Goal: Task Accomplishment & Management: Use online tool/utility

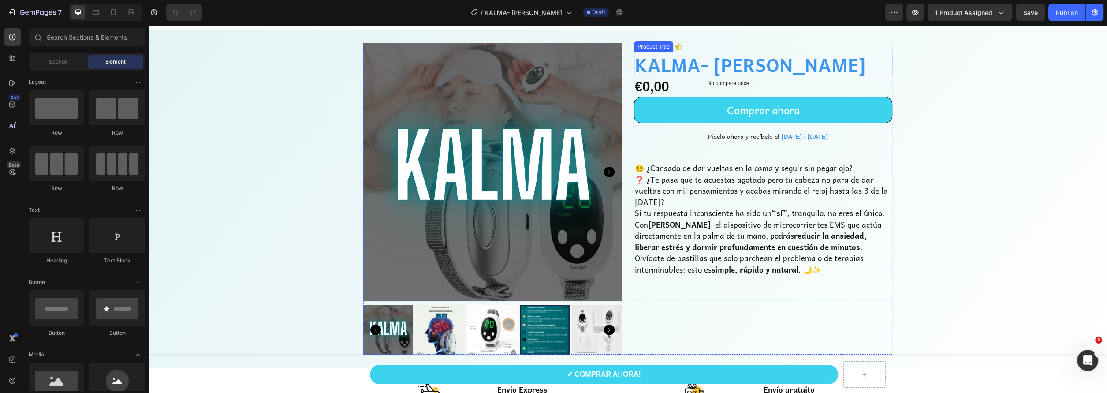
click at [676, 62] on h1 "KALMA- [PERSON_NAME]" at bounding box center [763, 64] width 258 height 25
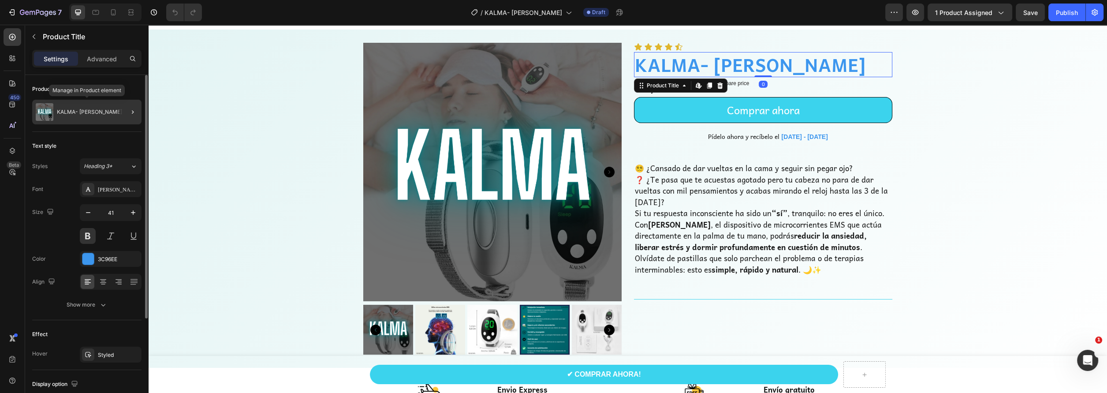
click at [105, 112] on div "KALMA- [PERSON_NAME]" at bounding box center [86, 112] width 109 height 25
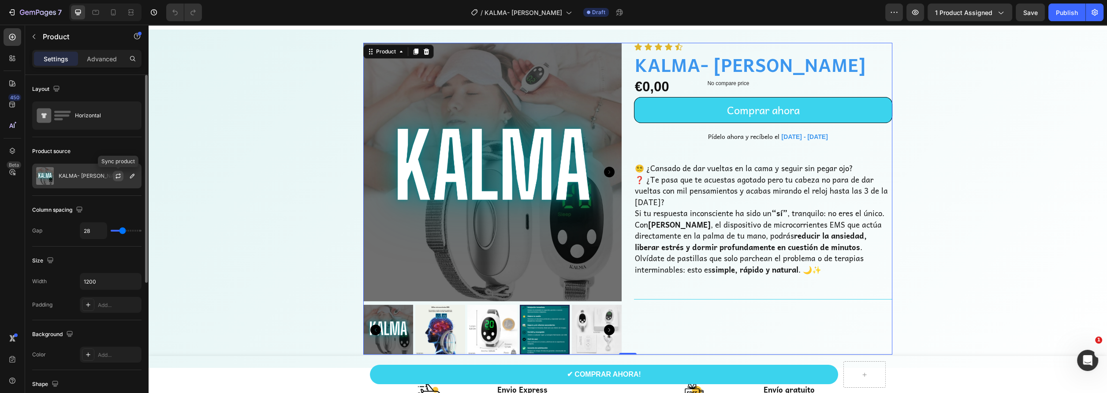
click at [116, 175] on icon "button" at bounding box center [118, 174] width 5 height 3
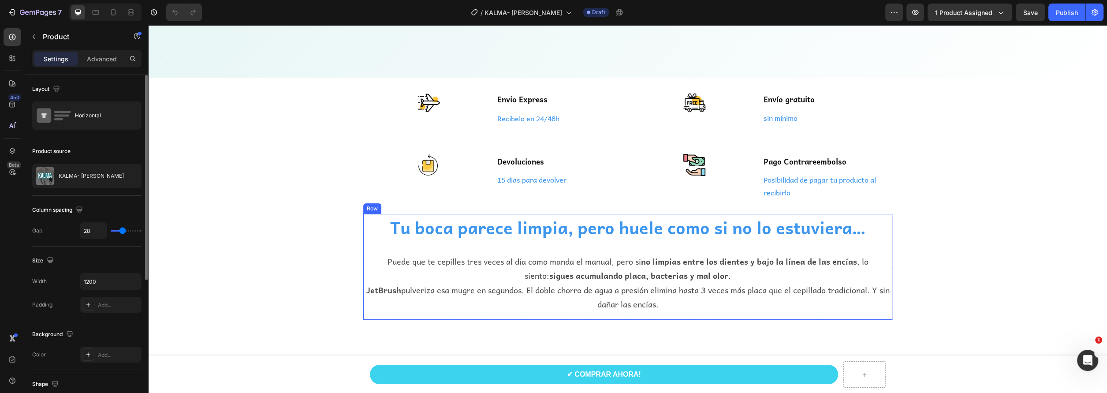
scroll to position [397, 0]
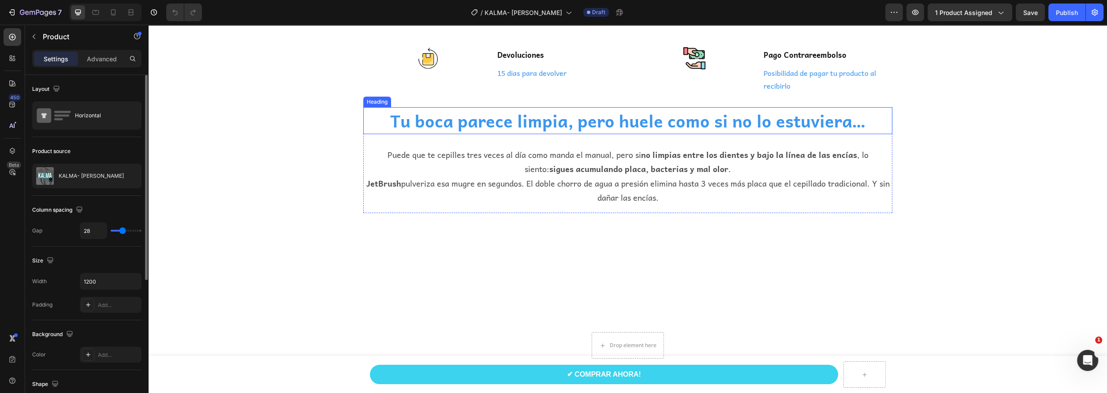
click at [595, 122] on h2 "Tu boca parece limpia, pero huele como si no lo estuviera…" at bounding box center [627, 120] width 529 height 27
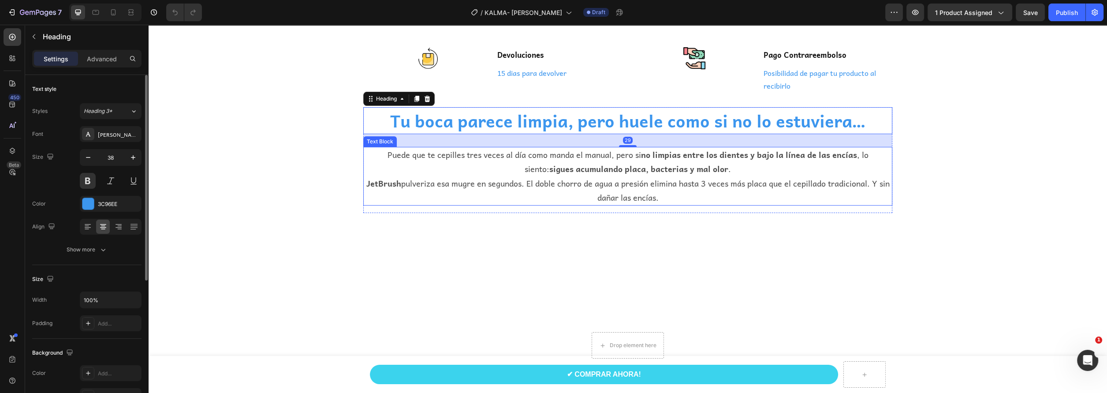
click at [573, 162] on strong "sigues acumulando placa, bacterias y mal olor" at bounding box center [638, 168] width 179 height 13
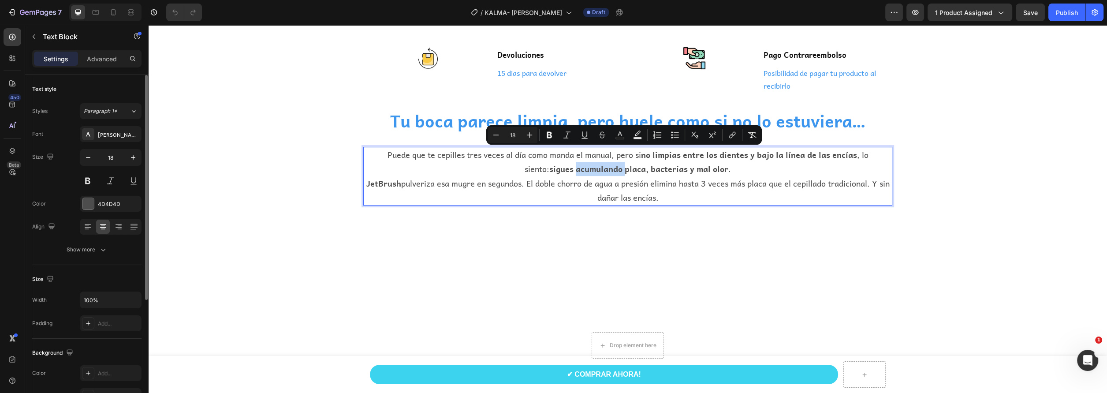
drag, startPoint x: 672, startPoint y: 193, endPoint x: 346, endPoint y: 151, distance: 329.3
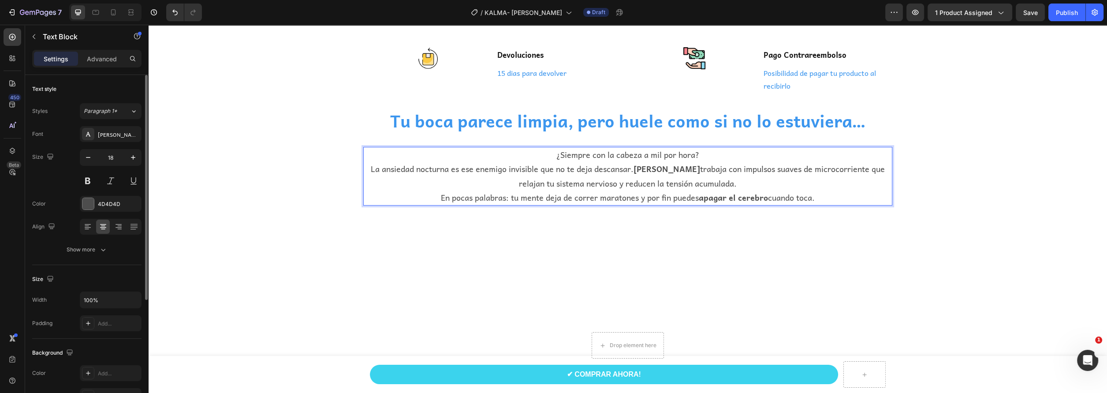
click at [700, 156] on p "¿Siempre con la cabeza a mil por hora?" at bounding box center [627, 155] width 527 height 14
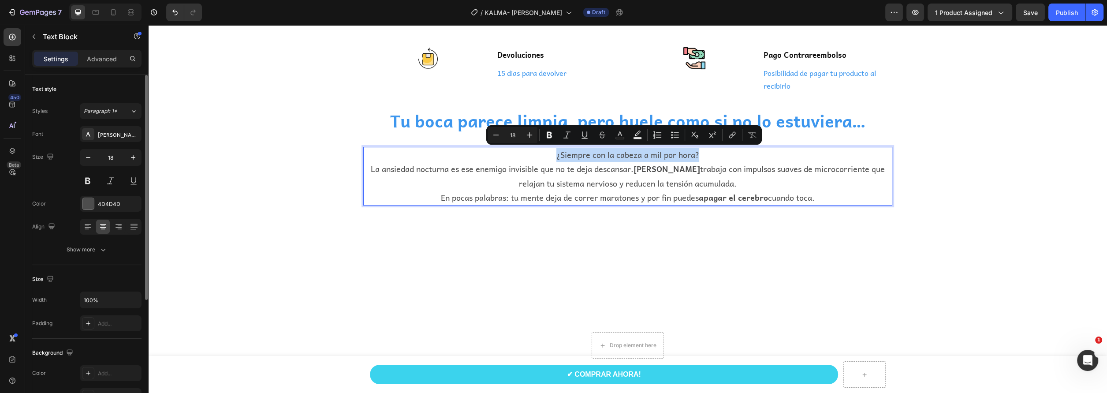
drag, startPoint x: 701, startPoint y: 153, endPoint x: 548, endPoint y: 152, distance: 152.9
click at [548, 152] on p "¿Siempre con la cabeza a mil por hora?" at bounding box center [627, 155] width 527 height 14
copy p "¿Siempre con la cabeza a mil por hora?"
click at [789, 122] on h2 "Tu boca parece limpia, pero huele como si no lo estuviera…" at bounding box center [627, 120] width 529 height 27
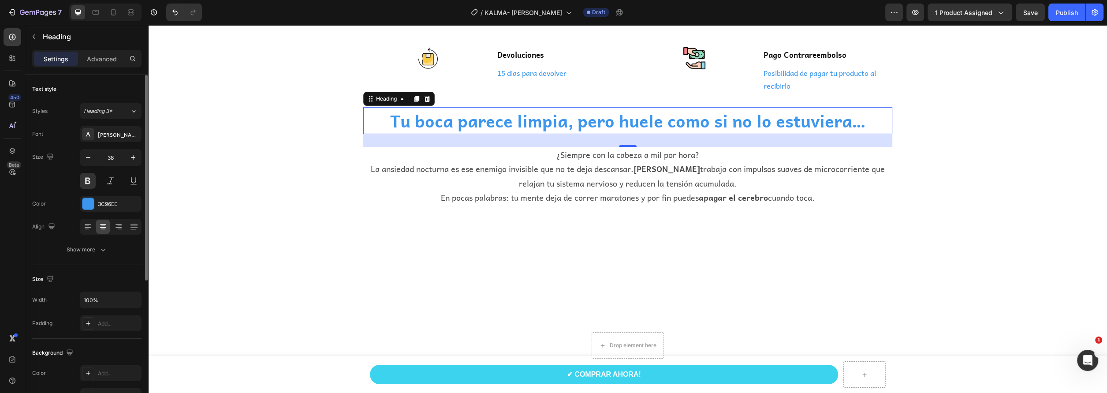
click at [789, 122] on h2 "Tu boca parece limpia, pero huele como si no lo estuviera…" at bounding box center [627, 120] width 529 height 27
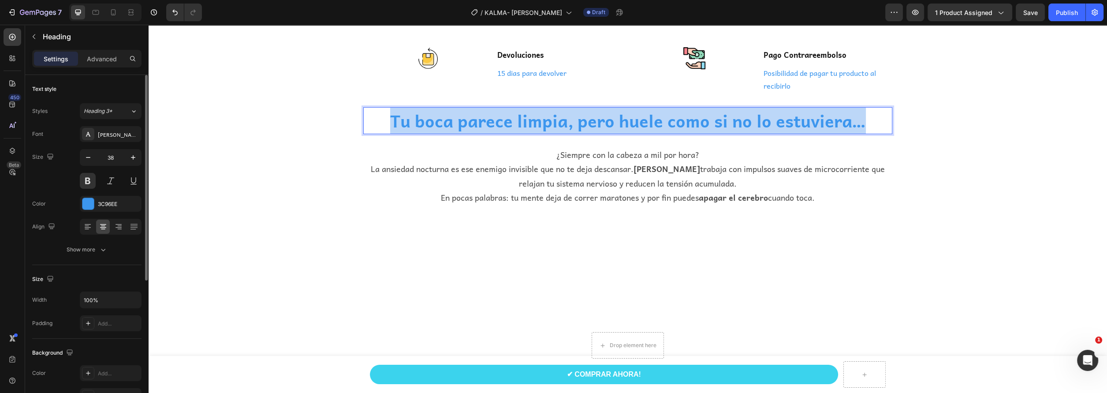
drag, startPoint x: 864, startPoint y: 124, endPoint x: 382, endPoint y: 128, distance: 481.8
click at [382, 128] on p "Tu boca parece limpia, pero huele como si no lo estuviera…" at bounding box center [627, 120] width 527 height 25
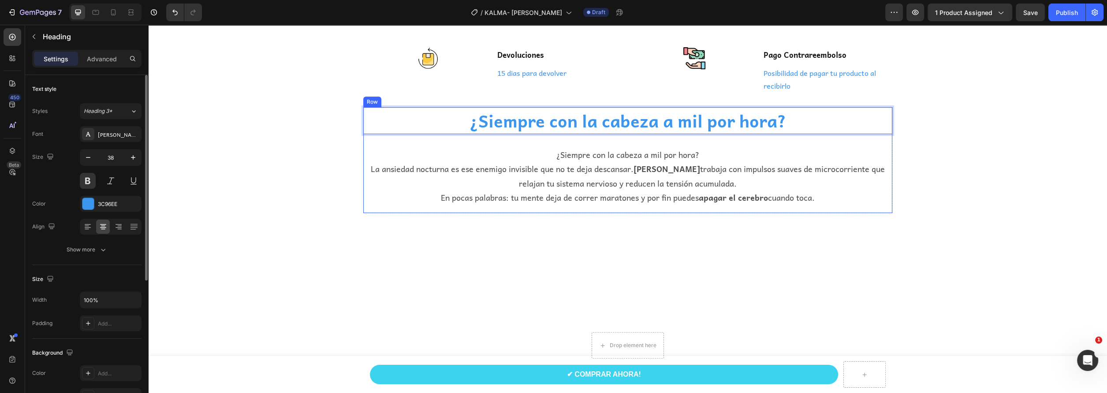
click at [704, 156] on p "¿Siempre con la cabeza a mil por hora?" at bounding box center [627, 155] width 527 height 14
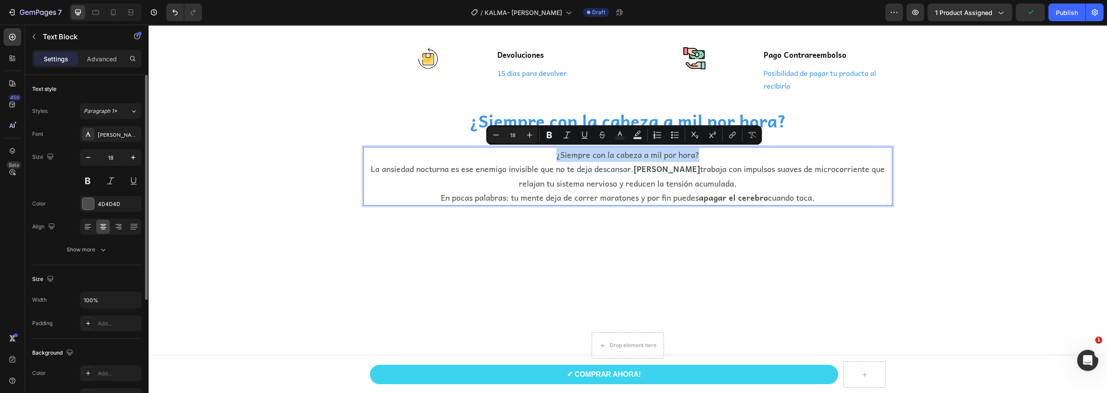
drag, startPoint x: 700, startPoint y: 153, endPoint x: 537, endPoint y: 150, distance: 163.1
click at [537, 150] on p "¿Siempre con la cabeza a mil por hora?" at bounding box center [627, 155] width 527 height 14
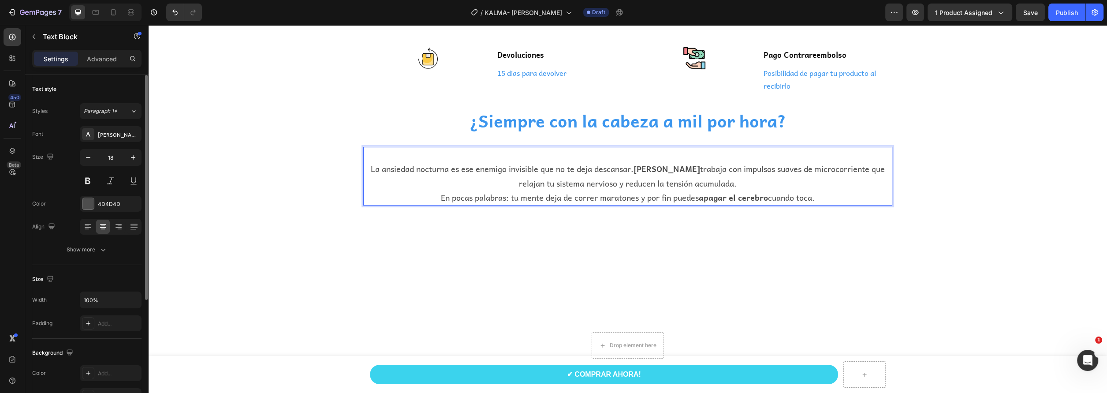
click at [365, 169] on p "La ansiedad nocturna es ese enemigo invisible que no te deja descansar. [PERSON…" at bounding box center [627, 183] width 527 height 43
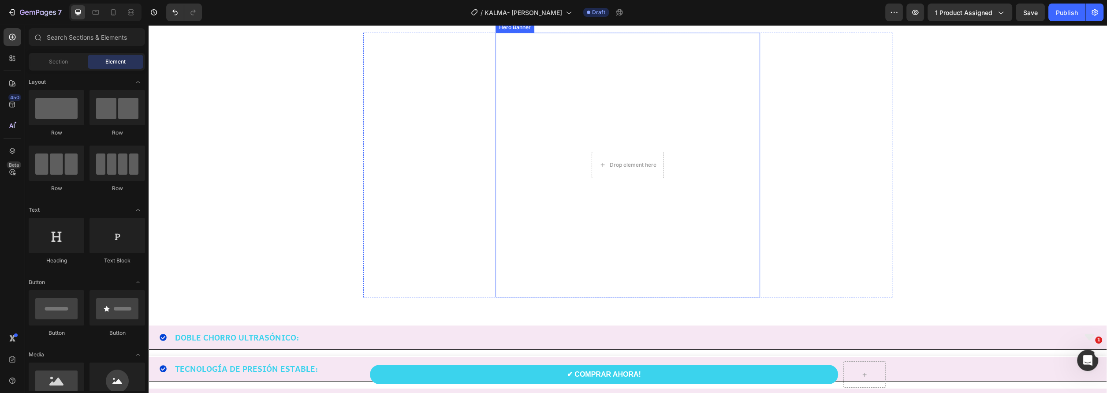
scroll to position [529, 0]
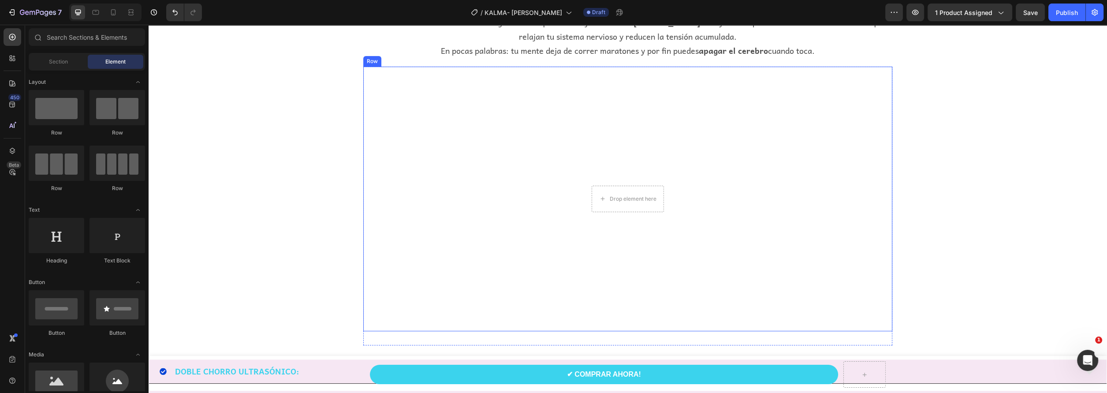
drag, startPoint x: 454, startPoint y: 114, endPoint x: 444, endPoint y: 119, distance: 10.8
click at [451, 116] on div "Drop element here Hero Banner" at bounding box center [627, 199] width 529 height 264
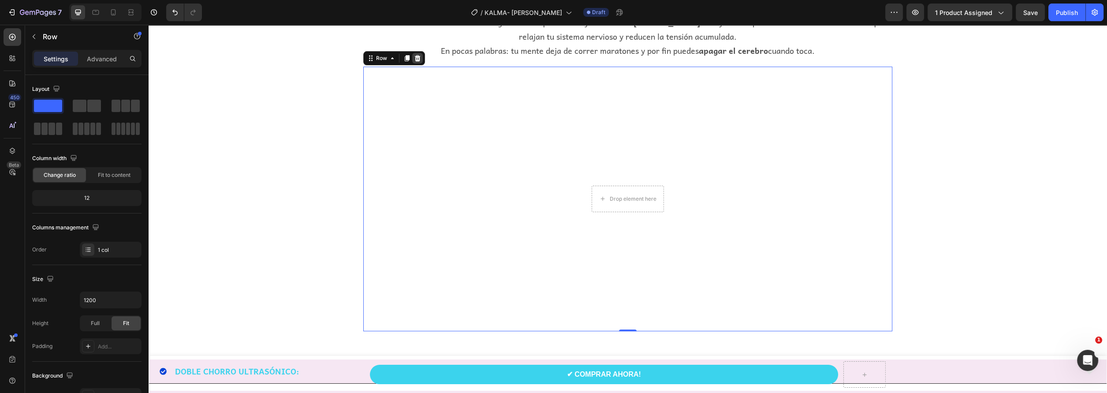
click at [417, 61] on icon at bounding box center [417, 58] width 7 height 7
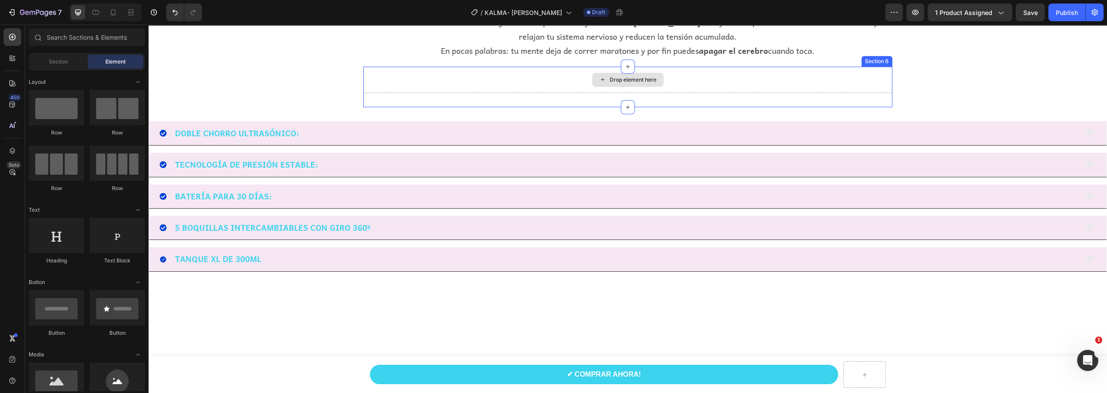
click at [625, 79] on div "Drop element here" at bounding box center [633, 79] width 47 height 7
click at [543, 84] on div "Drop element here" at bounding box center [627, 80] width 529 height 26
click at [610, 80] on div "Drop element here" at bounding box center [633, 79] width 47 height 7
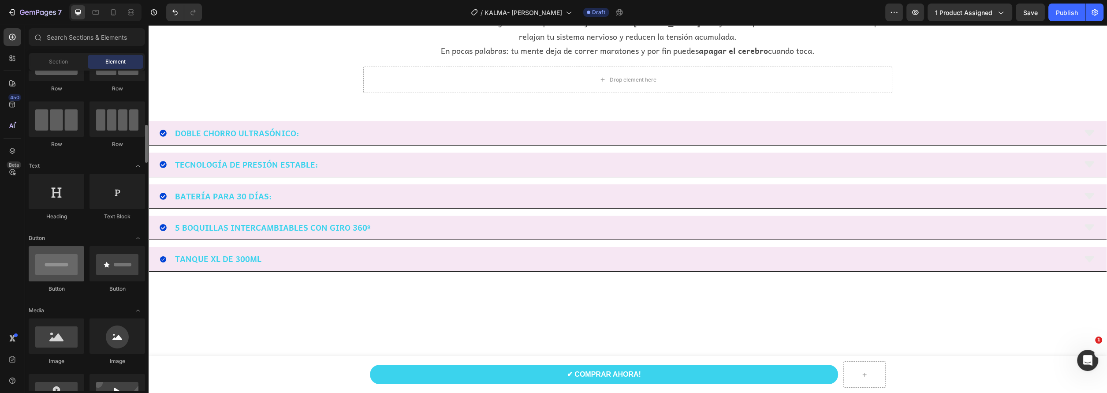
scroll to position [88, 0]
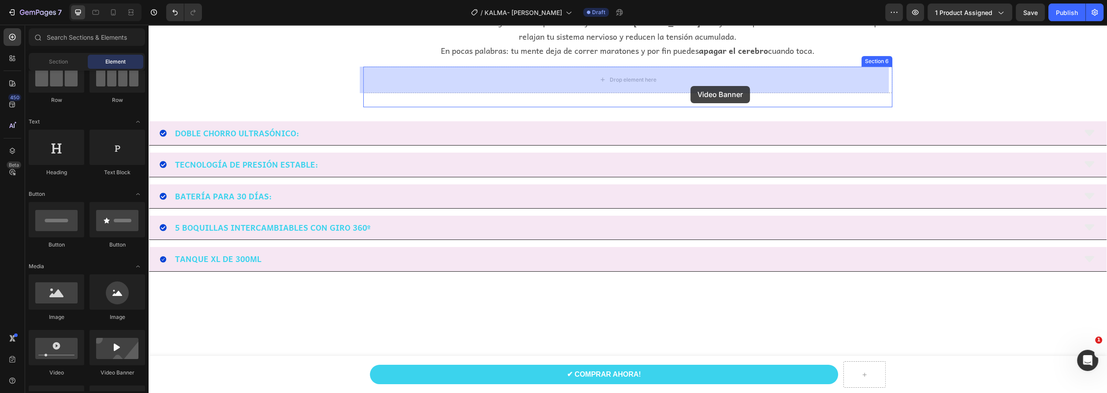
drag, startPoint x: 259, startPoint y: 389, endPoint x: 690, endPoint y: 86, distance: 527.4
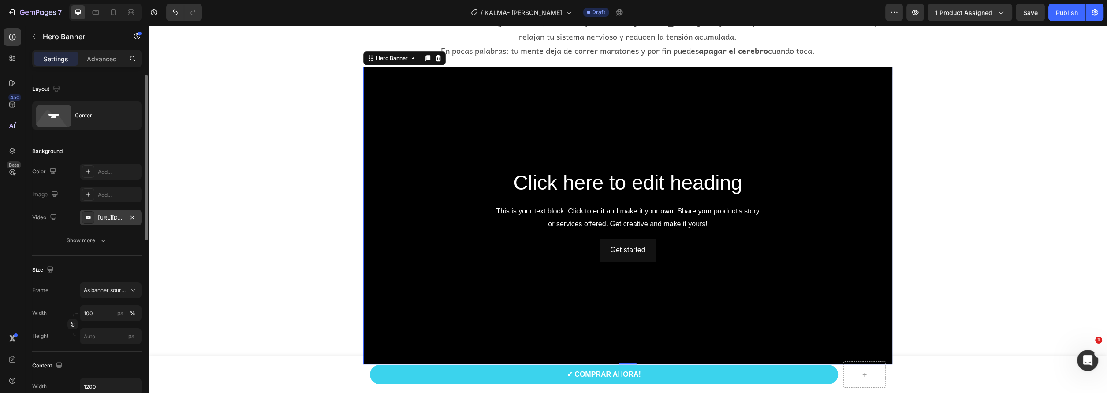
click at [98, 216] on div "[URL][DOMAIN_NAME]" at bounding box center [111, 218] width 26 height 8
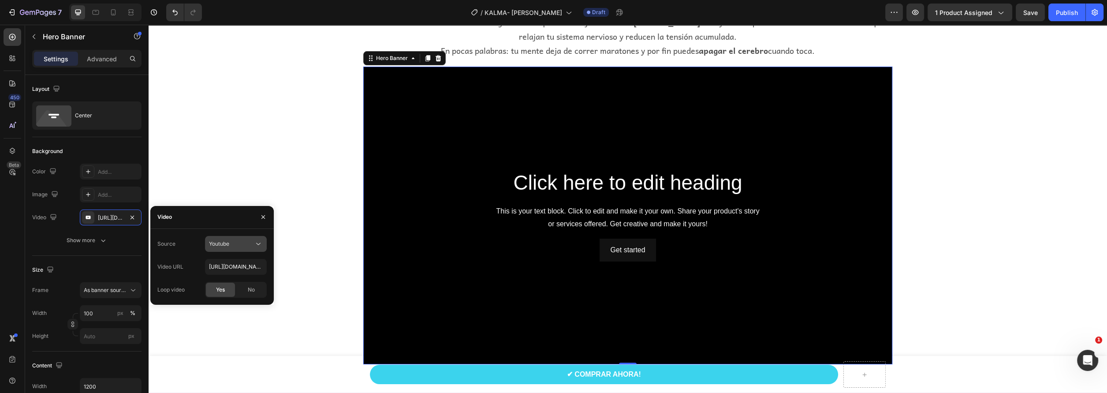
click at [220, 242] on span "Youtube" at bounding box center [219, 243] width 20 height 7
click at [217, 272] on div "Video hosting" at bounding box center [227, 265] width 72 height 17
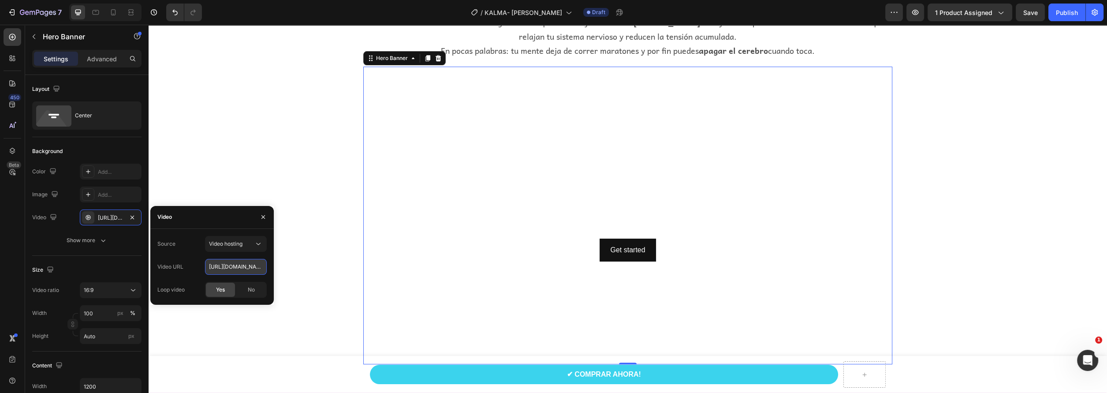
click at [242, 265] on input "[URL][DOMAIN_NAME]" at bounding box center [236, 267] width 62 height 16
paste input "[URL][DOMAIN_NAME]"
type input "[URL][DOMAIN_NAME]"
click at [220, 291] on span "Yes" at bounding box center [220, 290] width 9 height 8
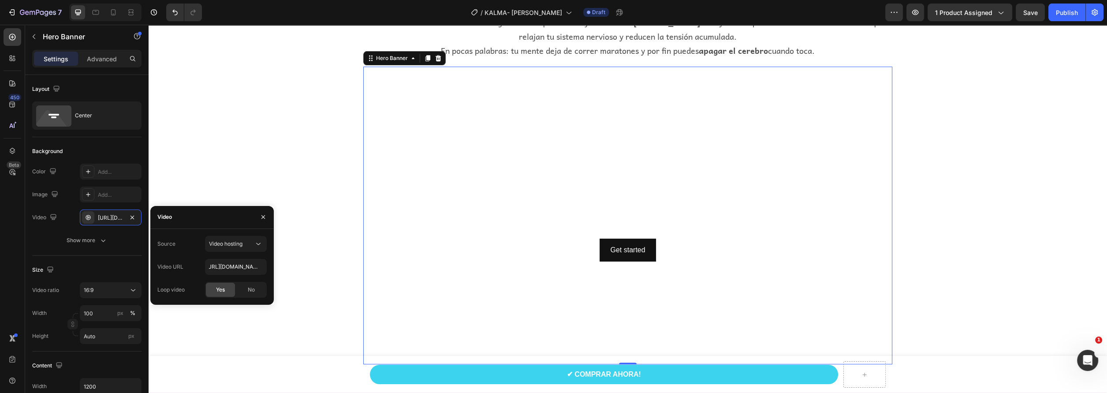
scroll to position [0, 0]
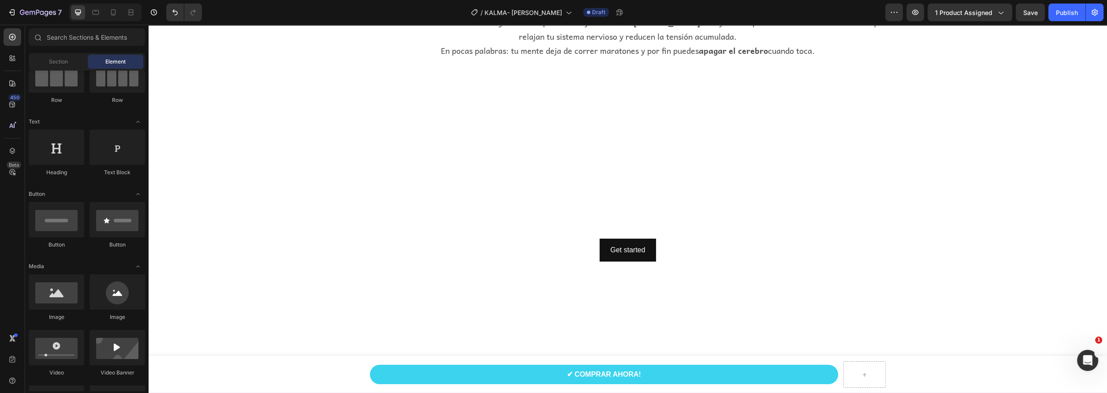
click at [541, 158] on video "Background Image" at bounding box center [627, 216] width 529 height 298
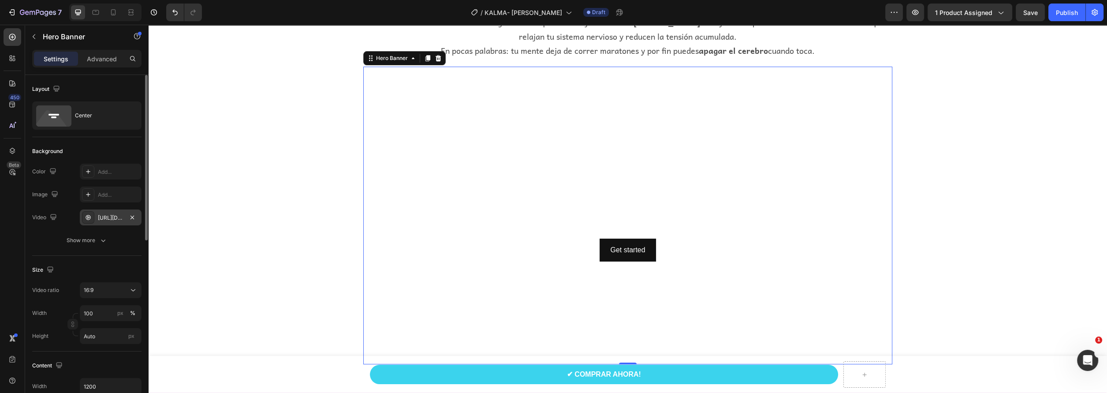
click at [102, 211] on div "[URL][DOMAIN_NAME]" at bounding box center [111, 217] width 62 height 16
click at [708, 233] on div "Click here to edit heading Heading This is your text block. Click to edit and m…" at bounding box center [627, 215] width 515 height 93
click at [562, 137] on video "Background Image" at bounding box center [627, 216] width 529 height 298
click at [435, 60] on icon at bounding box center [438, 58] width 6 height 6
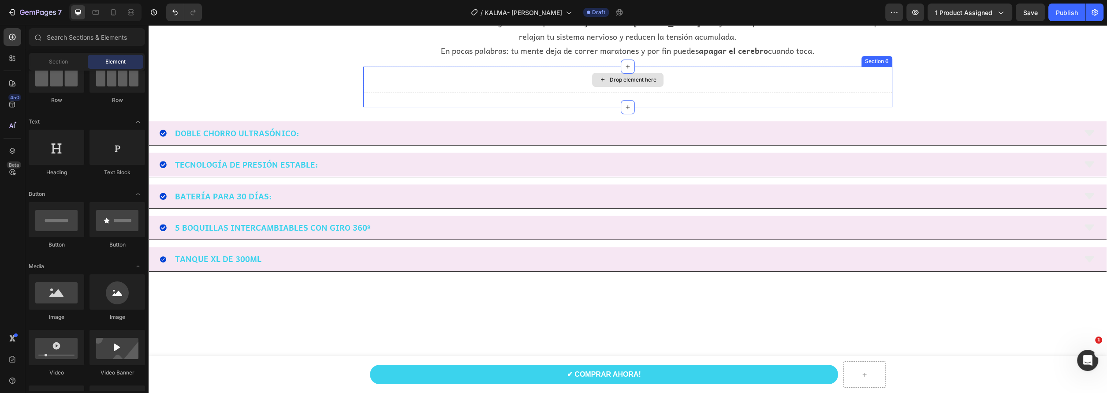
click at [602, 84] on div "Drop element here" at bounding box center [627, 80] width 71 height 14
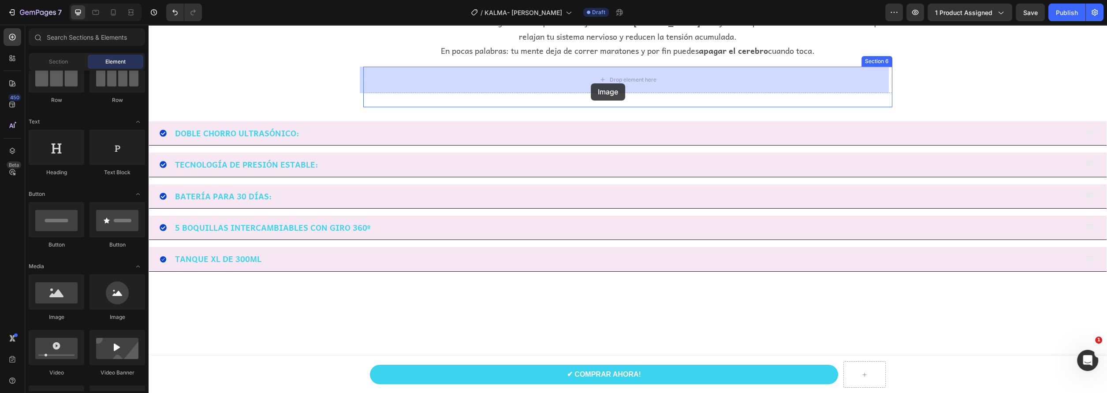
drag, startPoint x: 207, startPoint y: 335, endPoint x: 591, endPoint y: 83, distance: 458.7
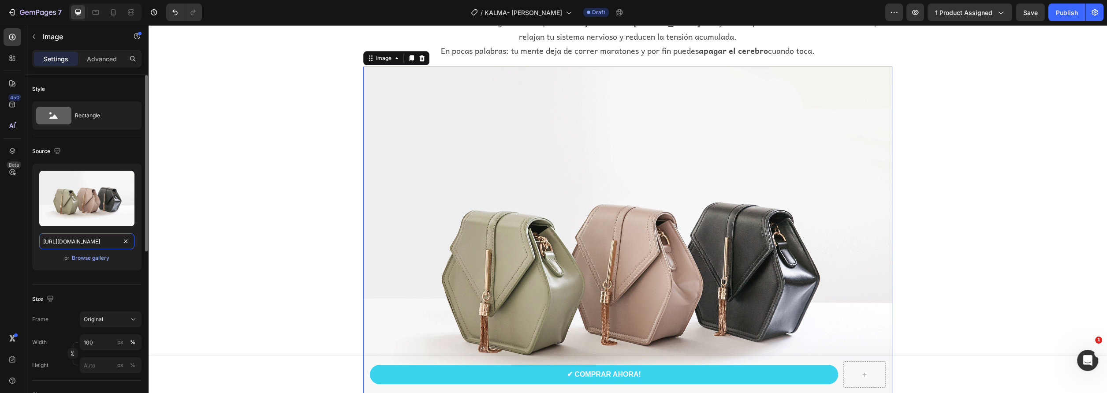
click at [89, 244] on input "[URL][DOMAIN_NAME]" at bounding box center [86, 241] width 95 height 16
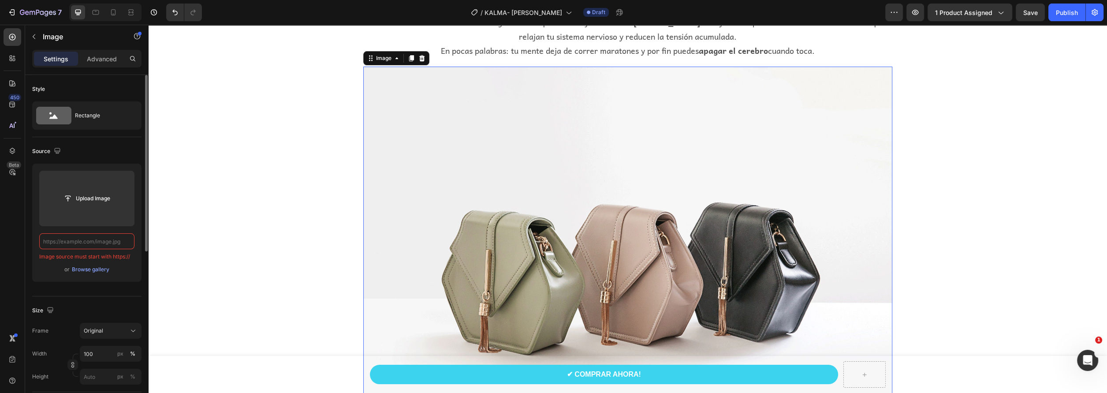
paste input "[URL][DOMAIN_NAME]"
type input "[URL][DOMAIN_NAME]"
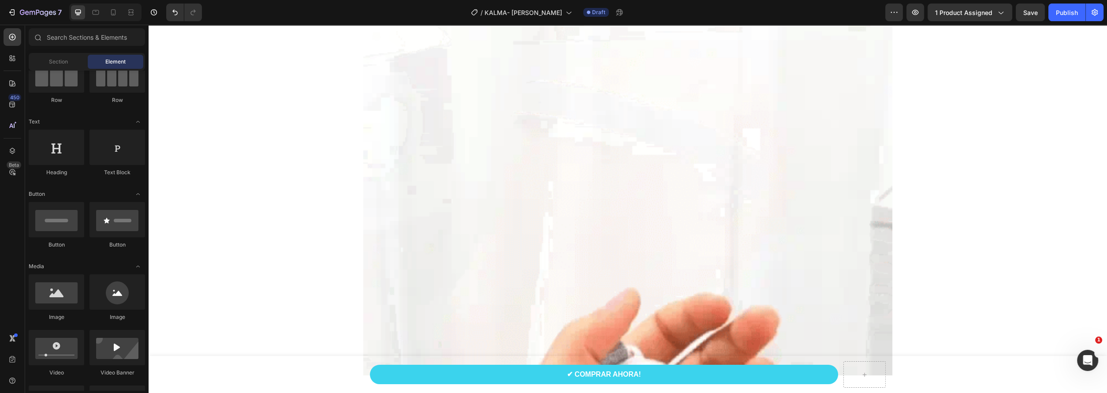
scroll to position [705, 0]
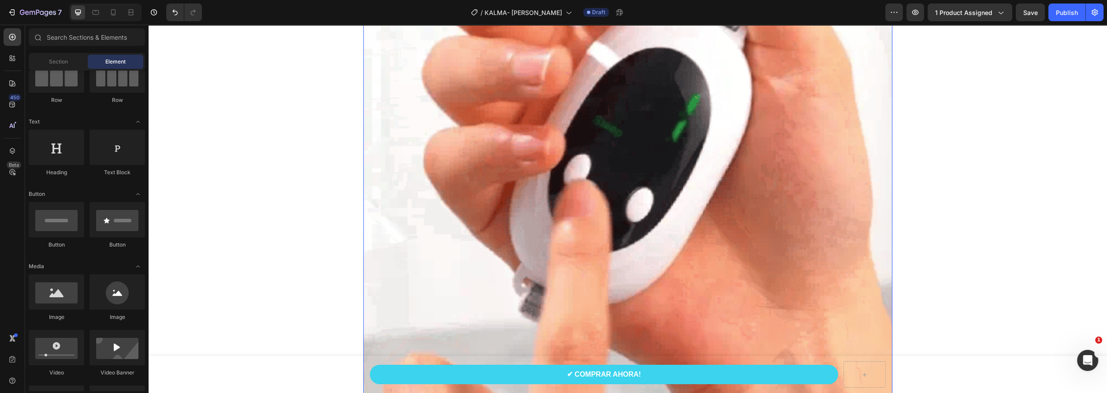
click at [621, 203] on img at bounding box center [627, 154] width 529 height 529
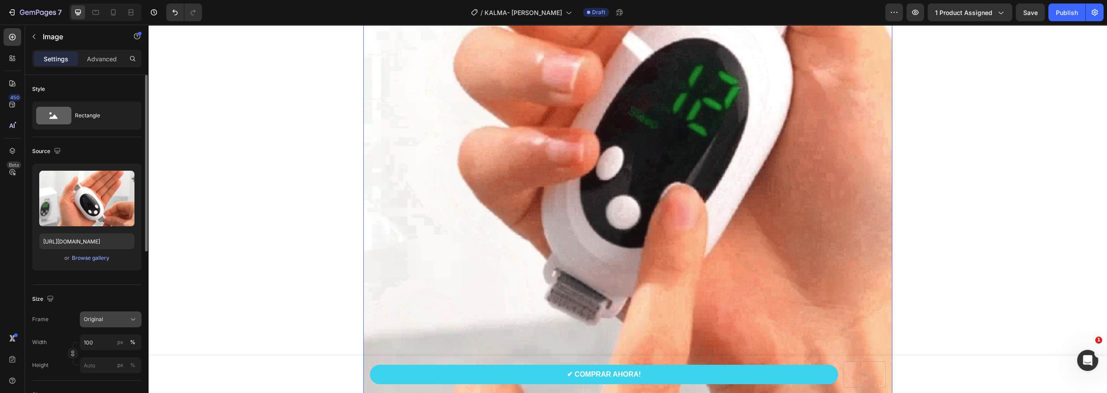
click at [95, 318] on span "Original" at bounding box center [93, 319] width 19 height 8
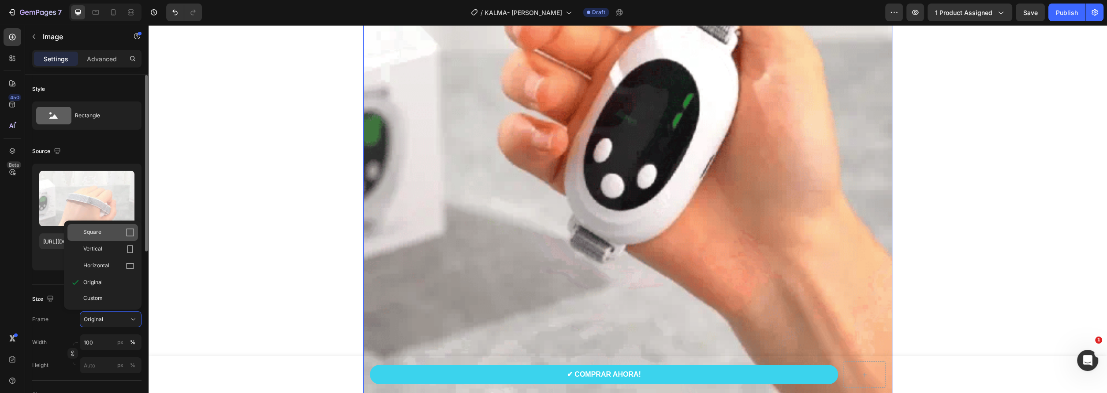
click at [97, 232] on span "Square" at bounding box center [92, 232] width 18 height 9
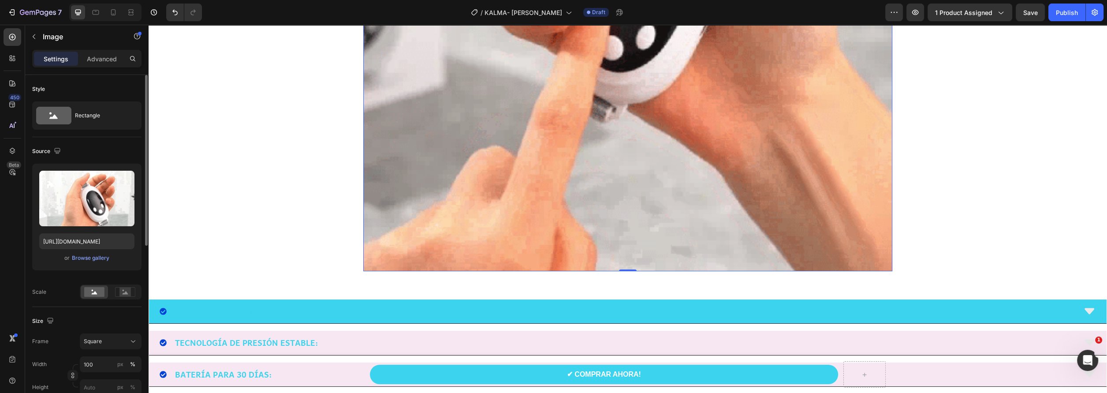
scroll to position [882, 0]
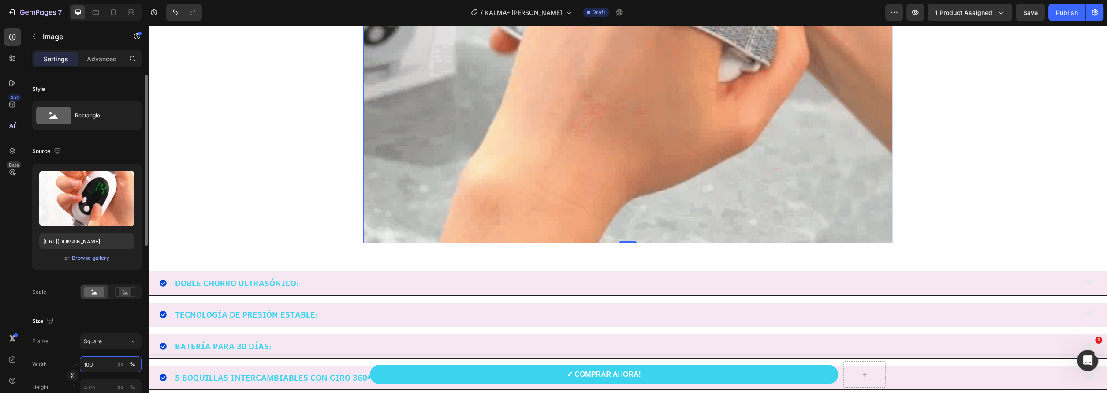
click at [88, 367] on input "100" at bounding box center [111, 364] width 62 height 16
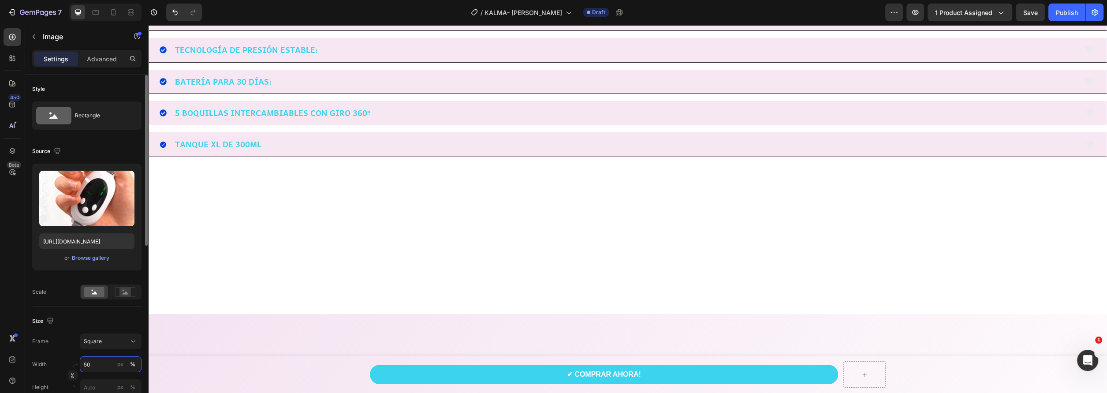
type input "50"
click at [96, 323] on div "Size" at bounding box center [86, 321] width 109 height 14
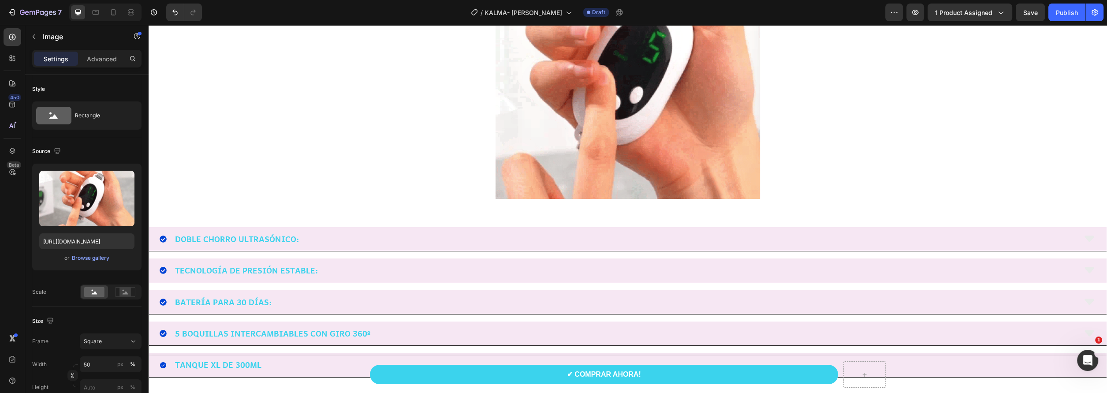
scroll to position [573, 0]
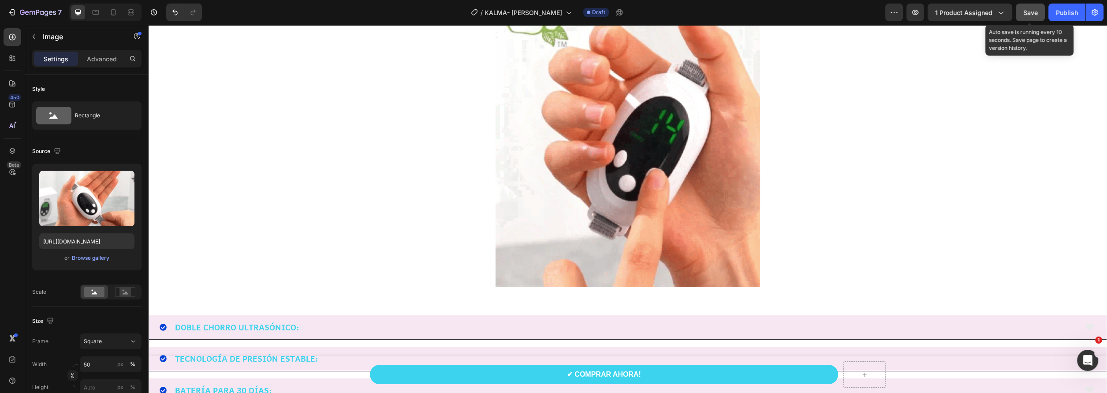
click at [1024, 14] on span "Save" at bounding box center [1030, 12] width 15 height 7
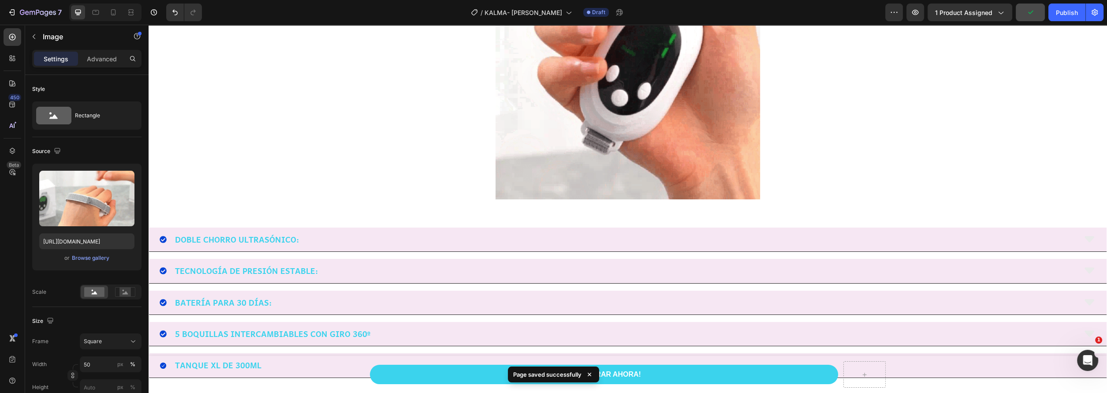
scroll to position [661, 0]
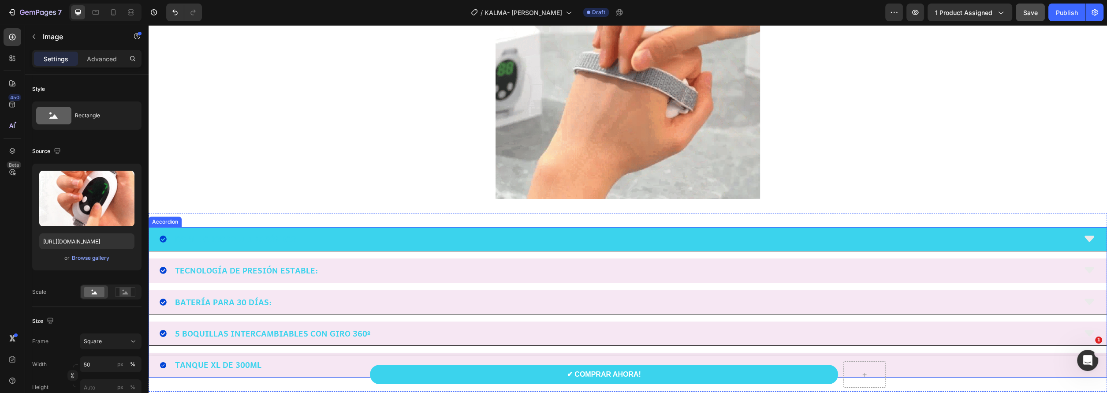
click at [256, 237] on p "DOBLE CHORRO ULTRASÓNICO:" at bounding box center [237, 239] width 124 height 14
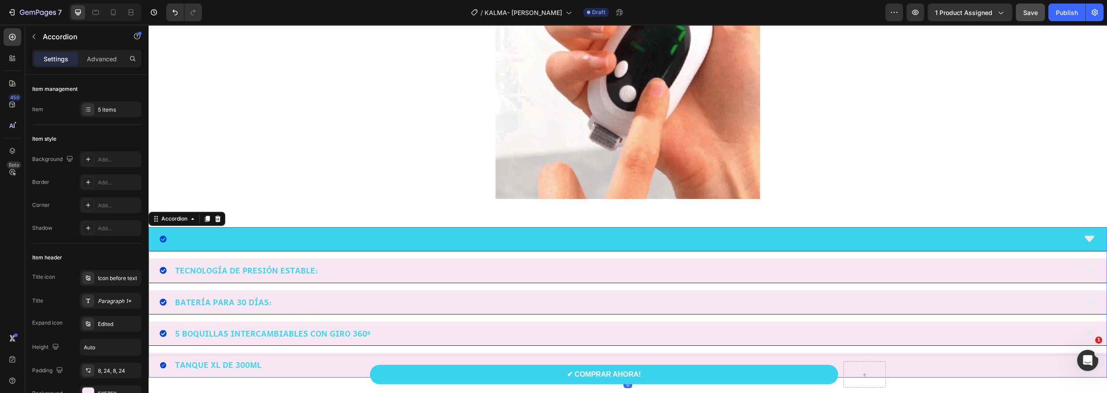
click at [256, 237] on p "DOBLE CHORRO ULTRASÓNICO:" at bounding box center [237, 239] width 124 height 14
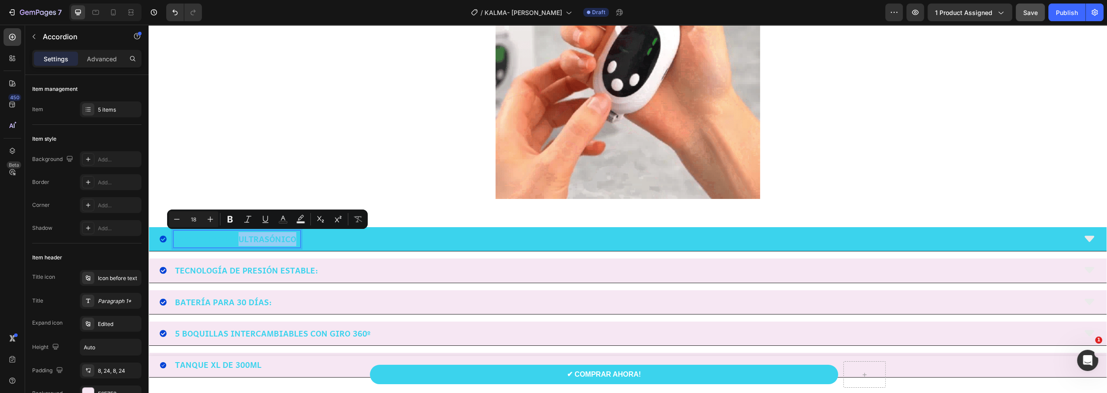
click at [297, 236] on p "DOBLE CHORRO ULTRASÓNICO:" at bounding box center [237, 239] width 124 height 14
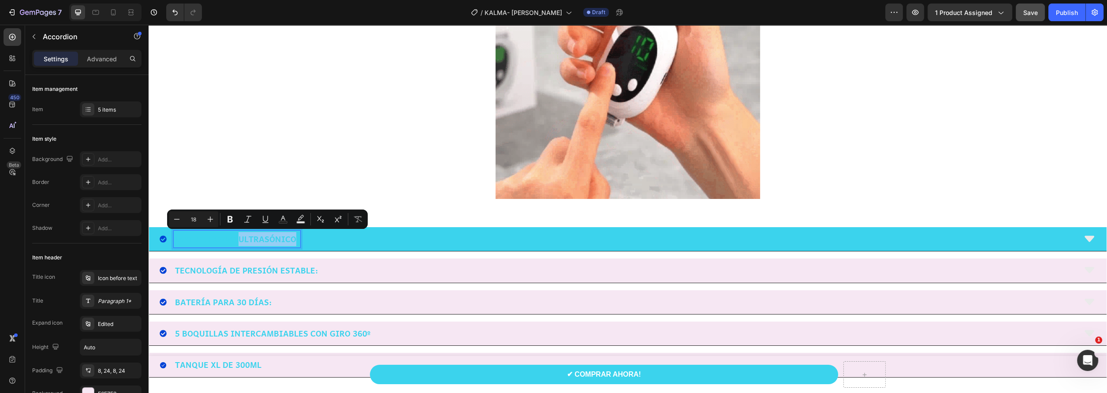
click at [296, 238] on p "DOBLE CHORRO ULTRASÓNICO:" at bounding box center [237, 239] width 124 height 14
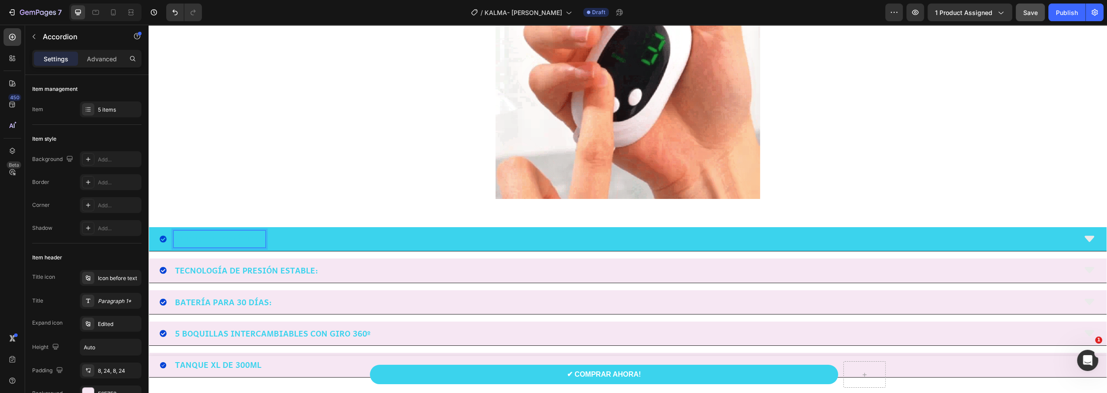
click at [299, 237] on div "ALIVIO AUTOMÁTICO:" at bounding box center [618, 239] width 916 height 17
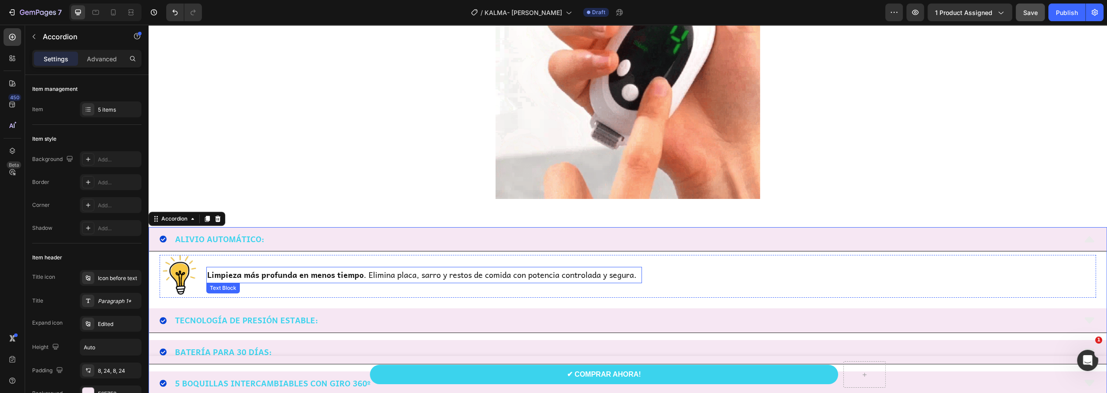
click at [268, 275] on strong "Limpieza más profunda en menos tiempo" at bounding box center [285, 274] width 156 height 13
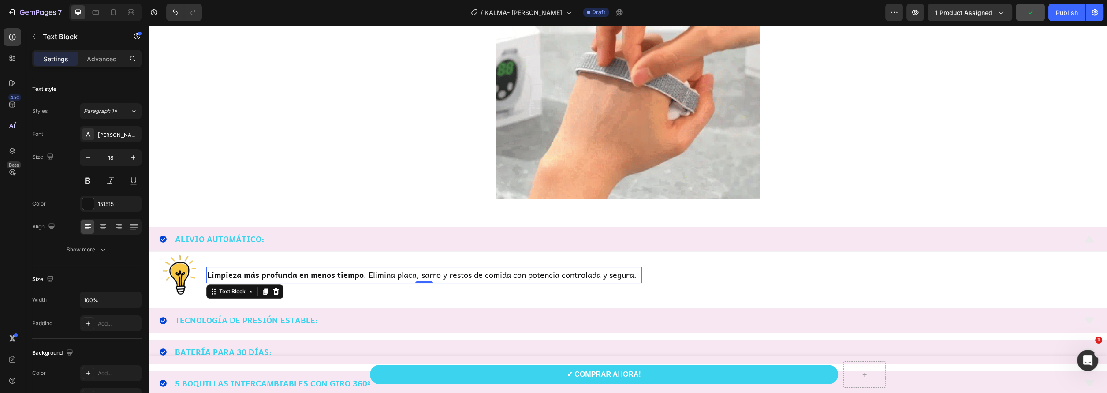
click at [636, 275] on p "Limpieza más profunda en menos tiempo . Elimina placa, sarro y restos de comida…" at bounding box center [424, 275] width 434 height 14
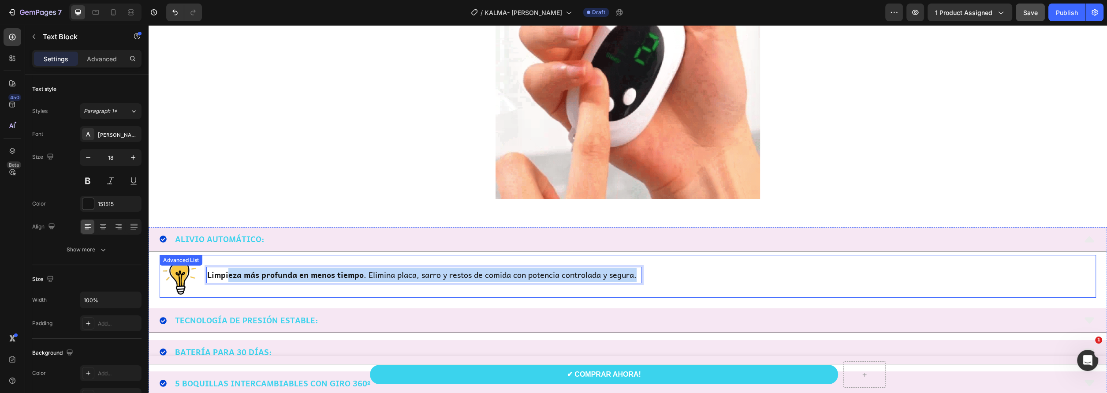
drag, startPoint x: 639, startPoint y: 277, endPoint x: 227, endPoint y: 259, distance: 412.5
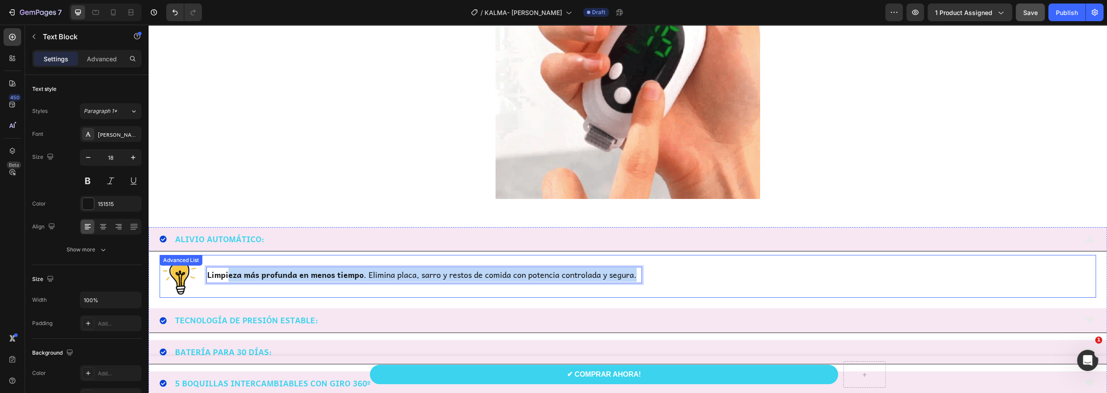
click at [227, 259] on li "Image Limpieza más profunda en menos tiempo . Elimina placa, sarro y restos de …" at bounding box center [401, 275] width 482 height 40
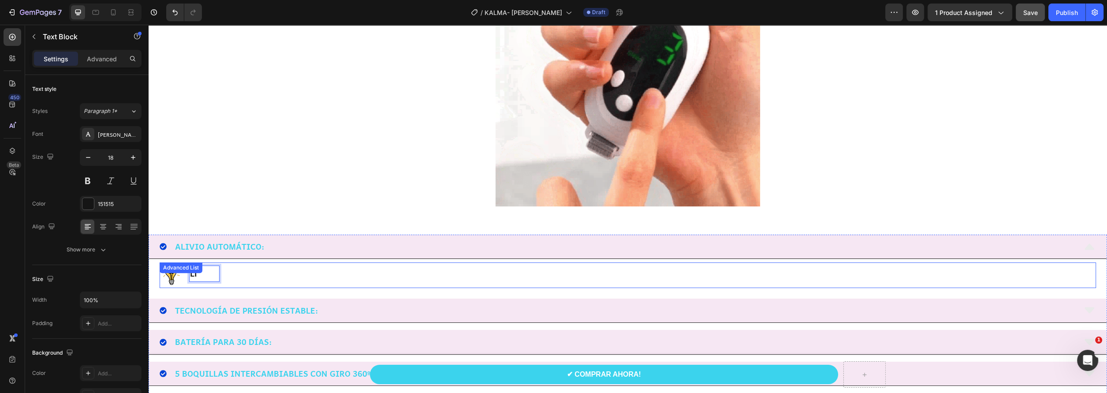
scroll to position [652, 0]
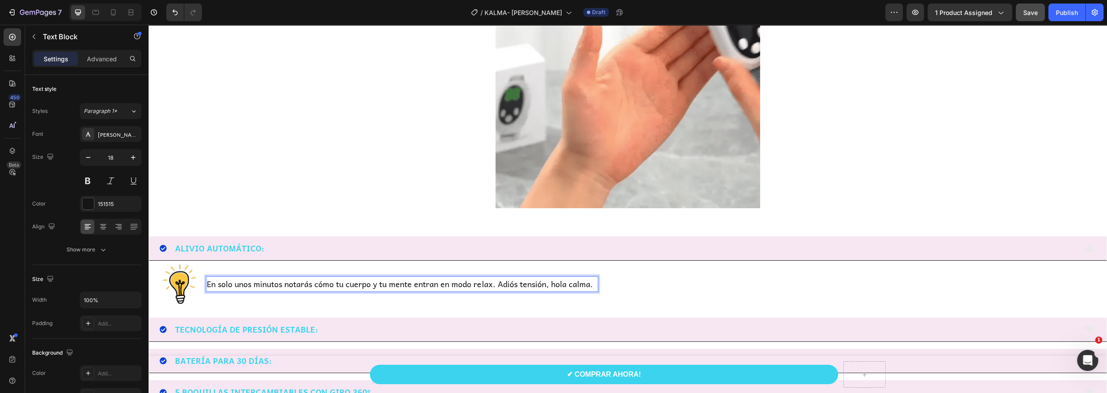
click at [219, 286] on p "En solo unos minutos notarás cómo tu cuerpo y tu mente entran en modo relax. Ad…" at bounding box center [402, 284] width 391 height 14
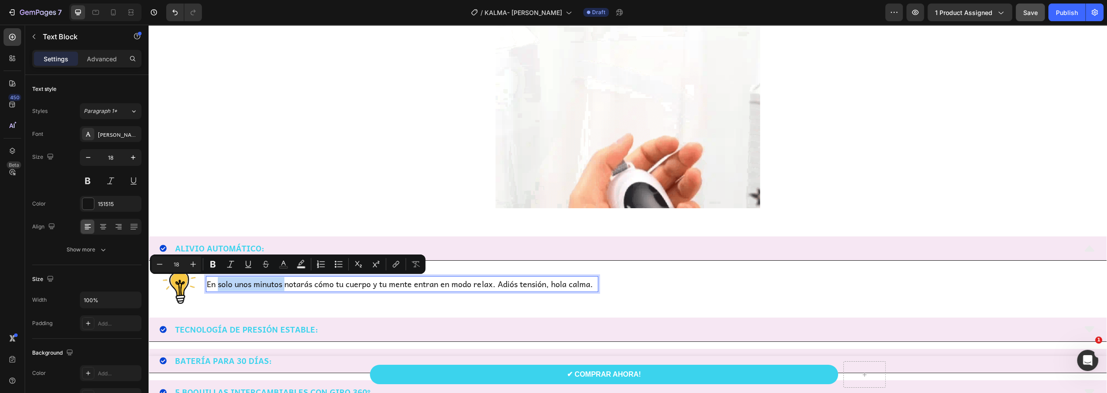
drag, startPoint x: 219, startPoint y: 284, endPoint x: 286, endPoint y: 288, distance: 67.5
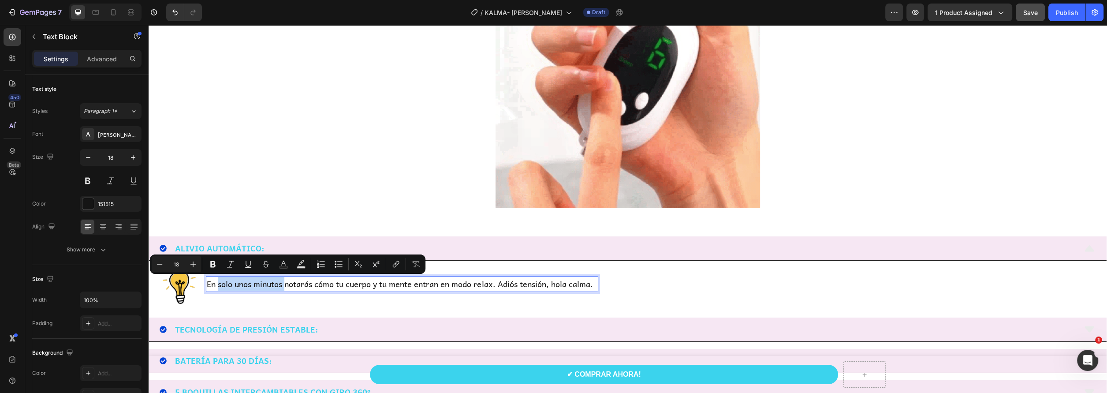
click at [286, 288] on p "En solo unos minutos notarás cómo tu cuerpo y tu mente entran en modo relax. Ad…" at bounding box center [402, 284] width 391 height 14
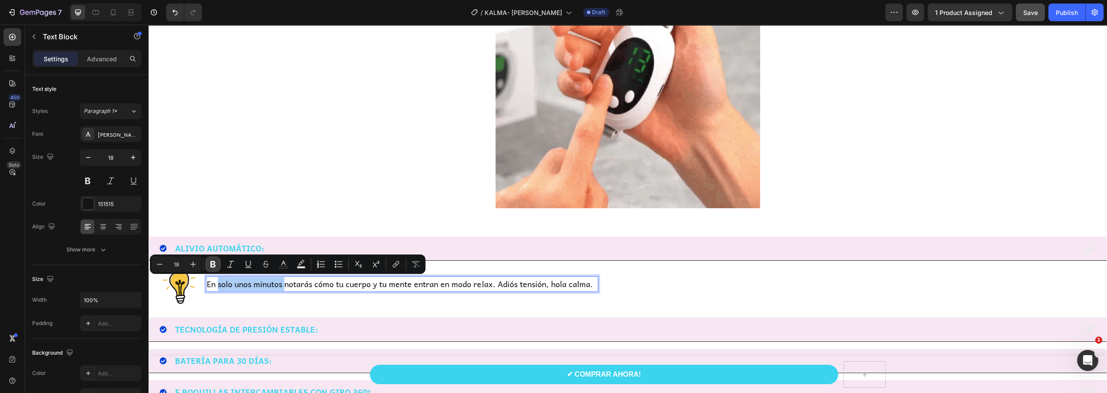
click at [212, 262] on icon "Editor contextual toolbar" at bounding box center [212, 264] width 9 height 9
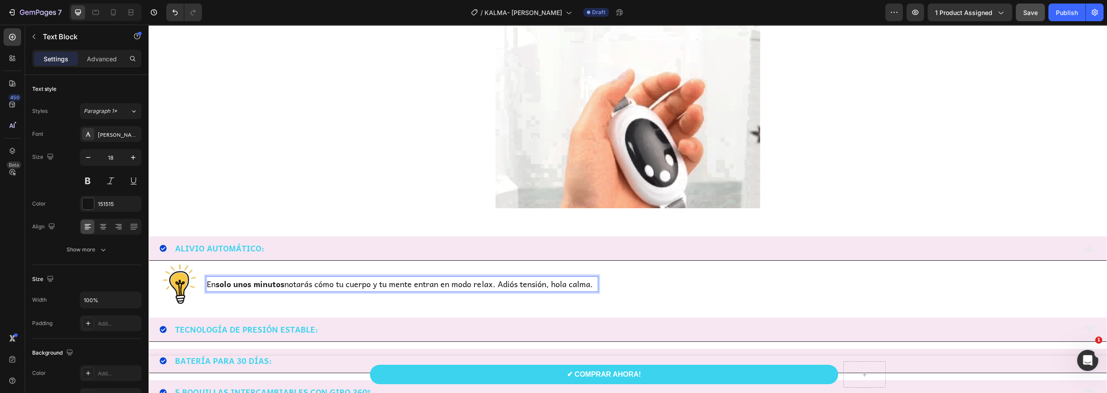
click at [542, 280] on p "En solo unos minutos notarás cómo tu cuerpo y tu mente entran en modo relax. Ad…" at bounding box center [402, 284] width 391 height 14
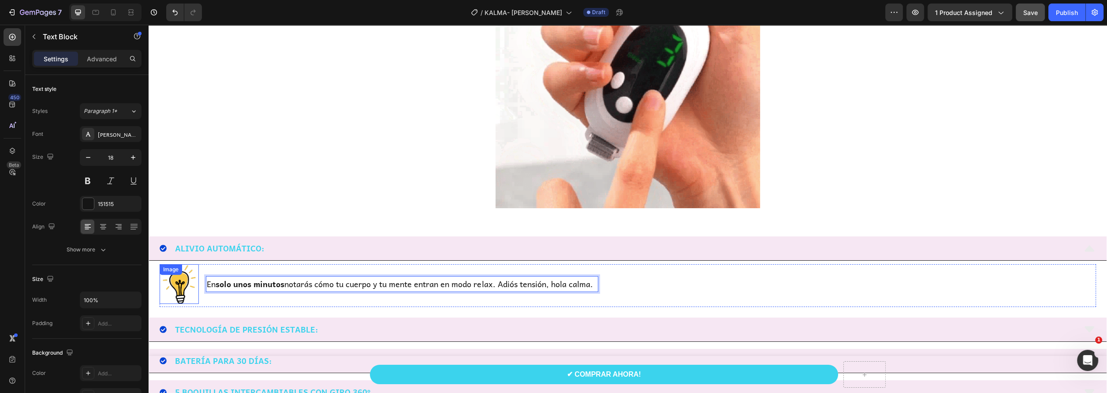
click at [186, 281] on img at bounding box center [179, 283] width 39 height 39
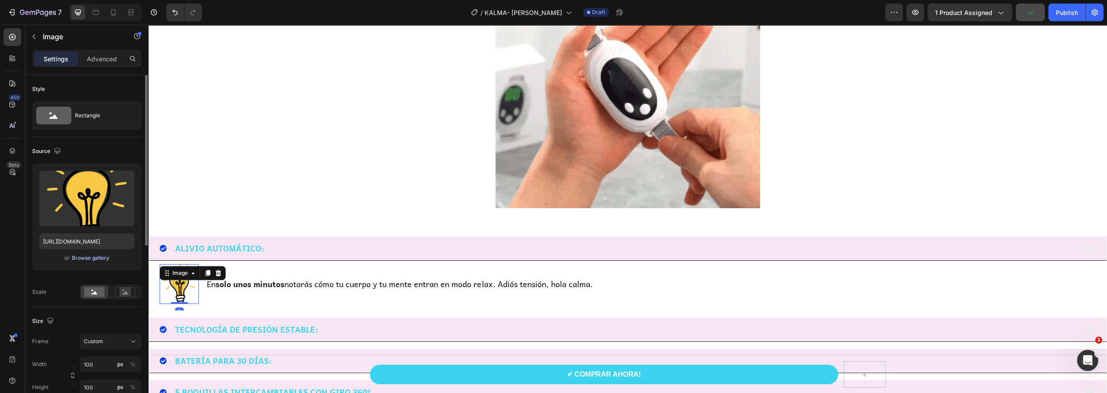
click at [87, 254] on div "Browse gallery" at bounding box center [90, 258] width 37 height 8
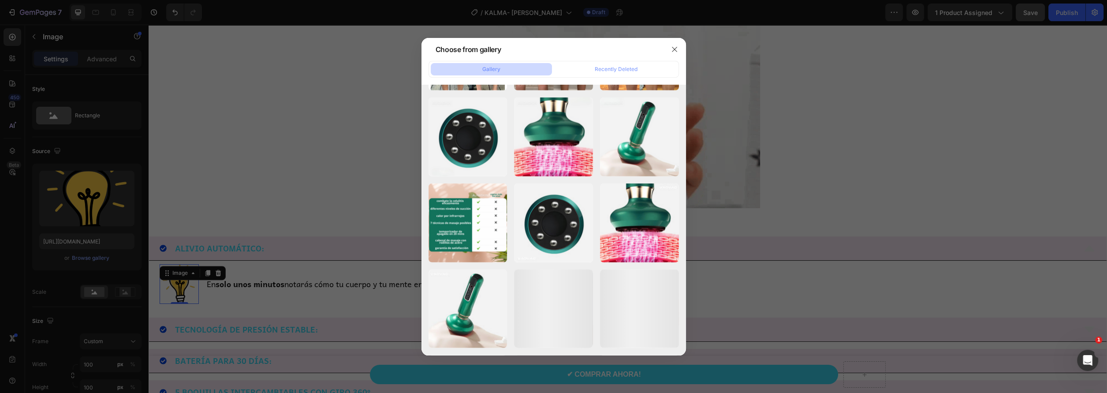
scroll to position [4117, 0]
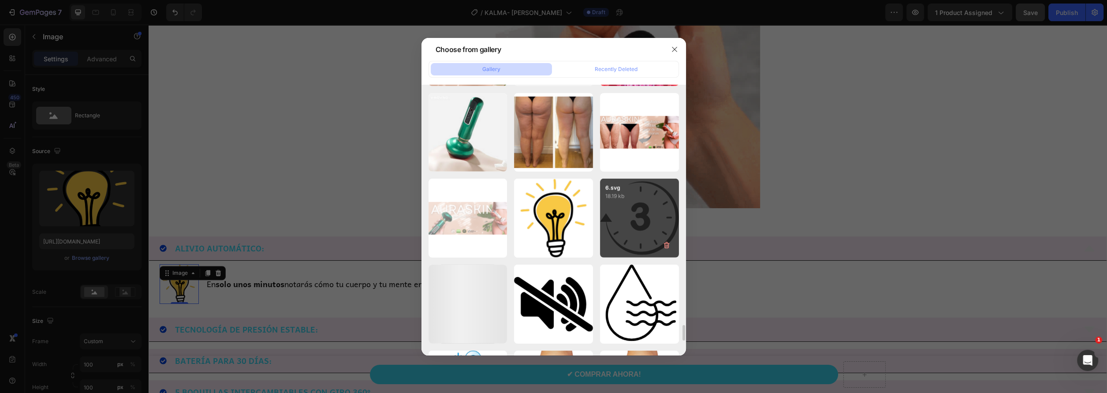
click at [650, 237] on div "6.svg 18.19 kb" at bounding box center [639, 218] width 79 height 79
type input "[URL][DOMAIN_NAME]"
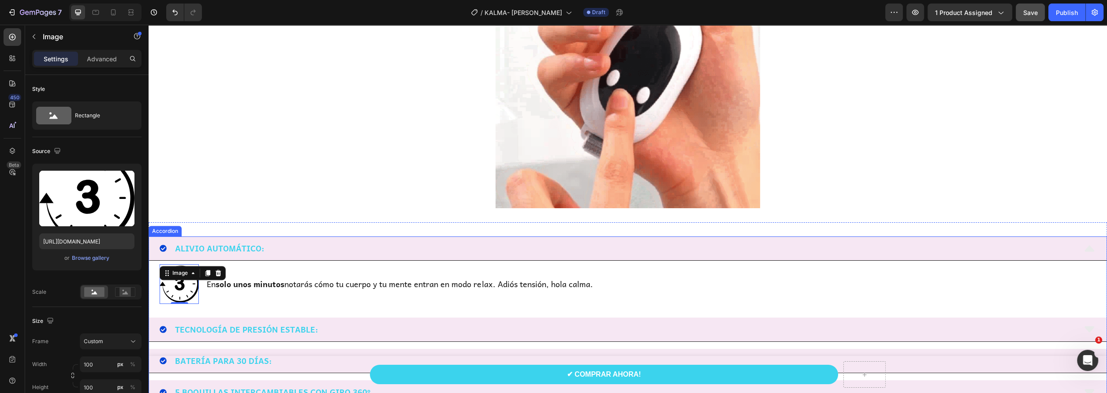
click at [251, 246] on p "ALIVIO AUTOMÁTICO:" at bounding box center [219, 248] width 89 height 14
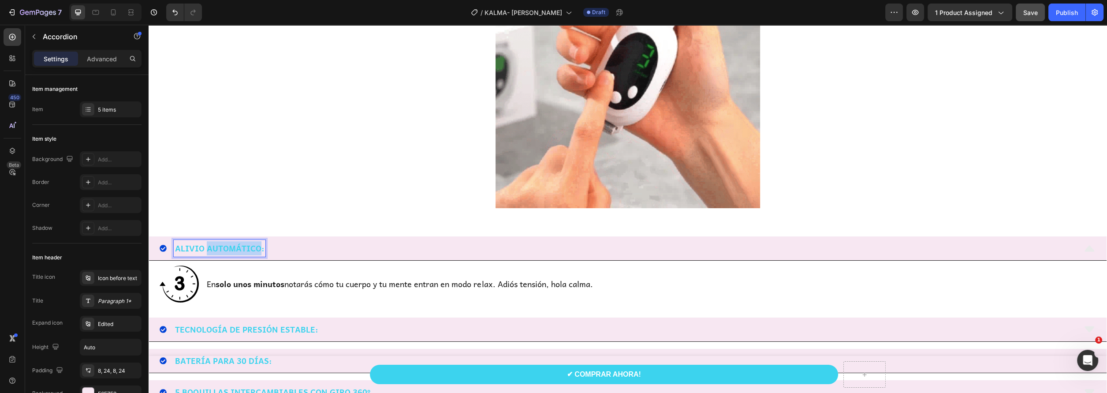
drag, startPoint x: 261, startPoint y: 247, endPoint x: 209, endPoint y: 250, distance: 51.6
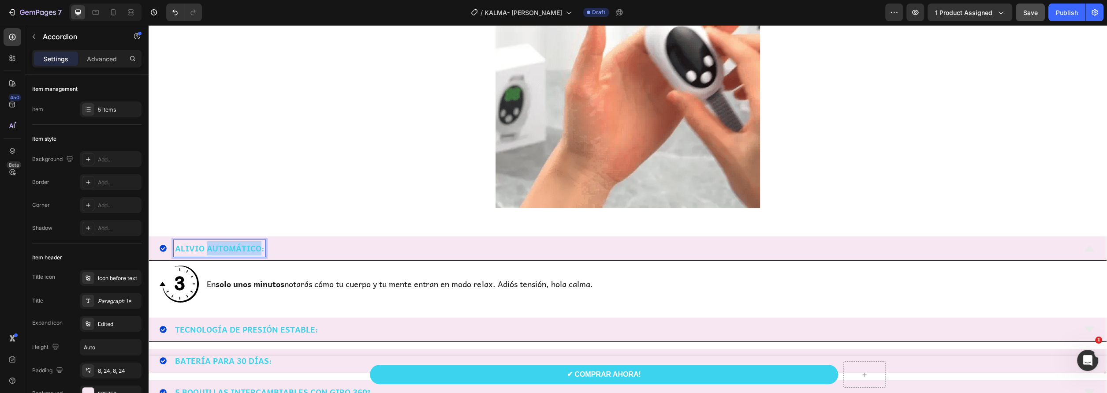
click at [209, 250] on p "ALIVIO AUTOMÁTICO:" at bounding box center [219, 248] width 89 height 14
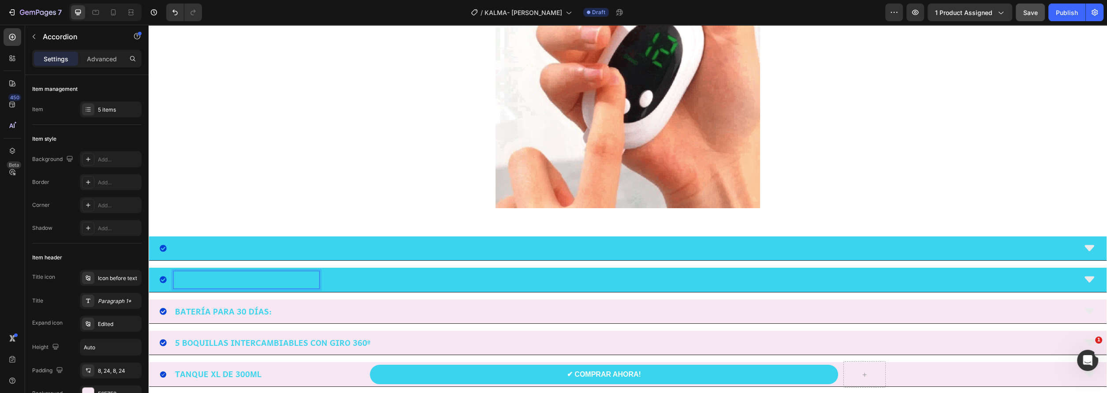
click at [300, 279] on p "TECNOLOGÍA DE PRESIÓN ESTABLE:" at bounding box center [246, 279] width 143 height 14
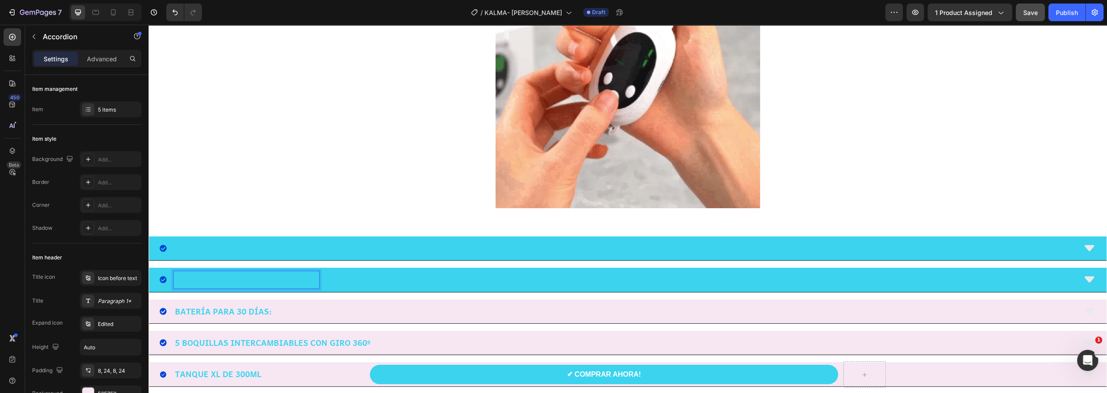
click at [302, 279] on p "TECNOLOGÍA DE PRESIÓN ESTABLE:" at bounding box center [246, 279] width 143 height 14
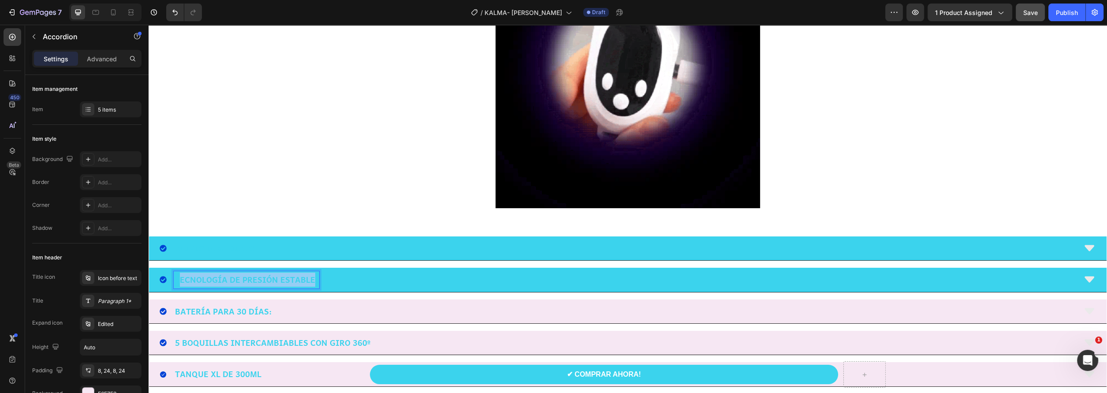
drag, startPoint x: 316, startPoint y: 278, endPoint x: 181, endPoint y: 283, distance: 135.4
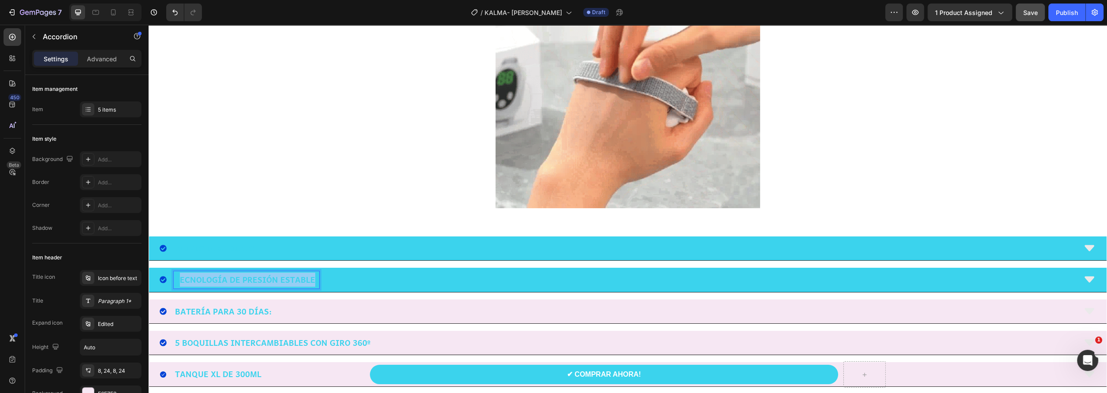
click at [181, 283] on p "TECNOLOGÍA DE PRESIÓN ESTABLE:" at bounding box center [246, 279] width 143 height 14
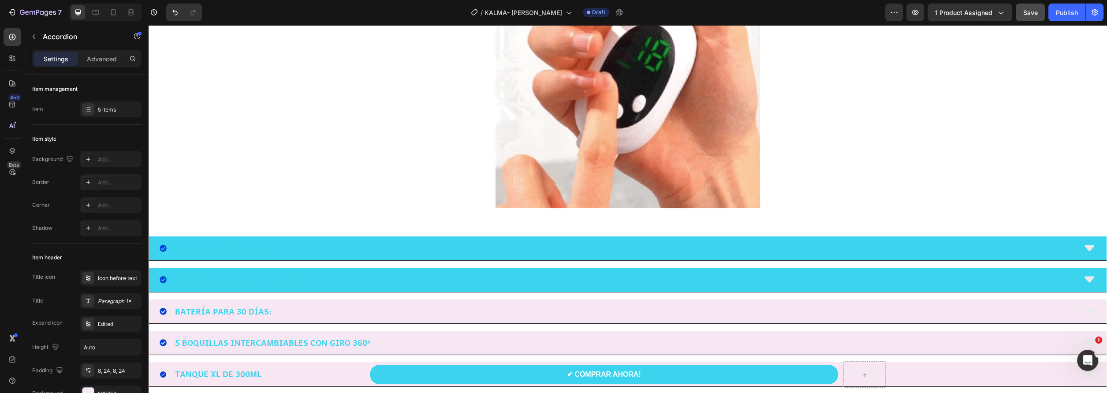
click at [333, 277] on div "SUEÑO PROFUNDO Y NATURAL:" at bounding box center [618, 279] width 916 height 17
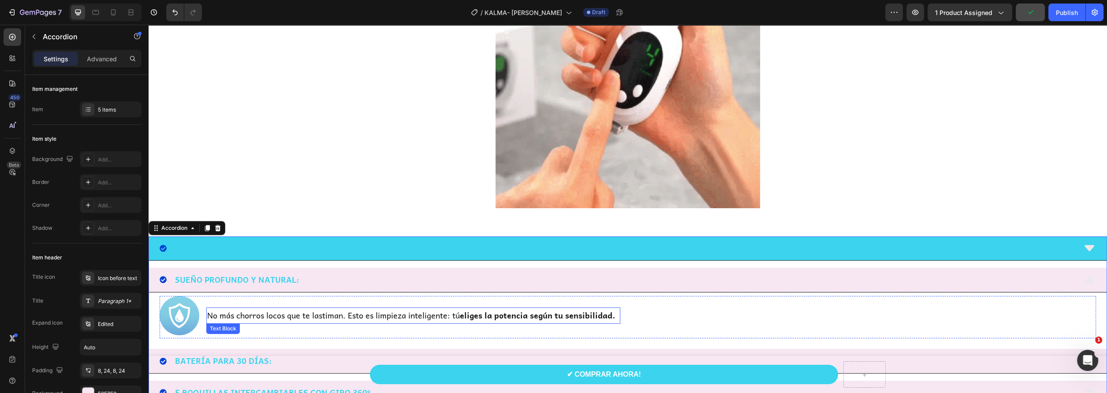
click at [298, 318] on p "No más chorros locos que te lastiman. Esto es limpieza inteligente: tú eliges l…" at bounding box center [413, 315] width 412 height 14
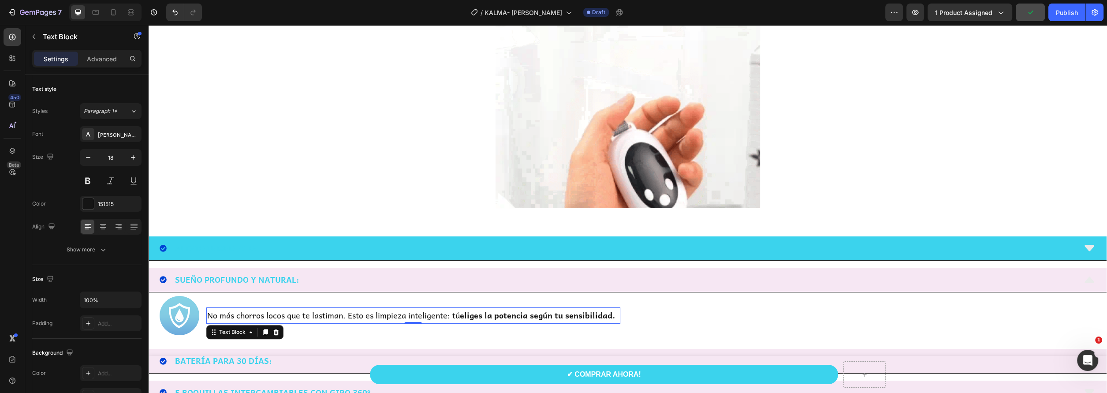
click at [610, 315] on strong "eliges la potencia según tu sensibilidad." at bounding box center [537, 315] width 155 height 13
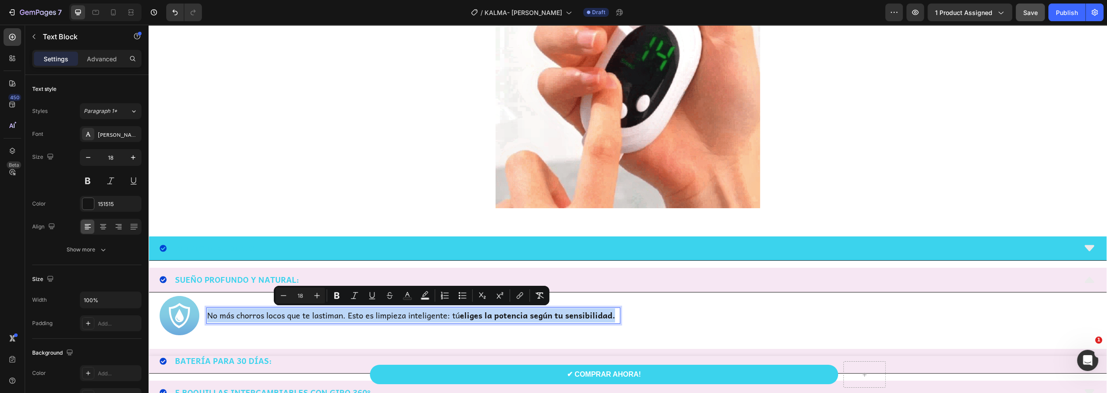
drag, startPoint x: 615, startPoint y: 315, endPoint x: 209, endPoint y: 318, distance: 406.0
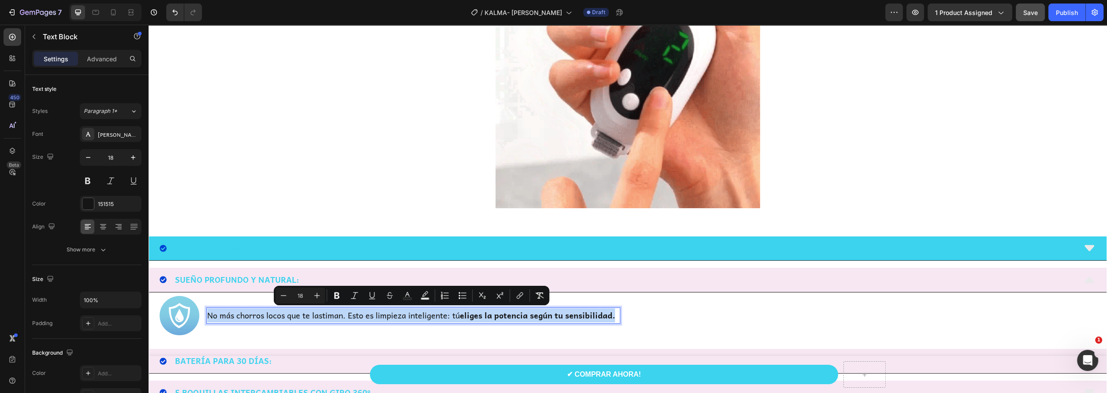
click at [209, 318] on p "No más chorros locos que te lastiman. Esto es limpieza inteligente: tú eliges l…" at bounding box center [413, 315] width 412 height 14
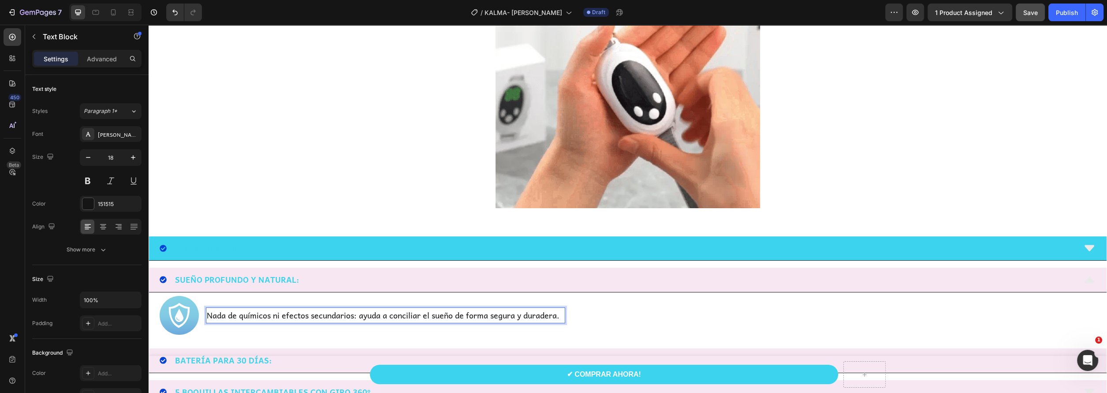
click at [227, 312] on p "Nada de químicos ni efectos secundarios: ayuda a conciliar el sueño de forma se…" at bounding box center [385, 315] width 357 height 14
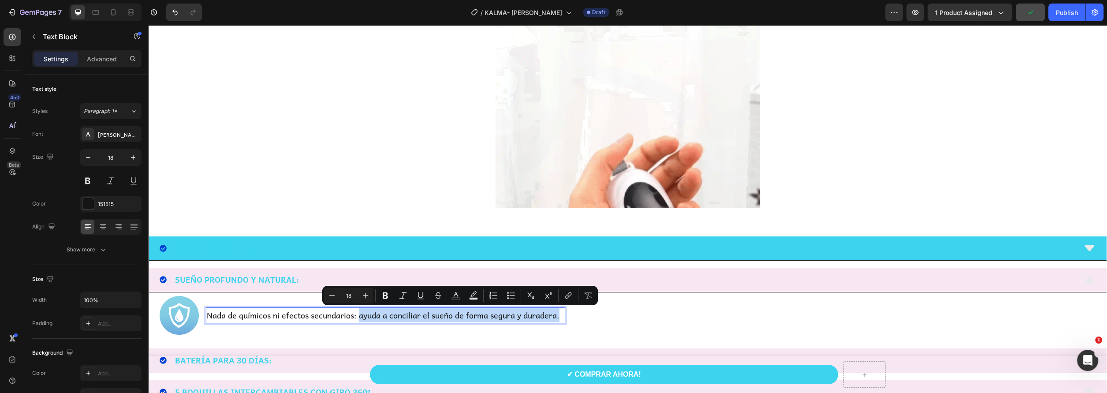
drag, startPoint x: 359, startPoint y: 316, endPoint x: 562, endPoint y: 316, distance: 202.8
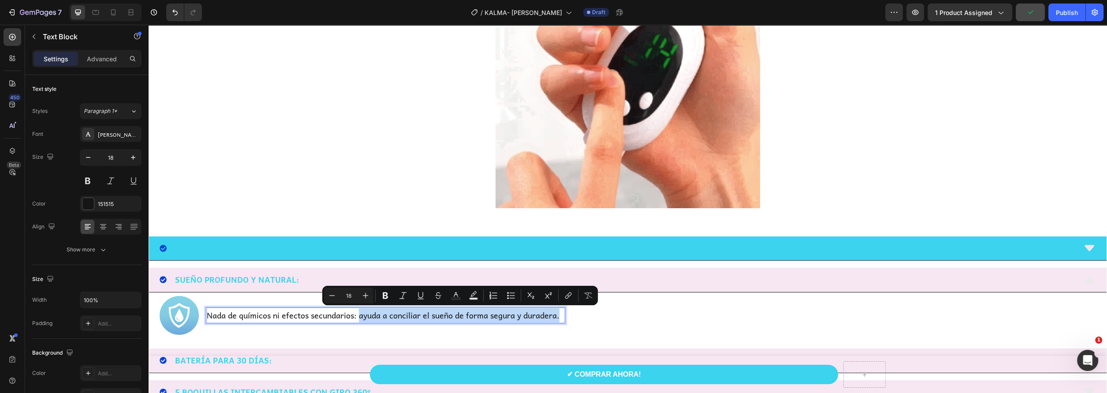
click at [562, 316] on p "Nada de químicos ni efectos secundarios: ayuda a conciliar el sueño de forma se…" at bounding box center [385, 315] width 357 height 14
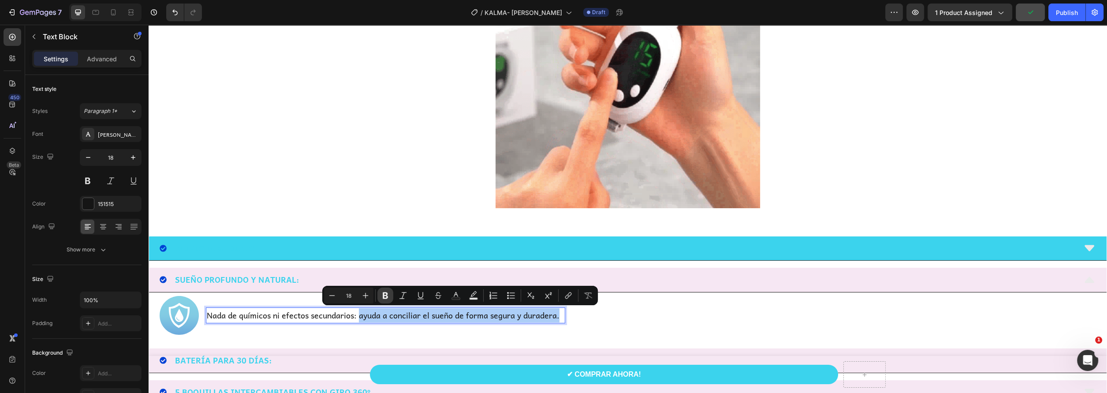
click at [386, 294] on icon "Editor contextual toolbar" at bounding box center [385, 295] width 5 height 7
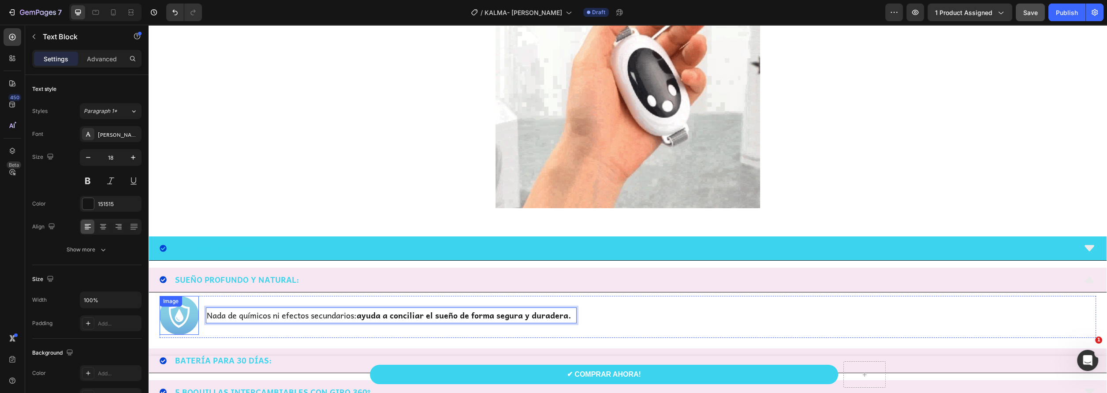
click at [178, 326] on img at bounding box center [179, 315] width 39 height 39
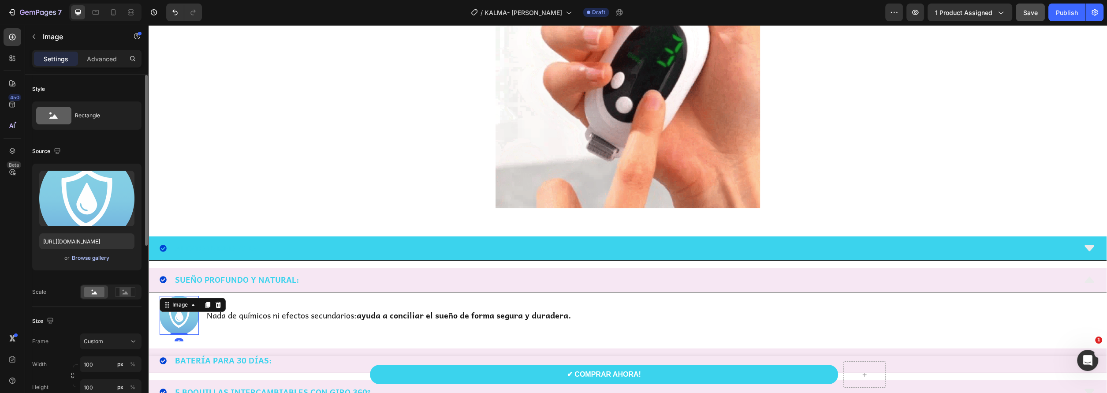
click at [91, 257] on div "Browse gallery" at bounding box center [90, 258] width 37 height 8
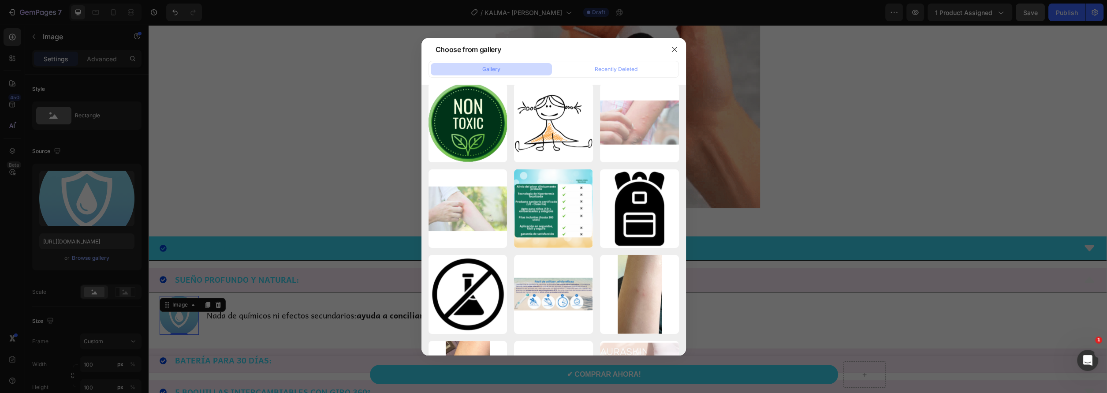
scroll to position [3614, 0]
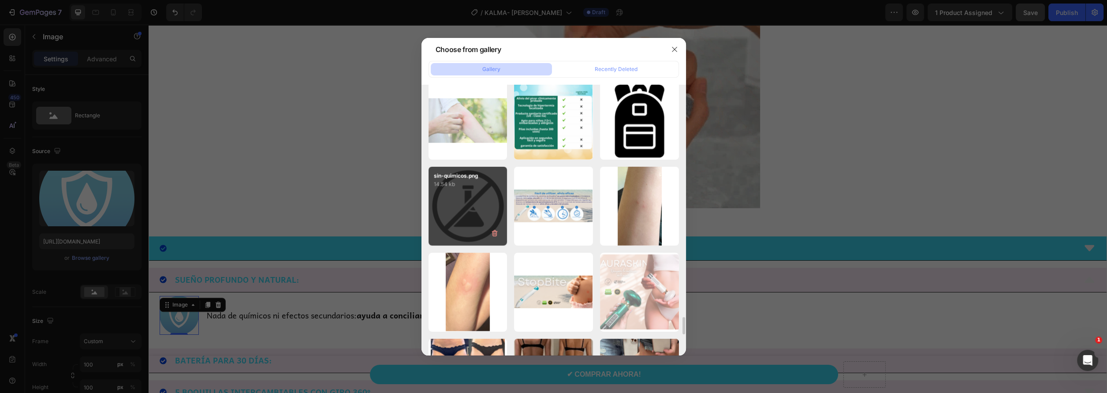
click at [459, 223] on div "sin-quimicos.png 14.54 kb" at bounding box center [467, 206] width 79 height 79
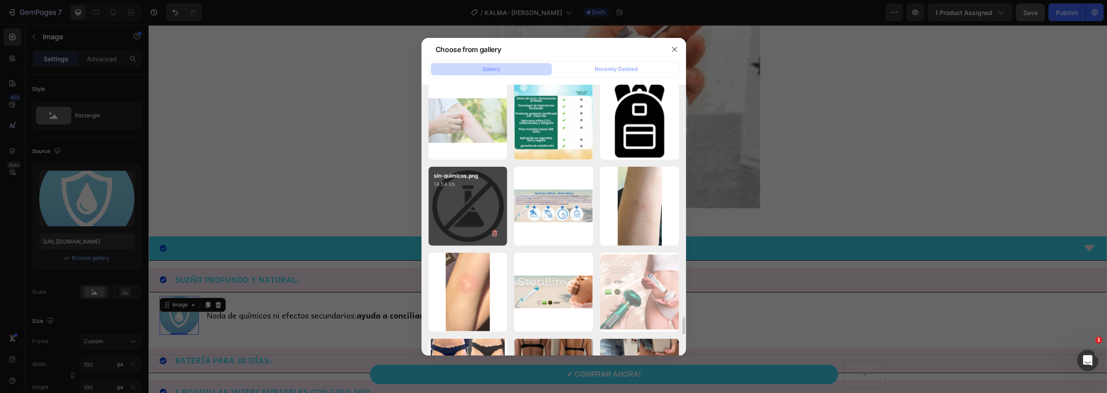
type input "[URL][DOMAIN_NAME]"
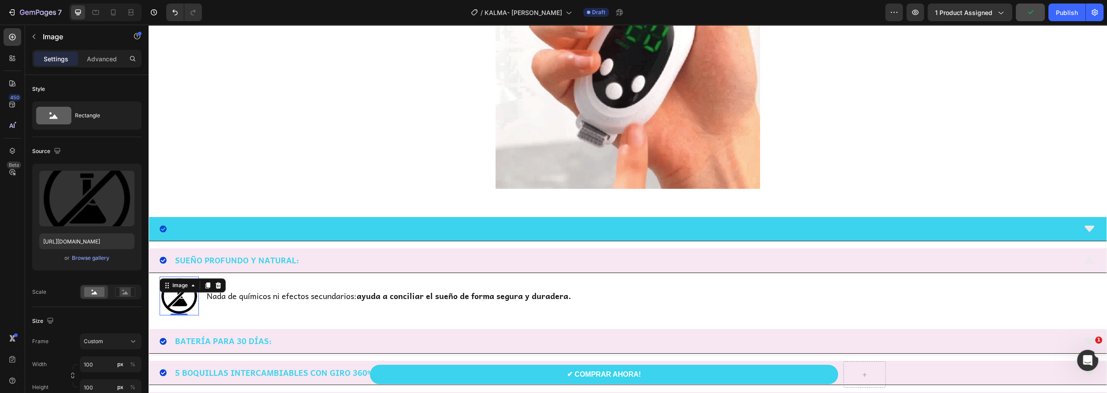
scroll to position [784, 0]
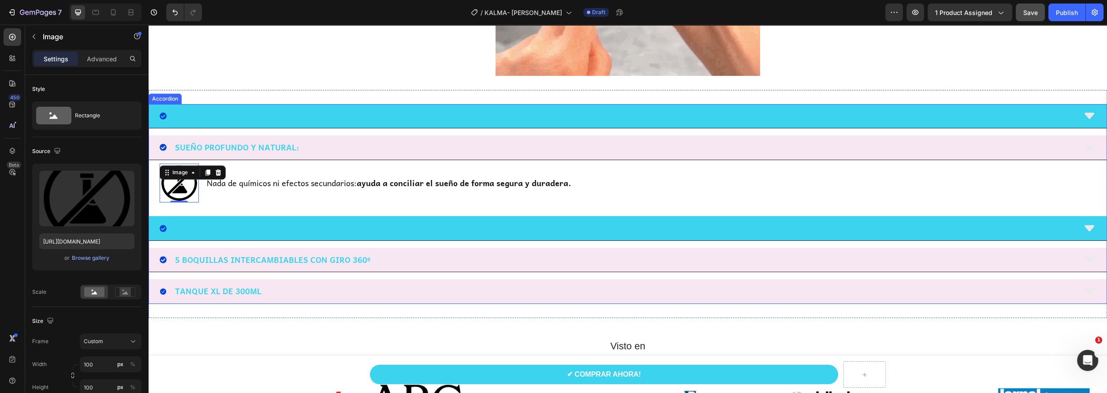
click at [304, 224] on div "BATERÍA PARA 30 DÍAS:" at bounding box center [618, 228] width 916 height 17
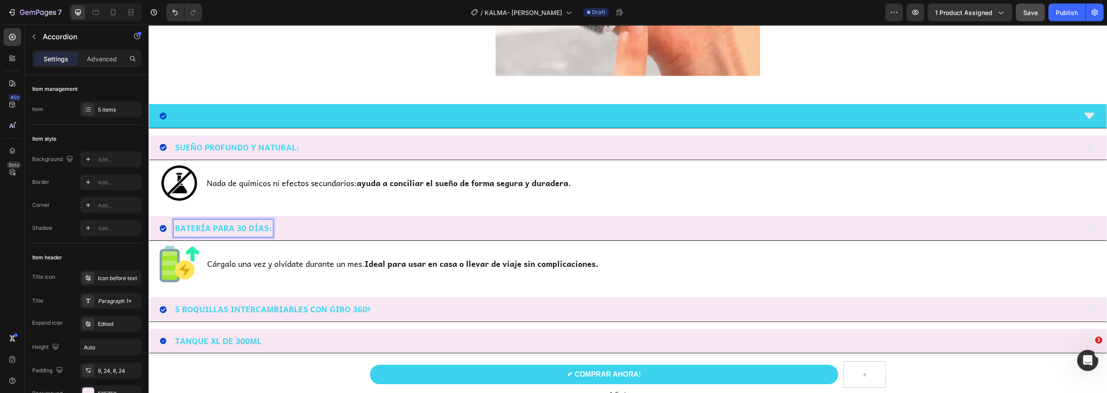
click at [269, 229] on p "BATERÍA PARA 30 DÍAS:" at bounding box center [223, 228] width 97 height 14
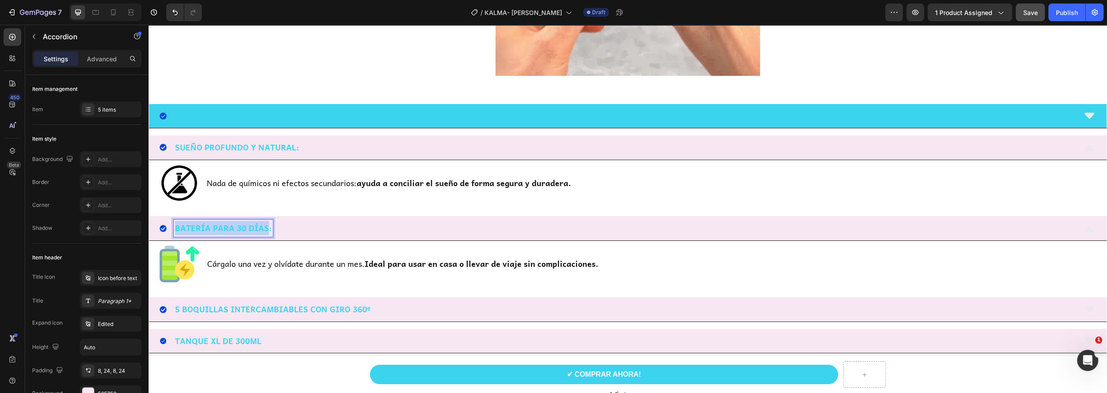
drag, startPoint x: 268, startPoint y: 227, endPoint x: 164, endPoint y: 226, distance: 103.6
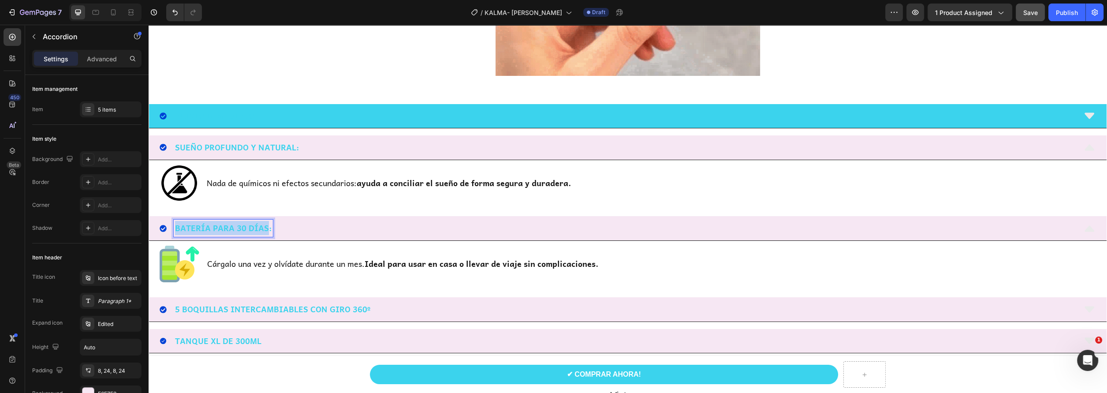
click at [164, 226] on div "BATERÍA PARA 30 DÍAS:" at bounding box center [618, 228] width 916 height 17
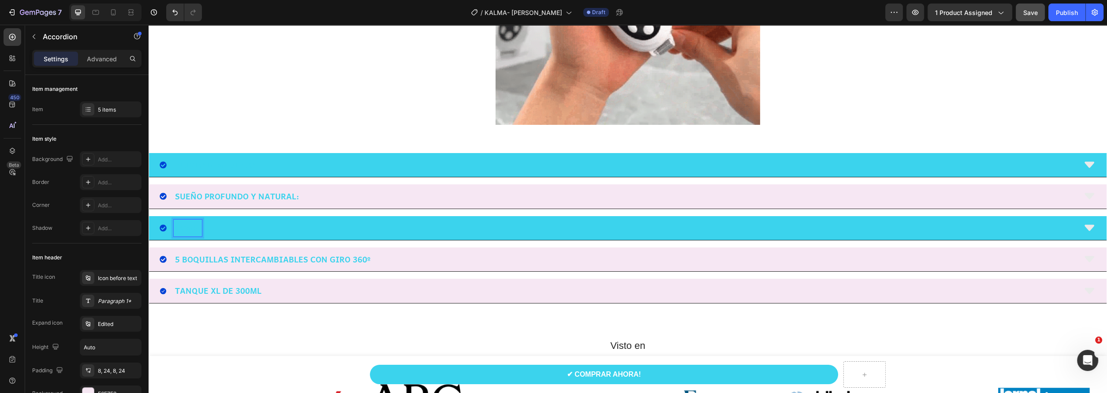
scroll to position [734, 0]
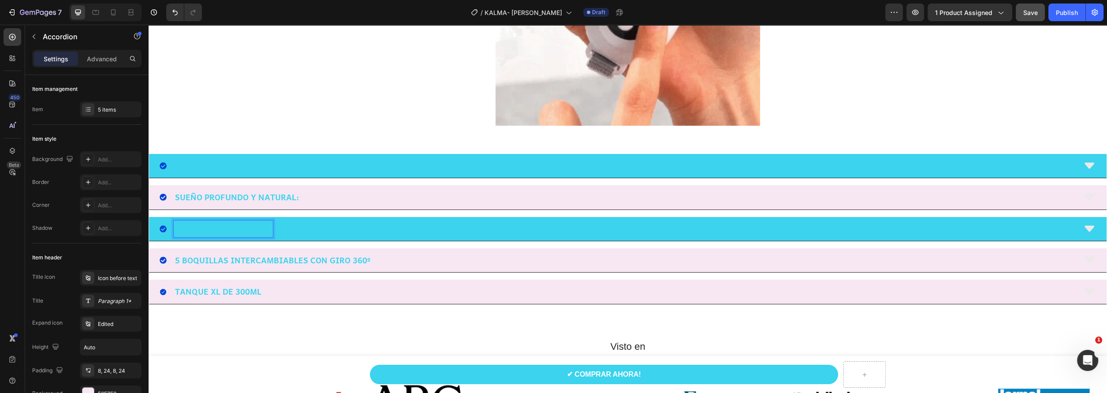
click at [312, 220] on div "COMPACTO Y PORTÁTIL:" at bounding box center [618, 228] width 916 height 17
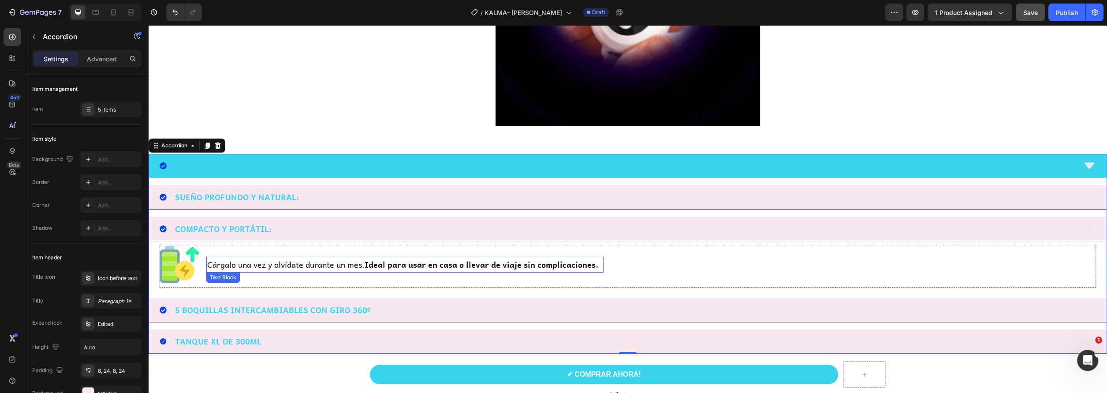
click at [284, 265] on p "Cárgalo una vez y olvídate durante un mes. Ideal para usar en casa o llevar de …" at bounding box center [404, 264] width 395 height 14
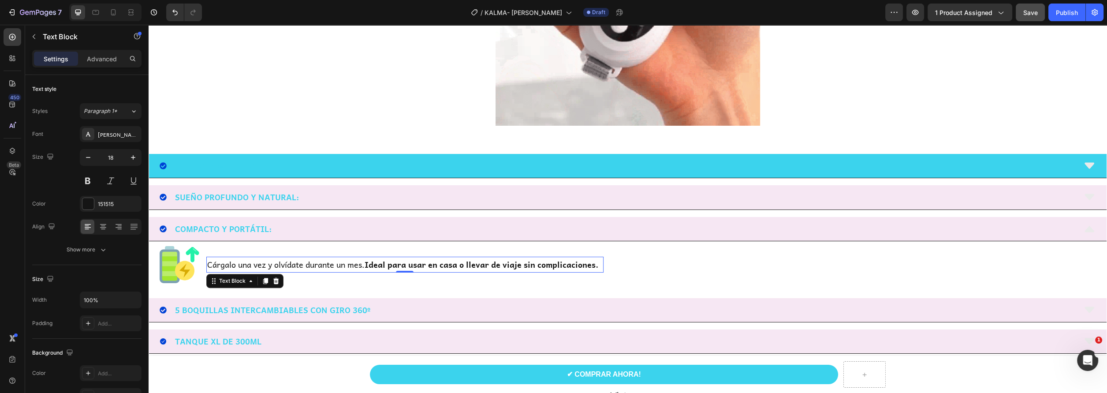
click at [284, 265] on p "Cárgalo una vez y olvídate durante un mes. Ideal para usar en casa o llevar de …" at bounding box center [404, 264] width 395 height 14
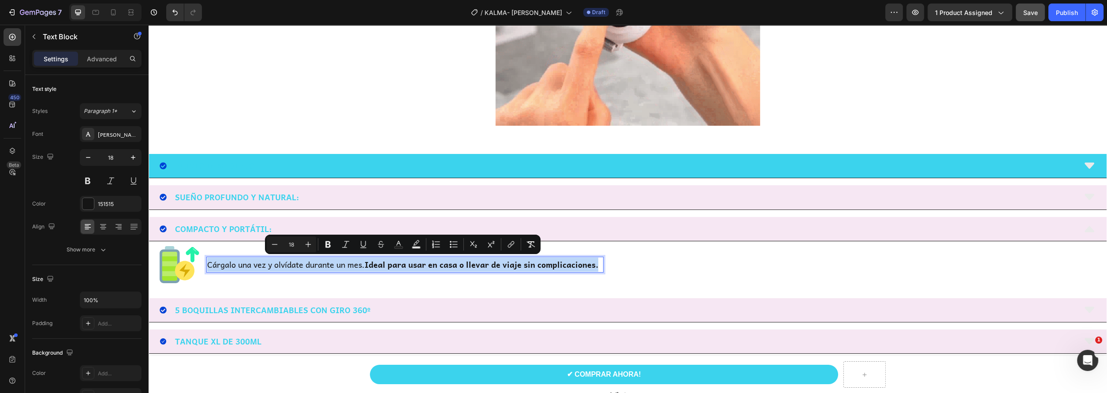
drag, startPoint x: 599, startPoint y: 262, endPoint x: 208, endPoint y: 263, distance: 391.0
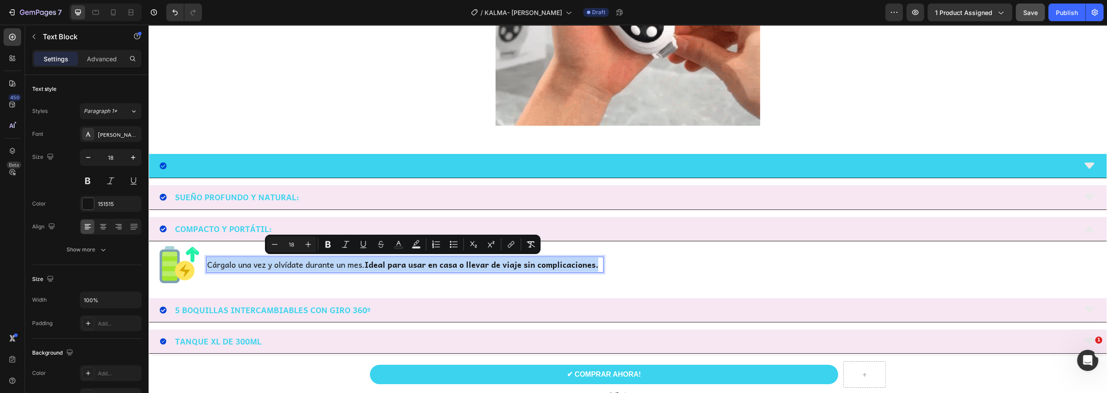
click at [208, 263] on p "Cárgalo una vez y olvídate durante un mes. Ideal para usar en casa o llevar de …" at bounding box center [404, 264] width 395 height 14
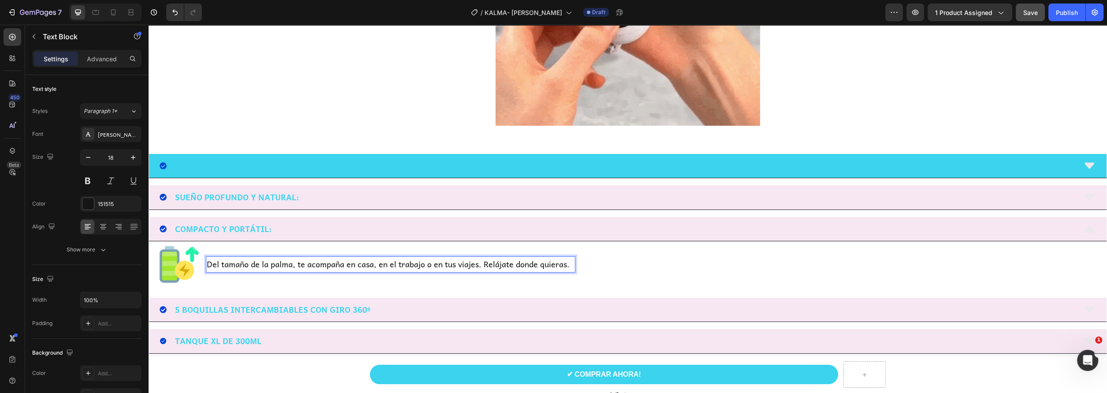
click at [296, 262] on p "Del tamaño de la palma, te acompaña en casa, en el trabajo o en tus viajes. Rel…" at bounding box center [391, 264] width 368 height 14
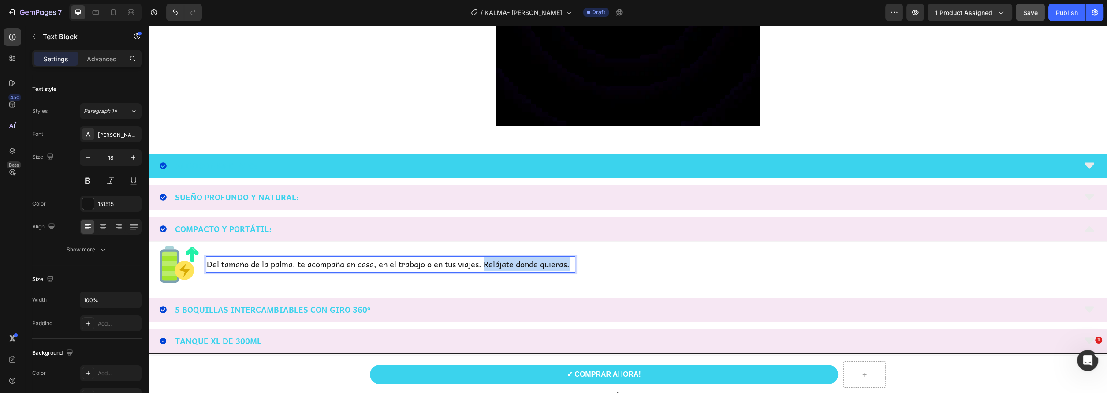
drag, startPoint x: 485, startPoint y: 264, endPoint x: 573, endPoint y: 269, distance: 88.3
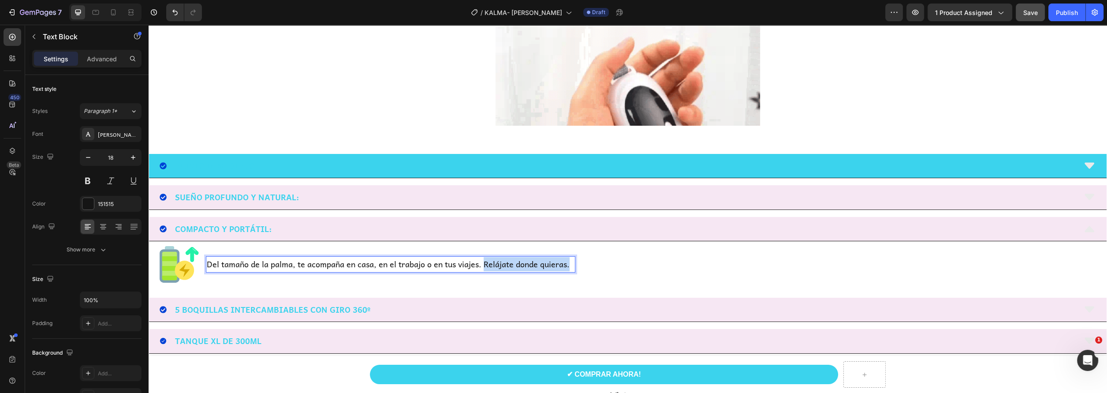
click at [573, 269] on p "Del tamaño de la palma, te acompaña en casa, en el trabajo o en tus viajes. Rel…" at bounding box center [391, 264] width 368 height 14
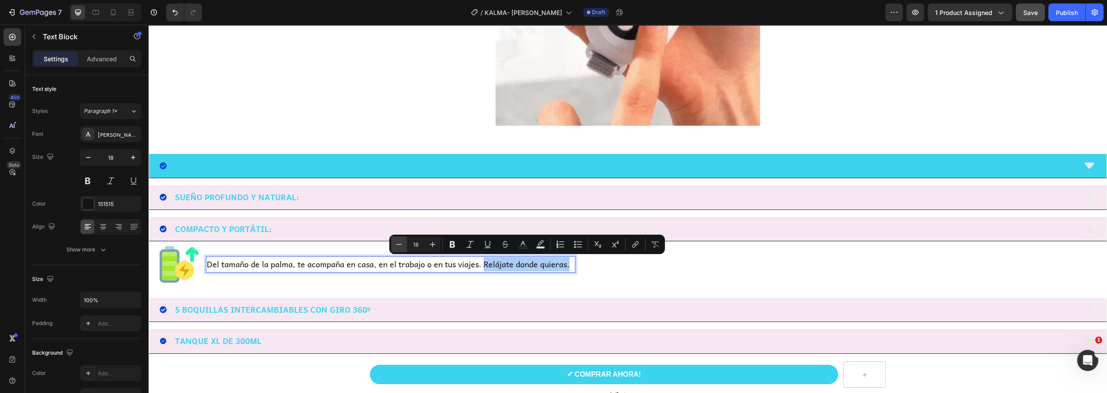
drag, startPoint x: 454, startPoint y: 241, endPoint x: 400, endPoint y: 242, distance: 54.2
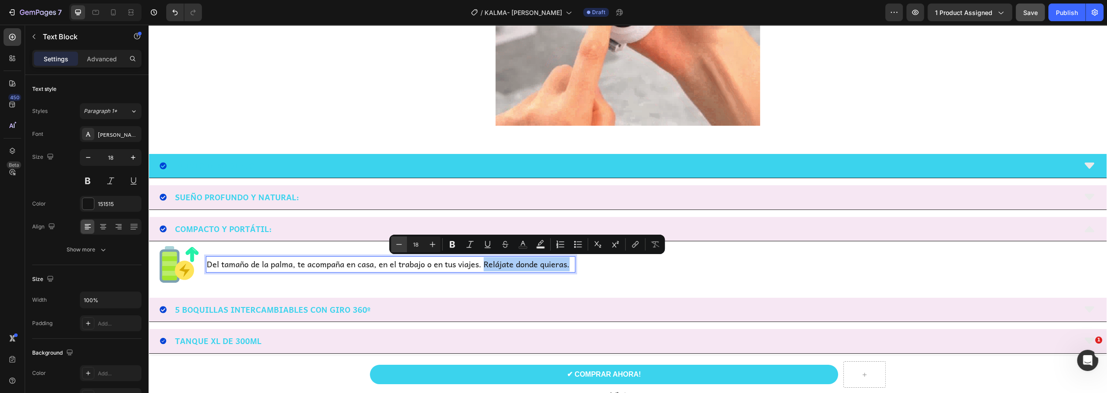
click at [454, 241] on icon "Editor contextual toolbar" at bounding box center [452, 244] width 9 height 9
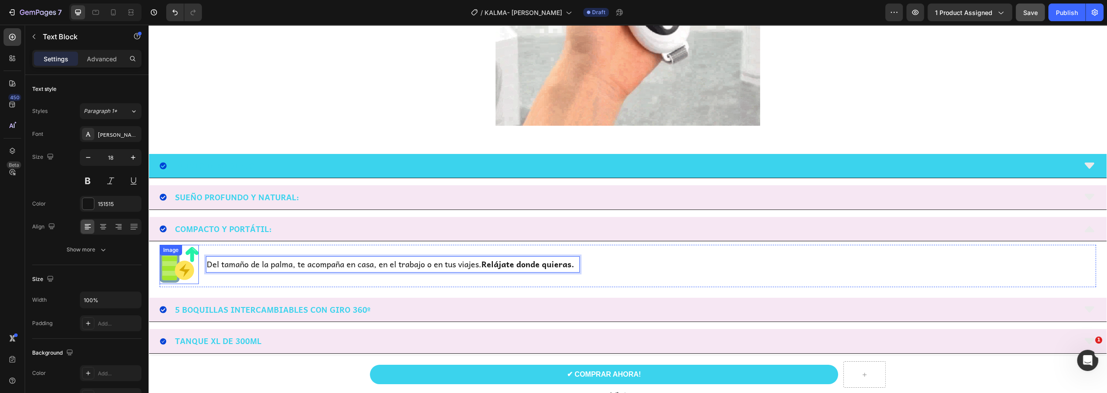
click at [183, 266] on img at bounding box center [179, 264] width 39 height 39
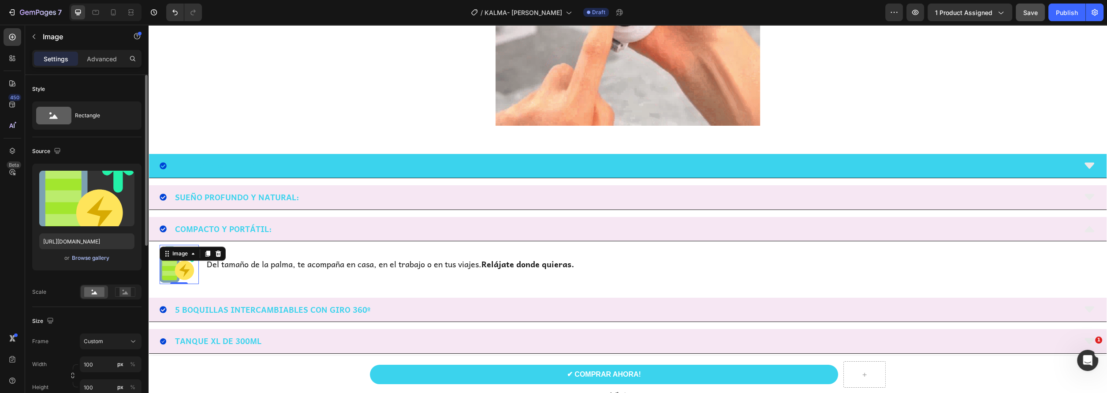
click at [84, 259] on div "Browse gallery" at bounding box center [90, 258] width 37 height 8
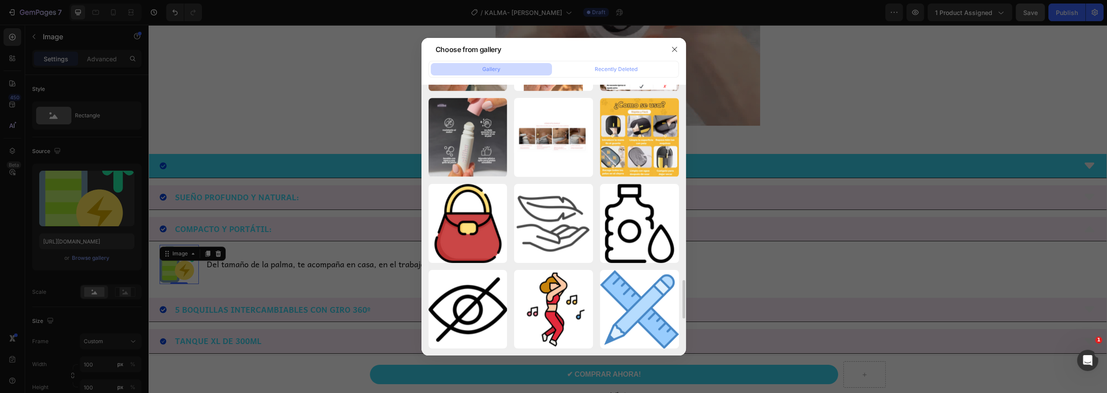
scroll to position [1455, 0]
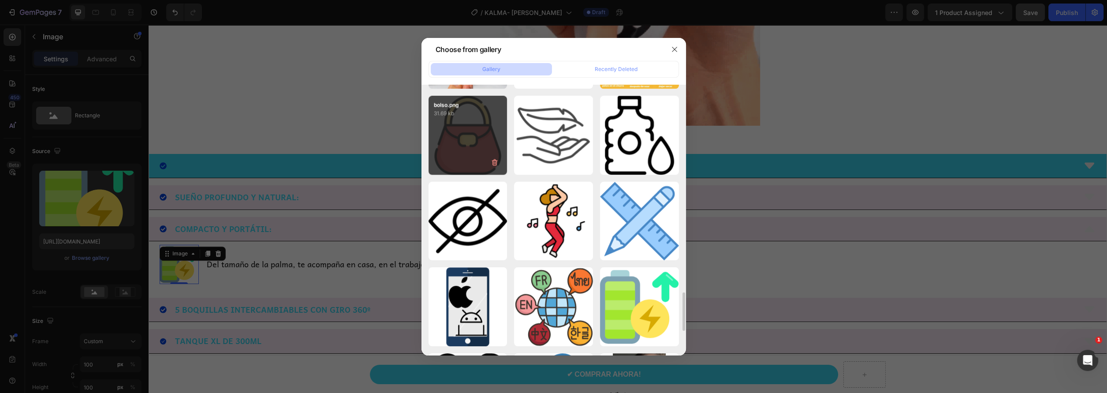
click at [471, 139] on div "bolso.png 31.69 kb" at bounding box center [467, 135] width 79 height 79
type input "[URL][DOMAIN_NAME]"
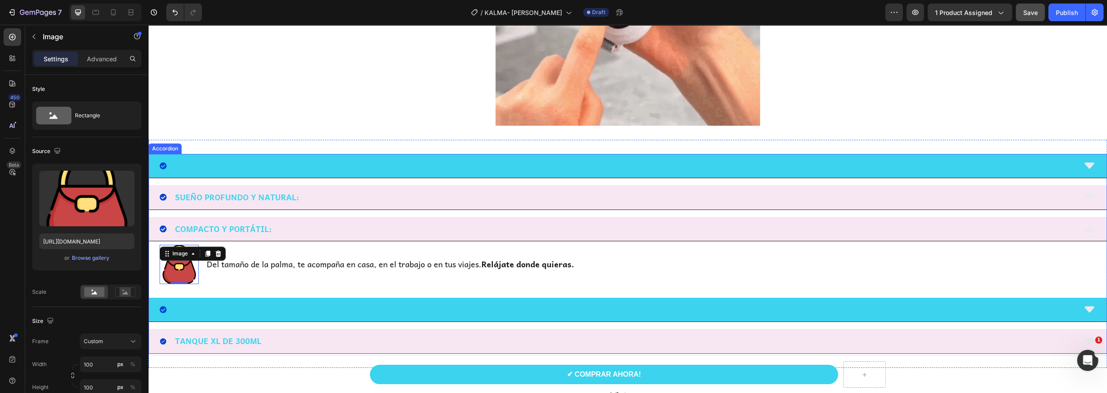
click at [437, 304] on div "5 BOQUILLAS INTERCAMBIABLES CON GIRO 360º" at bounding box center [618, 309] width 916 height 17
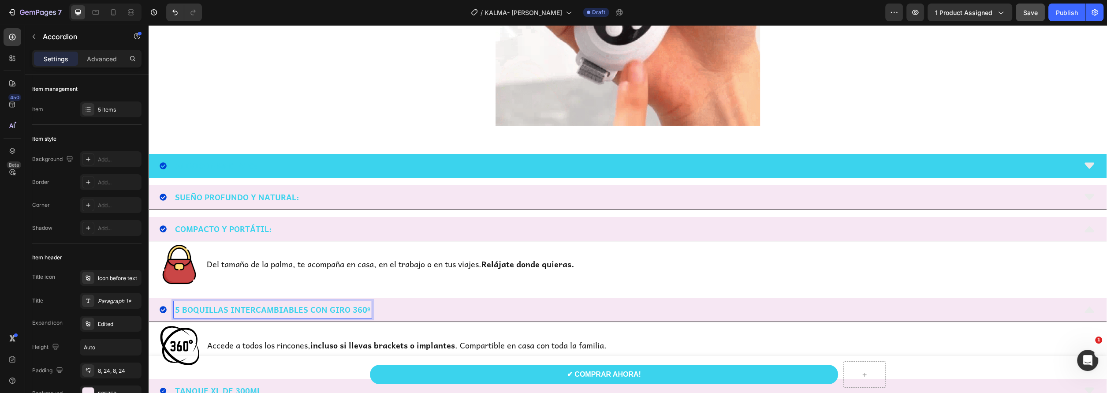
click at [359, 309] on p "5 BOQUILLAS INTERCAMBIABLES CON GIRO 360º" at bounding box center [272, 309] width 195 height 14
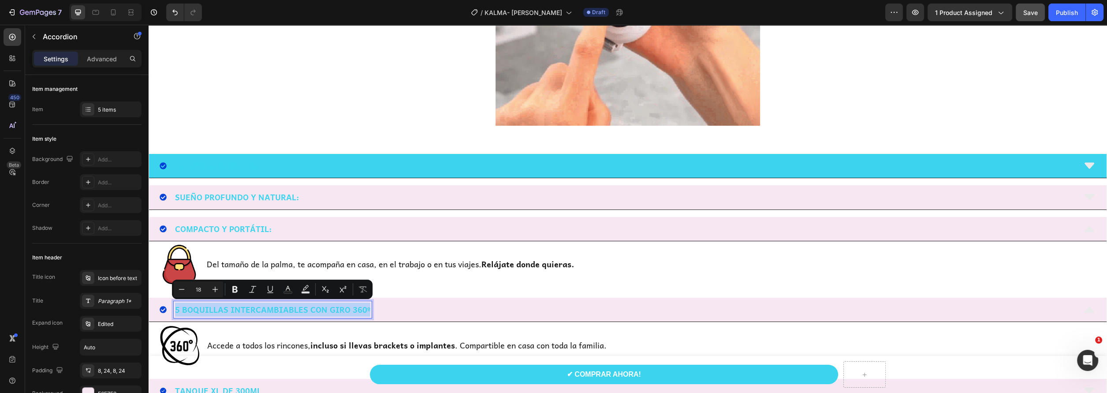
drag, startPoint x: 371, startPoint y: 309, endPoint x: 160, endPoint y: 305, distance: 210.7
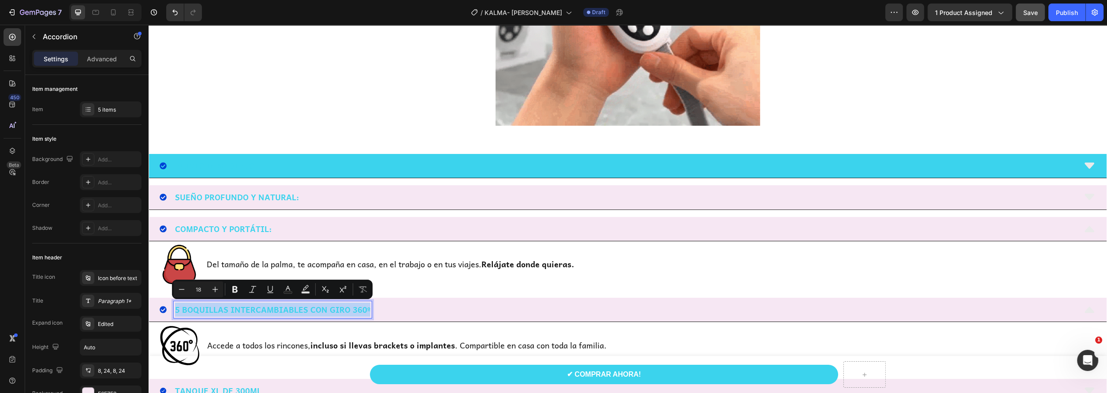
click at [160, 305] on div "5 BOQUILLAS INTERCAMBIABLES CON GIRO 360º" at bounding box center [618, 309] width 916 height 17
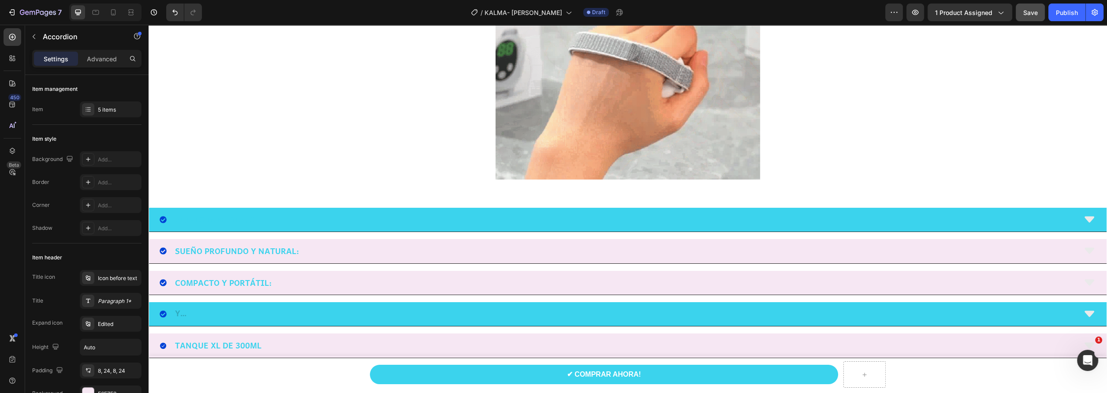
scroll to position [680, 0]
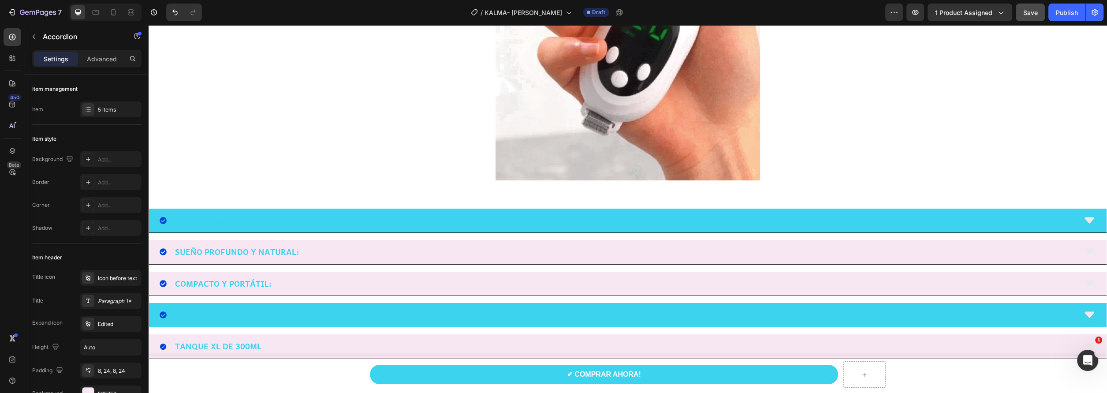
click at [329, 316] on div "FÁCIL DE USAR" at bounding box center [618, 314] width 916 height 17
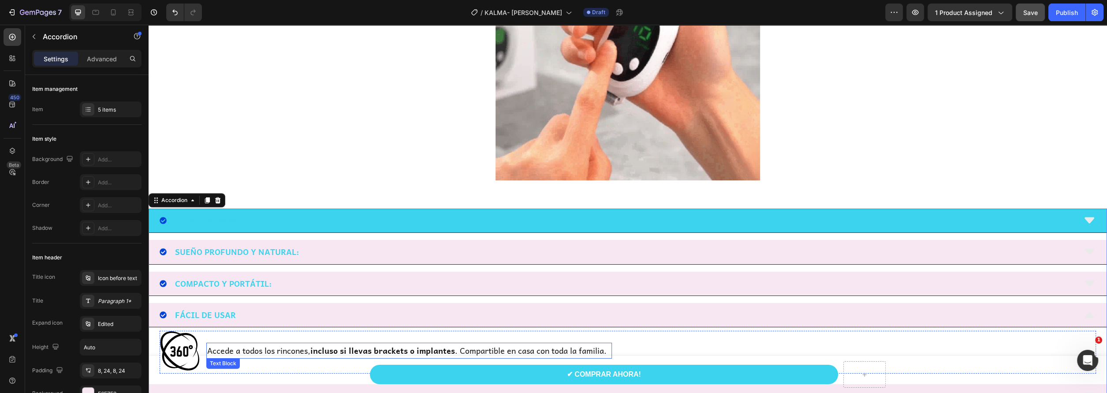
click at [264, 351] on p "Accede a todos los rincones, incluso si llevas brackets o implantes . Compartib…" at bounding box center [409, 350] width 404 height 14
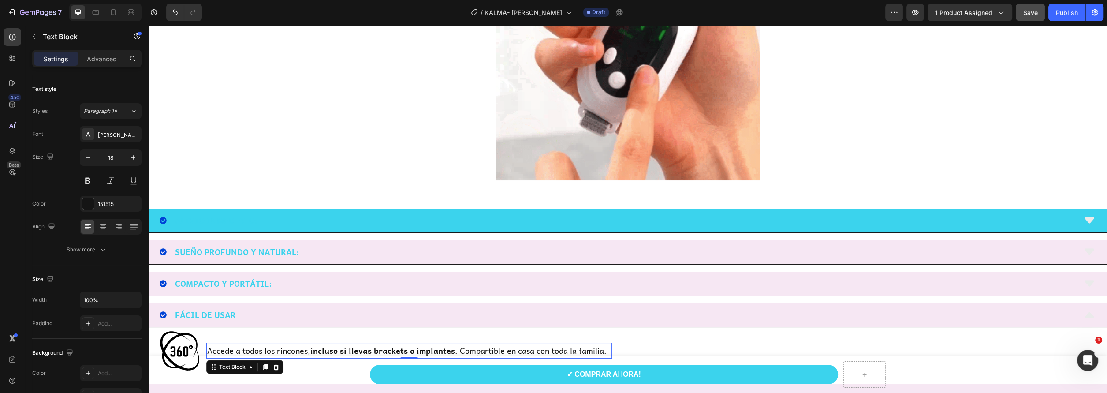
click at [264, 350] on p "Accede a todos los rincones, incluso si llevas brackets o implantes . Compartib…" at bounding box center [409, 350] width 404 height 14
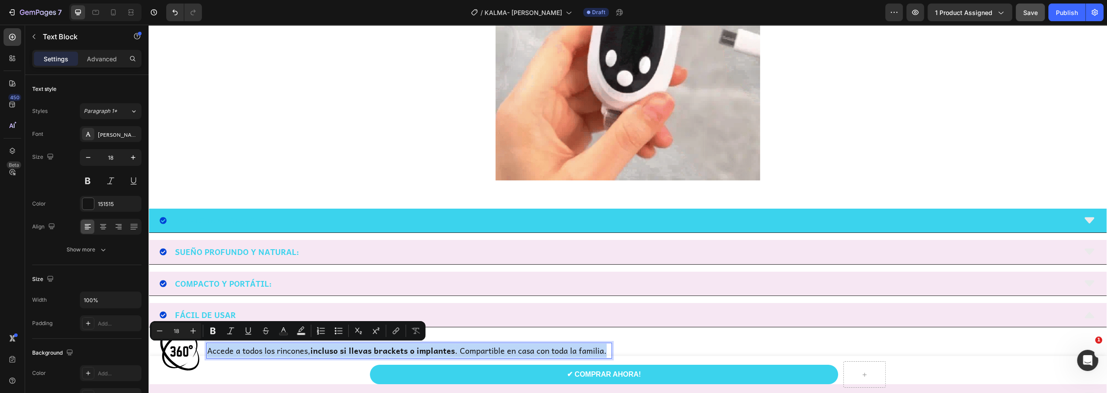
click at [264, 350] on p "Accede a todos los rincones, incluso si llevas brackets o implantes . Compartib…" at bounding box center [409, 350] width 404 height 14
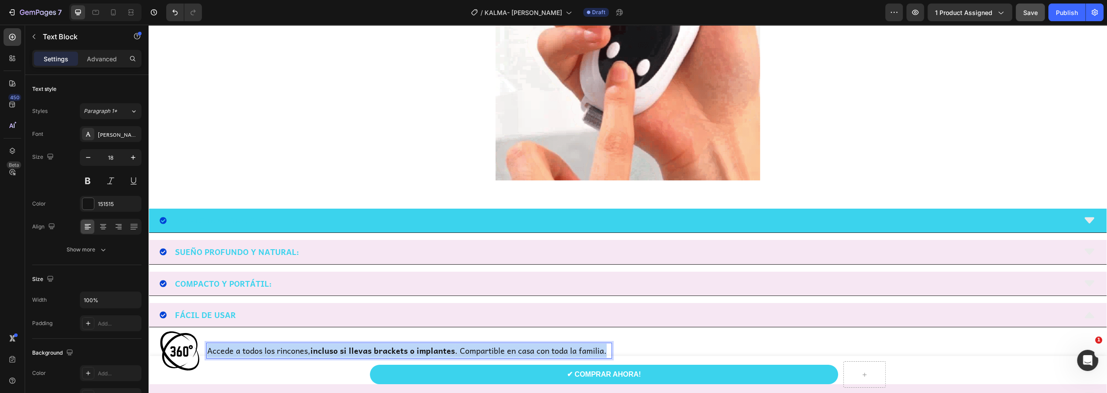
click at [264, 350] on p "Accede a todos los rincones, incluso si llevas brackets o implantes . Compartib…" at bounding box center [409, 350] width 404 height 14
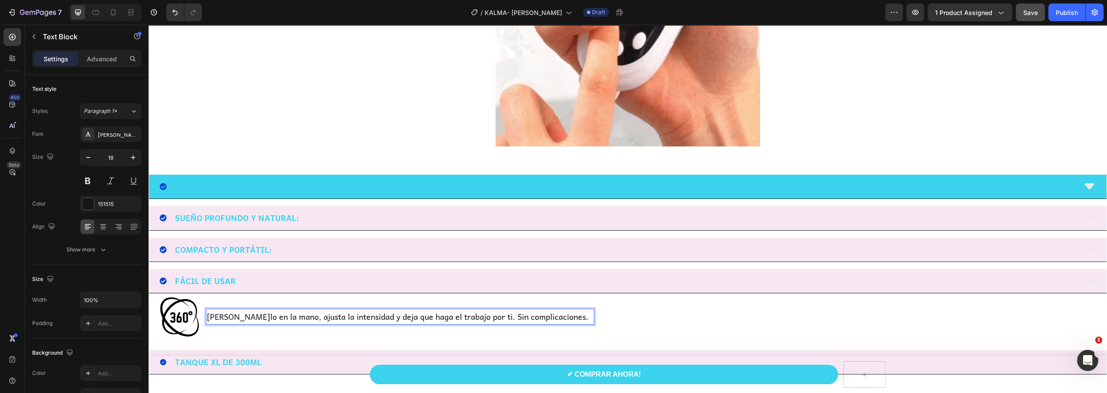
scroll to position [724, 0]
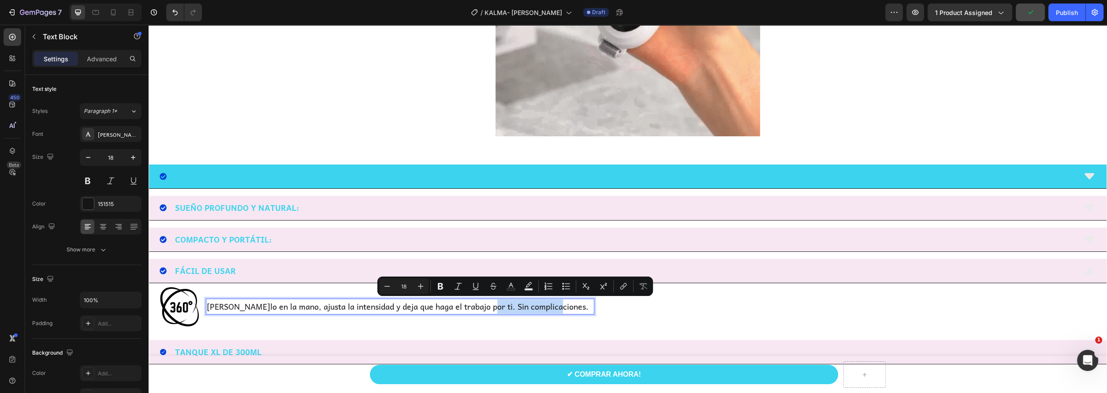
drag, startPoint x: 553, startPoint y: 308, endPoint x: 481, endPoint y: 308, distance: 71.8
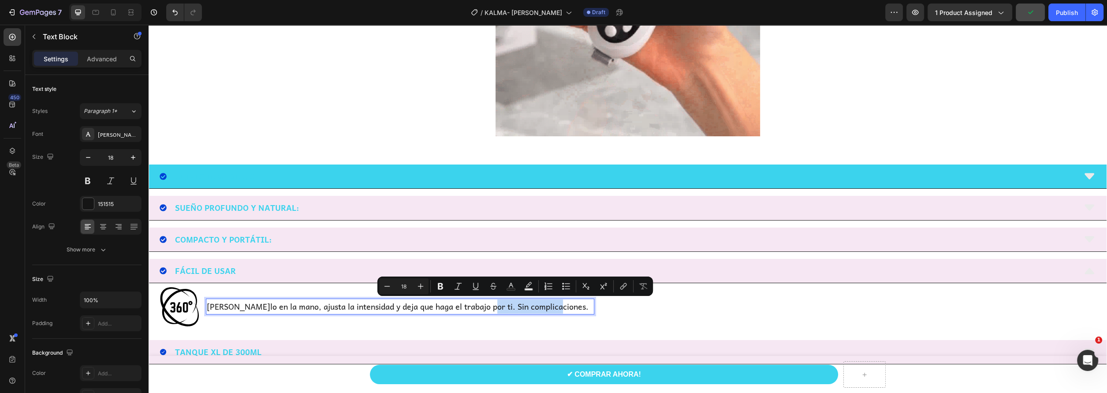
click at [481, 308] on p "[PERSON_NAME]lo en la mano, ajusta la intensidad y deja que haga el trabajo por…" at bounding box center [400, 306] width 387 height 14
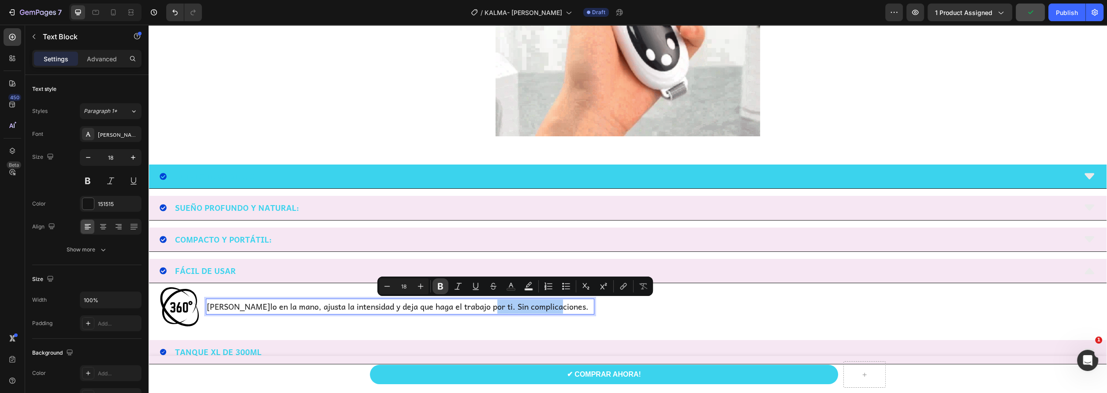
drag, startPoint x: 438, startPoint y: 282, endPoint x: 83, endPoint y: 276, distance: 354.9
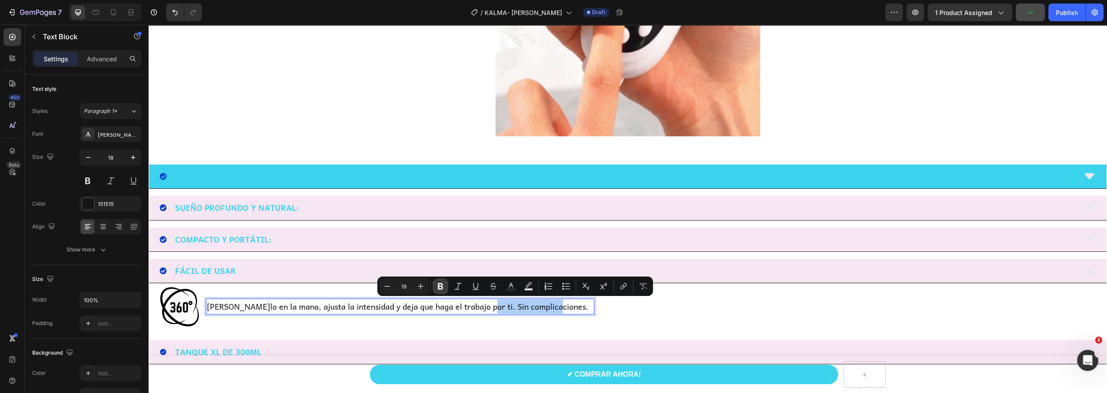
click at [438, 282] on icon "Editor contextual toolbar" at bounding box center [440, 286] width 9 height 9
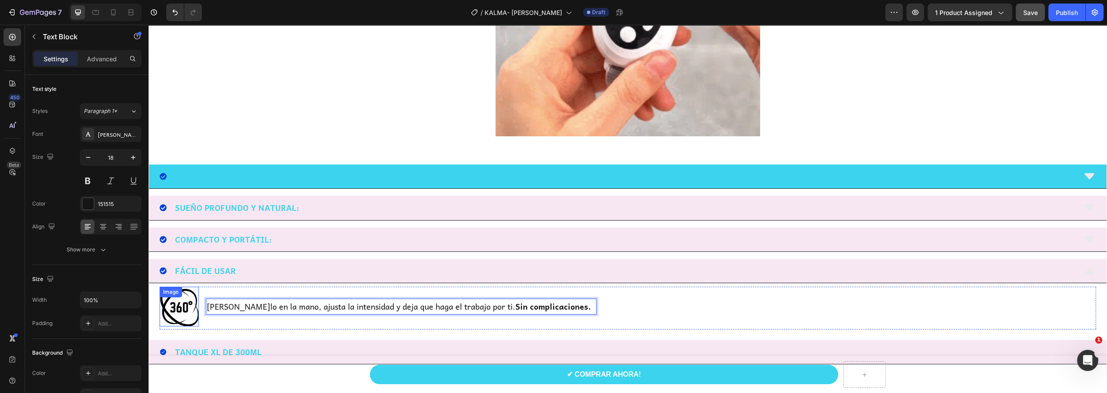
click at [177, 302] on img at bounding box center [179, 305] width 39 height 39
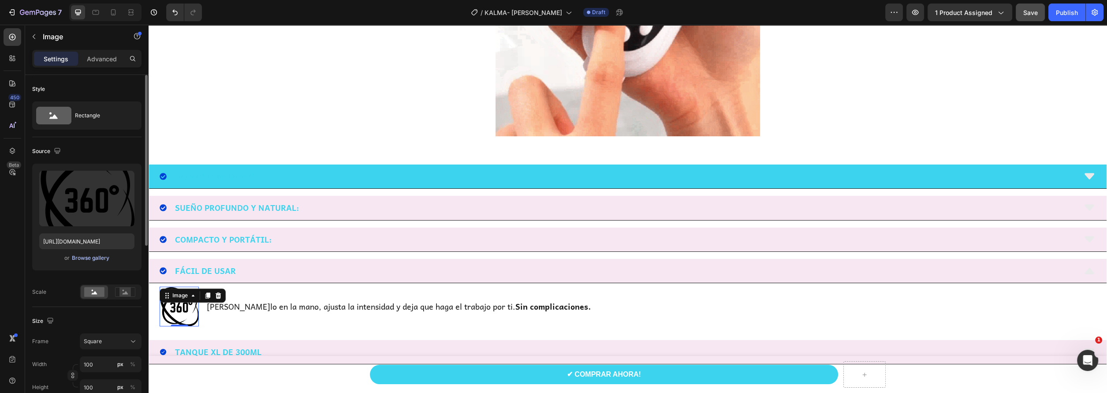
click at [99, 255] on div "Browse gallery" at bounding box center [90, 258] width 37 height 8
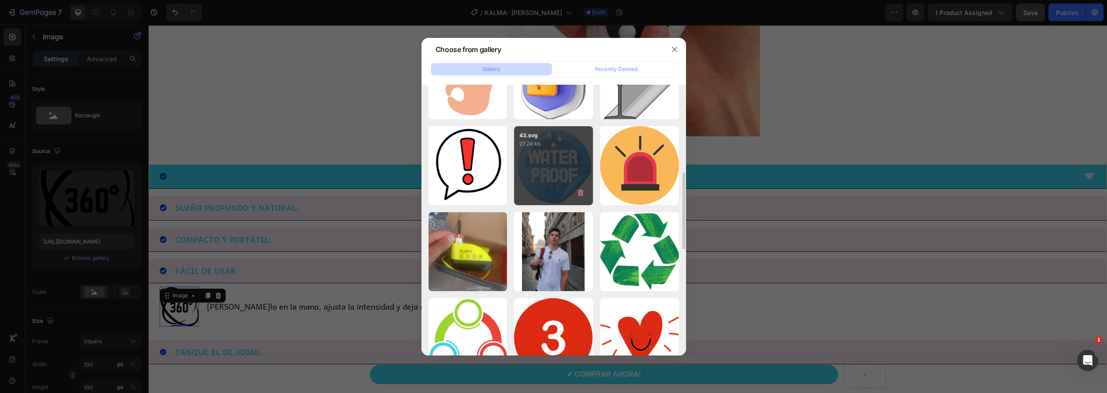
scroll to position [220, 0]
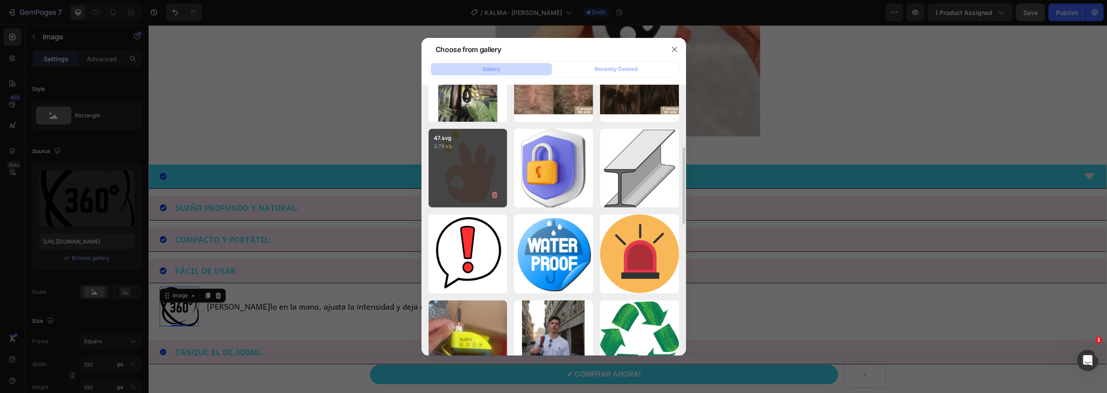
click at [471, 176] on div "47.svg 3.79 kb" at bounding box center [467, 168] width 79 height 79
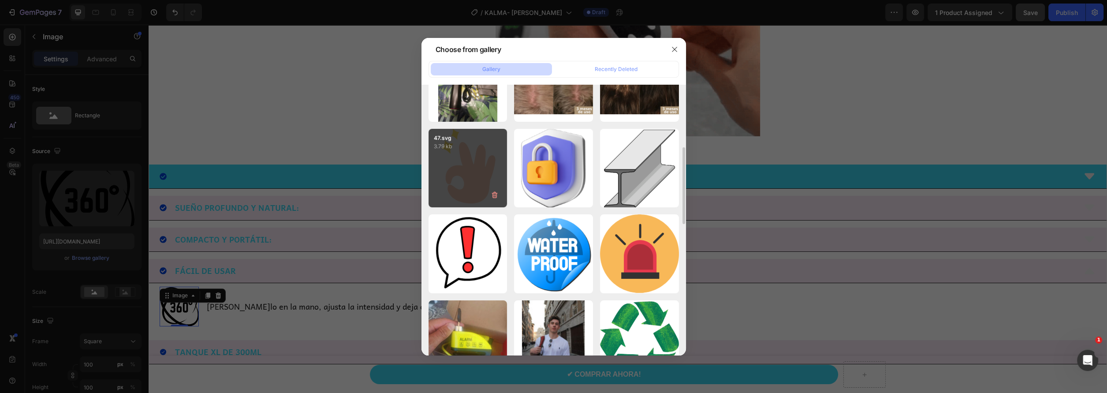
type input "[URL][DOMAIN_NAME]"
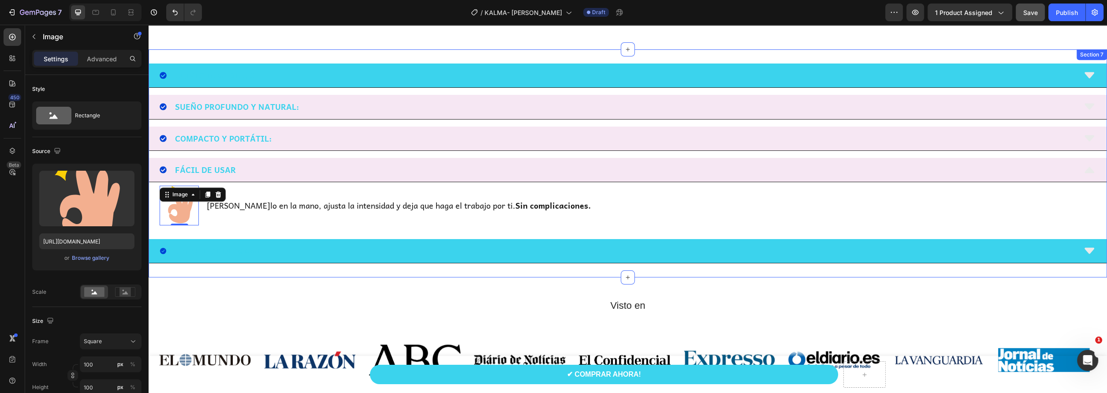
scroll to position [856, 0]
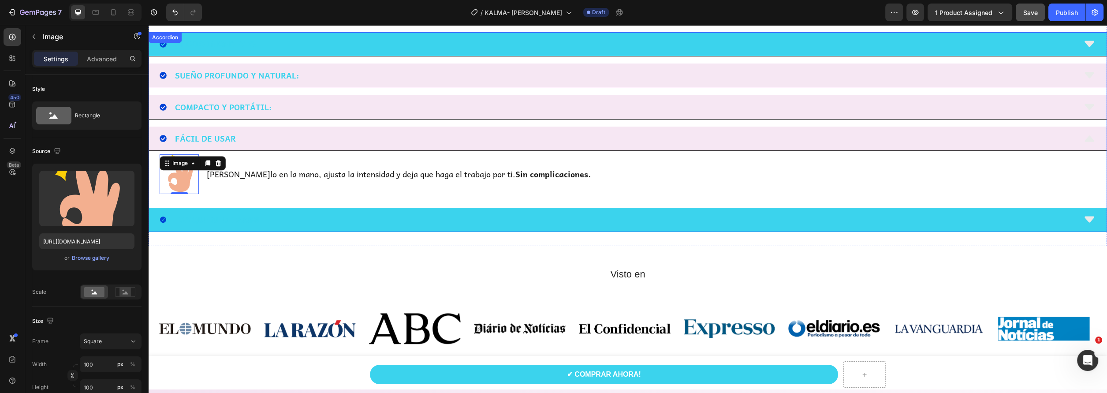
click at [314, 214] on div "TANQUE XL DE 300ML" at bounding box center [618, 219] width 916 height 17
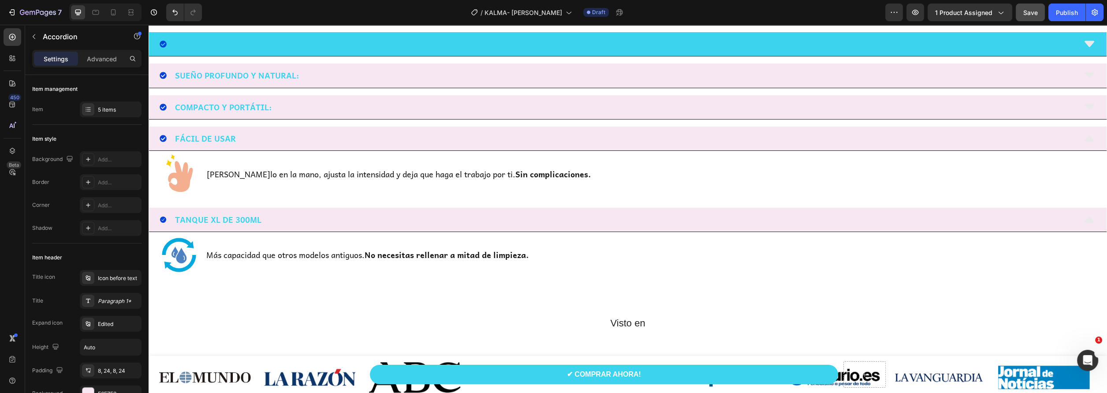
click at [262, 220] on div "TANQUE XL DE 300ML" at bounding box center [618, 219] width 916 height 17
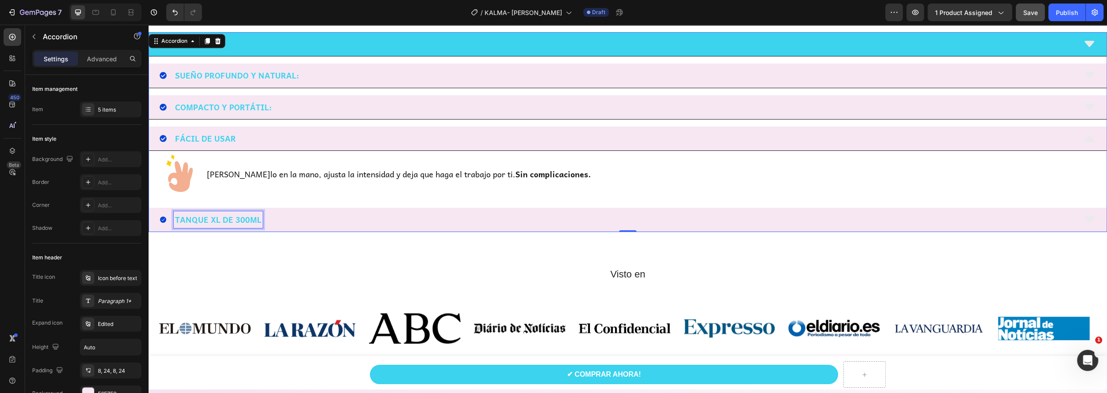
click at [259, 218] on p "TANQUE XL DE 300ML" at bounding box center [218, 219] width 86 height 14
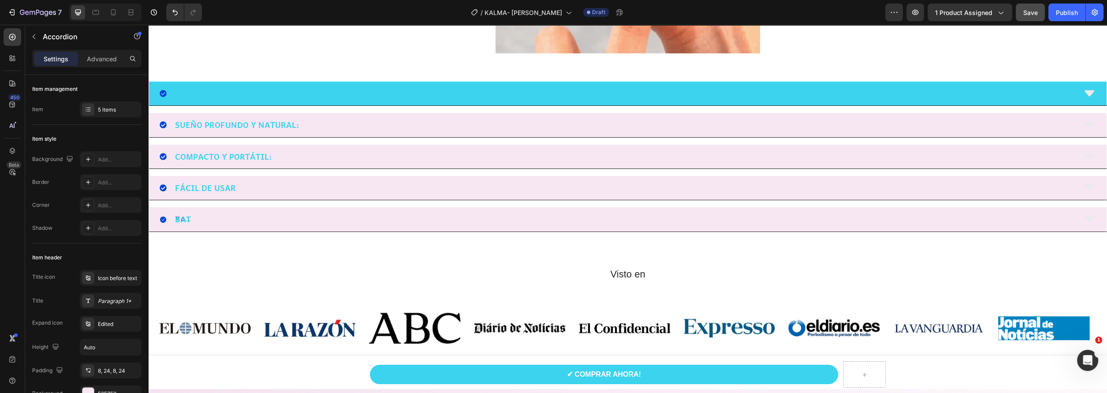
scroll to position [801, 0]
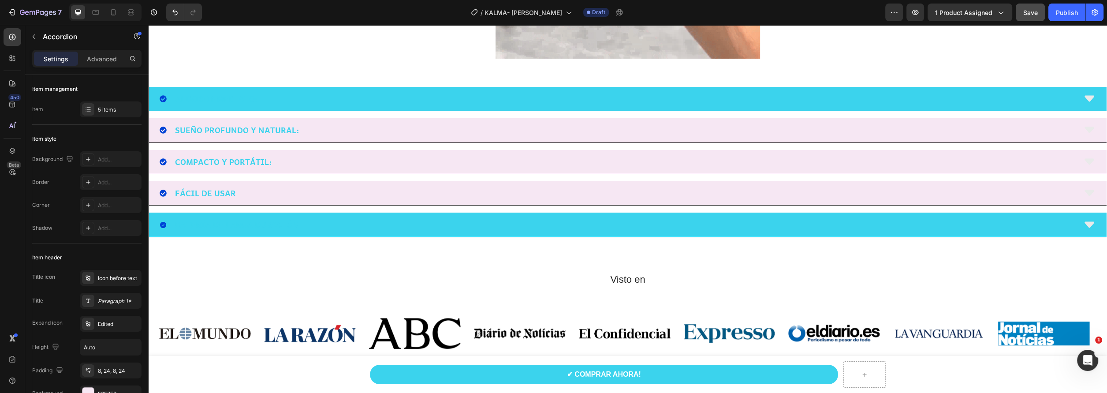
click at [335, 220] on div "BATERÍA DE LARGA DURACIÓN" at bounding box center [618, 224] width 916 height 17
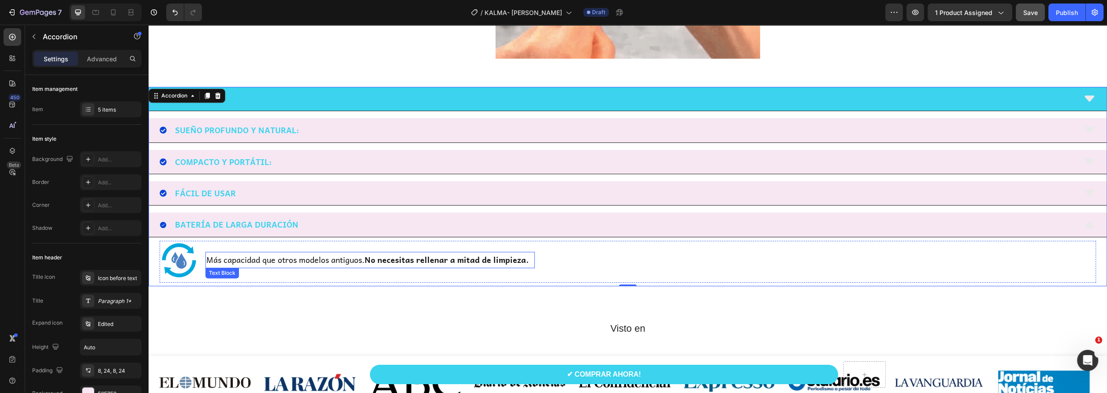
click at [311, 256] on p "Más capacidad que otros modelos antiguos. No necesitas rellenar a mitad de limp…" at bounding box center [369, 260] width 327 height 14
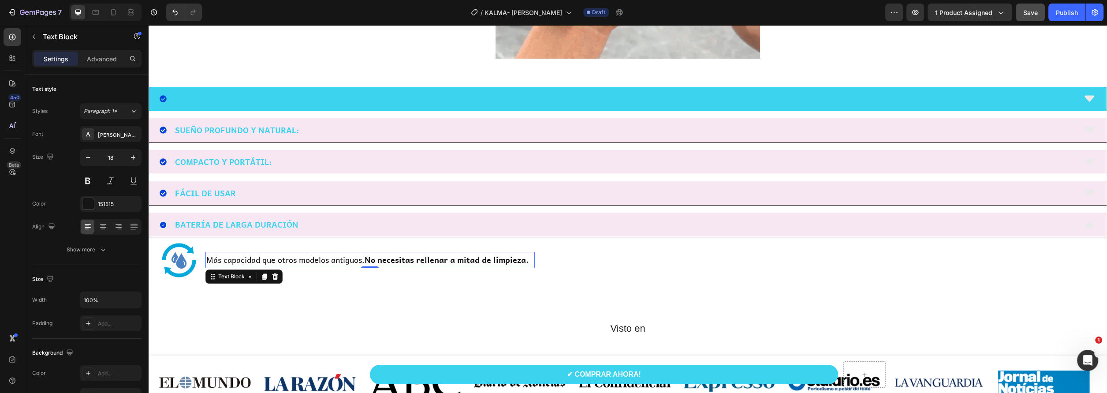
click at [311, 256] on p "Más capacidad que otros modelos antiguos. No necesitas rellenar a mitad de limp…" at bounding box center [369, 260] width 327 height 14
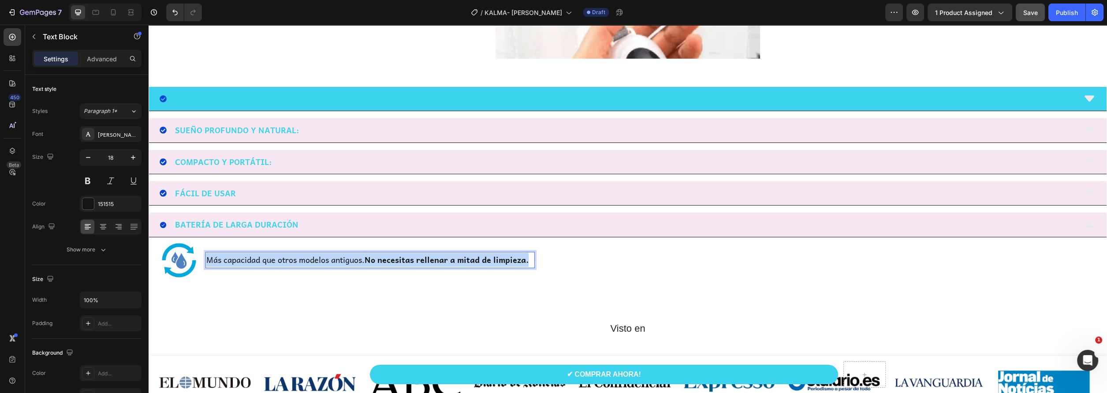
click at [311, 256] on p "Más capacidad que otros modelos antiguos. No necesitas rellenar a mitad de limp…" at bounding box center [369, 260] width 327 height 14
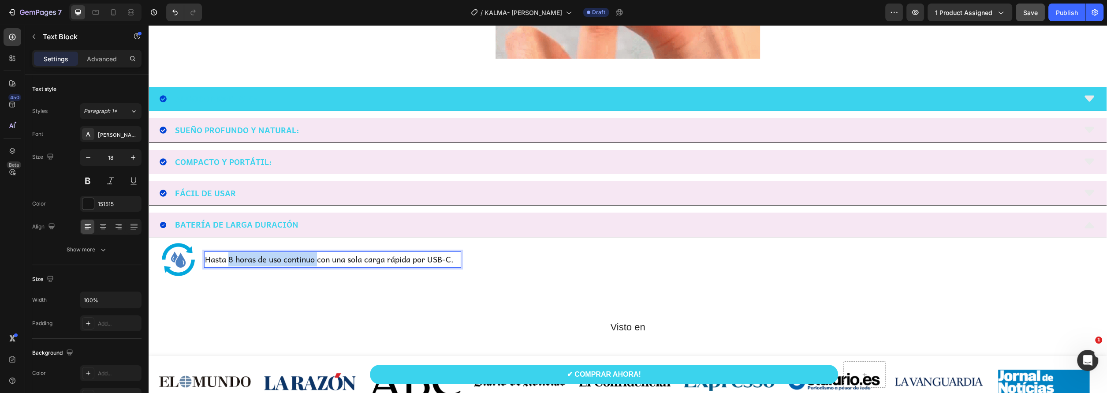
drag, startPoint x: 228, startPoint y: 259, endPoint x: 318, endPoint y: 260, distance: 89.5
click at [318, 260] on p "Hasta 8 horas de uso continuo con una sola carga rápida por USB-C." at bounding box center [332, 259] width 255 height 14
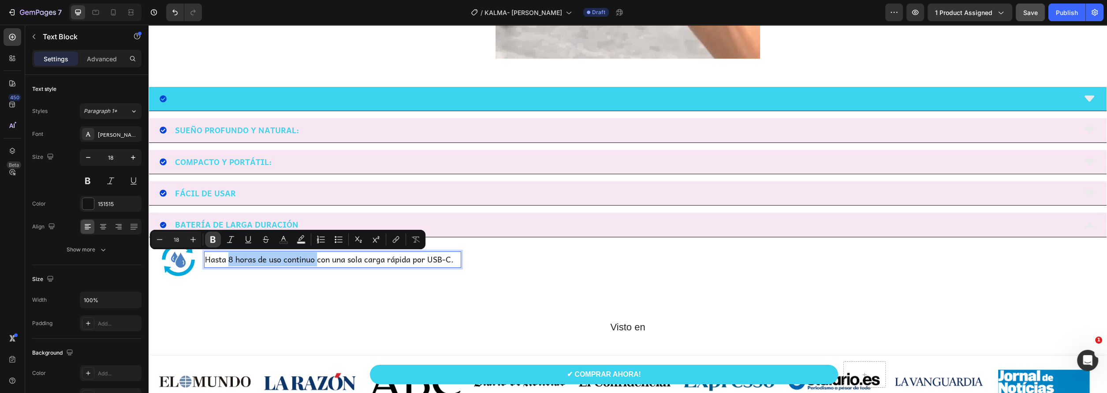
drag, startPoint x: 209, startPoint y: 239, endPoint x: 12, endPoint y: 234, distance: 197.1
click at [209, 239] on icon "Editor contextual toolbar" at bounding box center [212, 239] width 9 height 9
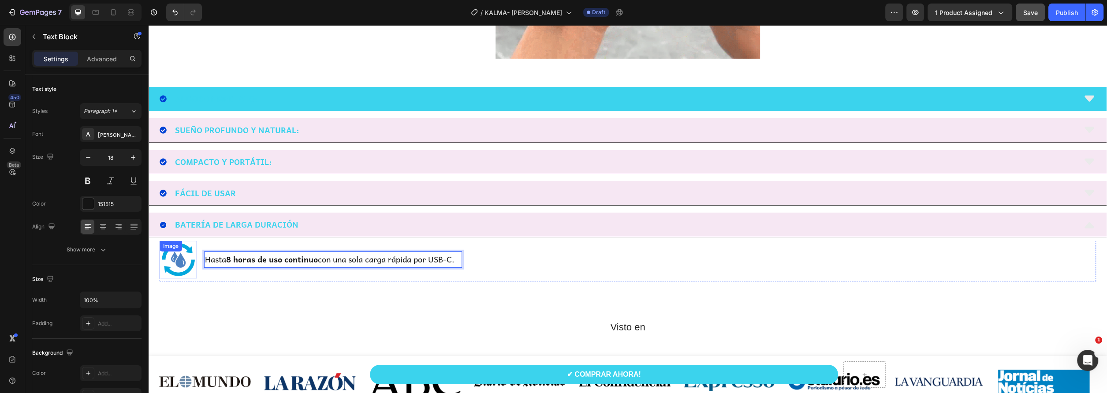
click at [178, 264] on img at bounding box center [178, 259] width 37 height 37
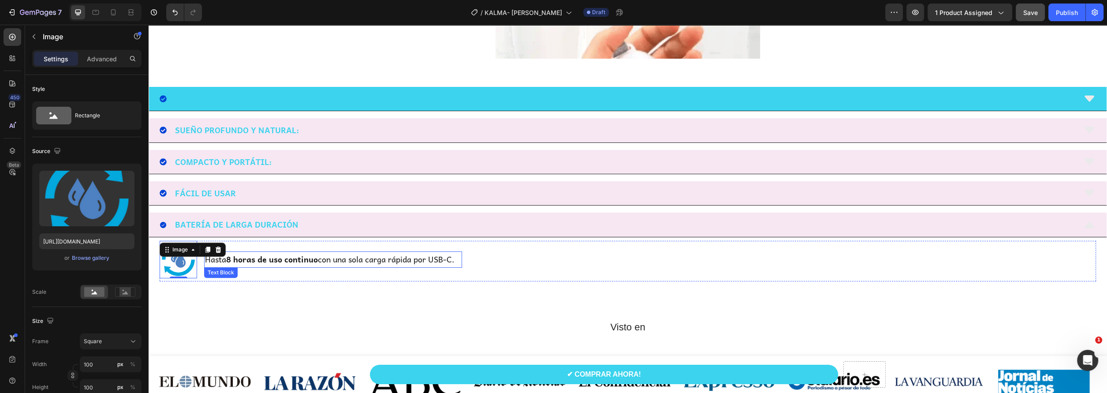
click at [458, 259] on p "Hasta 8 horas de uso continuo con una sola carga rápida por USB-C." at bounding box center [333, 259] width 256 height 14
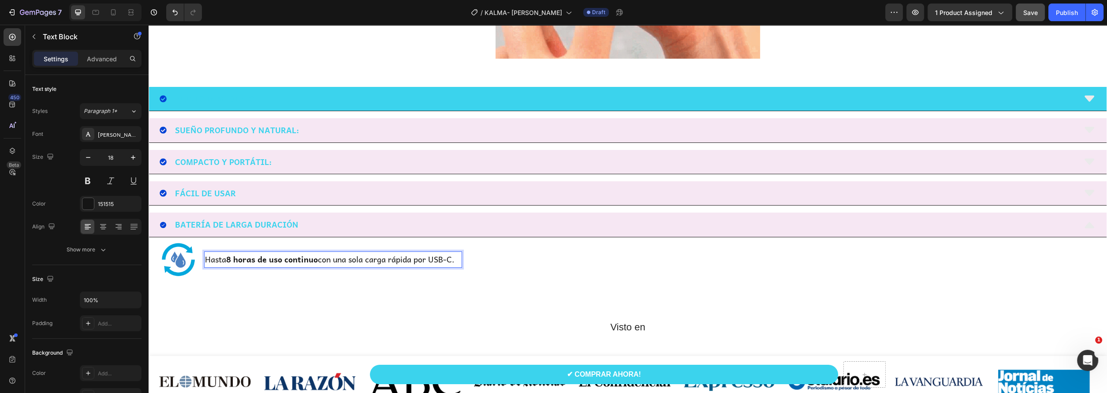
click at [457, 260] on p "Hasta 8 horas de uso continuo con una sola carga rápida por USB-C." at bounding box center [333, 259] width 256 height 14
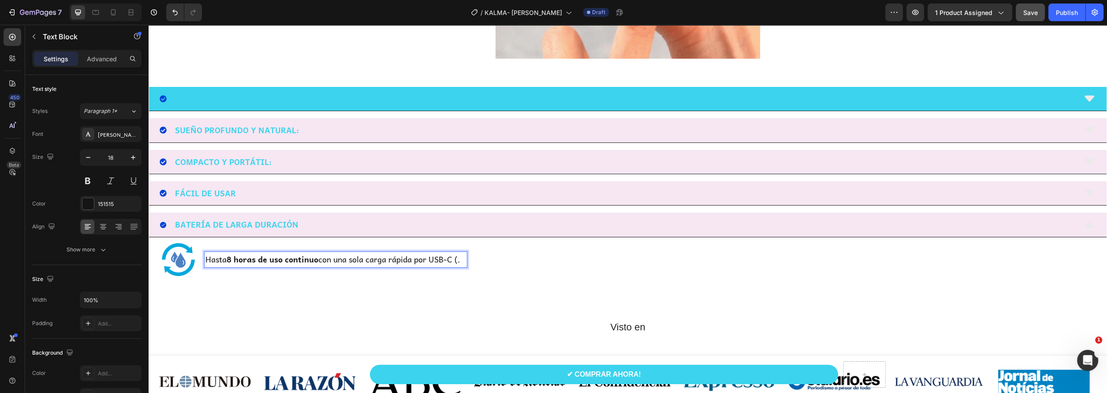
scroll to position [802, 0]
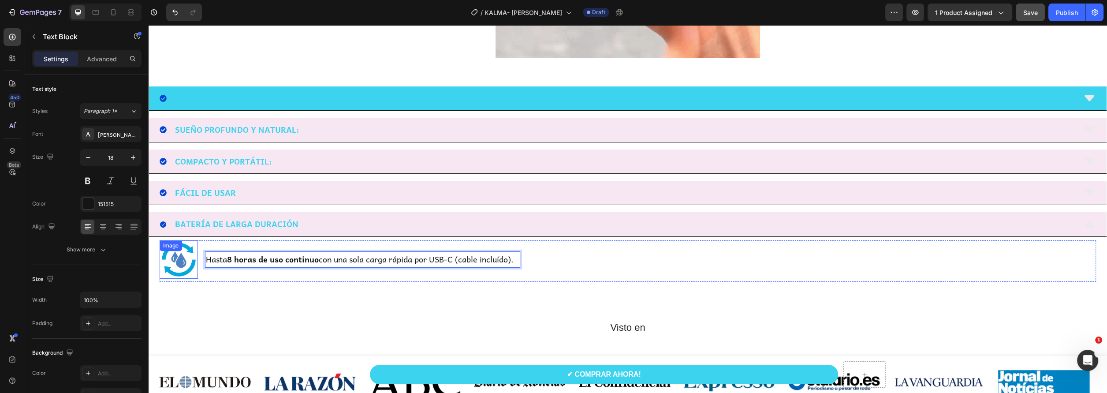
click at [182, 259] on img at bounding box center [179, 259] width 38 height 38
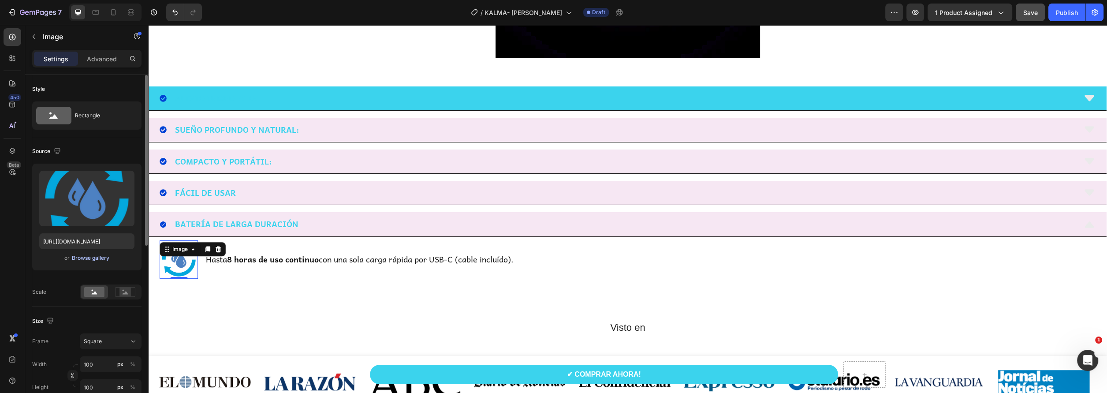
click at [92, 260] on div "Browse gallery" at bounding box center [90, 258] width 37 height 8
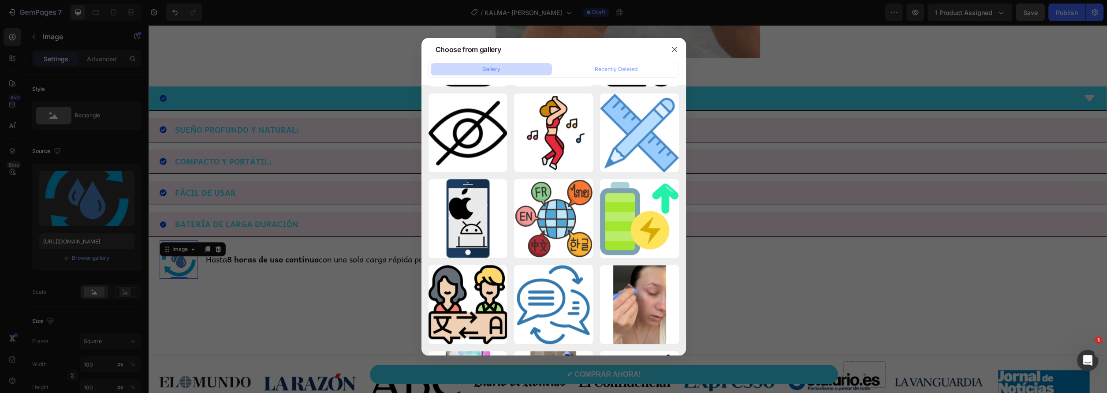
scroll to position [1631, 0]
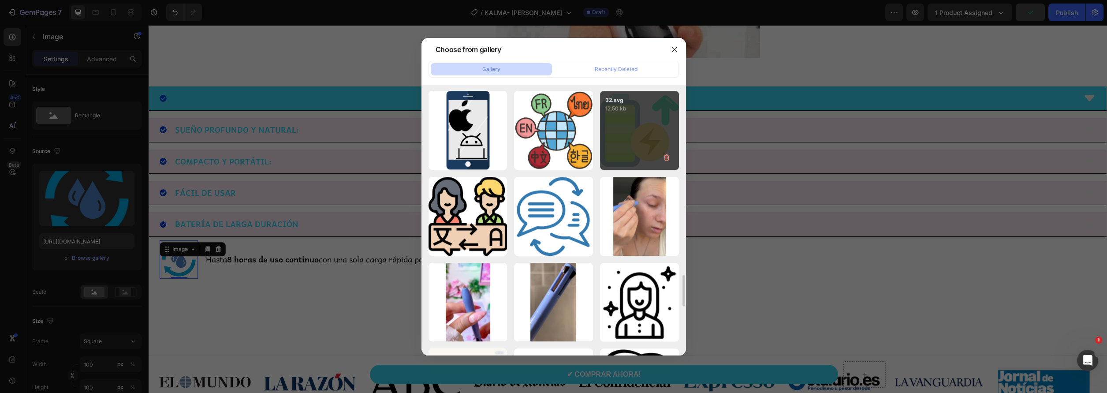
click at [612, 159] on div "32.svg 12.50 kb" at bounding box center [639, 130] width 79 height 79
type input "[URL][DOMAIN_NAME]"
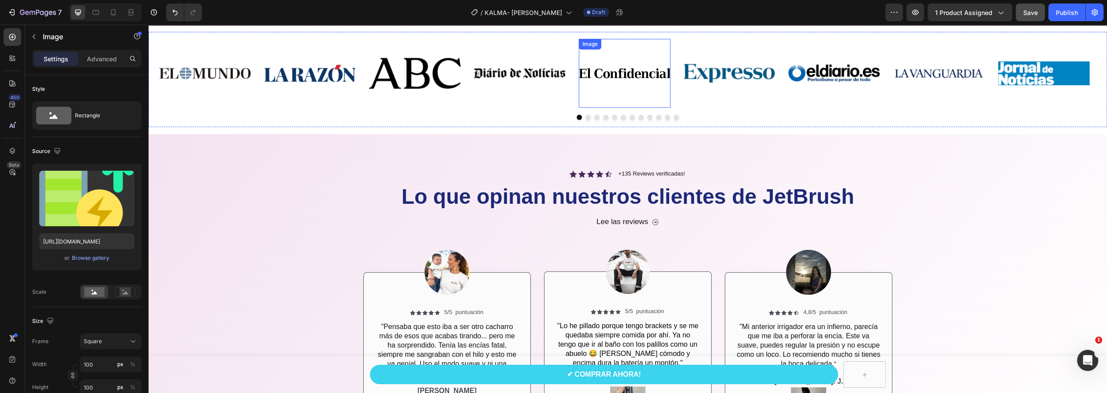
scroll to position [1110, 0]
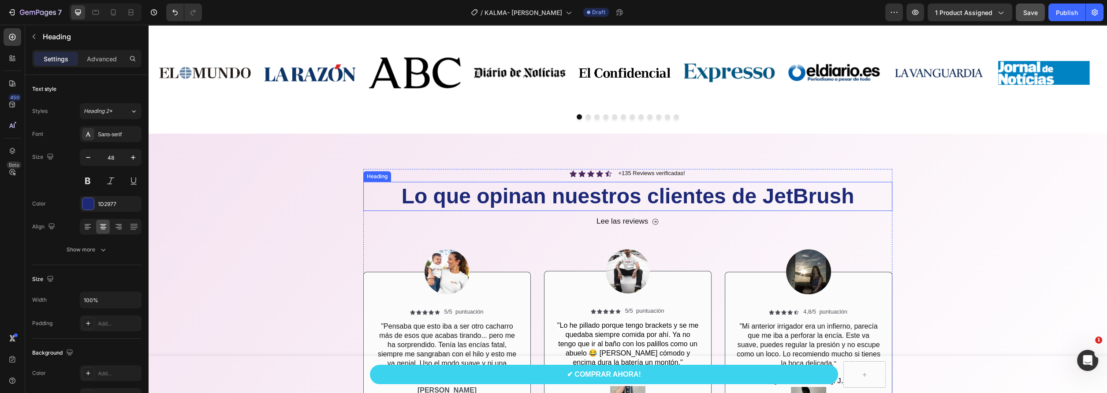
click at [802, 197] on h2 "Lo que opinan nuestros clientes de JetBrush" at bounding box center [627, 196] width 529 height 29
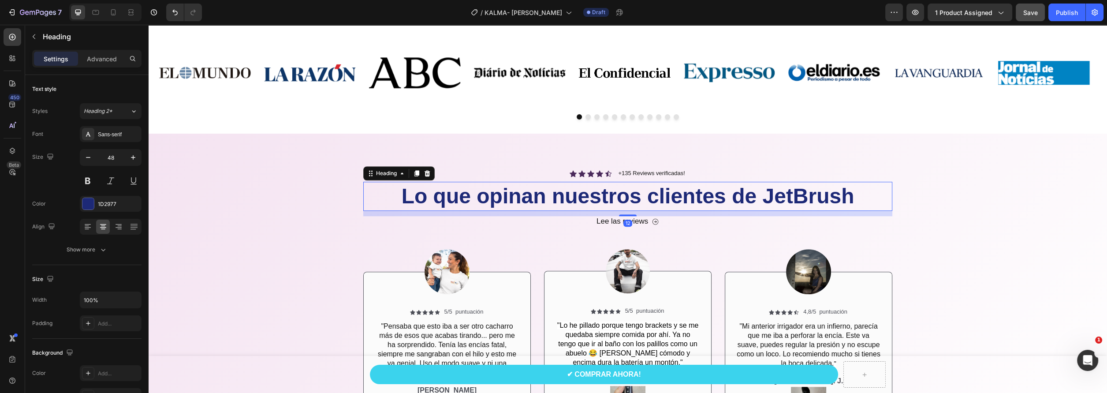
click at [843, 193] on h2 "Lo que opinan nuestros clientes de JetBrush" at bounding box center [627, 196] width 529 height 29
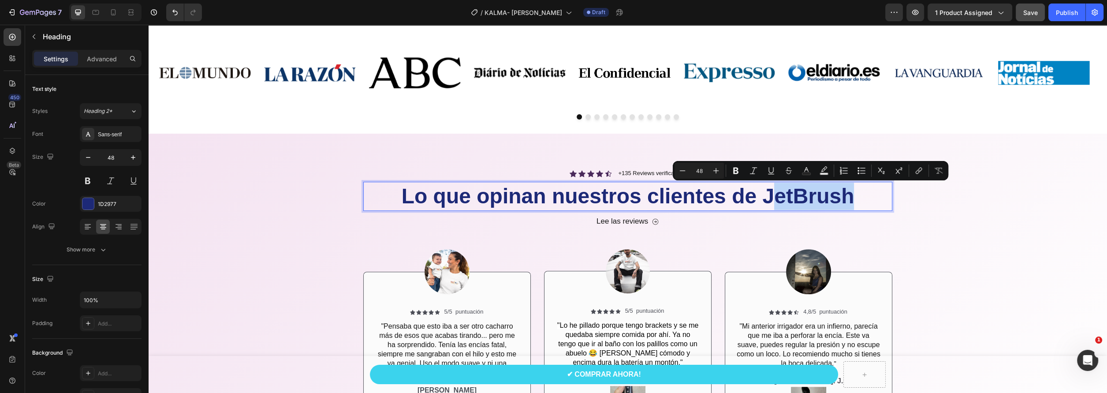
drag, startPoint x: 863, startPoint y: 197, endPoint x: 770, endPoint y: 197, distance: 93.9
click at [770, 197] on p "Lo que opinan nuestros clientes de JetBrush" at bounding box center [627, 195] width 527 height 27
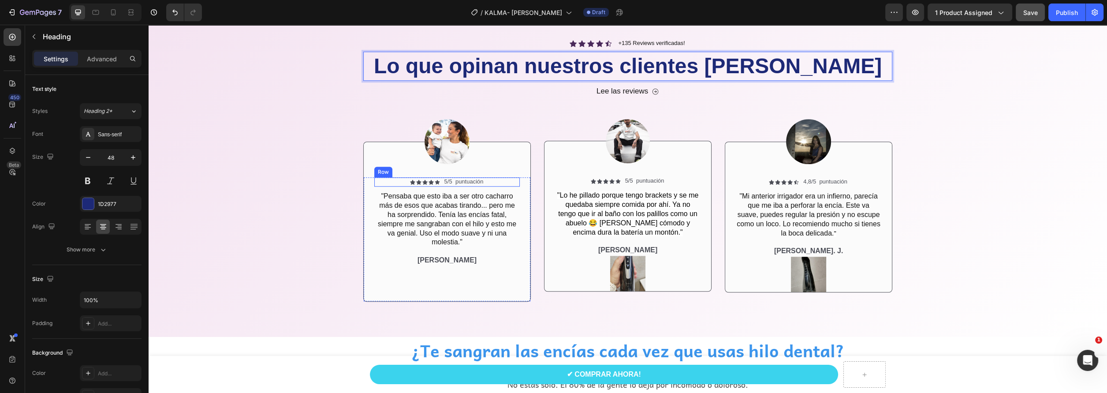
scroll to position [1243, 0]
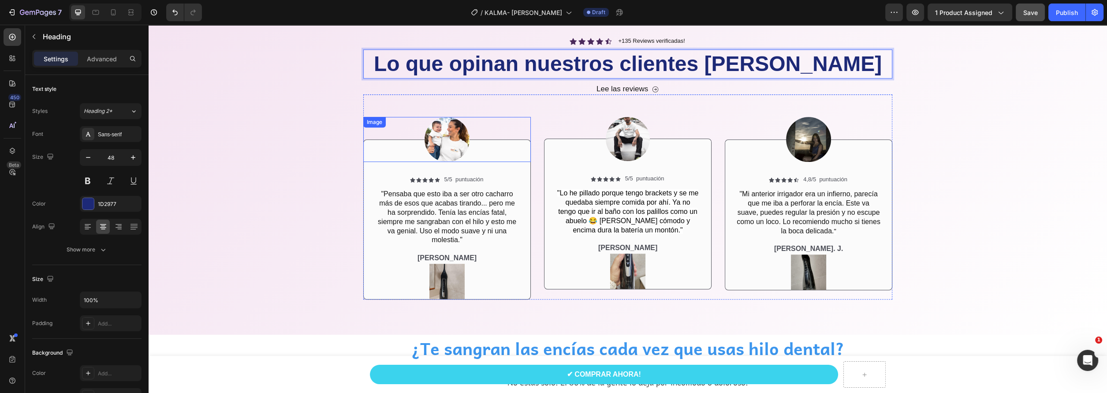
click at [443, 140] on img at bounding box center [446, 139] width 45 height 45
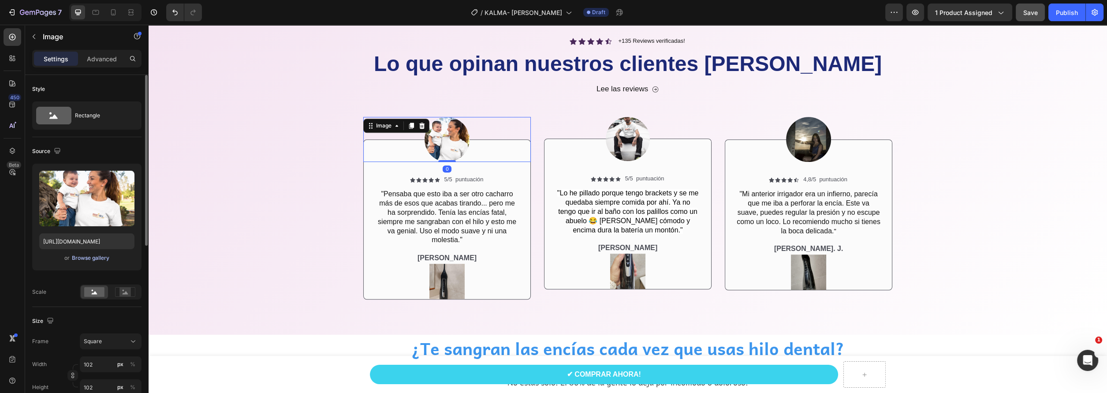
click at [97, 258] on div "Browse gallery" at bounding box center [90, 258] width 37 height 8
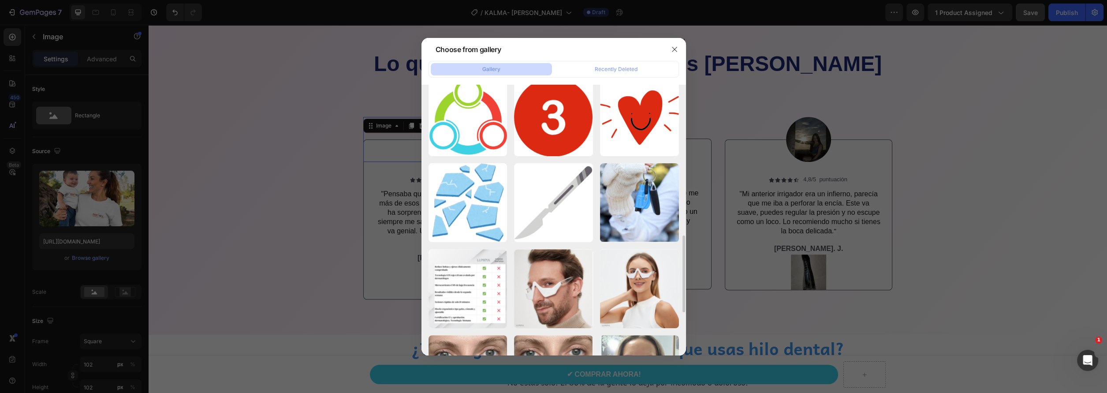
scroll to position [397, 0]
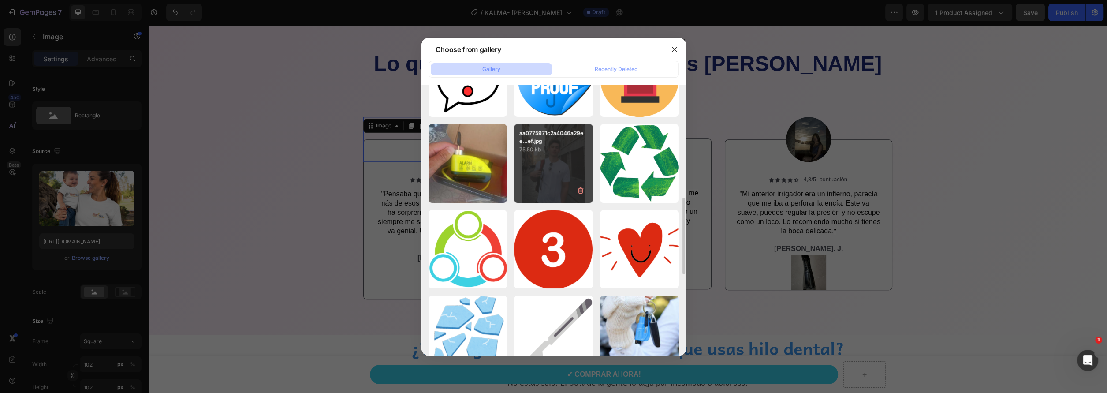
click at [552, 158] on div "aa0775971c2a4046a29ee...ef.jpg 75.50 kb" at bounding box center [553, 163] width 79 height 79
type input "[URL][DOMAIN_NAME]"
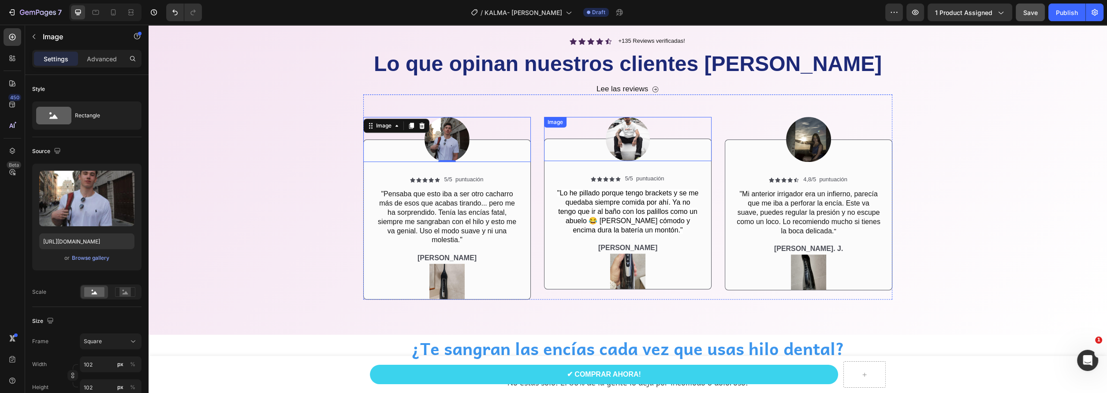
click at [627, 139] on img at bounding box center [628, 139] width 44 height 44
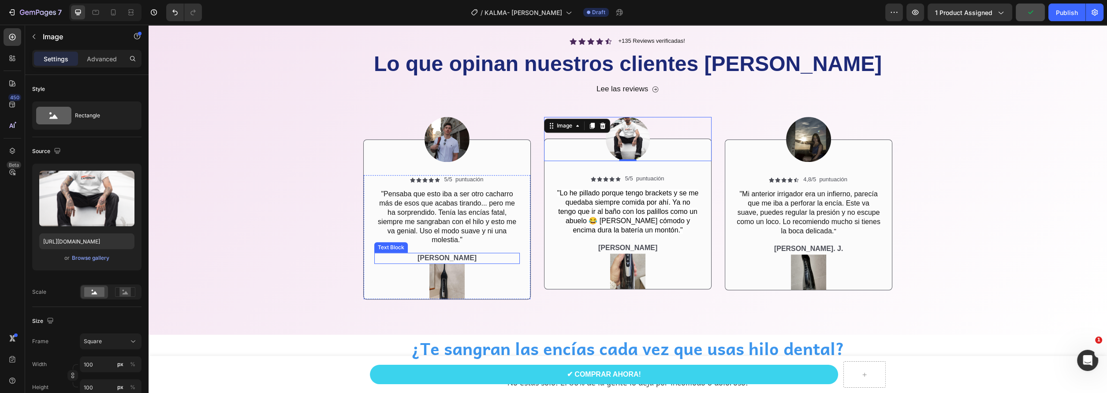
click at [445, 260] on p "[PERSON_NAME]" at bounding box center [447, 257] width 144 height 9
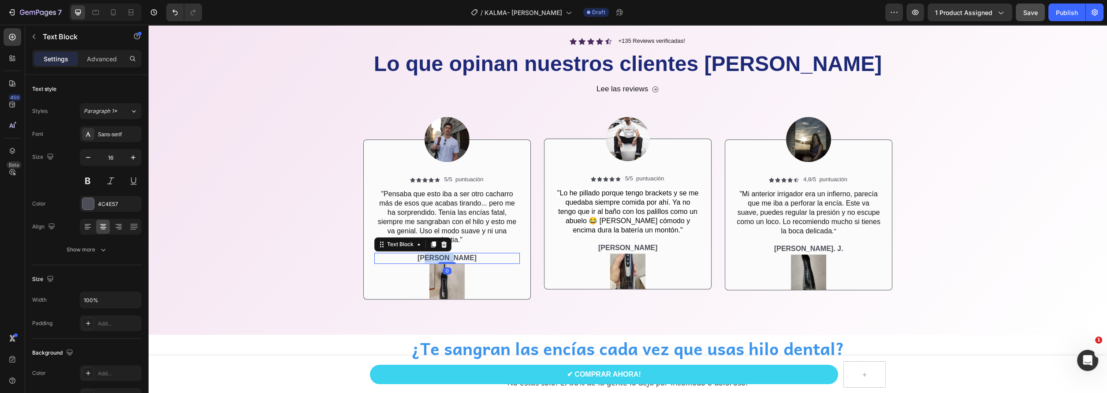
drag, startPoint x: 459, startPoint y: 258, endPoint x: 436, endPoint y: 258, distance: 22.9
click at [436, 258] on p "[PERSON_NAME]" at bounding box center [447, 257] width 144 height 9
drag, startPoint x: 465, startPoint y: 259, endPoint x: 442, endPoint y: 258, distance: 23.0
click at [442, 258] on p "[PERSON_NAME]" at bounding box center [447, 257] width 144 height 9
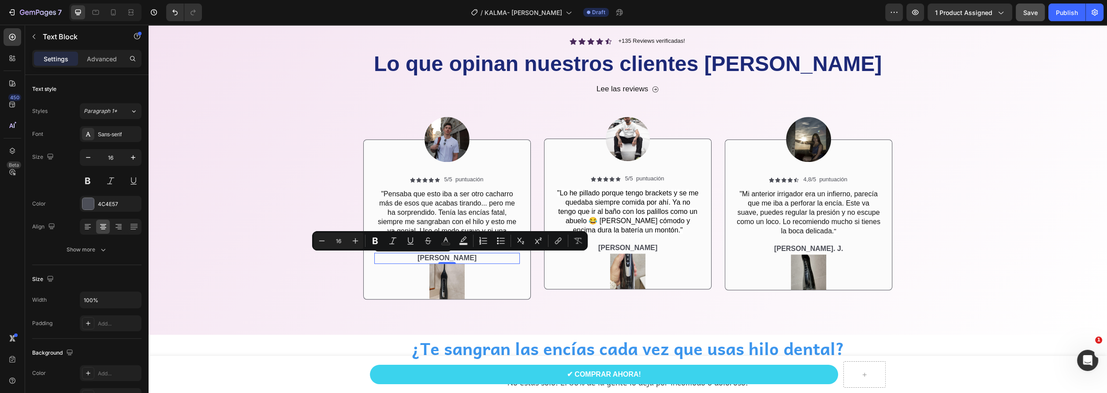
click at [438, 257] on p "[PERSON_NAME]" at bounding box center [447, 257] width 144 height 9
drag, startPoint x: 466, startPoint y: 255, endPoint x: 419, endPoint y: 258, distance: 46.8
click at [419, 258] on p "[PERSON_NAME]" at bounding box center [447, 257] width 144 height 9
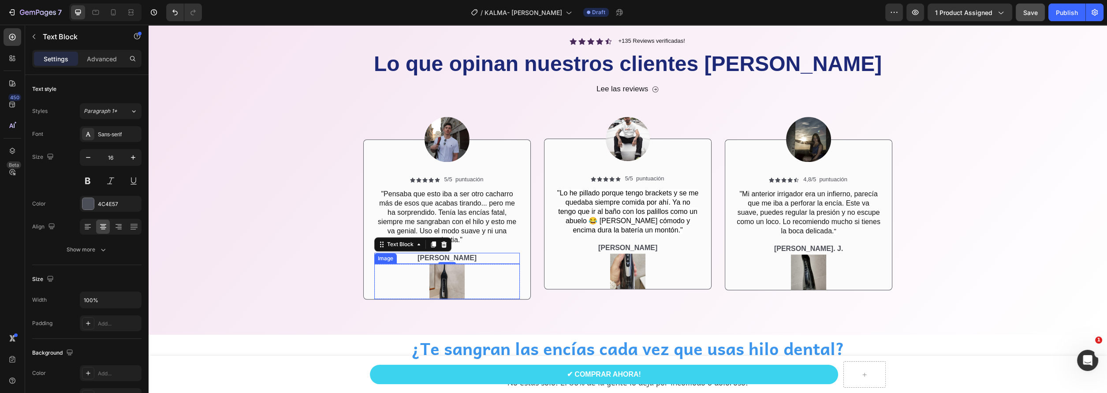
click at [450, 284] on img at bounding box center [446, 281] width 35 height 35
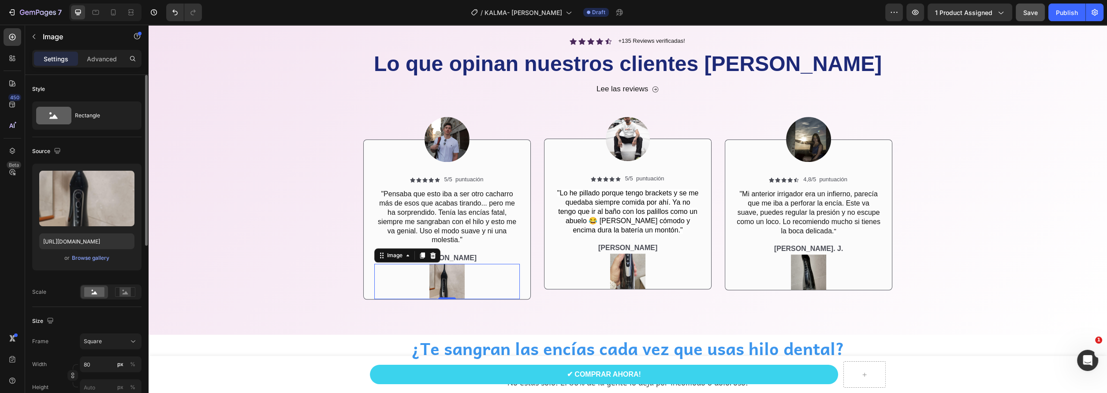
click at [88, 250] on div "Upload Image [URL][DOMAIN_NAME] or Browse gallery" at bounding box center [86, 217] width 109 height 107
click at [86, 261] on div "Browse gallery" at bounding box center [90, 258] width 37 height 8
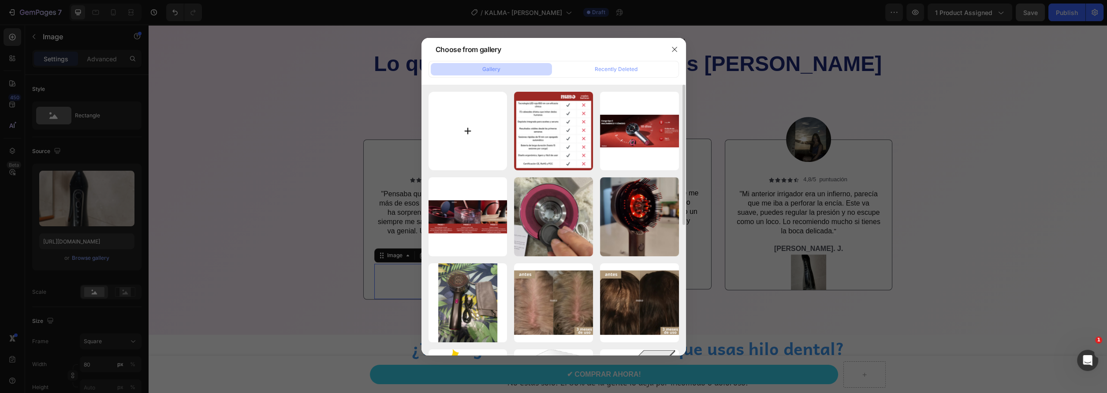
click at [456, 132] on input "file" at bounding box center [467, 131] width 79 height 79
type input "C:\fakepath\Captura_de_pantalla_2025-06-05_201050_large.webp"
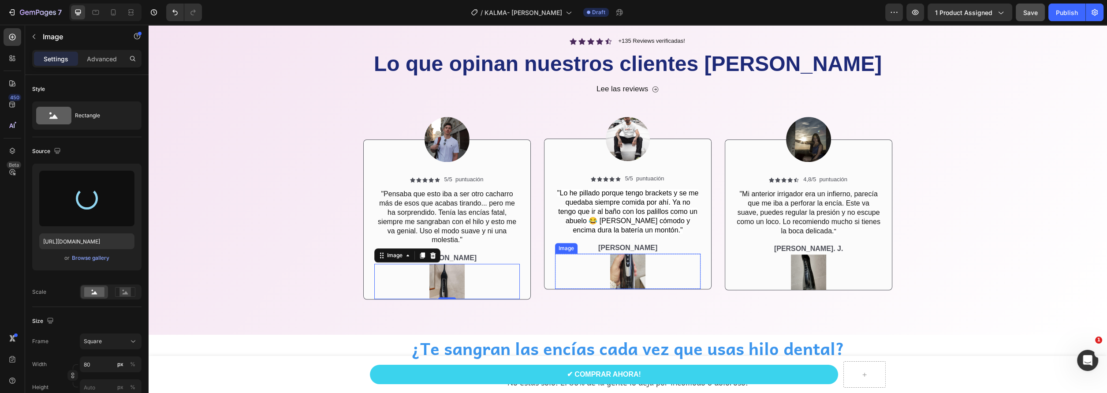
type input "[URL][DOMAIN_NAME]"
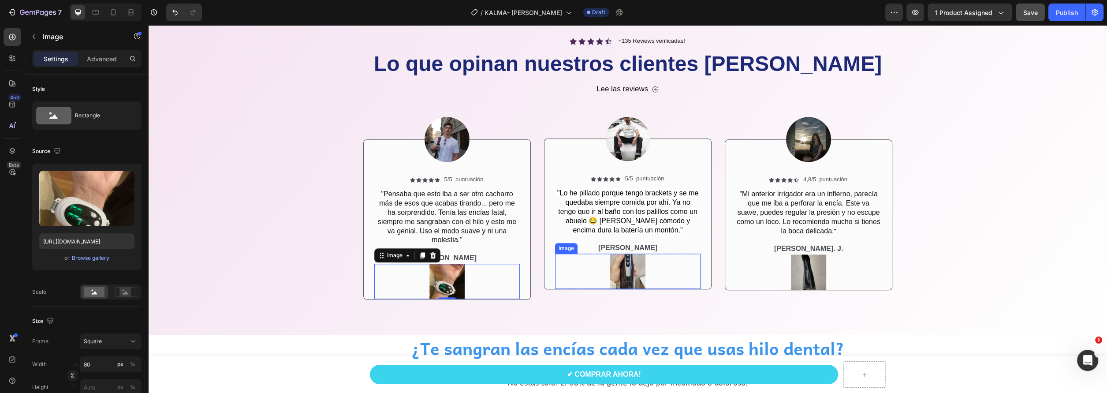
click at [624, 282] on img at bounding box center [627, 270] width 35 height 35
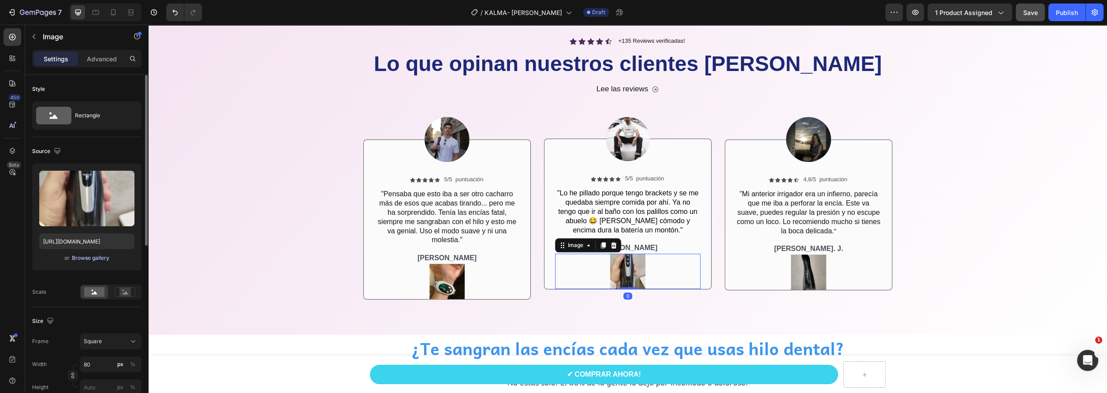
click at [95, 254] on div "Browse gallery" at bounding box center [90, 258] width 37 height 8
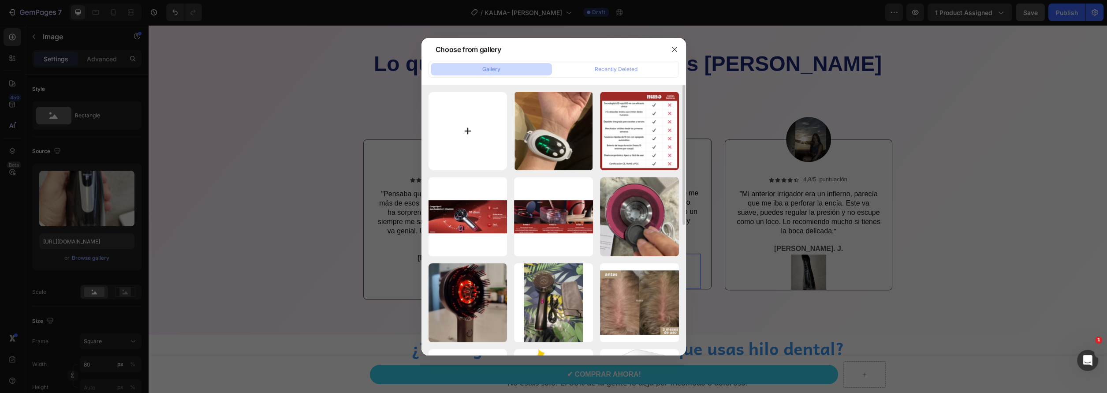
click at [464, 130] on input "file" at bounding box center [467, 131] width 79 height 79
type input "C:\fakepath\Captura_de_pantalla_2025-06-06_195909.webp"
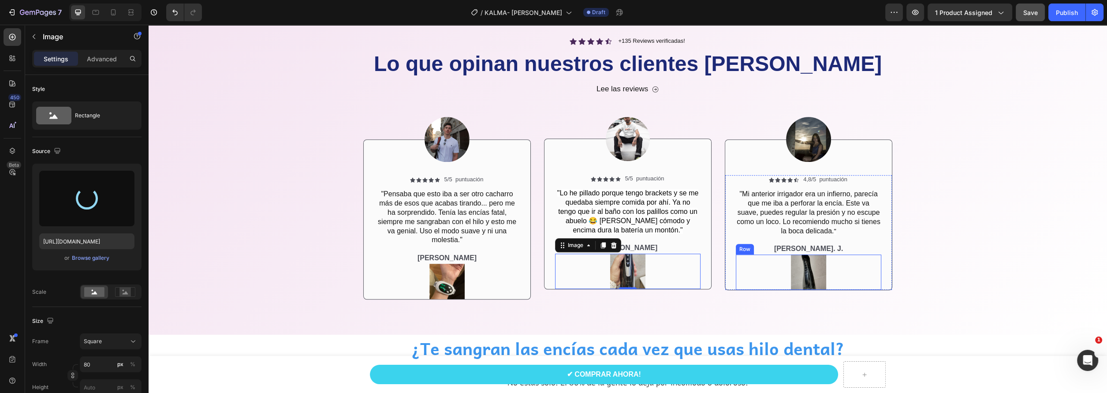
type input "[URL][DOMAIN_NAME]"
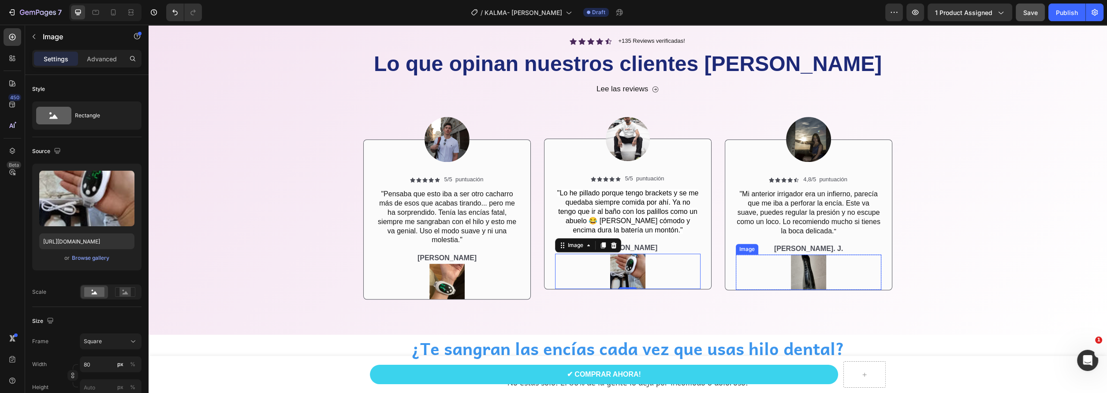
click at [825, 272] on div at bounding box center [808, 271] width 145 height 35
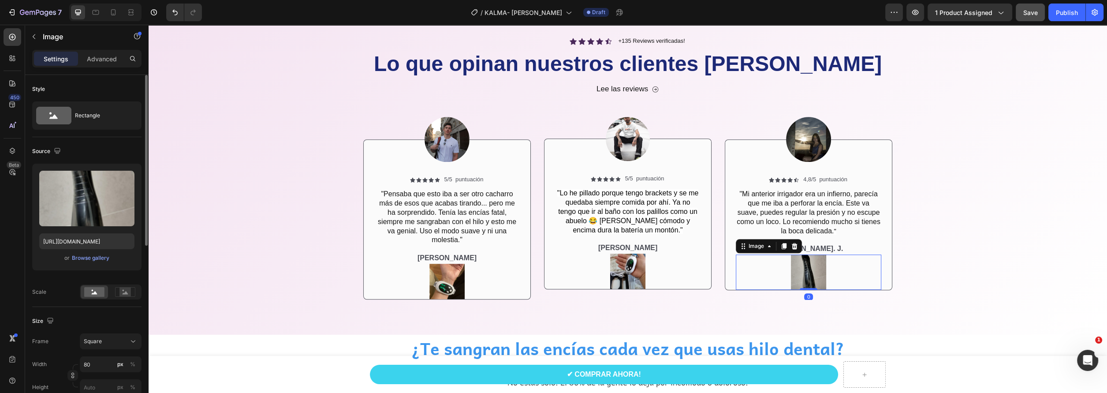
click at [97, 253] on div "or Browse gallery" at bounding box center [86, 258] width 95 height 11
click at [85, 253] on button "Browse gallery" at bounding box center [90, 257] width 38 height 9
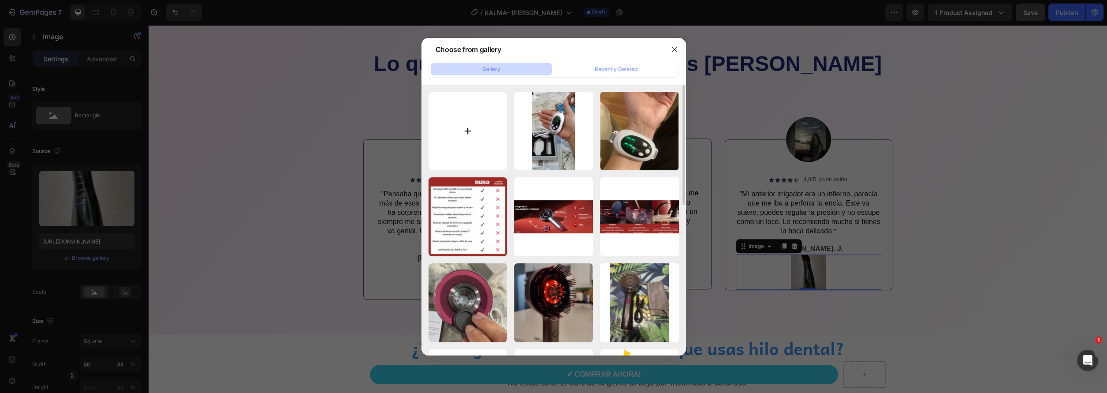
click at [474, 132] on input "file" at bounding box center [467, 131] width 79 height 79
type input "C:\fakepath\Captura_de_pantalla_2025-06-06_195718.webp"
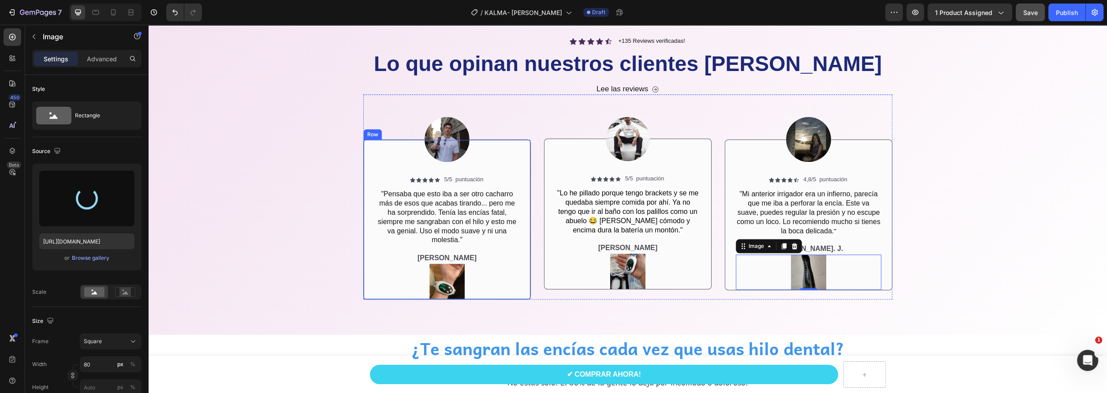
type input "[URL][DOMAIN_NAME]"
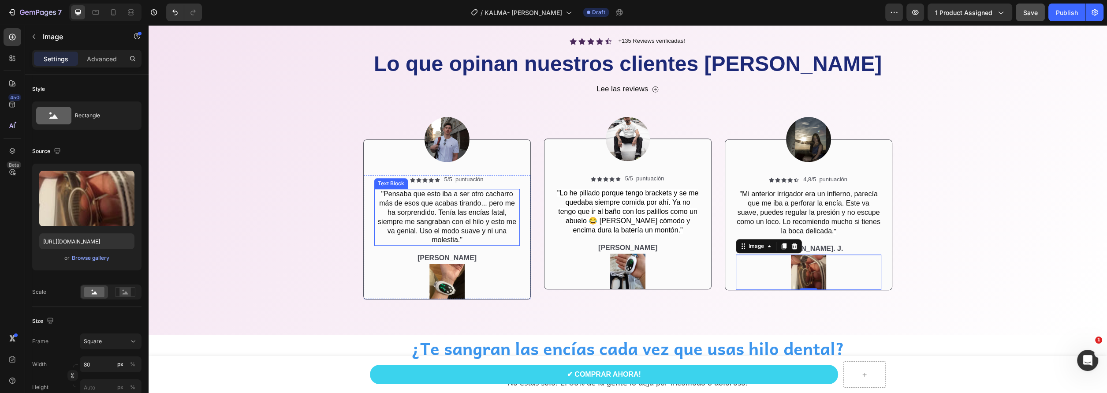
click at [444, 205] on p ""Pensaba que esto iba a ser otro cacharro más de esos que acabas tirando... per…" at bounding box center [447, 217] width 144 height 55
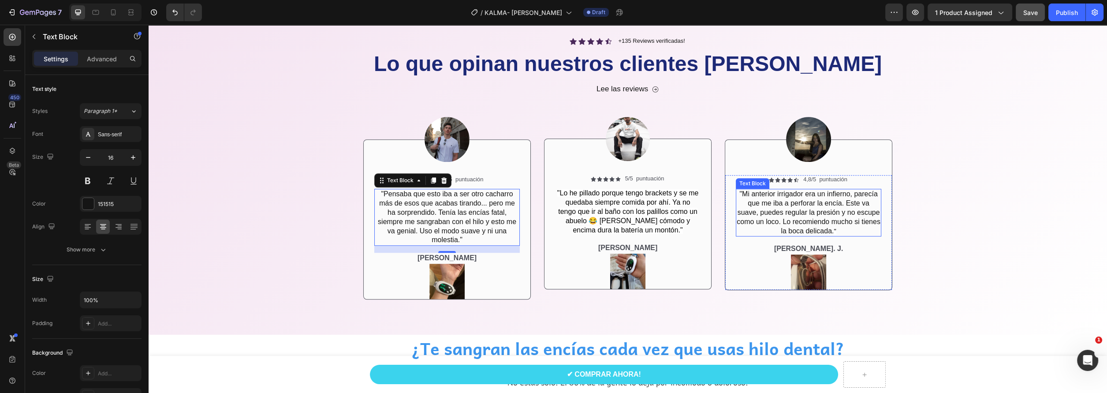
click at [793, 206] on p ""Mi anterior irrigador era un infierno, parecía que me iba a perforar la encía.…" at bounding box center [809, 213] width 144 height 46
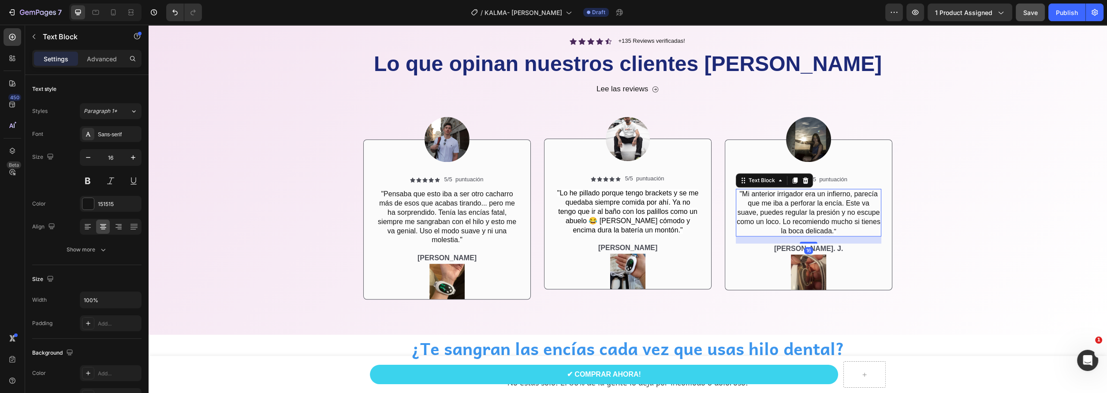
click at [793, 206] on p ""Mi anterior irrigador era un infierno, parecía que me iba a perforar la encía.…" at bounding box center [809, 213] width 144 height 46
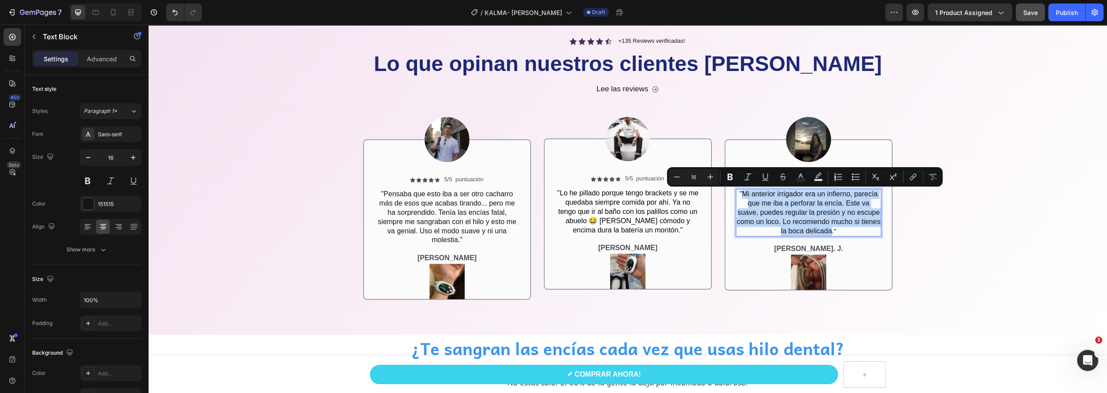
drag, startPoint x: 829, startPoint y: 232, endPoint x: 739, endPoint y: 195, distance: 96.8
click at [739, 195] on p ""Mi anterior irrigador era un infierno, parecía que me iba a perforar la encía.…" at bounding box center [809, 213] width 144 height 46
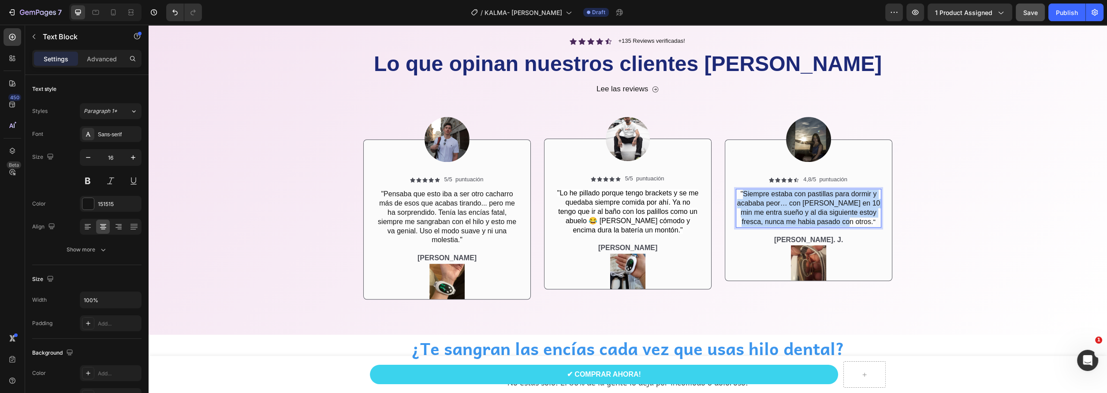
drag, startPoint x: 859, startPoint y: 220, endPoint x: 740, endPoint y: 190, distance: 123.0
click at [740, 190] on p ""Siempre estaba con pastillas para dormir y acababa peor… con [PERSON_NAME] en …" at bounding box center [809, 208] width 144 height 37
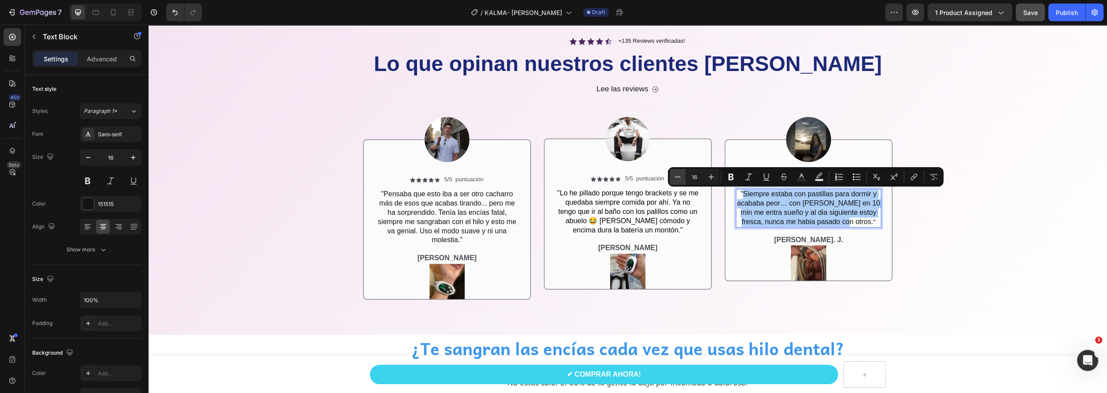
click at [673, 176] on button "Minus" at bounding box center [678, 177] width 16 height 16
type input "15"
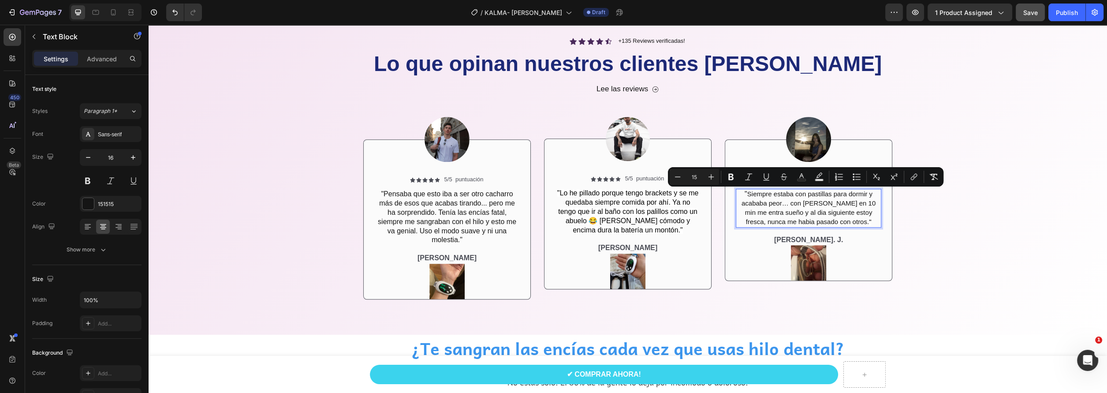
click at [795, 210] on span "Siempre estaba con pastillas para dormir y acababa peor… con [PERSON_NAME] en 1…" at bounding box center [808, 207] width 134 height 35
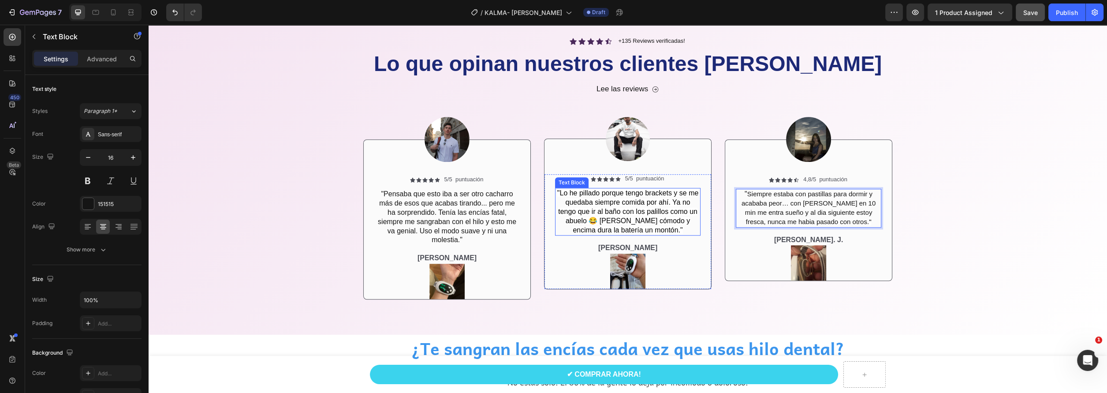
click at [603, 215] on span ""Lo he pillado porque tengo brackets y se me quedaba siempre comida por ahí. Ya…" at bounding box center [627, 211] width 141 height 44
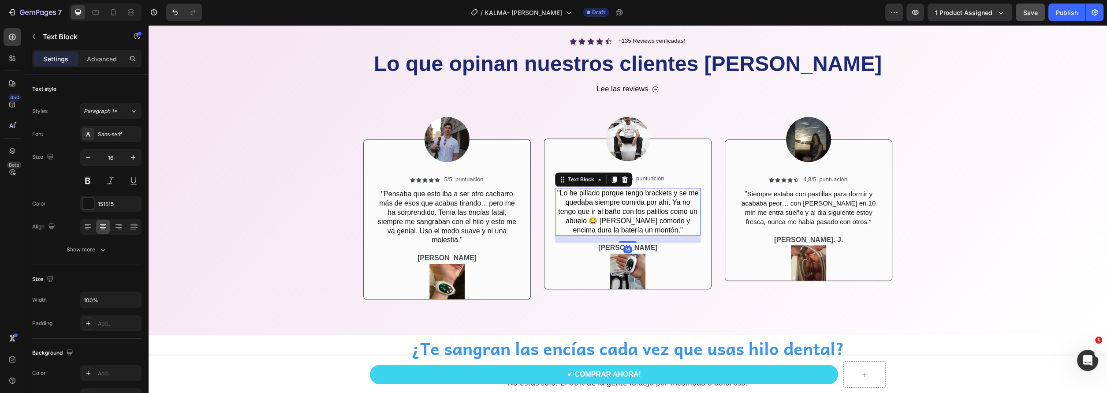
click at [603, 215] on span ""Lo he pillado porque tengo brackets y se me quedaba siempre comida por ahí. Ya…" at bounding box center [627, 211] width 141 height 44
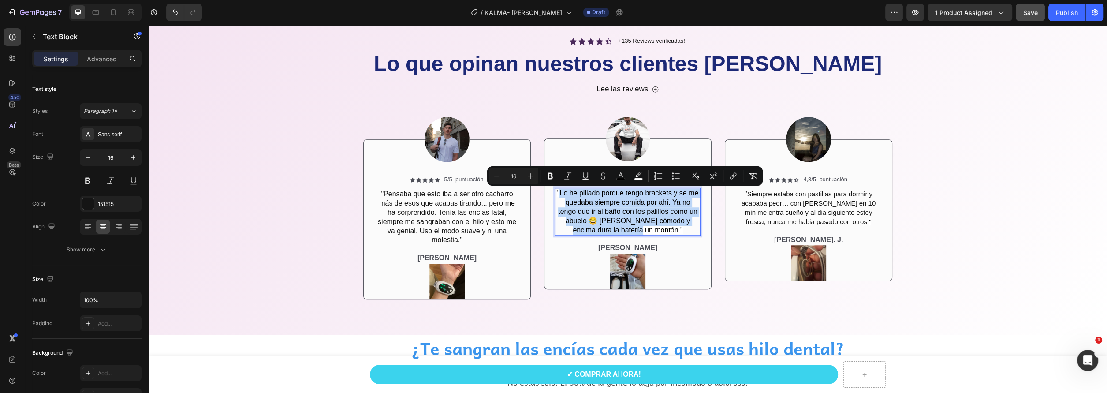
drag, startPoint x: 651, startPoint y: 231, endPoint x: 555, endPoint y: 191, distance: 104.2
click at [557, 191] on span ""Lo he pillado porque tengo brackets y se me quedaba siempre comida por ahí. Ya…" at bounding box center [627, 211] width 141 height 44
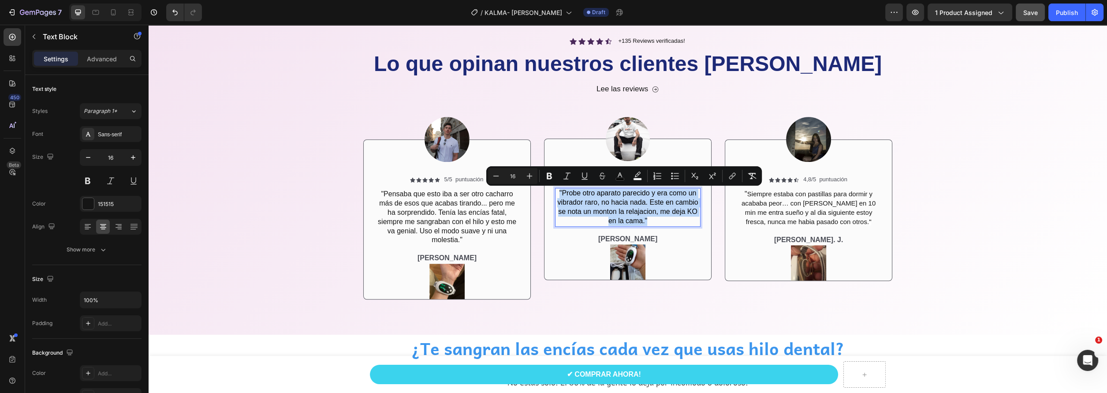
drag, startPoint x: 644, startPoint y: 220, endPoint x: 553, endPoint y: 189, distance: 95.6
click at [556, 189] on p ""Probe otro aparato parecido y era como un vibrador raro, no hacia nada. Este e…" at bounding box center [628, 207] width 144 height 37
click at [493, 175] on icon "Editor contextual toolbar" at bounding box center [495, 175] width 9 height 9
type input "15"
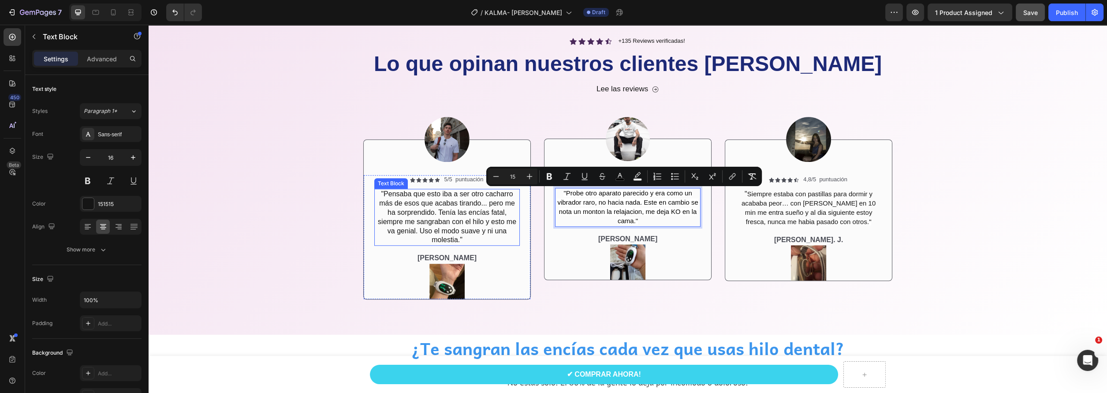
click at [419, 210] on p ""Pensaba que esto iba a ser otro cacharro más de esos que acabas tirando... per…" at bounding box center [447, 217] width 144 height 55
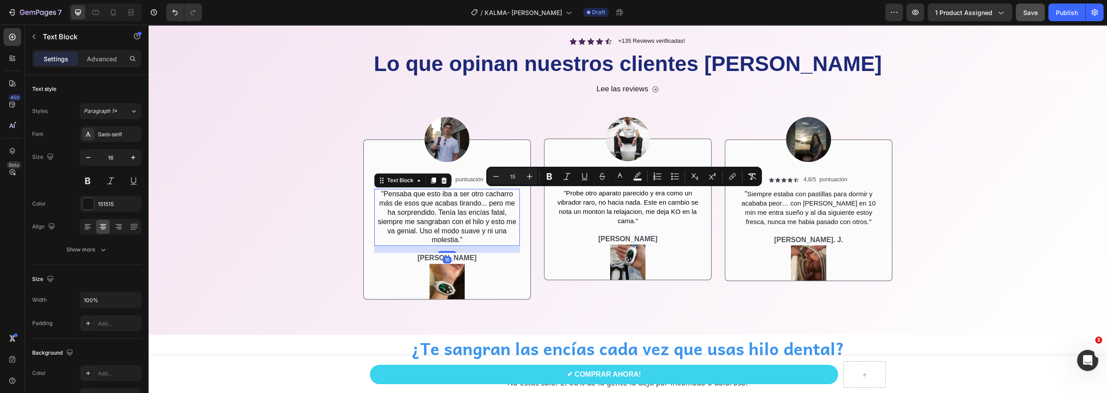
click at [419, 210] on p ""Pensaba que esto iba a ser otro cacharro más de esos que acabas tirando... per…" at bounding box center [447, 217] width 144 height 55
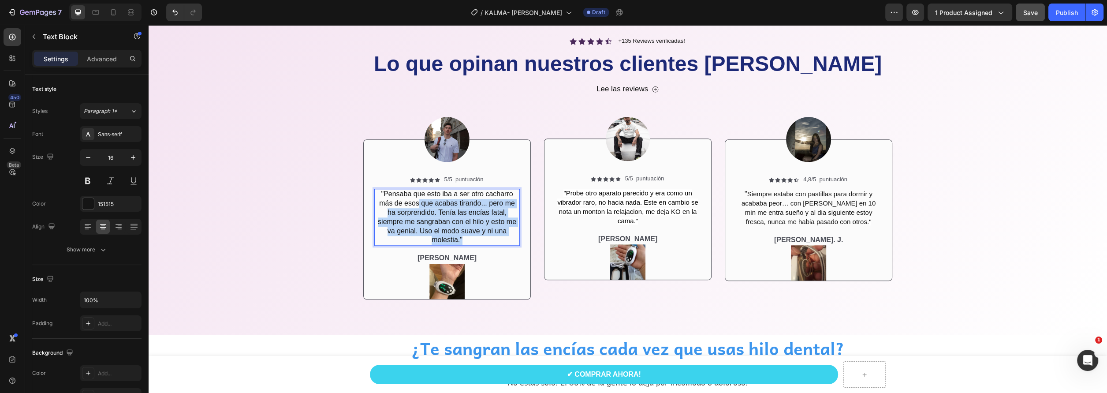
drag, startPoint x: 458, startPoint y: 244, endPoint x: 420, endPoint y: 211, distance: 50.6
click at [416, 206] on p ""Pensaba que esto iba a ser otro cacharro más de esos que acabas tirando... per…" at bounding box center [447, 217] width 144 height 55
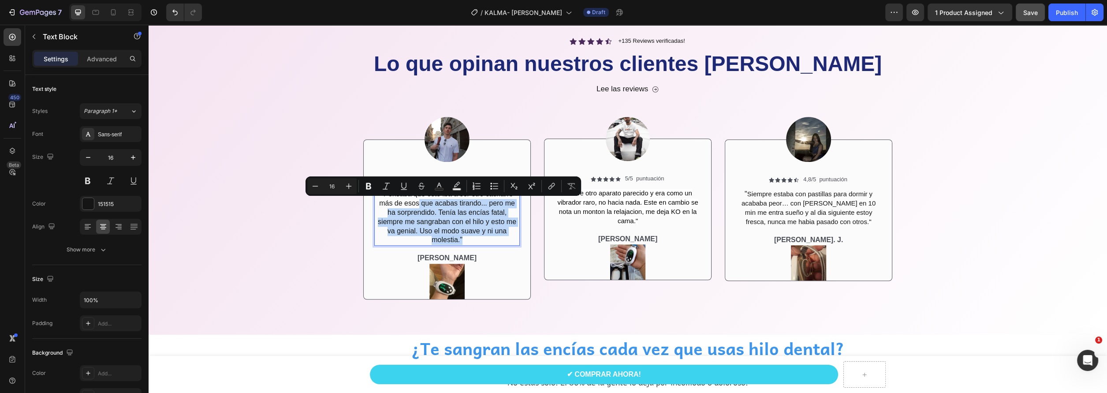
drag, startPoint x: 435, startPoint y: 233, endPoint x: 463, endPoint y: 243, distance: 29.3
click at [438, 234] on p ""Pensaba que esto iba a ser otro cacharro más de esos que acabas tirando... per…" at bounding box center [447, 217] width 144 height 55
click at [454, 242] on p ""Pensaba que esto iba a ser otro cacharro más de esos que acabas tirando... per…" at bounding box center [447, 217] width 144 height 55
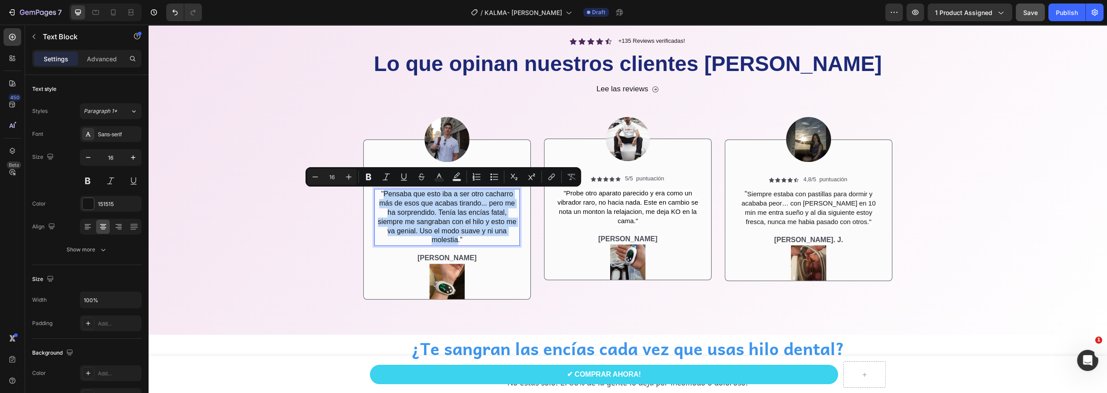
drag, startPoint x: 455, startPoint y: 239, endPoint x: 380, endPoint y: 193, distance: 88.3
click at [380, 193] on p ""Pensaba que esto iba a ser otro cacharro más de esos que acabas tirando... per…" at bounding box center [447, 217] width 144 height 55
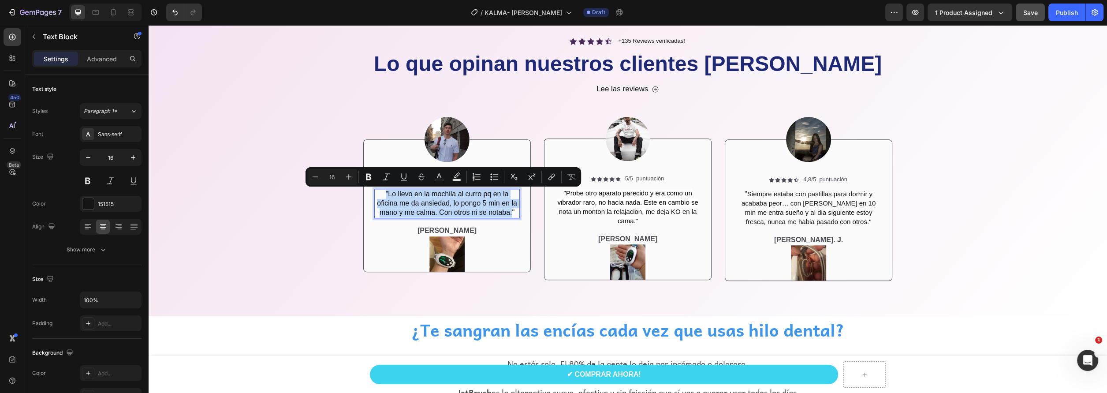
drag, startPoint x: 509, startPoint y: 212, endPoint x: 381, endPoint y: 198, distance: 128.2
click at [381, 198] on p ""Lo llevo en la mochila al curro pq en la oficina me da ansiedad, lo pongo 5 mi…" at bounding box center [447, 203] width 144 height 27
click at [320, 179] on button "Minus" at bounding box center [315, 177] width 16 height 16
type input "15"
click at [521, 235] on div "Icon Icon Icon Icon Icon Icon List 5/5 puntuación Text Block Row "Lo llevo en l…" at bounding box center [447, 223] width 167 height 96
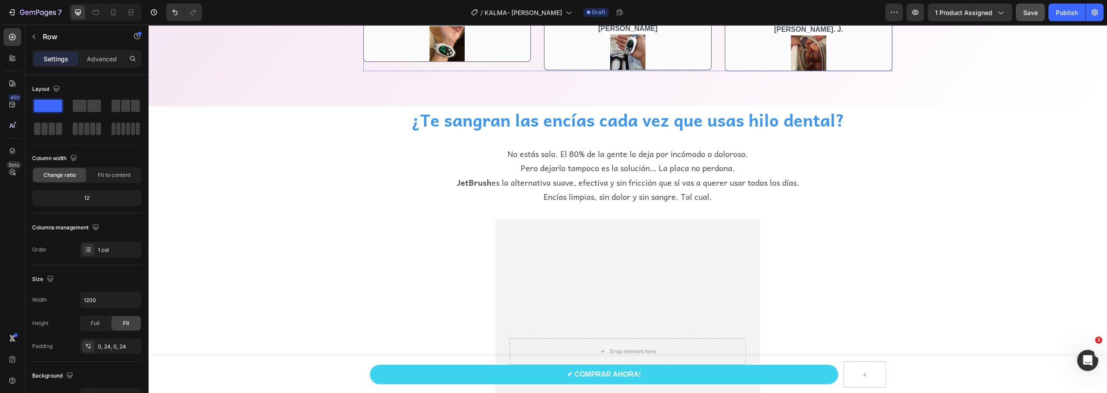
scroll to position [1419, 0]
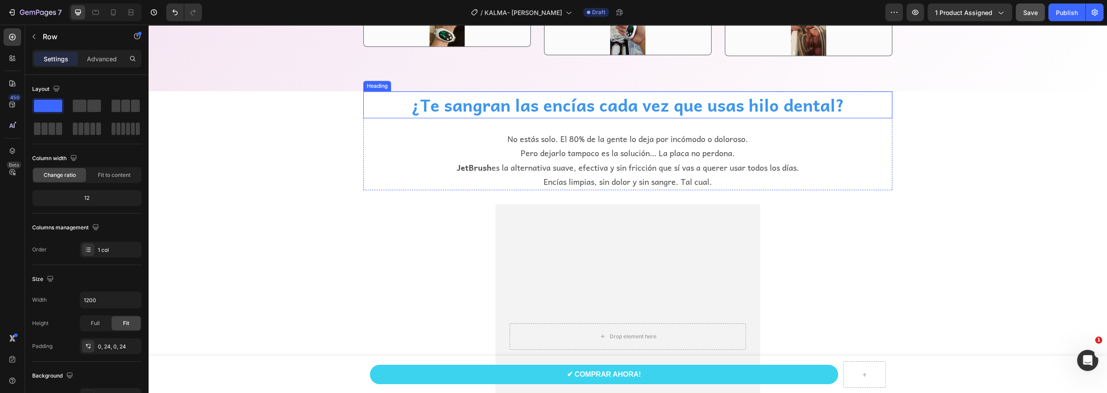
click at [571, 107] on h2 "¿Te sangran las encías cada vez que usas hilo dental?" at bounding box center [627, 104] width 529 height 27
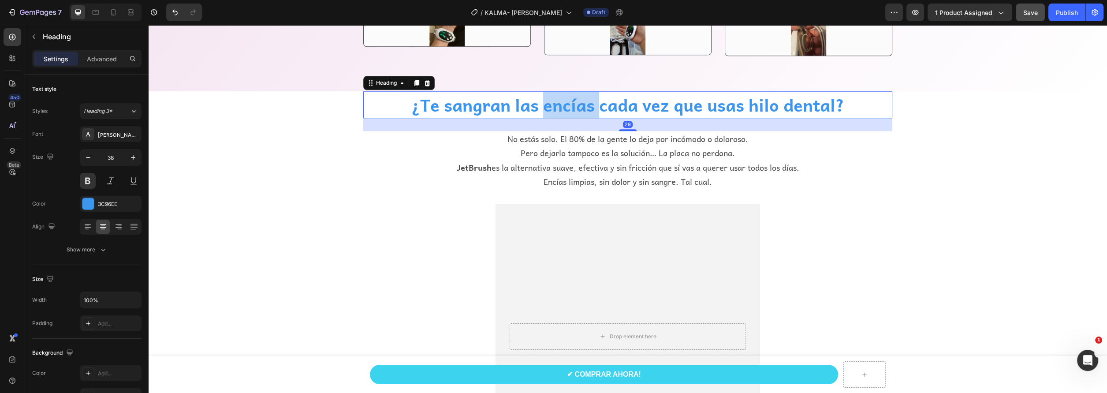
click at [571, 107] on h2 "¿Te sangran las encías cada vez que usas hilo dental?" at bounding box center [627, 104] width 529 height 27
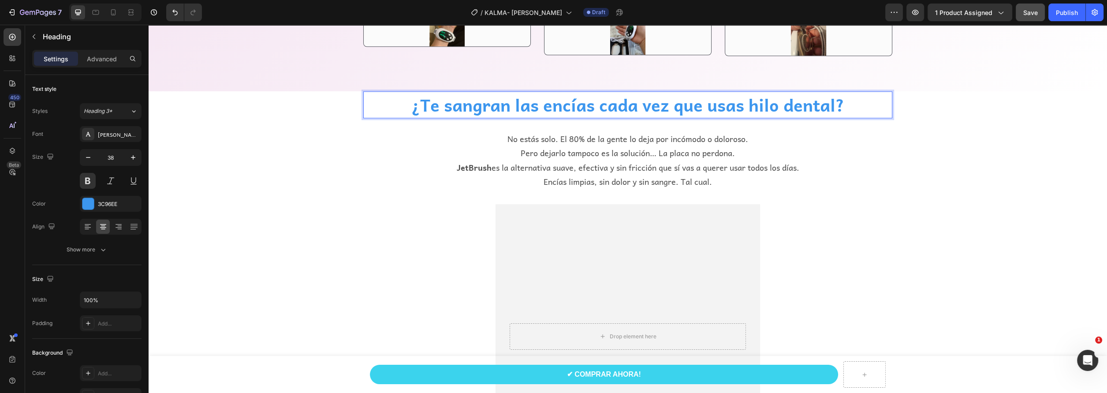
drag, startPoint x: 852, startPoint y: 103, endPoint x: 843, endPoint y: 103, distance: 9.3
click at [843, 103] on p "¿Te sangran las encías cada vez que usas hilo dental?" at bounding box center [627, 104] width 527 height 25
click at [836, 104] on p "¿Te sangran las encías cada vez que usas hilo dental?" at bounding box center [627, 104] width 527 height 25
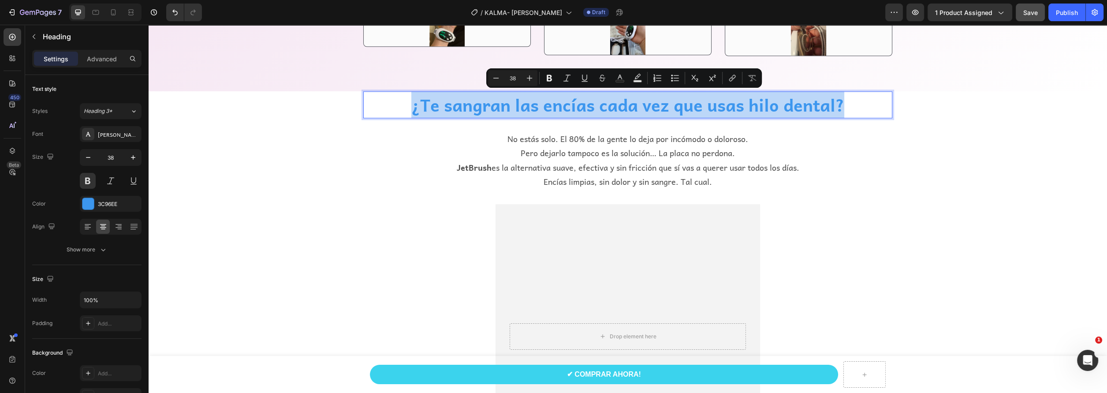
drag, startPoint x: 855, startPoint y: 104, endPoint x: 378, endPoint y: 99, distance: 476.5
click at [378, 99] on p "¿Te sangran las encías cada vez que usas hilo dental?" at bounding box center [627, 104] width 527 height 25
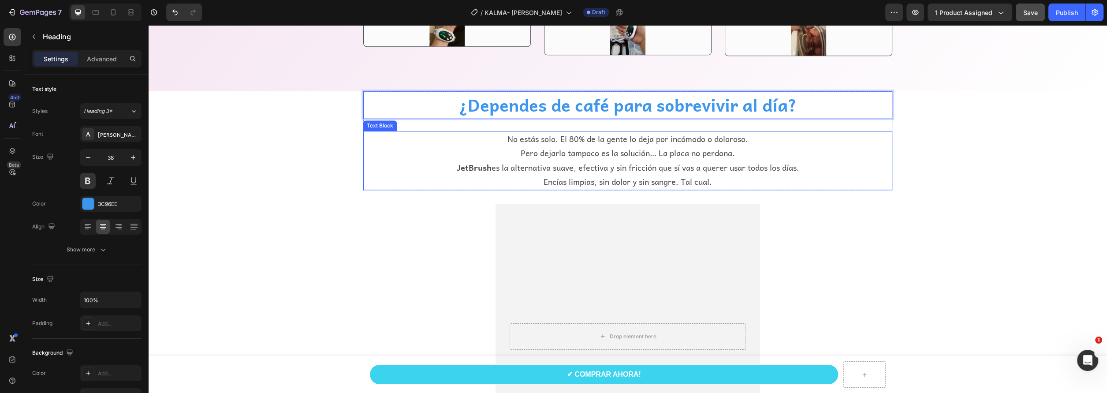
click at [635, 161] on p "JetBrush es la alternativa suave, efectiva y sin fricción que sí vas a querer u…" at bounding box center [627, 174] width 527 height 29
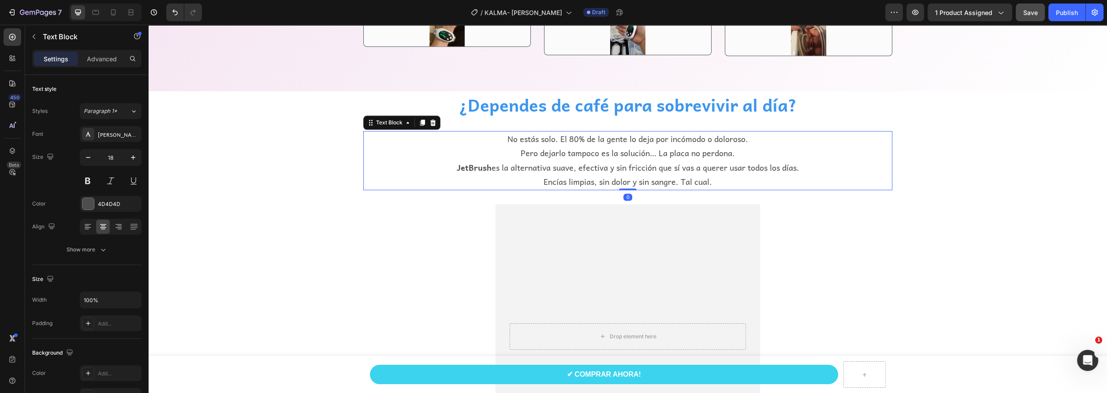
click at [635, 161] on p "JetBrush es la alternativa suave, efectiva y sin fricción que sí vas a querer u…" at bounding box center [627, 174] width 527 height 29
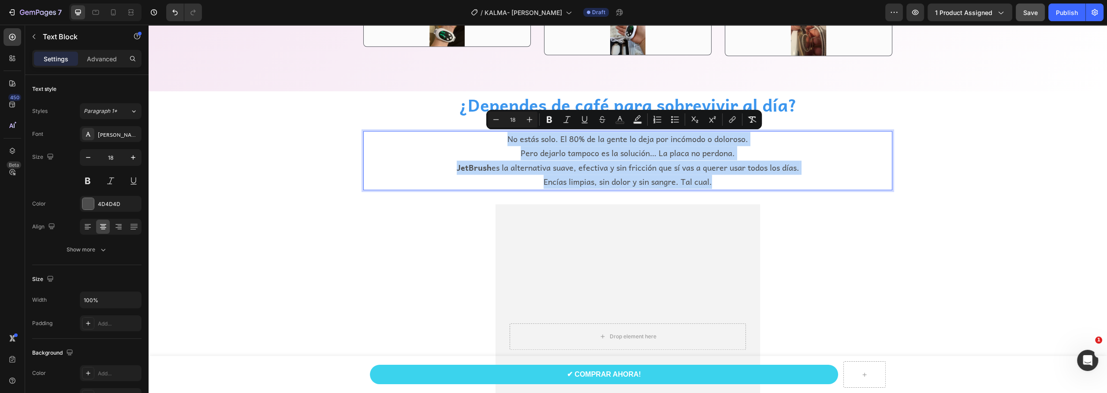
drag, startPoint x: 710, startPoint y: 182, endPoint x: 485, endPoint y: 142, distance: 228.3
click at [485, 142] on div "No estás solo. El 80% de la gente lo deja por incómodo o doloroso. Pero dejarlo…" at bounding box center [627, 160] width 529 height 59
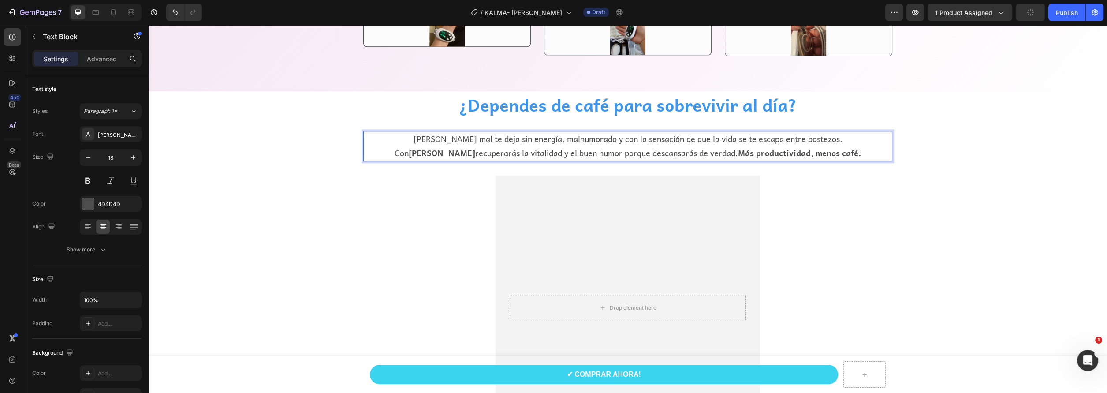
click at [465, 148] on p "[PERSON_NAME] mal te deja sin energía, malhumorado y con la sensación de que la…" at bounding box center [627, 146] width 527 height 29
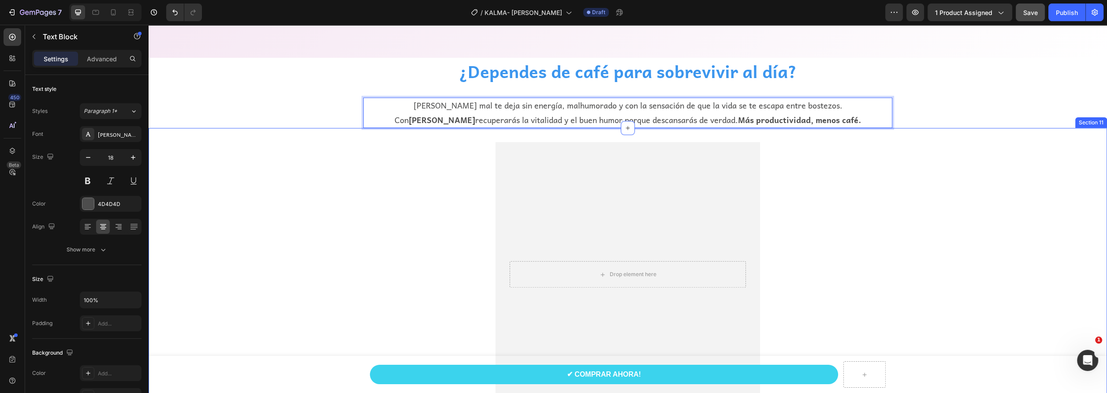
scroll to position [1507, 0]
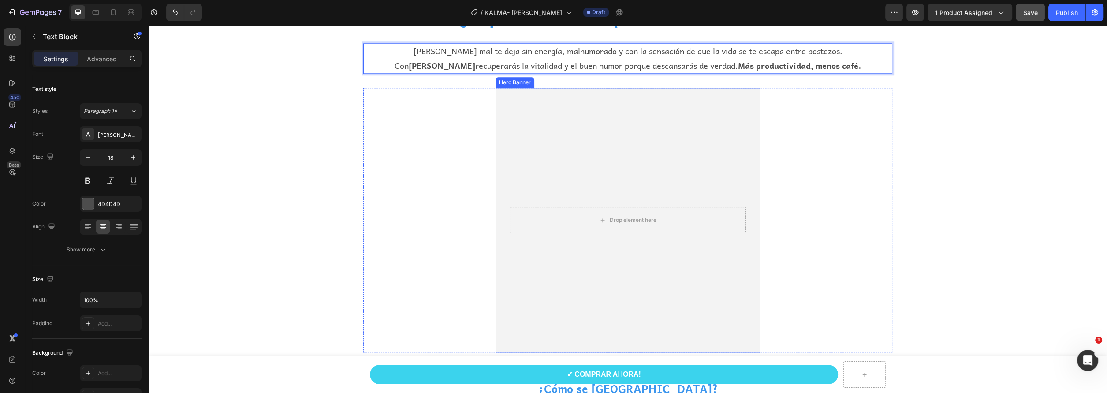
click at [659, 160] on video "Background Image" at bounding box center [627, 220] width 264 height 264
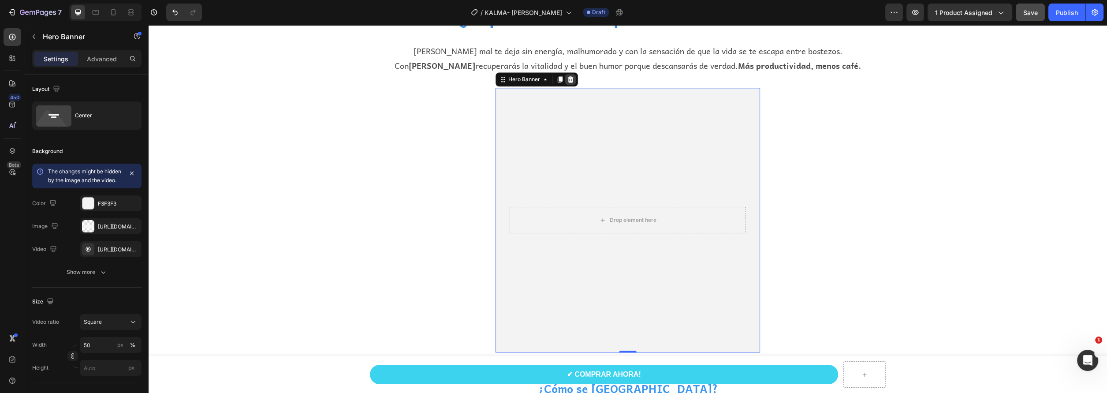
click at [570, 82] on div at bounding box center [570, 79] width 11 height 11
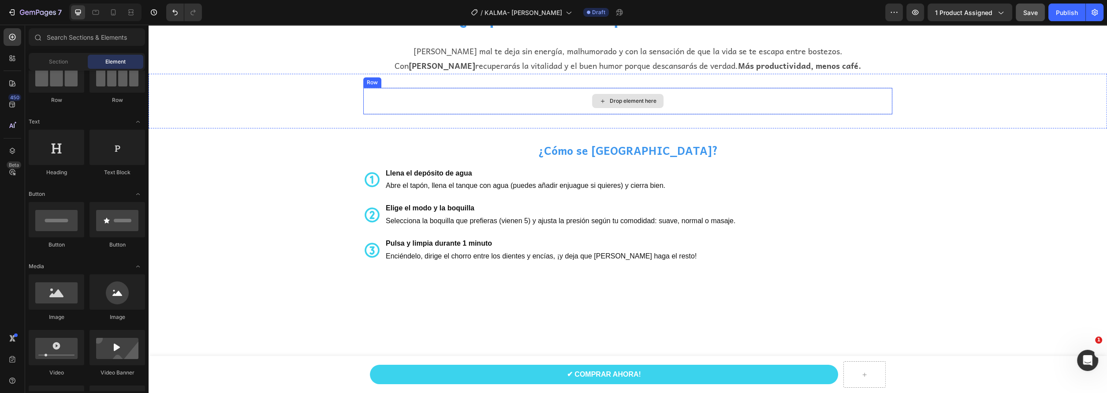
click at [602, 100] on div "Drop element here" at bounding box center [627, 101] width 71 height 14
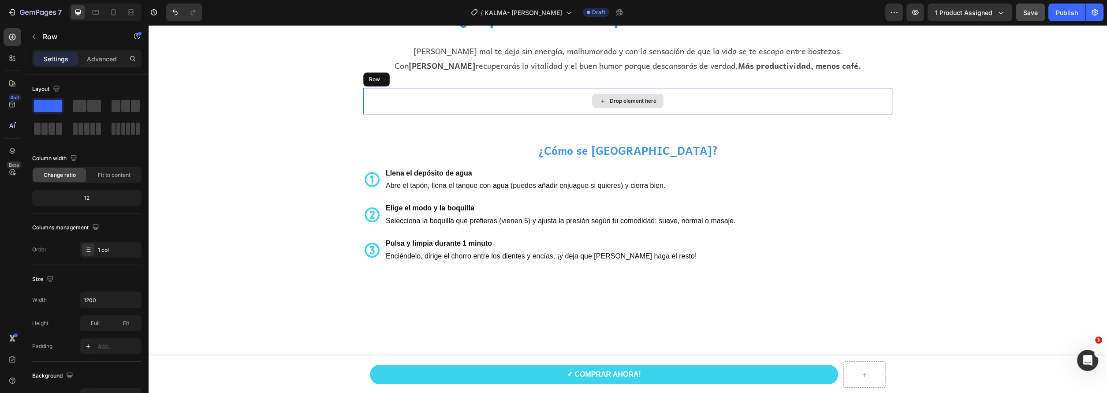
click at [627, 91] on div "Drop element here" at bounding box center [627, 101] width 529 height 26
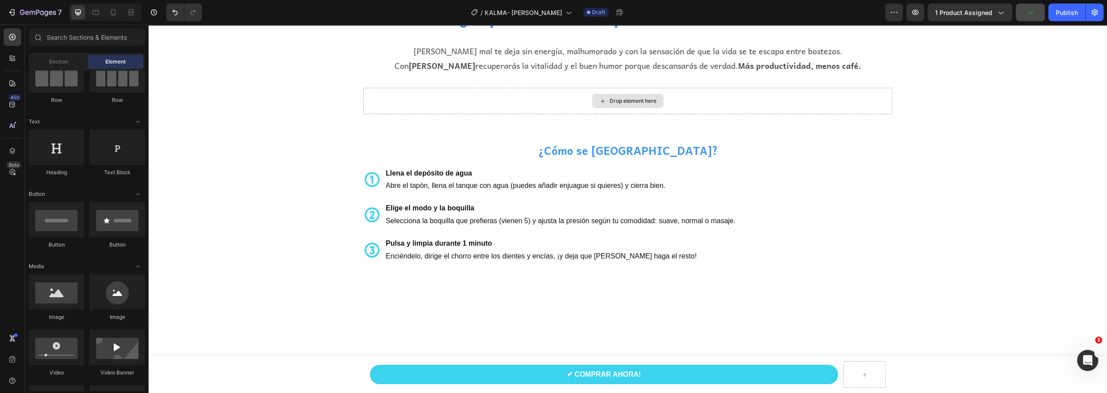
click at [632, 99] on div "Drop element here" at bounding box center [633, 100] width 47 height 7
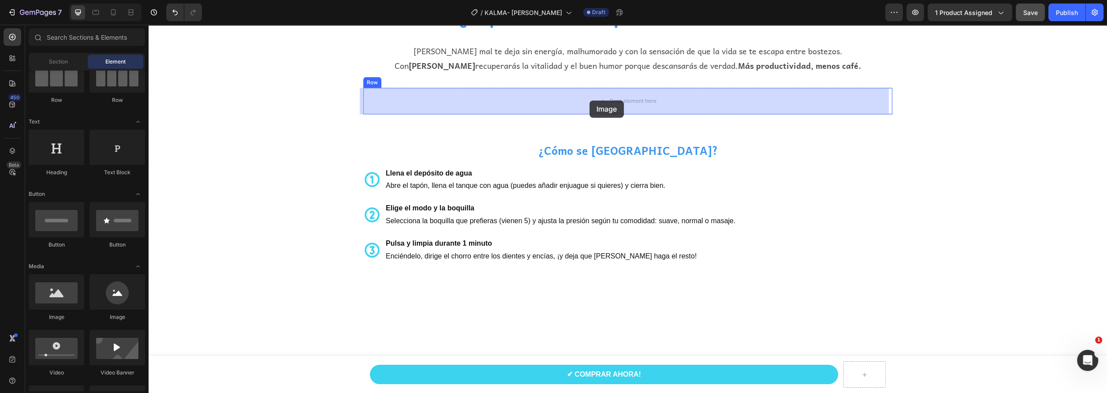
drag, startPoint x: 197, startPoint y: 330, endPoint x: 589, endPoint y: 100, distance: 454.3
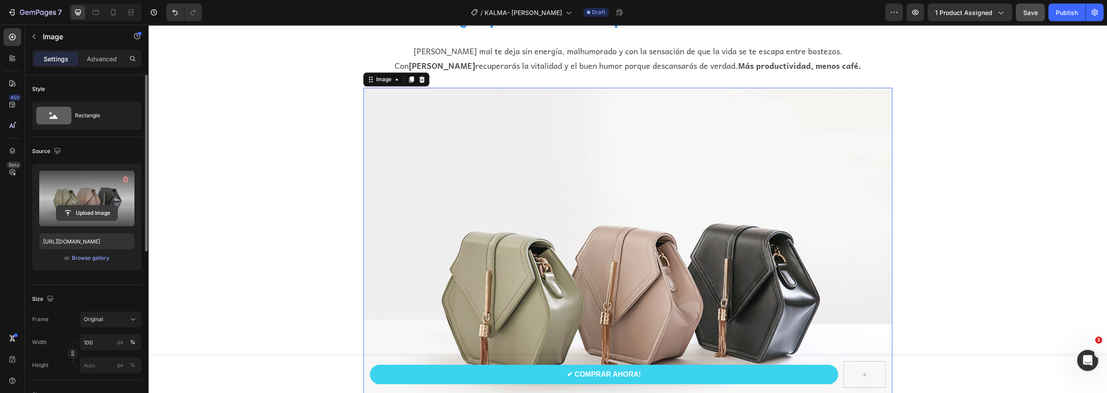
click at [87, 214] on input "file" at bounding box center [86, 212] width 61 height 15
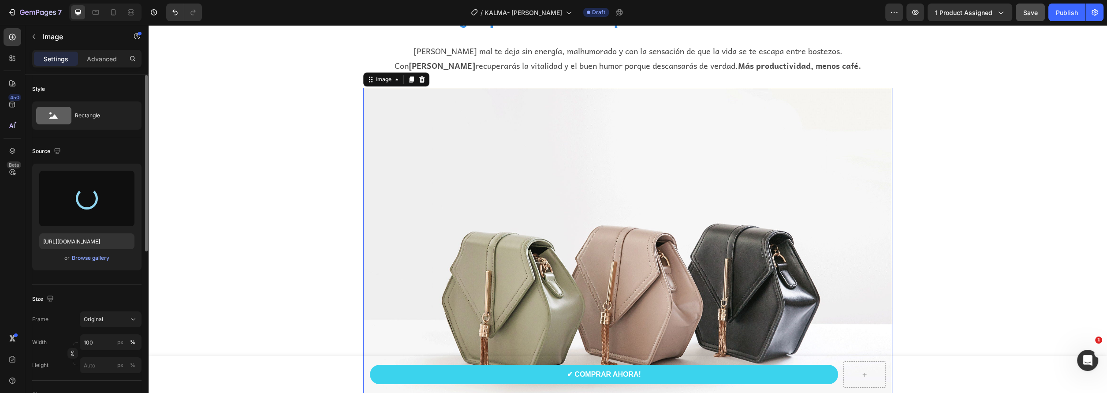
type input "[URL][DOMAIN_NAME]"
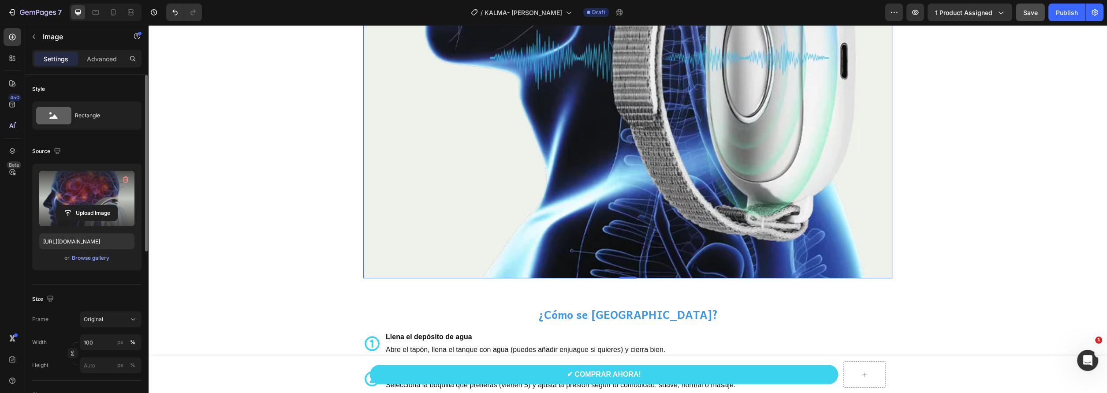
scroll to position [2124, 0]
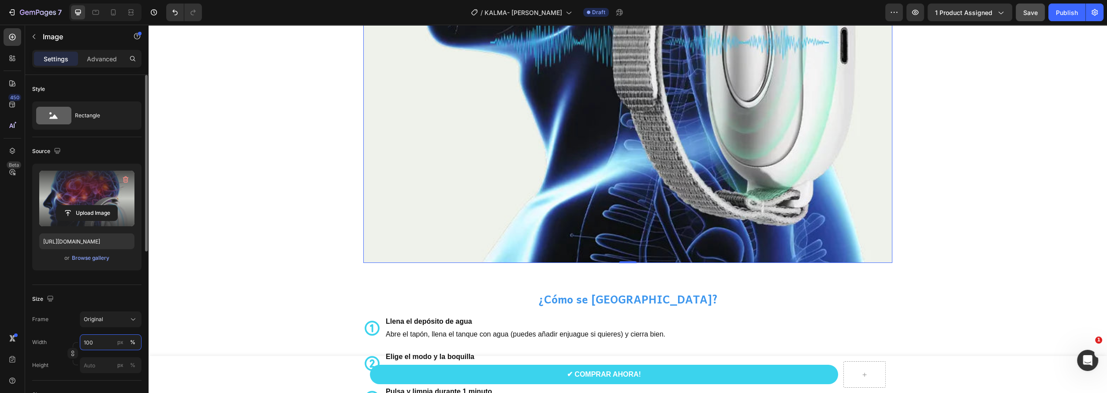
click at [97, 344] on input "100" at bounding box center [111, 342] width 62 height 16
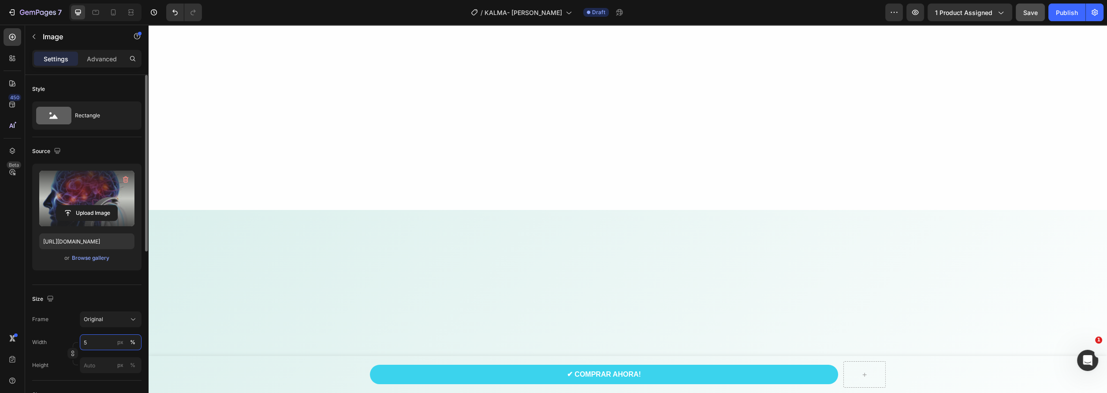
type input "50"
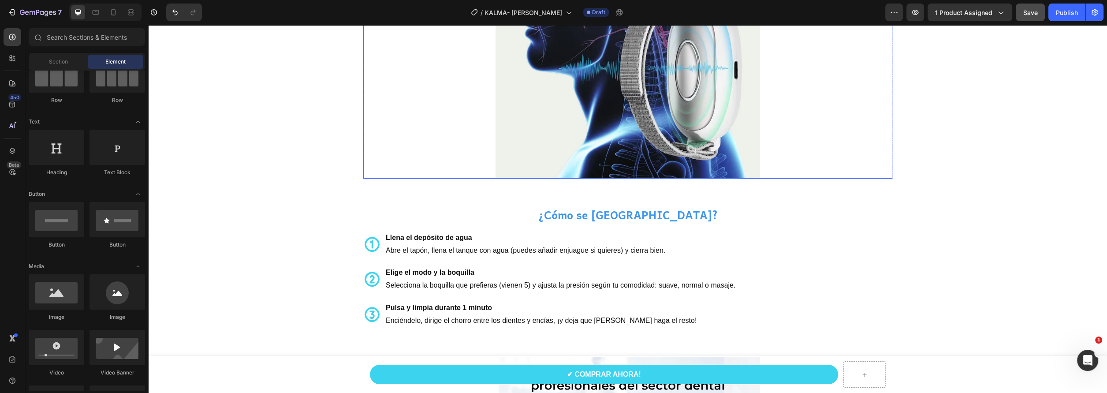
scroll to position [1816, 0]
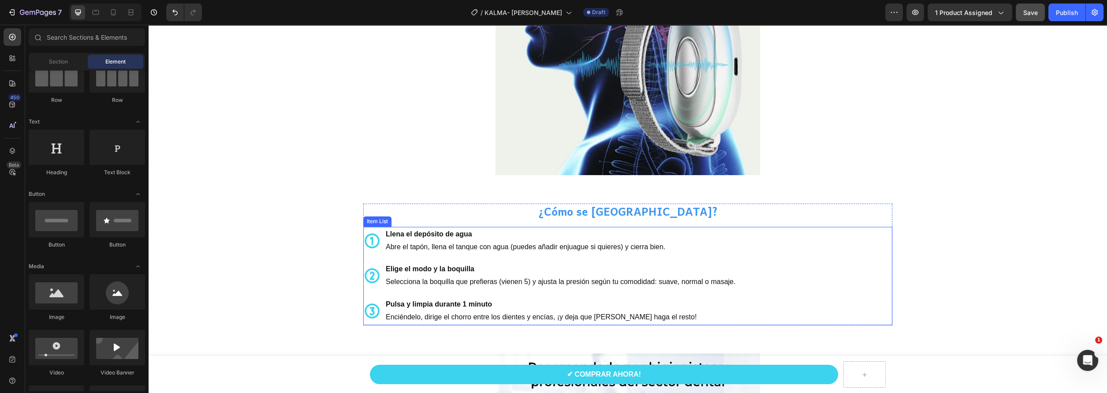
click at [430, 236] on strong "Llena el depósito de agua" at bounding box center [429, 233] width 86 height 7
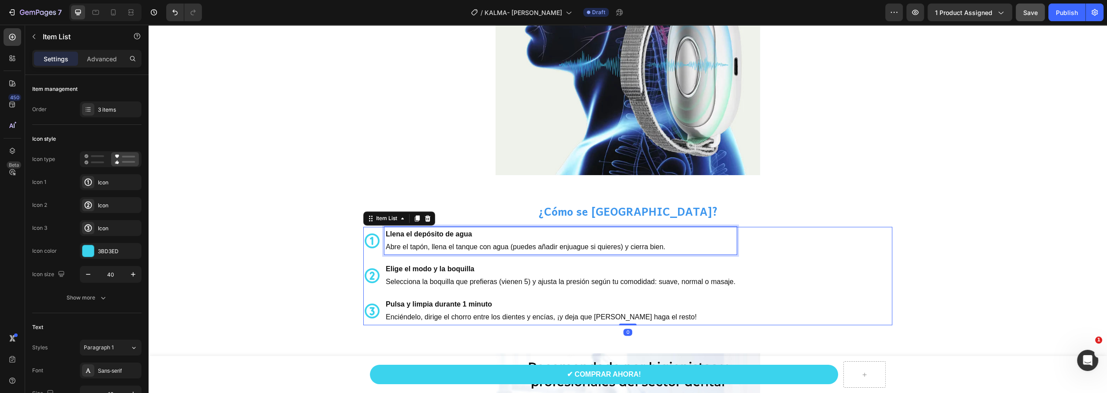
click at [455, 233] on strong "Llena el depósito de agua" at bounding box center [429, 233] width 86 height 7
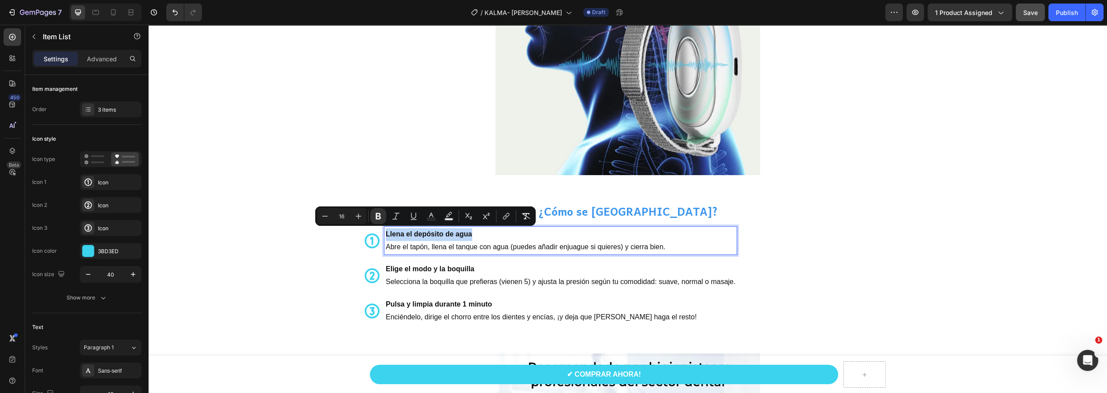
drag, startPoint x: 468, startPoint y: 234, endPoint x: 377, endPoint y: 235, distance: 91.2
click at [377, 235] on div "Llena el depósito de agua Abre el tapón, llena el tanque con agua (puedes añadi…" at bounding box center [549, 241] width 373 height 28
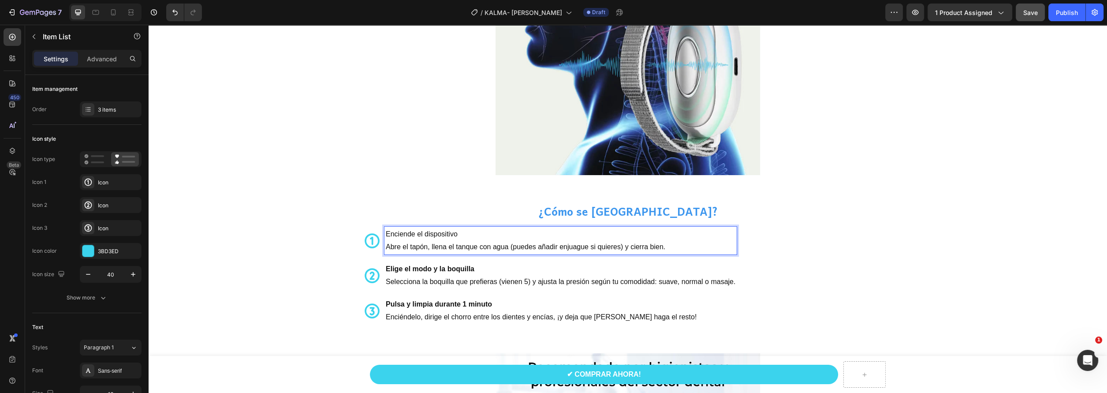
click at [505, 246] on p "Abre el tapón, llena el tanque con agua (puedes añadir enjuague si quieres) y c…" at bounding box center [561, 247] width 350 height 13
drag, startPoint x: 666, startPoint y: 246, endPoint x: 379, endPoint y: 243, distance: 287.4
click at [379, 243] on div "Enciende el dispositivo Abre el tapón, llena el tanque con agua (puedes añadir …" at bounding box center [549, 241] width 373 height 28
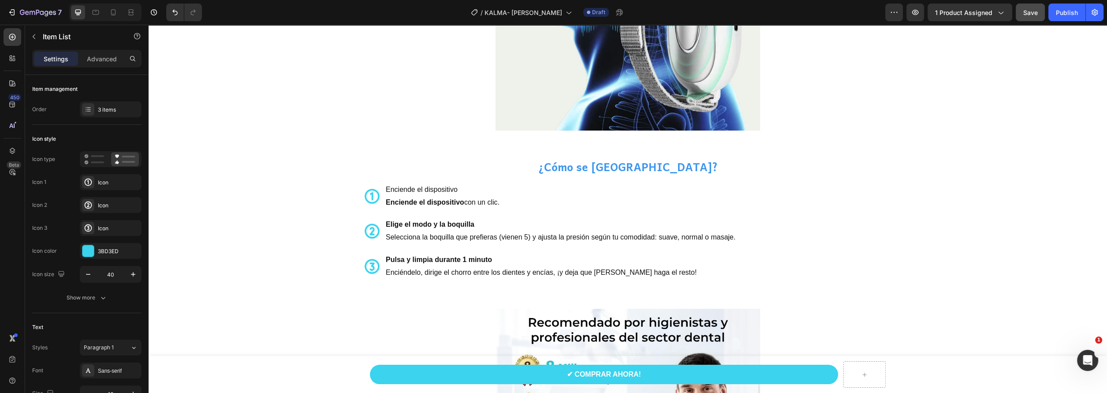
scroll to position [1860, 0]
click at [482, 199] on p "Enciende el dispositivo con un clic." at bounding box center [561, 203] width 350 height 13
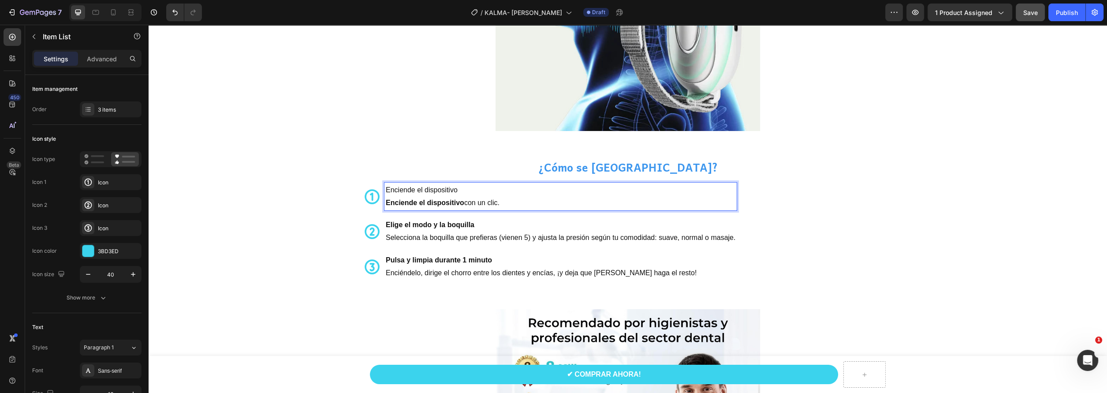
click at [499, 204] on p "Enciende el dispositivo con un clic." at bounding box center [561, 203] width 350 height 13
click at [461, 188] on p "Enciende el dispositivo" at bounding box center [561, 190] width 350 height 13
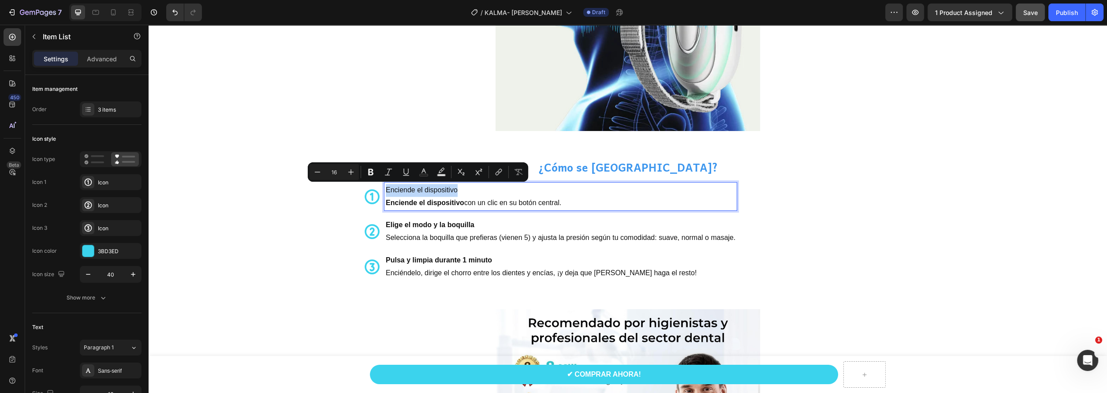
drag, startPoint x: 454, startPoint y: 189, endPoint x: 376, endPoint y: 190, distance: 78.0
click at [376, 190] on div "Enciende el dispositivo Enciende el dispositivo con un clic en su botón central." at bounding box center [549, 196] width 373 height 28
drag, startPoint x: 368, startPoint y: 174, endPoint x: 375, endPoint y: 178, distance: 7.5
click at [368, 175] on icon "Editor contextual toolbar" at bounding box center [370, 171] width 9 height 9
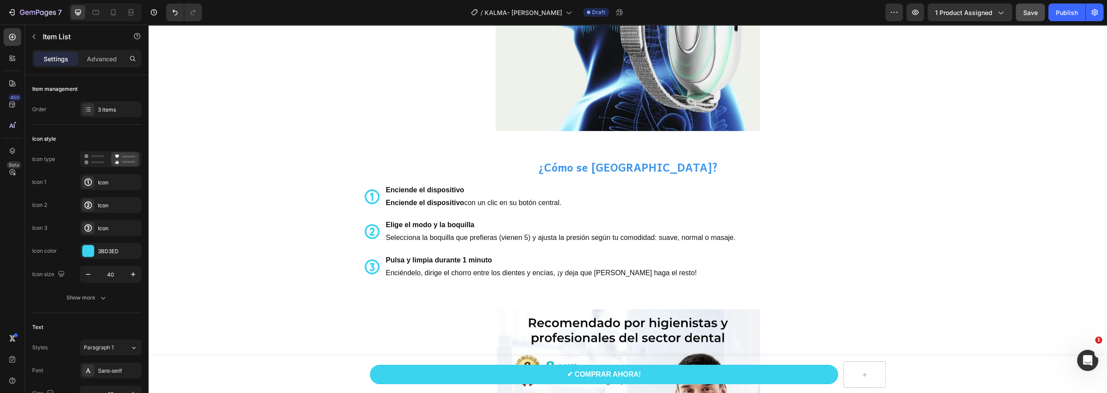
click at [412, 187] on strong "Enciende el dispositivo" at bounding box center [425, 189] width 78 height 7
drag, startPoint x: 462, startPoint y: 199, endPoint x: 371, endPoint y: 202, distance: 91.3
click at [371, 202] on div "Enciende el dispositivo Enciende el dispositivo con un clic en su botón central." at bounding box center [549, 196] width 373 height 28
drag, startPoint x: 472, startPoint y: 199, endPoint x: 496, endPoint y: 207, distance: 25.5
click at [474, 200] on p "Enciende el dispositivo con un clic en su botón central." at bounding box center [561, 203] width 350 height 13
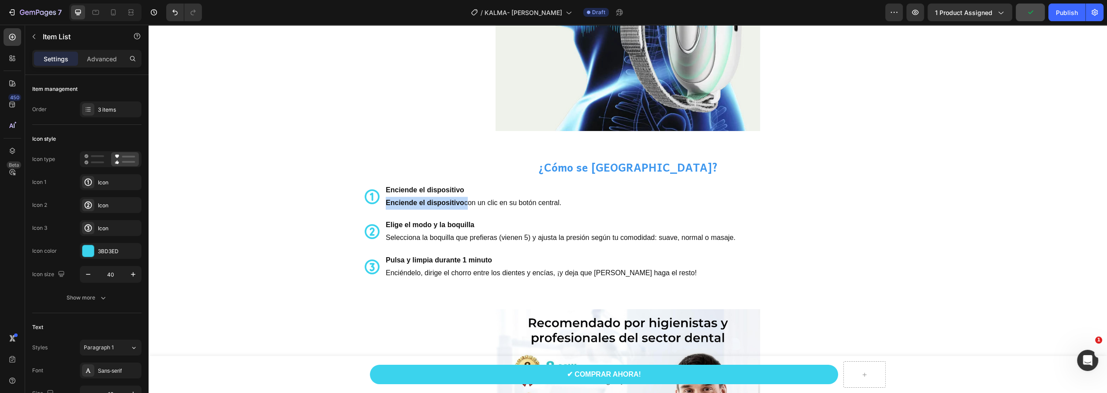
drag, startPoint x: 461, startPoint y: 202, endPoint x: 379, endPoint y: 198, distance: 82.1
click at [379, 198] on div "Enciende el dispositivo Enciende el dispositivo con un clic en su botón central." at bounding box center [549, 196] width 373 height 28
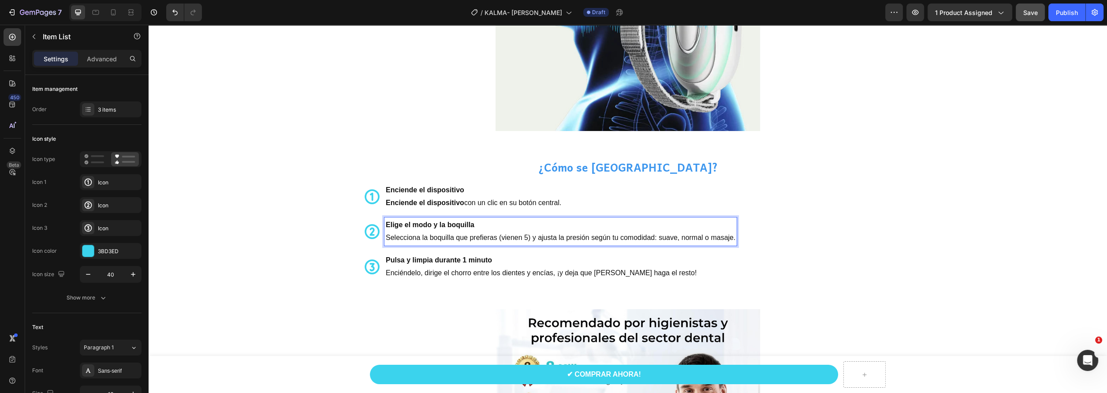
drag, startPoint x: 557, startPoint y: 242, endPoint x: 532, endPoint y: 233, distance: 25.9
click at [555, 242] on p "Selecciona la boquilla que prefieras (vienen 5) y ajusta la presión según tu co…" at bounding box center [561, 237] width 350 height 13
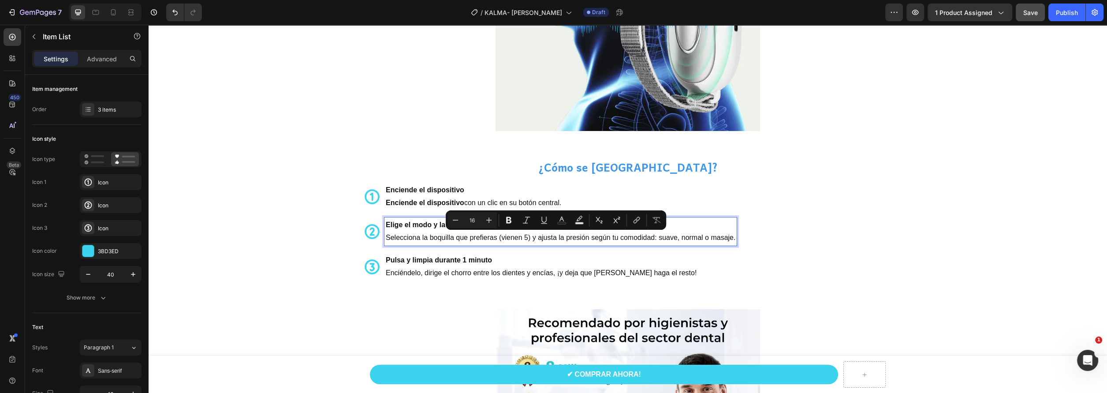
click at [463, 199] on p "Enciende el dispositivo con un clic en su botón central." at bounding box center [561, 203] width 350 height 13
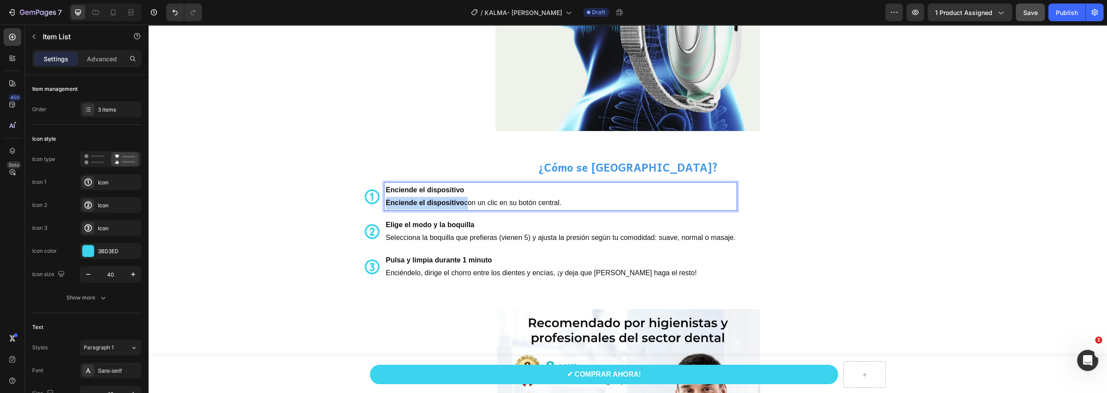
drag, startPoint x: 462, startPoint y: 201, endPoint x: 350, endPoint y: 201, distance: 112.4
click at [350, 201] on div "¿Cómo se [GEOGRAPHIC_DATA]? Heading Enciende el dispositivo Enciende el disposi…" at bounding box center [628, 219] width 958 height 121
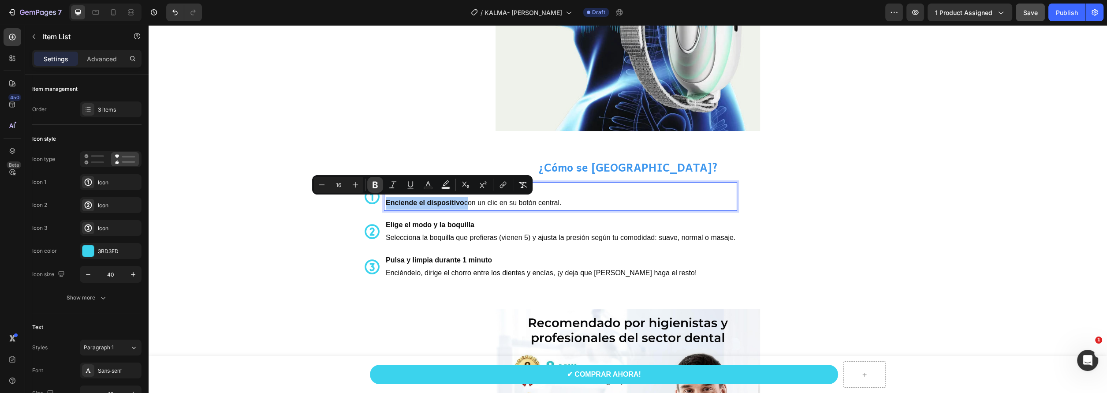
click at [372, 185] on icon "Editor contextual toolbar" at bounding box center [375, 184] width 9 height 9
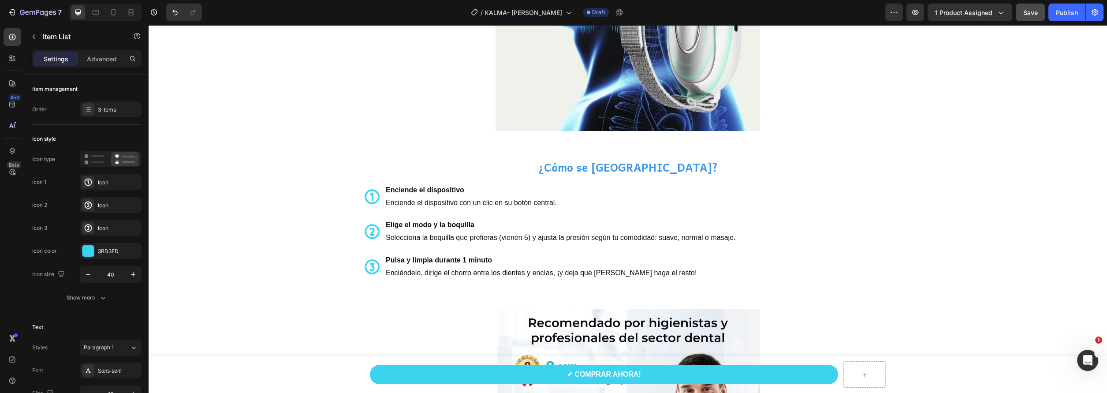
click at [432, 237] on p "Selecciona la boquilla que prefieras (vienen 5) y ajusta la presión según tu co…" at bounding box center [561, 237] width 350 height 13
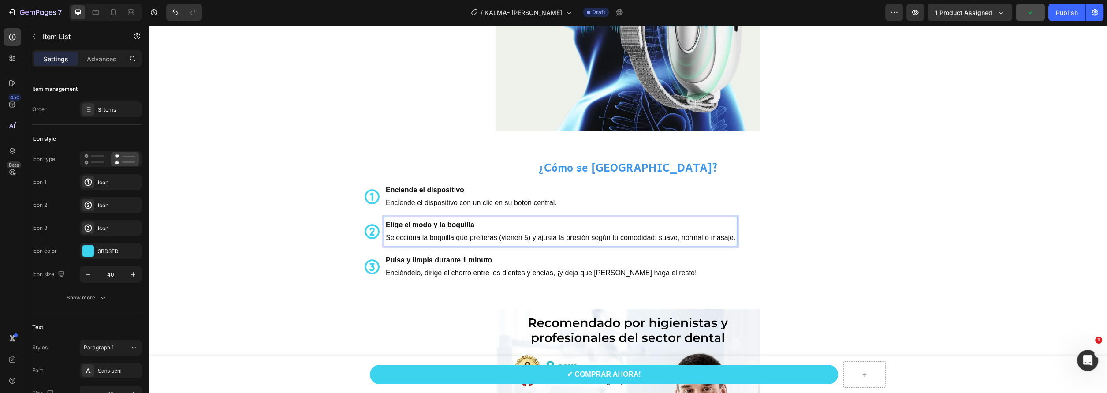
click at [462, 233] on p "Selecciona la boquilla que prefieras (vienen 5) y ajusta la presión según tu co…" at bounding box center [561, 237] width 350 height 13
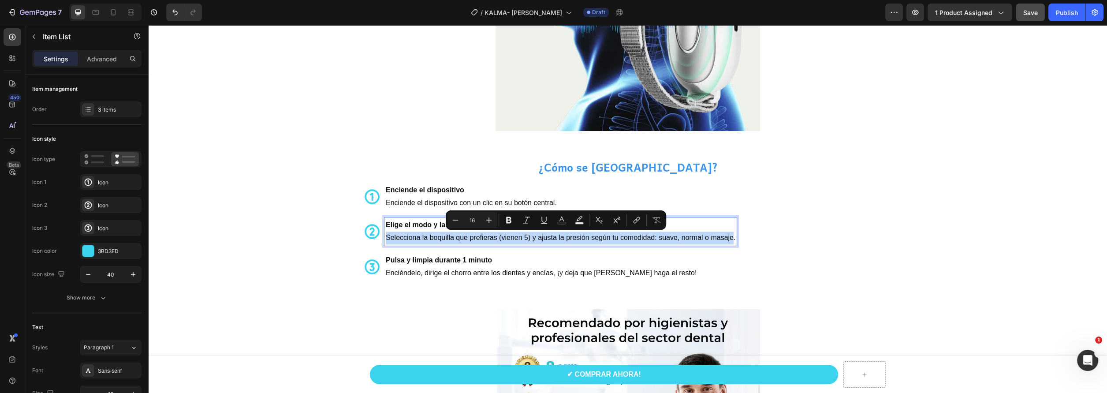
drag, startPoint x: 382, startPoint y: 237, endPoint x: 729, endPoint y: 242, distance: 347.4
click at [729, 242] on p "Selecciona la boquilla que prefieras (vienen 5) y ajusta la presión según tu co…" at bounding box center [561, 237] width 350 height 13
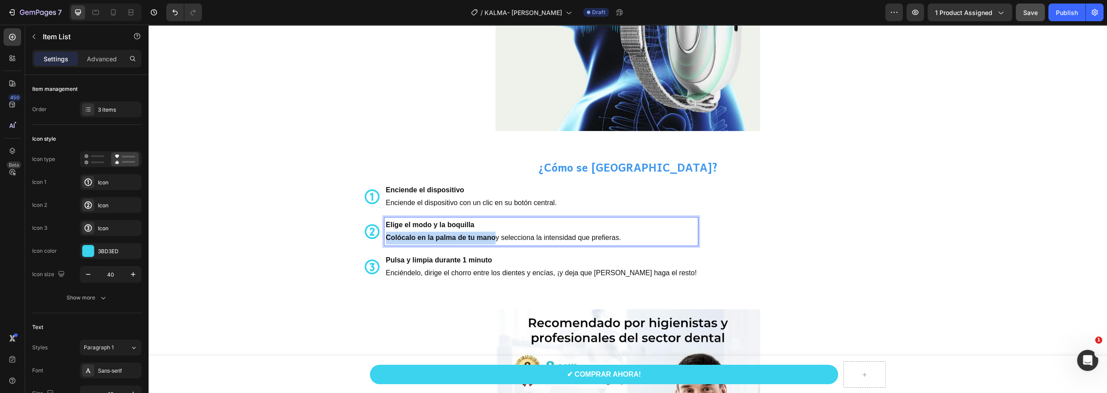
drag, startPoint x: 493, startPoint y: 237, endPoint x: 382, endPoint y: 238, distance: 110.6
click at [386, 238] on p "Colócalo en la palma de tu mano y selecciona la intensidad que prefieras." at bounding box center [541, 237] width 311 height 13
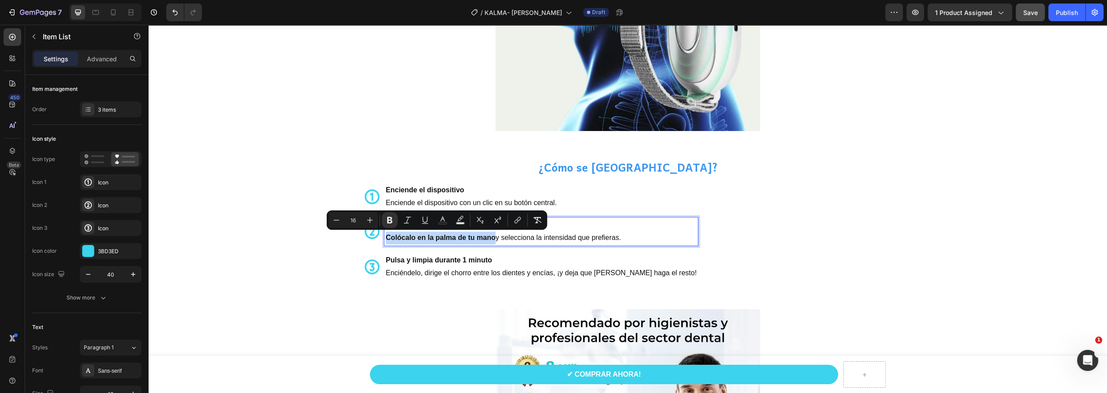
copy strong "Colócalo en la palma de tu mano"
click at [455, 242] on p "Colócalo en la palma de tu mano y selecciona la intensidad que prefieras." at bounding box center [541, 237] width 311 height 13
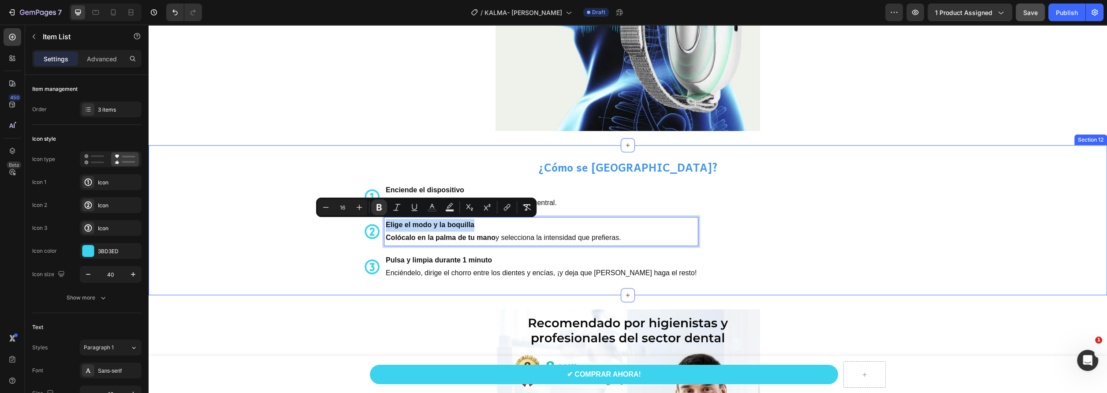
drag, startPoint x: 474, startPoint y: 223, endPoint x: 331, endPoint y: 224, distance: 143.7
click at [331, 224] on div "¿Cómo se [GEOGRAPHIC_DATA]? Heading Enciende el dispositivo Enciende el disposi…" at bounding box center [628, 219] width 958 height 121
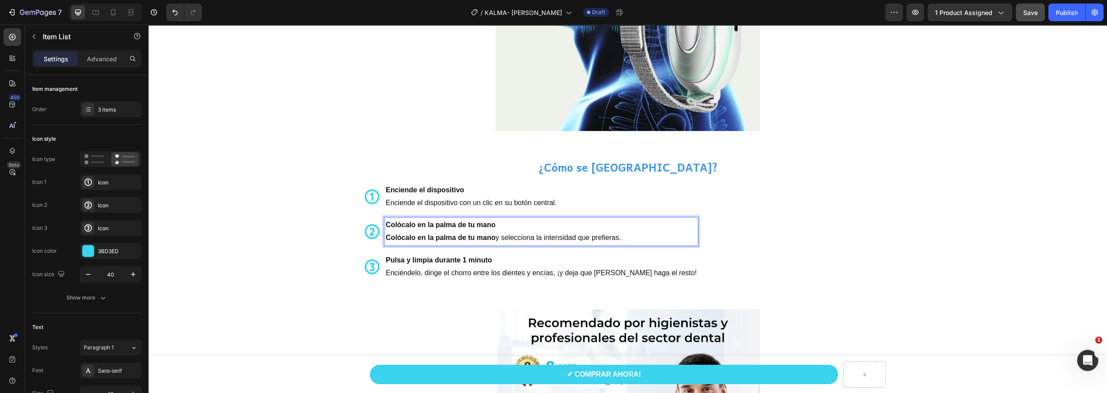
click at [456, 234] on strong "Colócalo en la palma de tu mano" at bounding box center [441, 237] width 110 height 7
drag, startPoint x: 491, startPoint y: 238, endPoint x: 376, endPoint y: 231, distance: 115.6
click at [376, 231] on div "Colócalo en la palma de tu mano Colócalo en la palma de tu mano y selecciona la…" at bounding box center [530, 231] width 335 height 28
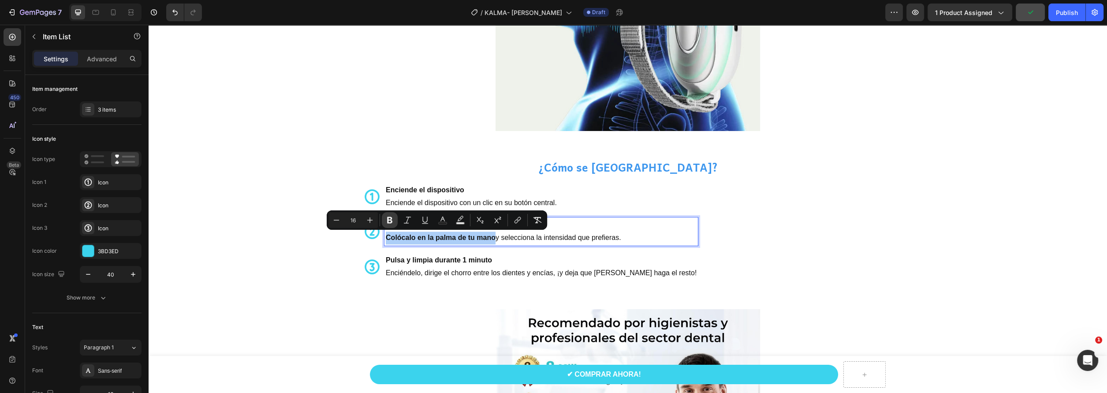
drag, startPoint x: 388, startPoint y: 222, endPoint x: 329, endPoint y: 213, distance: 59.7
click at [388, 222] on icon "Editor contextual toolbar" at bounding box center [389, 220] width 9 height 9
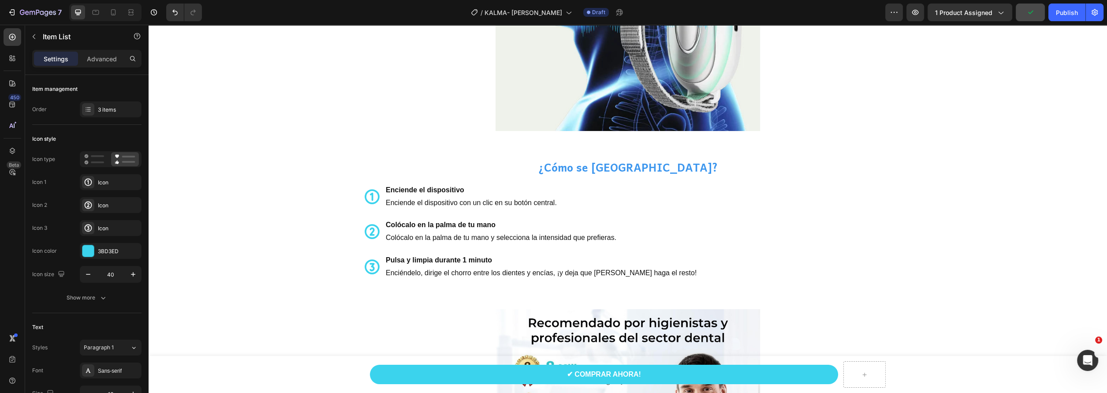
click at [484, 234] on p "Colócalo en la palma de tu mano y selecciona la intensidad que prefieras." at bounding box center [541, 237] width 311 height 13
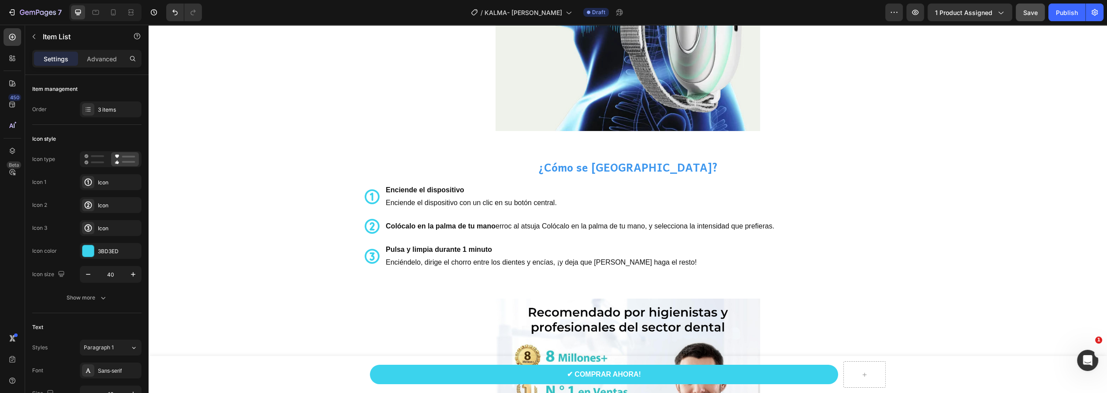
scroll to position [1861, 0]
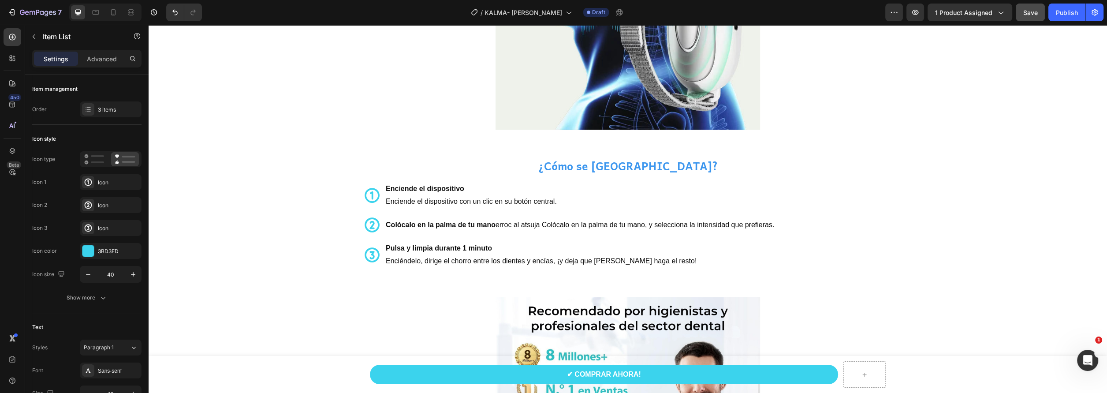
click at [509, 222] on p "Colócalo en la palma de tu mano erroc al atsuja [PERSON_NAME]lo en la palma de …" at bounding box center [580, 225] width 388 height 13
click at [491, 225] on strong "Colócalo en la palma de tu mano" at bounding box center [441, 224] width 110 height 7
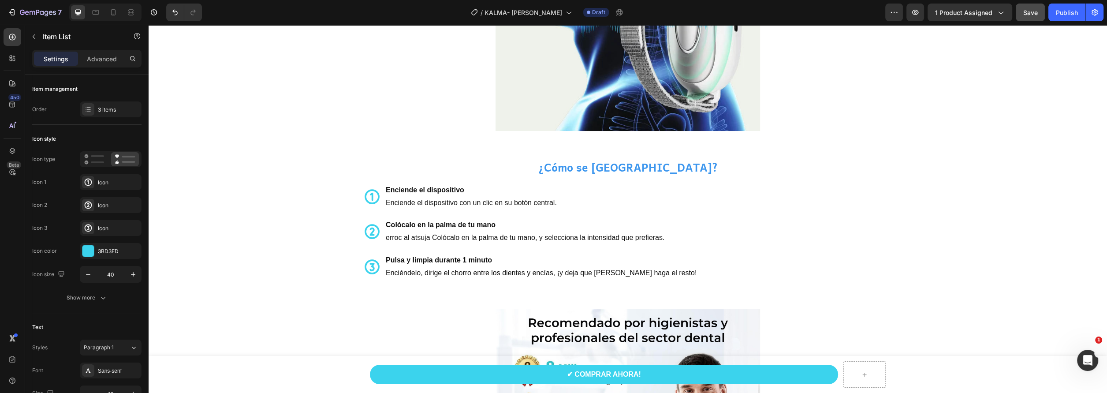
click at [386, 235] on p "⁠⁠⁠⁠⁠⁠⁠ erroc al atsuja Colócalo en la palma de tu mano, y selecciona la intens…" at bounding box center [541, 237] width 311 height 13
drag, startPoint x: 429, startPoint y: 238, endPoint x: 373, endPoint y: 237, distance: 56.0
click at [373, 237] on div "Colócalo en la palma de tu mano erroc al atsuja [PERSON_NAME]lo en la palma de …" at bounding box center [530, 231] width 335 height 28
click at [487, 237] on p "Colócalo en la palma de tu mano, y selecciona la intensidad que prefieras." at bounding box center [541, 237] width 311 height 13
click at [495, 229] on p "Colócalo en la palma de tu man" at bounding box center [541, 225] width 311 height 13
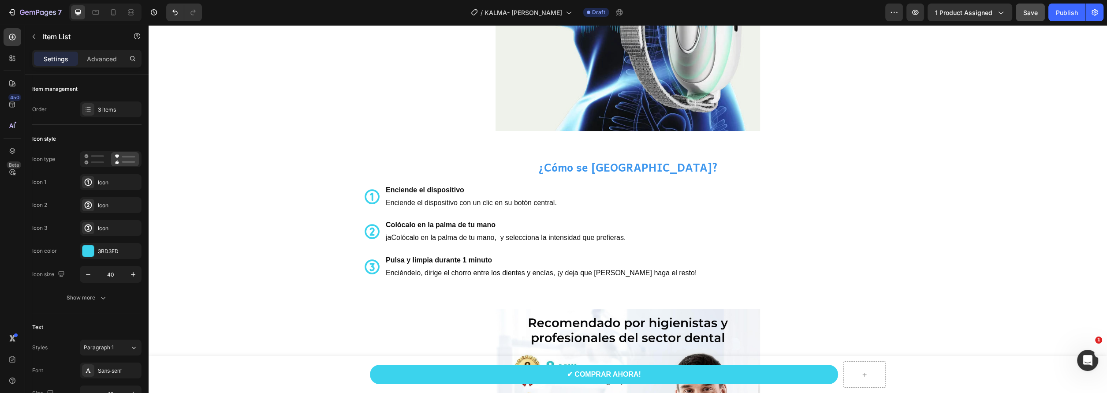
drag, startPoint x: 466, startPoint y: 234, endPoint x: 443, endPoint y: 232, distance: 23.5
click at [463, 234] on p "jaColócalo en la palma de tu mano, y selecciona la intensidad que prefieras." at bounding box center [541, 237] width 311 height 13
click at [388, 238] on p "jaColócalo en la palma de tu mano, y selecciona la intensidad que prefieras." at bounding box center [541, 237] width 311 height 13
click at [461, 238] on p "Colócalo en la palma de tu mano, y selecciona la intensidad que prefieras." at bounding box center [541, 237] width 311 height 13
drag, startPoint x: 487, startPoint y: 235, endPoint x: 492, endPoint y: 239, distance: 6.6
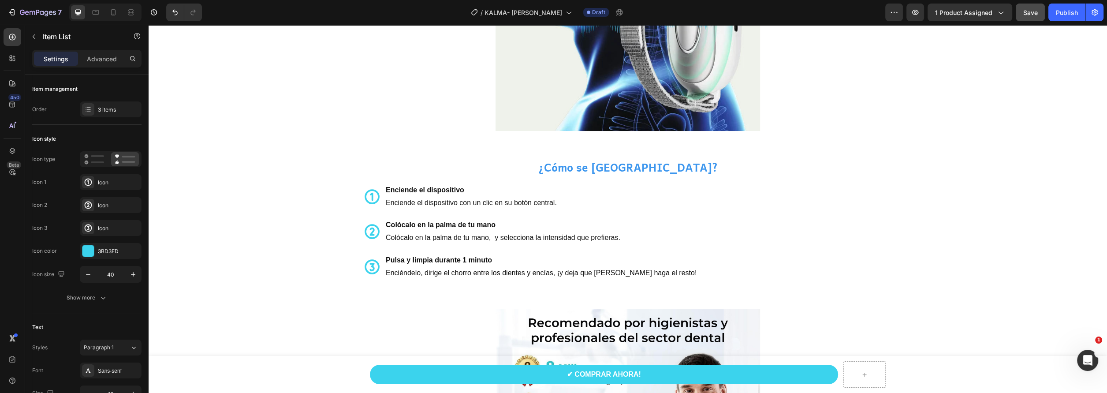
click at [487, 236] on p "Colócalo en la palma de tu mano, y selecciona la intensidad que prefieras." at bounding box center [541, 237] width 311 height 13
click at [492, 239] on p "Colócalo en la palma de tu mano, y selecciona la intensidad que prefieras." at bounding box center [541, 237] width 311 height 13
click at [505, 234] on p "Colócalo en la palma de tu mano, jy selecciona la intensidad que prefieras." at bounding box center [541, 237] width 311 height 13
click at [685, 244] on div "Enciende el dispositivo Enciende el dispositivo con un clic en su botón central…" at bounding box center [627, 231] width 529 height 98
click at [511, 235] on p "Colócalo en la palma de tu mano, jy selecciona la intensidad que prefieras." at bounding box center [541, 237] width 311 height 13
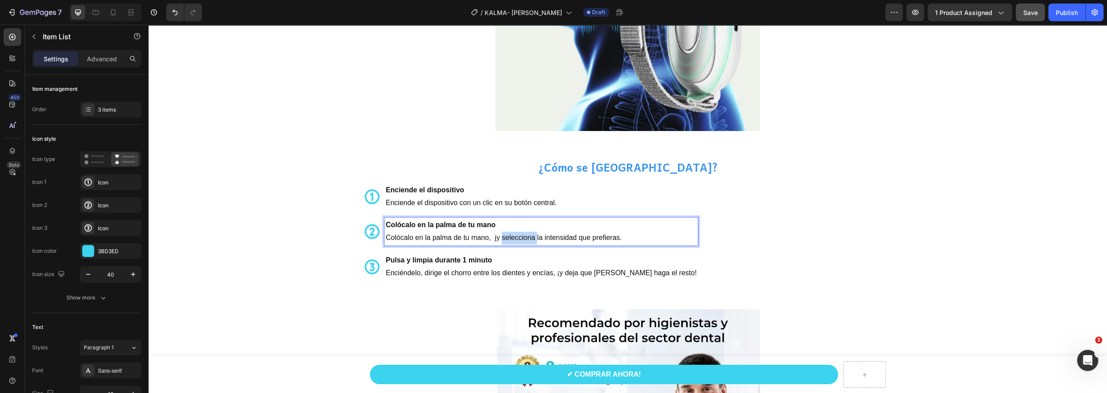
click at [511, 235] on p "Colócalo en la palma de tu mano, jy selecciona la intensidad que prefieras." at bounding box center [541, 237] width 311 height 13
click at [494, 236] on p "Colócalo en la palma de tu mano, jy selecciona la intensidad que prefieras." at bounding box center [541, 237] width 311 height 13
click at [496, 238] on p "Colócalo en la palma de tu mano, jy selecciona la intensidad que prefieras." at bounding box center [541, 237] width 311 height 13
click at [528, 267] on p "Enciéndelo, dirige el chorro entre los dientes y encías, ¡y deja que [PERSON_NA…" at bounding box center [563, 273] width 354 height 13
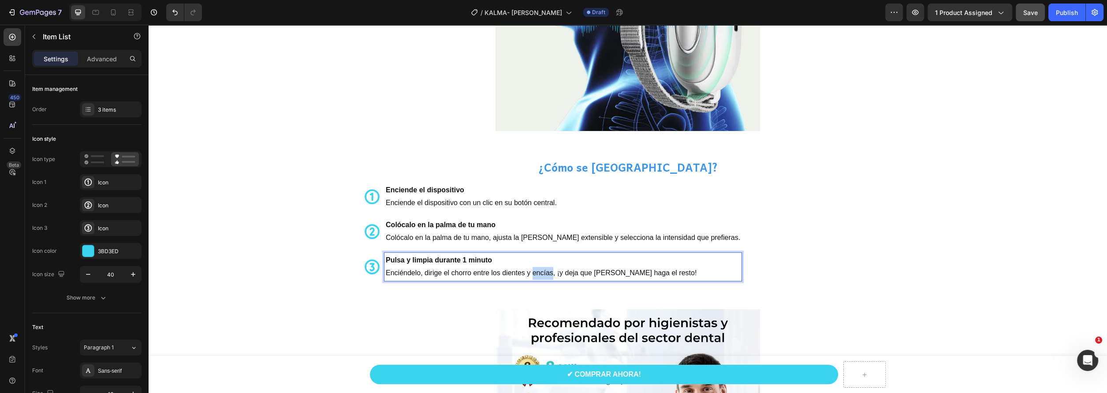
click at [528, 267] on p "Enciéndelo, dirige el chorro entre los dientes y encías, ¡y deja que [PERSON_NA…" at bounding box center [563, 273] width 354 height 13
drag, startPoint x: 673, startPoint y: 270, endPoint x: 388, endPoint y: 278, distance: 285.3
click at [388, 278] on p "Enciéndelo, dirige el chorro entre los dientes y encías, ¡y deja que [PERSON_NA…" at bounding box center [563, 273] width 354 height 13
drag, startPoint x: 499, startPoint y: 259, endPoint x: 383, endPoint y: 258, distance: 116.4
click at [386, 258] on p "Pulsa y limpia durante 1 minuto" at bounding box center [563, 260] width 354 height 13
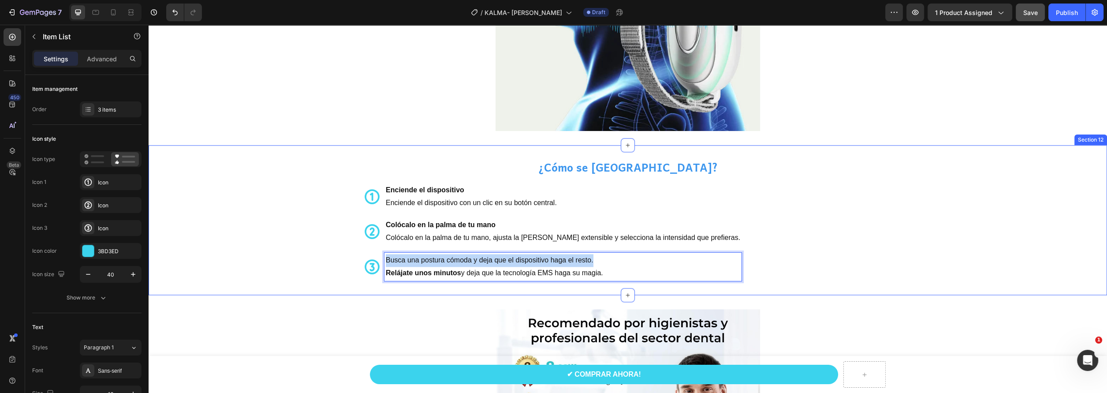
drag, startPoint x: 607, startPoint y: 260, endPoint x: 352, endPoint y: 265, distance: 255.7
click at [352, 265] on div "¿Cómo se [GEOGRAPHIC_DATA]? Heading Enciende el dispositivo Enciende el disposi…" at bounding box center [628, 219] width 958 height 121
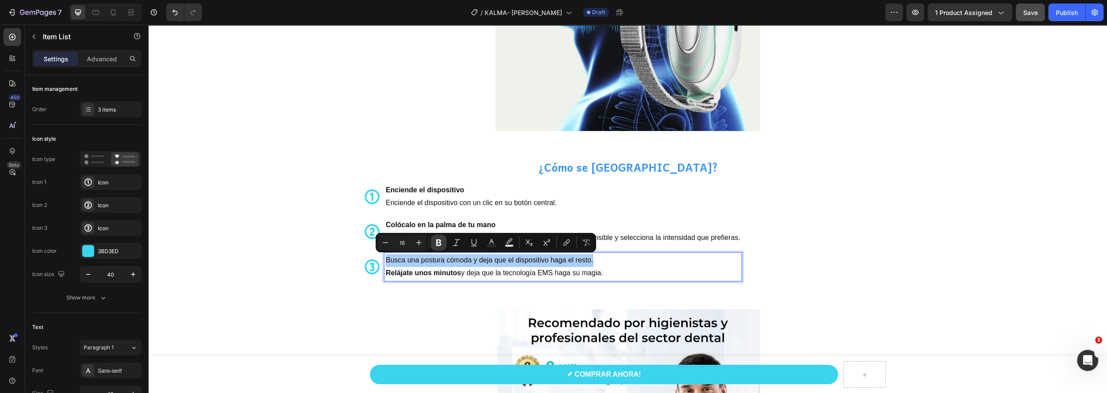
click at [435, 239] on icon "Editor contextual toolbar" at bounding box center [438, 242] width 9 height 9
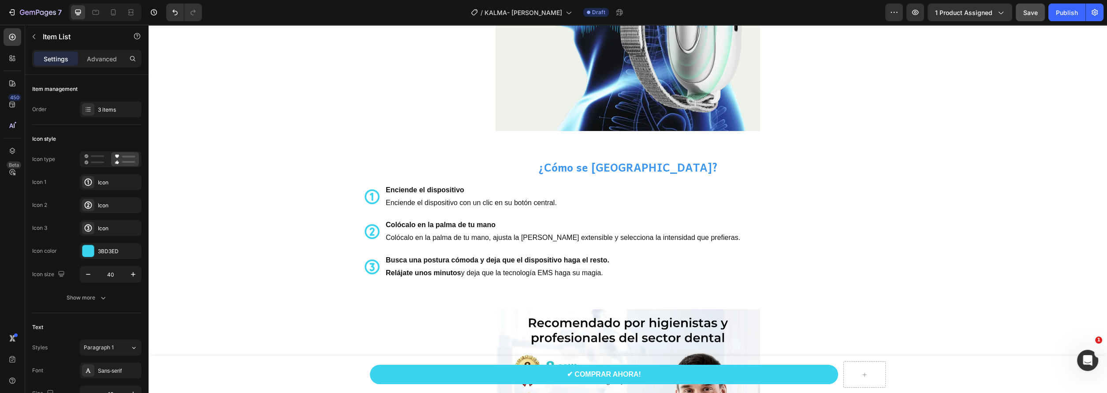
click at [447, 275] on strong "Relájate unos minutos" at bounding box center [423, 272] width 75 height 7
drag, startPoint x: 459, startPoint y: 272, endPoint x: 376, endPoint y: 270, distance: 83.3
click at [376, 270] on div "Busca una postura cómoda y deja que el dispositivo haga el resto. Relájate unos…" at bounding box center [552, 267] width 378 height 28
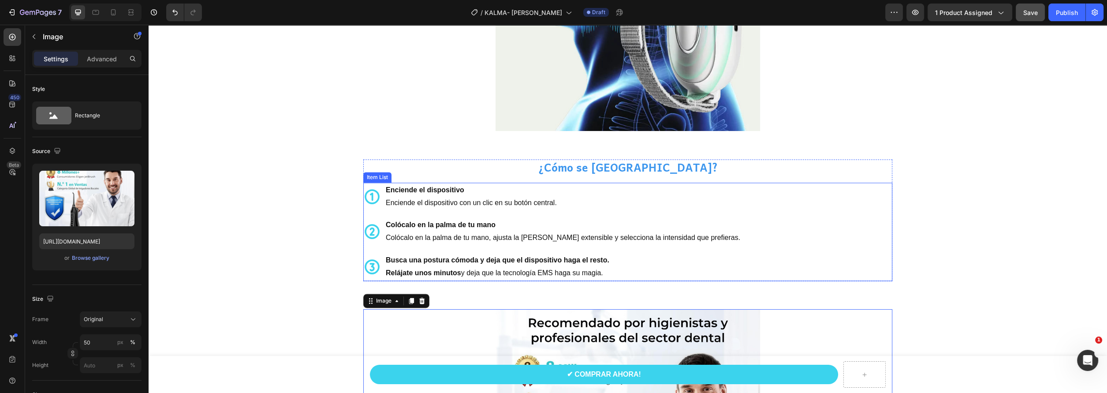
click at [457, 272] on p "Relájate unos minutos y deja que la tecnología EMS haga su magia." at bounding box center [563, 273] width 354 height 13
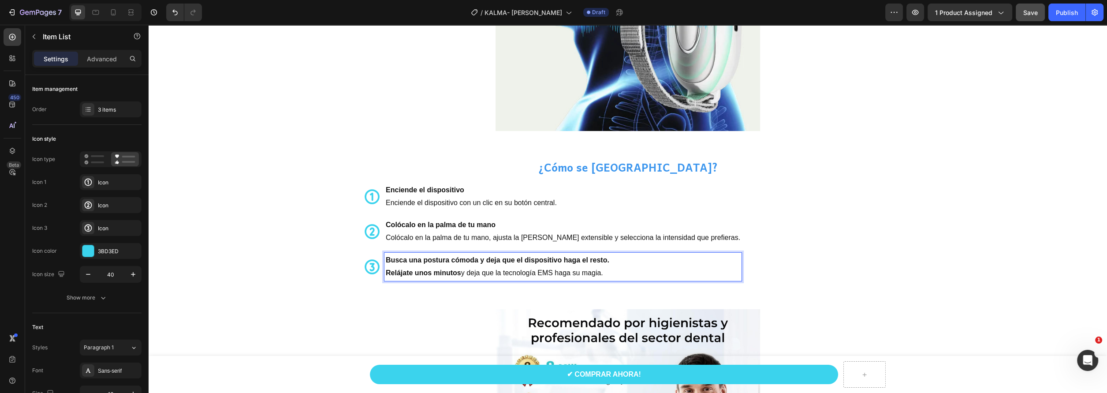
drag, startPoint x: 459, startPoint y: 272, endPoint x: 378, endPoint y: 272, distance: 81.5
drag, startPoint x: 458, startPoint y: 272, endPoint x: 376, endPoint y: 269, distance: 82.5
click at [376, 269] on div "Busca una postura cómoda y deja que el dispositivo haga el resto. Relájate unos…" at bounding box center [552, 267] width 378 height 28
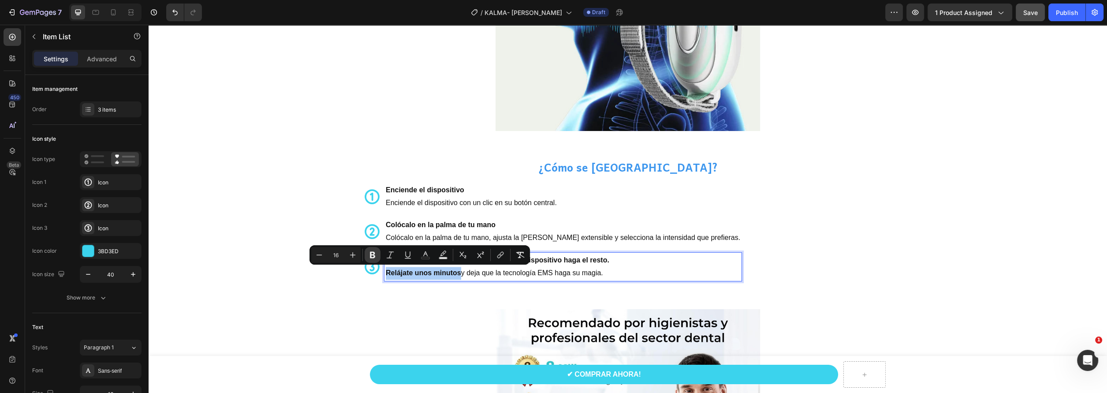
click at [374, 257] on icon "Editor contextual toolbar" at bounding box center [372, 255] width 5 height 7
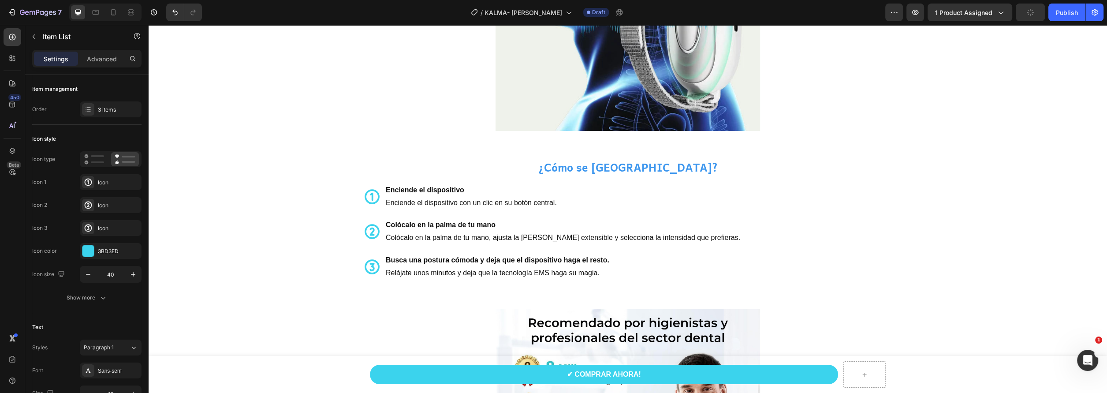
click at [760, 263] on div "Enciende el dispositivo Enciende el dispositivo con un clic en su botón central…" at bounding box center [627, 231] width 529 height 98
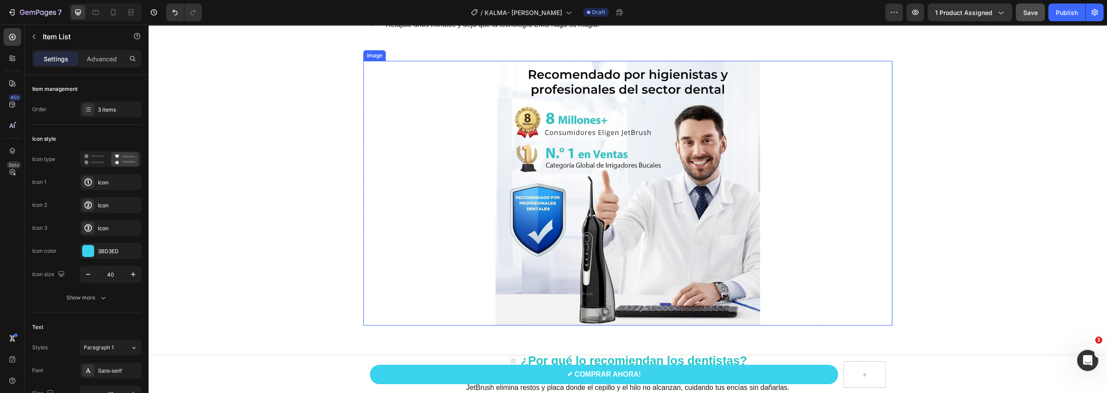
scroll to position [2080, 0]
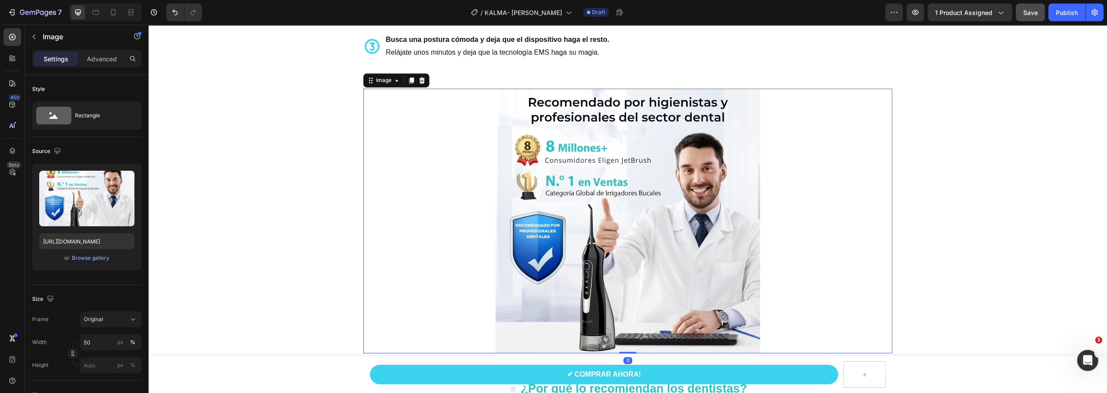
click at [581, 195] on img at bounding box center [627, 221] width 264 height 264
click at [549, 215] on img at bounding box center [627, 221] width 264 height 264
click at [86, 259] on div "Browse gallery" at bounding box center [90, 258] width 37 height 8
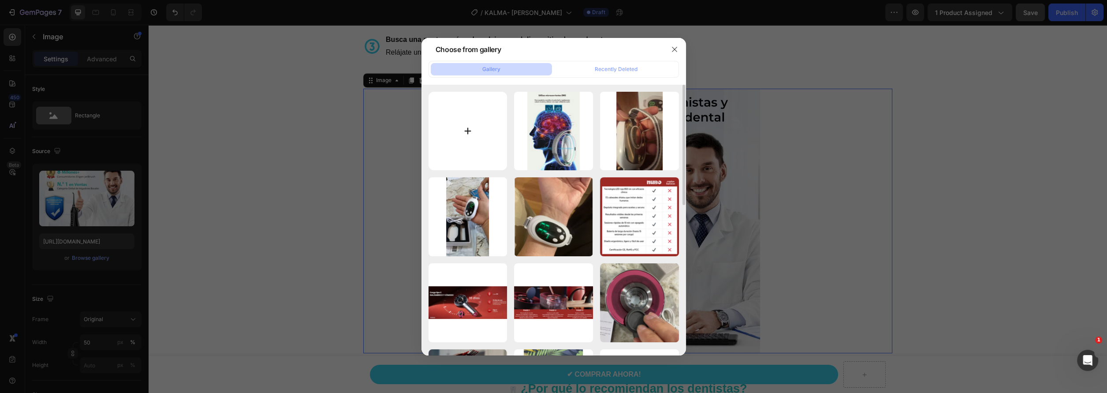
click at [476, 126] on input "file" at bounding box center [467, 131] width 79 height 79
type input "C:\fakepath\Recupera la confianza en ti misma (12).png"
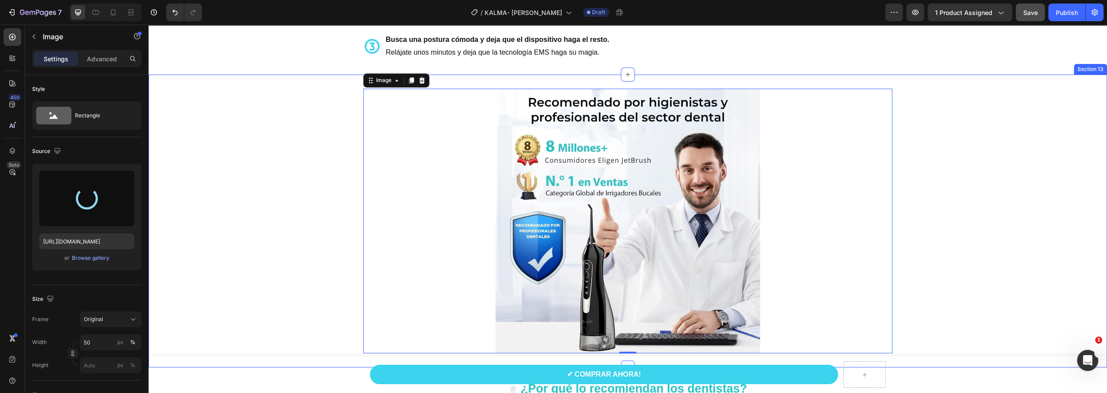
scroll to position [2168, 0]
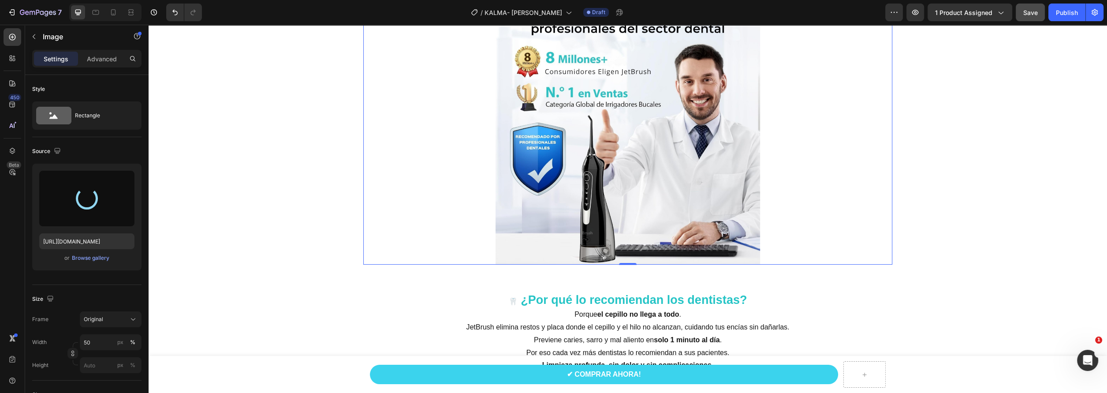
type input "[URL][DOMAIN_NAME]"
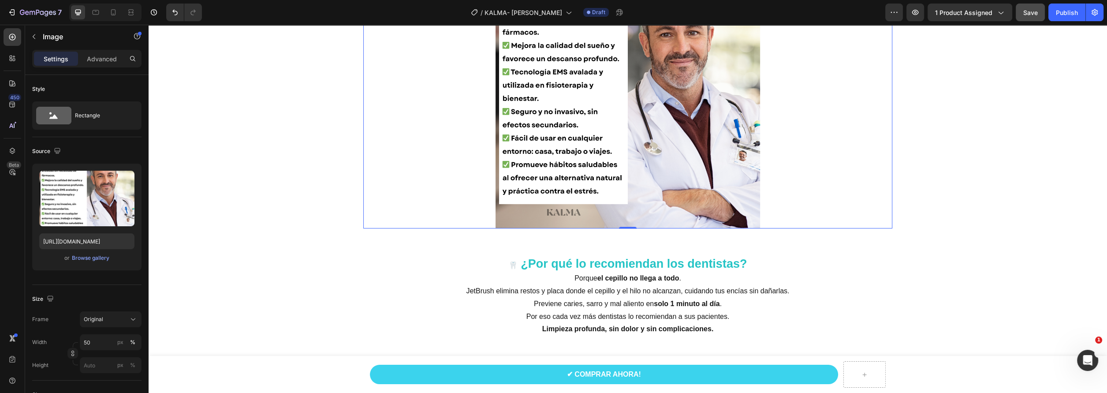
scroll to position [2300, 0]
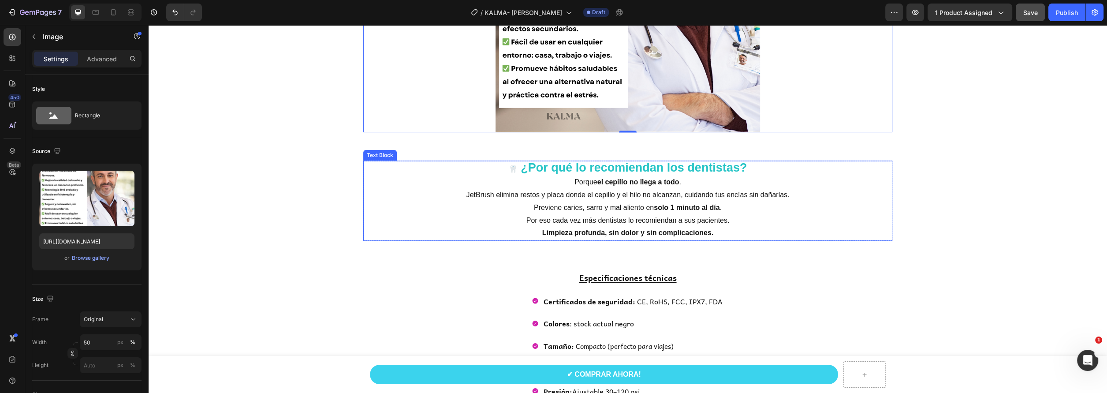
click at [649, 215] on p "Previene caries, [PERSON_NAME] y mal aliento en solo 1 minuto al día . Por eso …" at bounding box center [627, 214] width 527 height 26
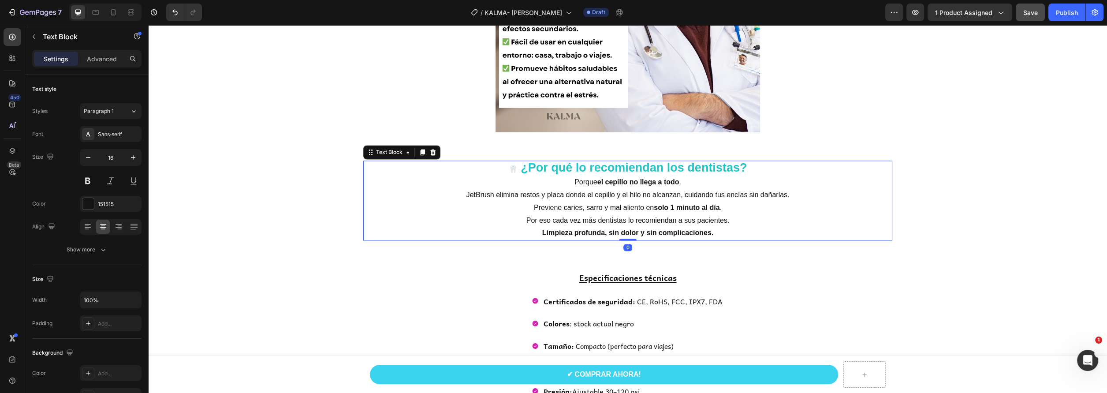
drag, startPoint x: 577, startPoint y: 189, endPoint x: 573, endPoint y: 183, distance: 6.6
click at [577, 188] on p "Porque el cepillo no llega a todo . JetBrush elimina restos y placa donde el ce…" at bounding box center [627, 189] width 527 height 26
click at [567, 179] on p "Porque el cepillo no llega a todo . JetBrush elimina restos y placa donde el ce…" at bounding box center [627, 189] width 527 height 26
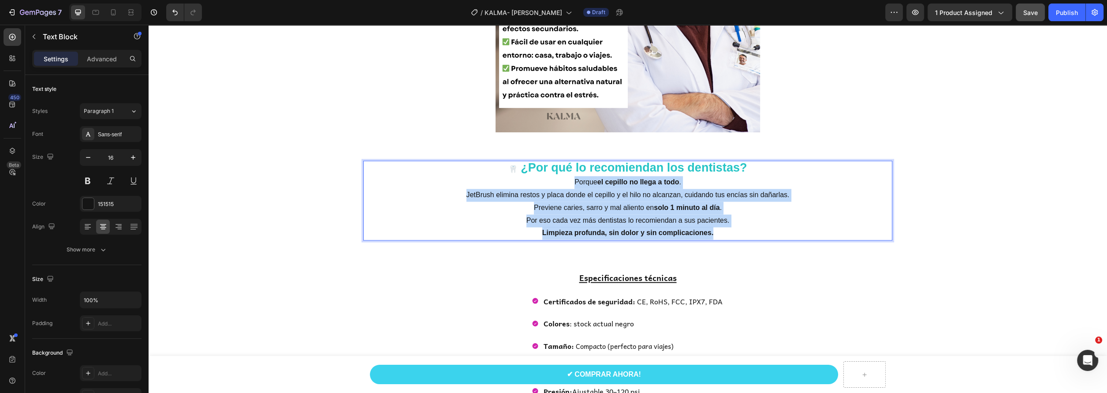
drag, startPoint x: 568, startPoint y: 179, endPoint x: 730, endPoint y: 227, distance: 169.7
click at [730, 227] on div "🦷 ¿Por qué lo recomiendan los dentistas? Porque el cepillo no llega a todo . Je…" at bounding box center [627, 200] width 529 height 80
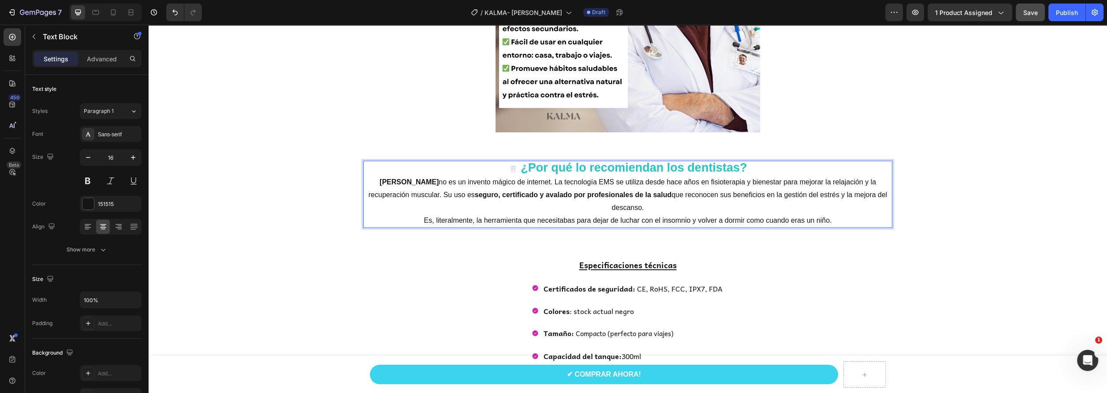
click at [688, 167] on strong "¿Por qué lo recomiendan los dentistas?" at bounding box center [634, 167] width 226 height 13
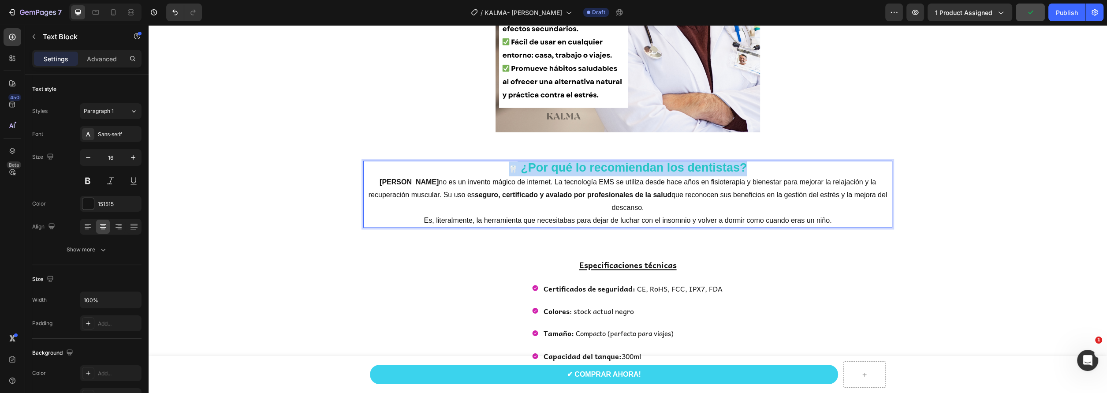
drag, startPoint x: 757, startPoint y: 167, endPoint x: 487, endPoint y: 164, distance: 270.7
click at [487, 164] on p "🦷 ¿Por qué lo recomiendan los dentistas?" at bounding box center [627, 168] width 527 height 15
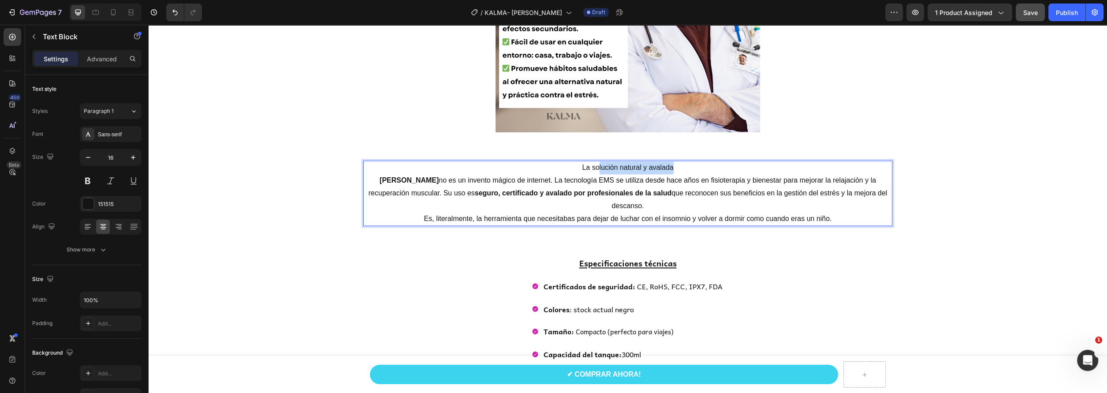
drag, startPoint x: 682, startPoint y: 166, endPoint x: 594, endPoint y: 165, distance: 88.2
click at [594, 165] on p "La solución natural y avalada" at bounding box center [627, 167] width 527 height 13
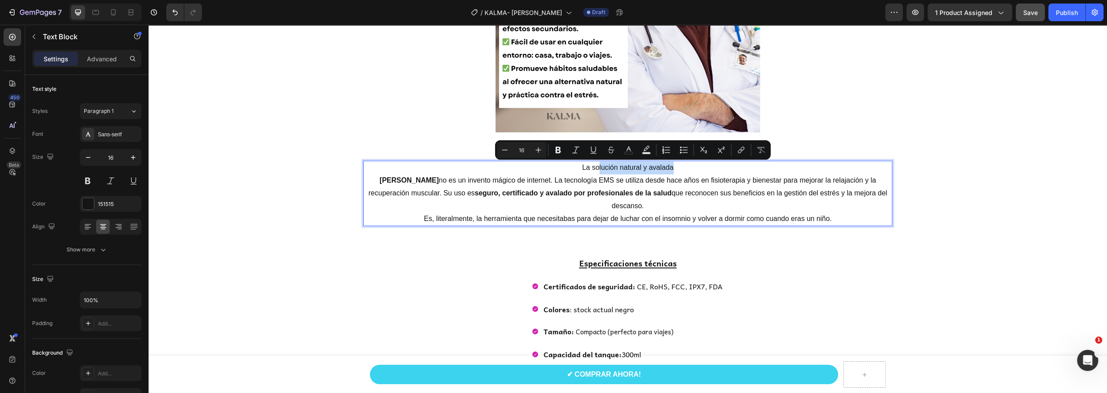
drag, startPoint x: 697, startPoint y: 165, endPoint x: 688, endPoint y: 169, distance: 9.5
click at [694, 166] on p "La solución natural y avalada" at bounding box center [627, 167] width 527 height 13
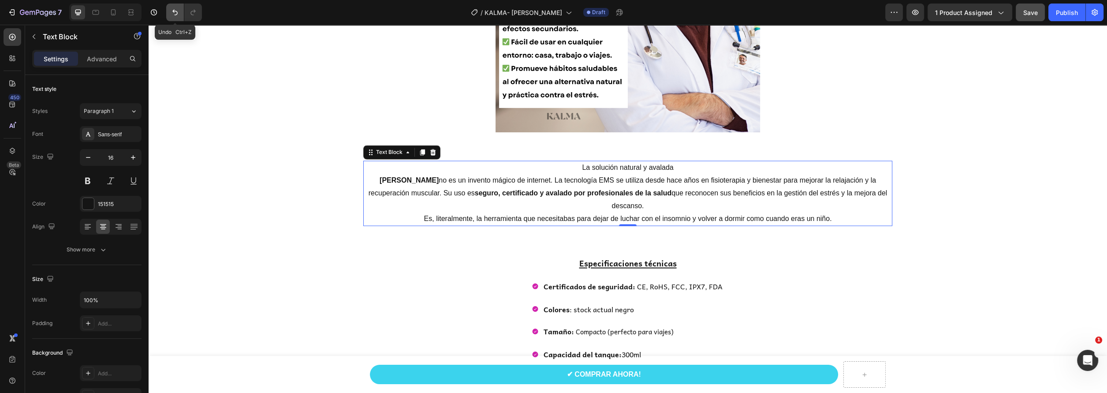
click at [175, 10] on icon "Undo/Redo" at bounding box center [175, 12] width 9 height 9
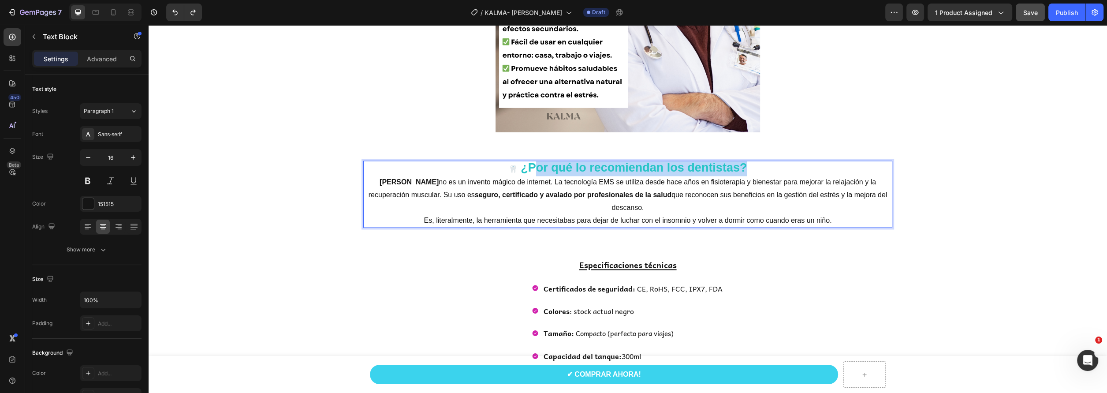
drag, startPoint x: 750, startPoint y: 164, endPoint x: 529, endPoint y: 168, distance: 220.9
click at [529, 168] on p "🦷 ¿Por qué lo recomiendan los dentistas?" at bounding box center [627, 168] width 527 height 15
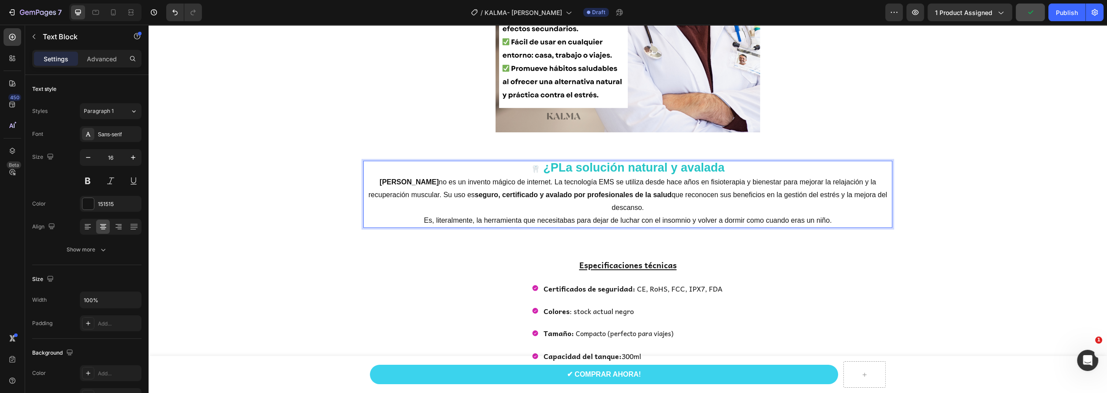
click at [554, 167] on strong "¿PLa solución natural y avalada" at bounding box center [633, 167] width 181 height 13
click at [991, 211] on div "La solución natural y avalada Kalma no es un invento mágico de internet. La tec…" at bounding box center [628, 193] width 958 height 67
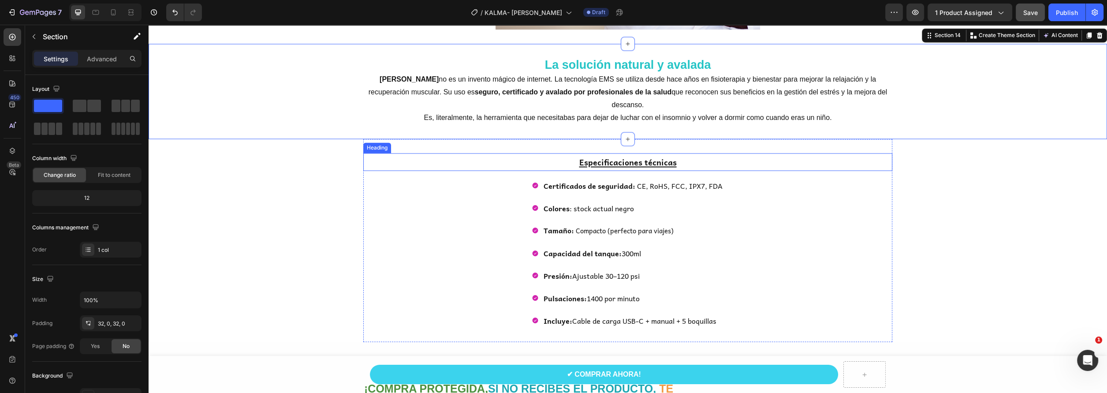
scroll to position [2433, 0]
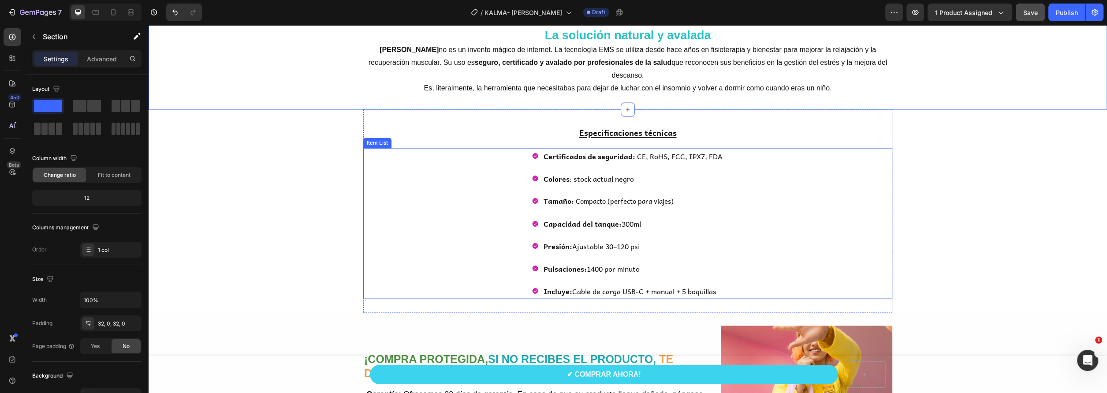
click at [580, 172] on span "Colores : stock actual negro" at bounding box center [588, 177] width 90 height 11
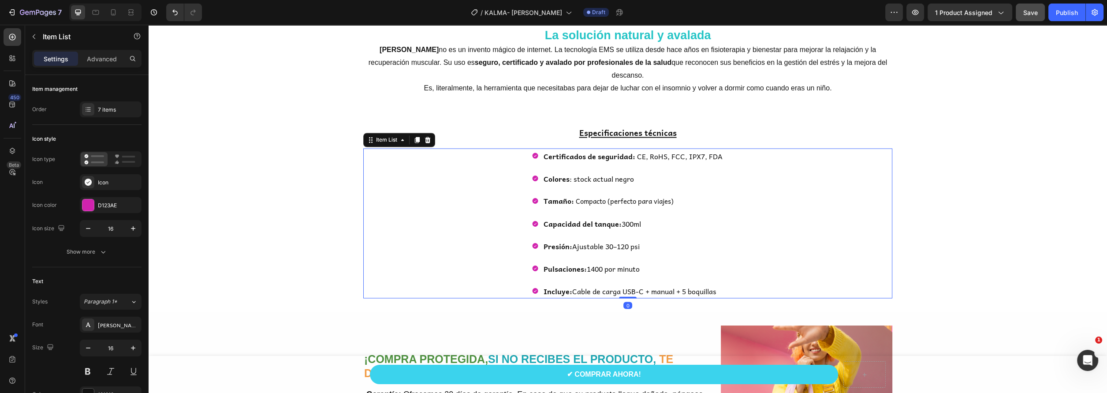
click at [641, 172] on p "Colores : stock actual negro" at bounding box center [632, 178] width 179 height 13
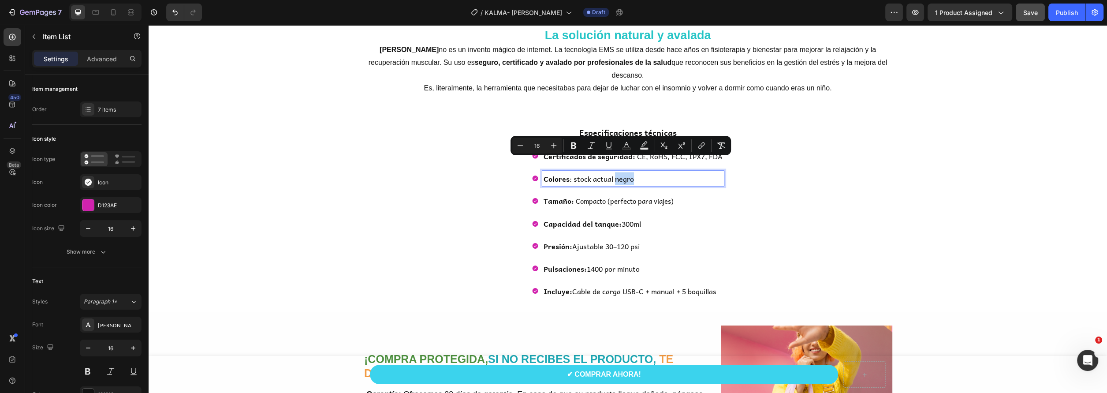
drag, startPoint x: 633, startPoint y: 164, endPoint x: 612, endPoint y: 165, distance: 21.6
click at [612, 172] on p "Colores : stock actual negro" at bounding box center [632, 178] width 179 height 13
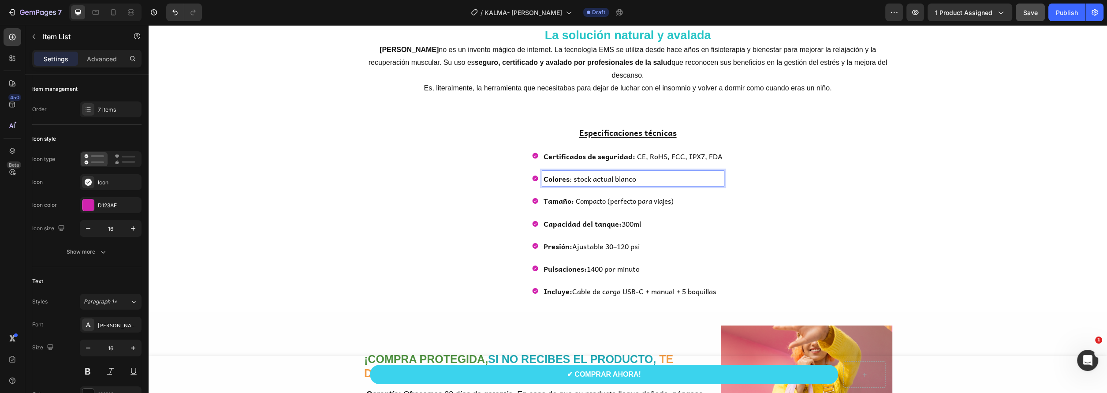
click at [629, 195] on span "Compacto (perfecto para viajes)" at bounding box center [624, 200] width 100 height 11
click at [692, 194] on p "Tamaño: Compacto (perfecto para viajes)" at bounding box center [632, 200] width 179 height 13
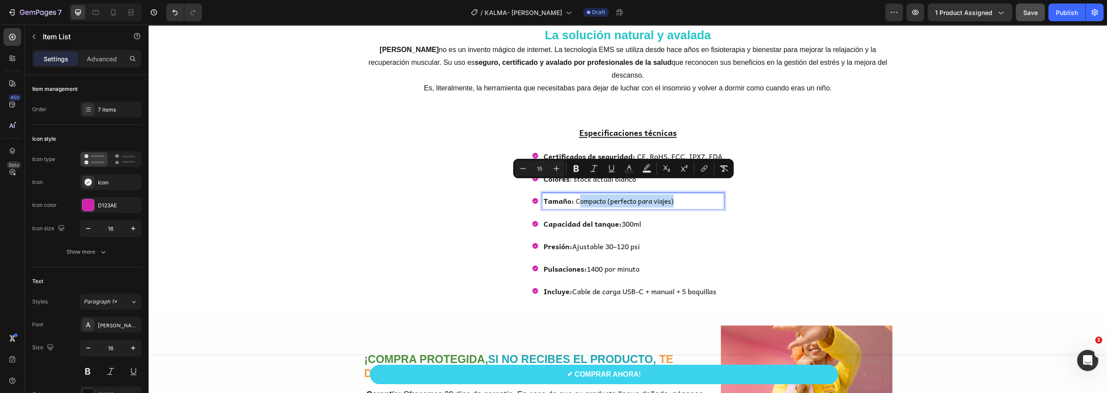
drag, startPoint x: 677, startPoint y: 183, endPoint x: 575, endPoint y: 192, distance: 101.8
click at [575, 194] on p "Tamaño: Compacto (perfecto para viajes)" at bounding box center [632, 200] width 179 height 13
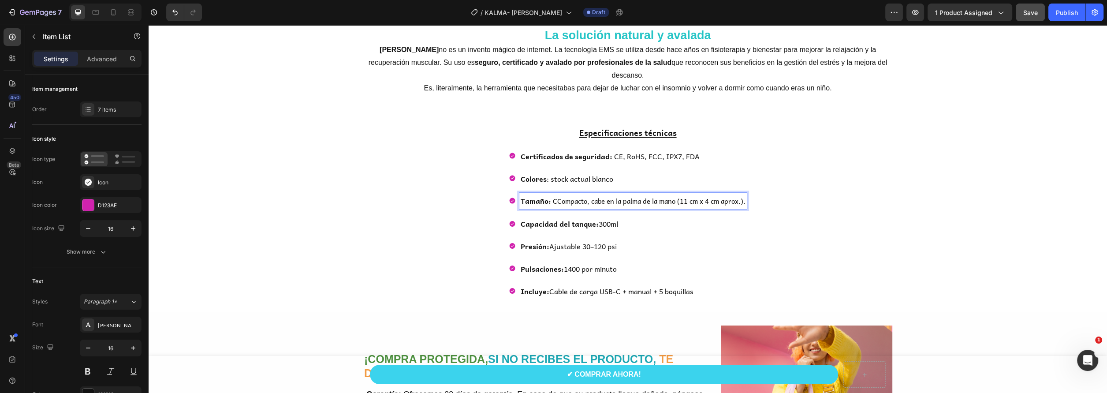
click at [552, 195] on span "CCompacto, cabe en la palma de la mano (11 cm x 4 cm aprox.)." at bounding box center [648, 200] width 194 height 11
click at [594, 217] on strong "Capacidad del tanque:" at bounding box center [562, 222] width 78 height 11
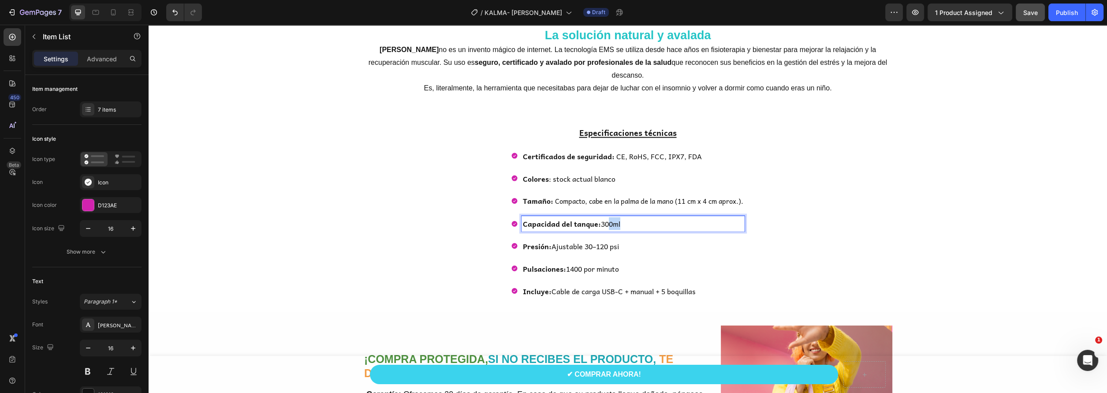
drag, startPoint x: 636, startPoint y: 210, endPoint x: 604, endPoint y: 212, distance: 31.8
click at [604, 217] on p "Capacidad del tanque: 300ml" at bounding box center [633, 223] width 220 height 13
click at [605, 217] on span "Capacidad del tanque: 30Ultraligero (menos de 100 g)." at bounding box center [613, 222] width 181 height 11
drag, startPoint x: 594, startPoint y: 210, endPoint x: 522, endPoint y: 210, distance: 72.3
click at [523, 217] on strong "Capacidad del tanque:" at bounding box center [562, 222] width 78 height 11
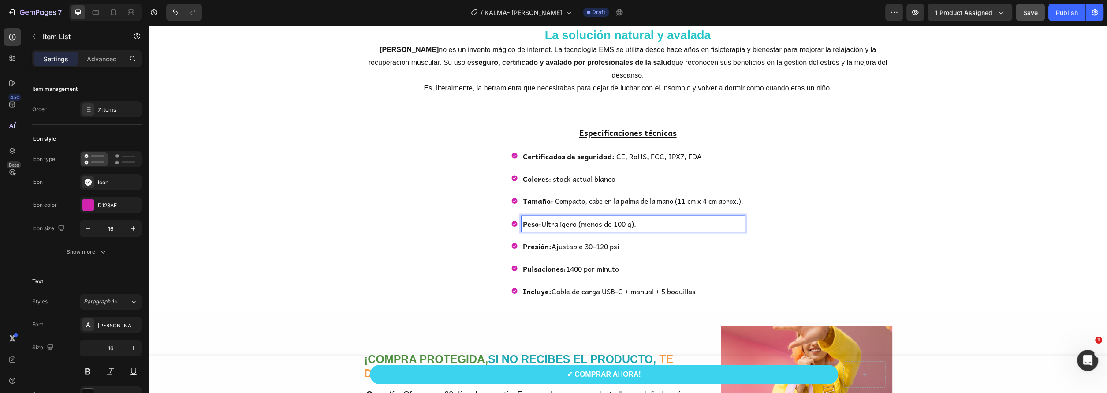
click at [548, 239] on p "Presión: Ajustable 30–120 psi" at bounding box center [633, 245] width 220 height 13
click at [543, 240] on strong "Presión:" at bounding box center [537, 245] width 29 height 11
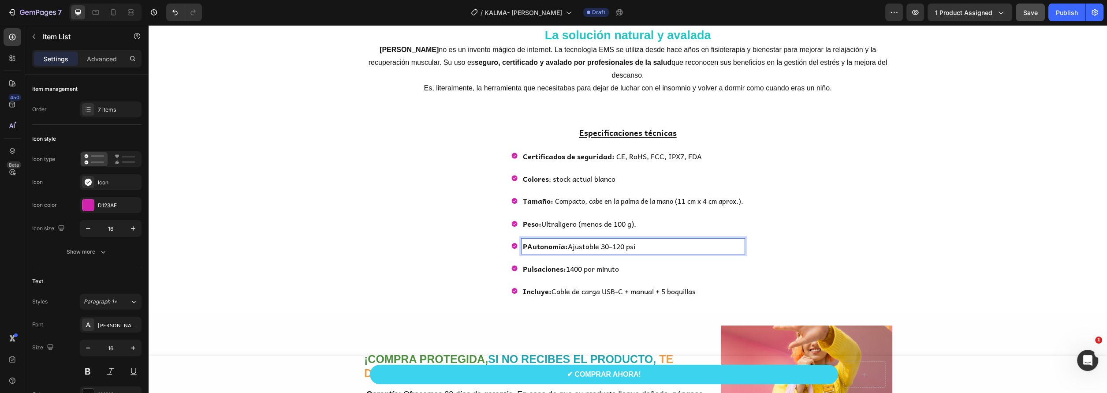
click at [523, 240] on strong "PAutonomía:" at bounding box center [545, 245] width 45 height 11
drag, startPoint x: 637, startPoint y: 234, endPoint x: 562, endPoint y: 234, distance: 75.8
click at [548, 262] on strong "Pulsaciones:" at bounding box center [544, 267] width 43 height 11
click at [557, 262] on strong "Pulsaciones:" at bounding box center [544, 267] width 43 height 11
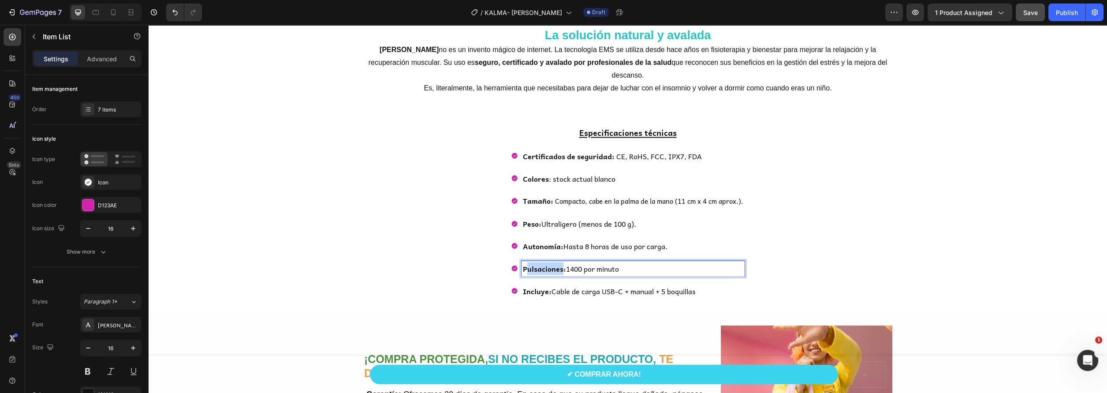
drag, startPoint x: 558, startPoint y: 254, endPoint x: 523, endPoint y: 254, distance: 35.7
click at [523, 262] on strong "Pulsaciones:" at bounding box center [544, 267] width 43 height 11
click at [524, 262] on strong "PNiveles de intensidad:" at bounding box center [563, 267] width 81 height 11
drag, startPoint x: 657, startPoint y: 252, endPoint x: 600, endPoint y: 258, distance: 56.7
click at [600, 262] on p "Niveles de intensidad: 1400 por minuto" at bounding box center [633, 268] width 220 height 13
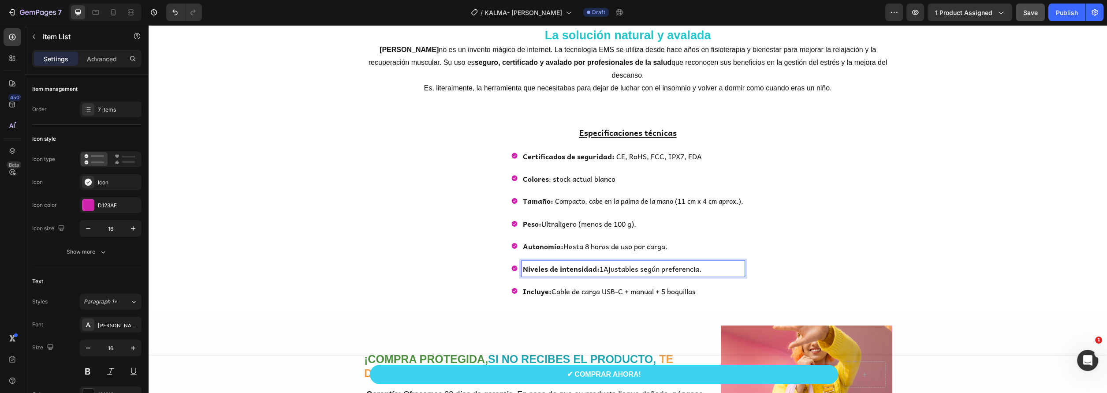
click at [599, 262] on p "Niveles de intensidad: 1Ajustables según preferencia." at bounding box center [633, 268] width 220 height 13
click at [837, 232] on div "Certificados de seguridad: CE, RoHS, FCC, IPX7, FDA Colores : stock actual blan…" at bounding box center [627, 223] width 529 height 150
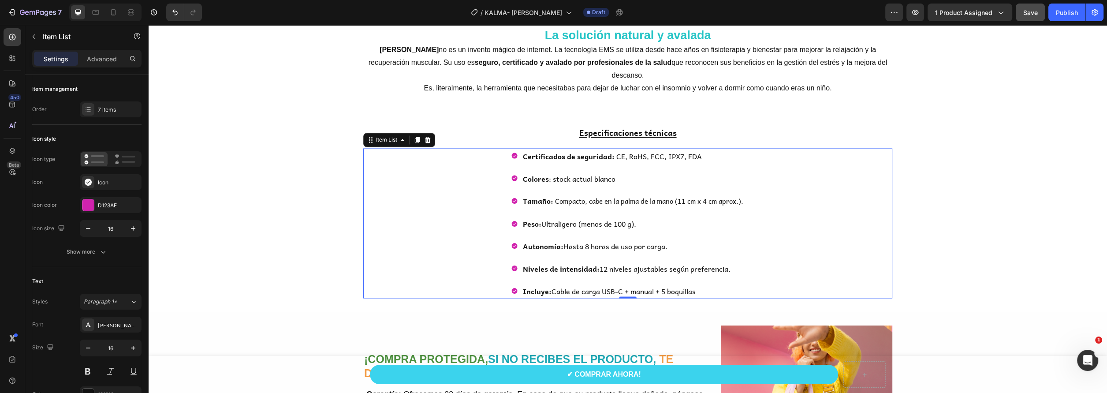
click at [608, 284] on p "Incluye: Cable de carga USB-C + manual + 5 boquillas" at bounding box center [633, 290] width 220 height 13
click at [693, 284] on p "Incluye: Cable de carga USB-C + manual + 5 boquillas" at bounding box center [633, 290] width 220 height 13
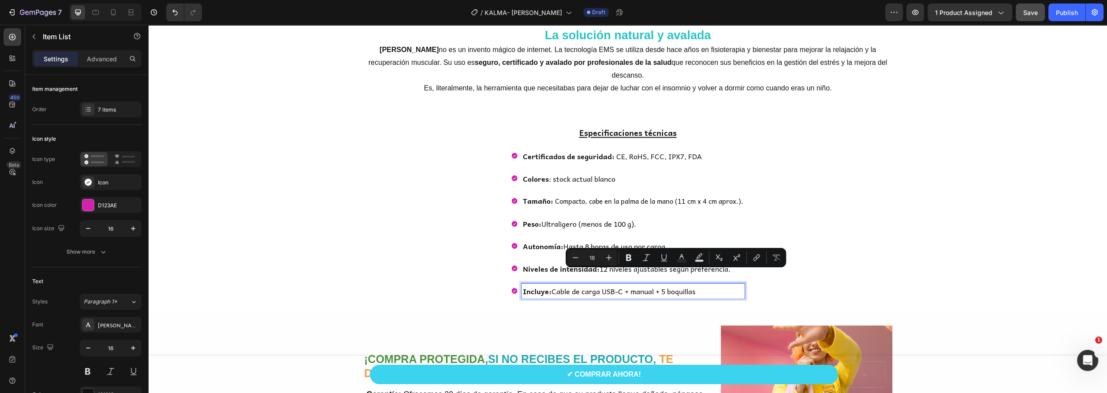
drag, startPoint x: 699, startPoint y: 276, endPoint x: 655, endPoint y: 277, distance: 43.6
click at [655, 284] on p "Incluye: Cable de carga USB-C + manual + 5 boquillas" at bounding box center [633, 290] width 220 height 13
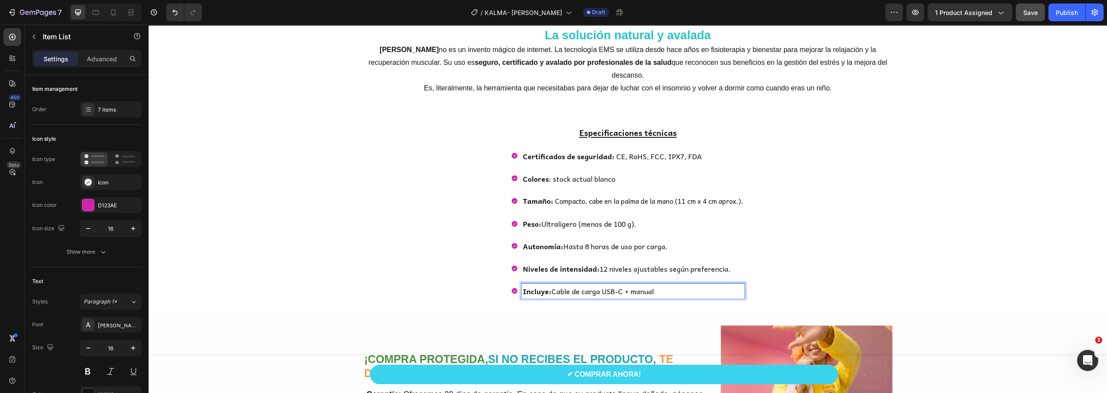
click at [812, 250] on div "Certificados de seguridad: CE, RoHS, FCC, IPX7, FDA Colores : stock actual blan…" at bounding box center [627, 223] width 529 height 150
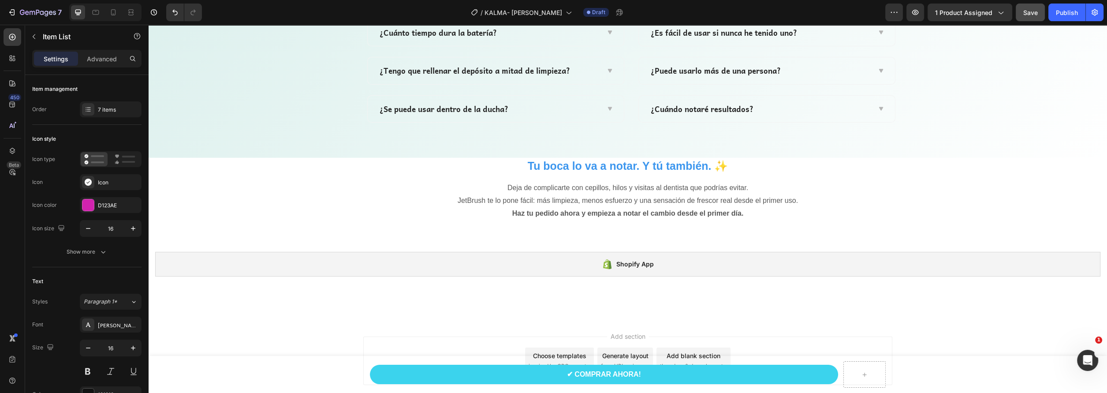
scroll to position [3050, 0]
click at [545, 169] on h2 "Tu boca lo va a notar. Y tú también. ✨" at bounding box center [627, 165] width 529 height 16
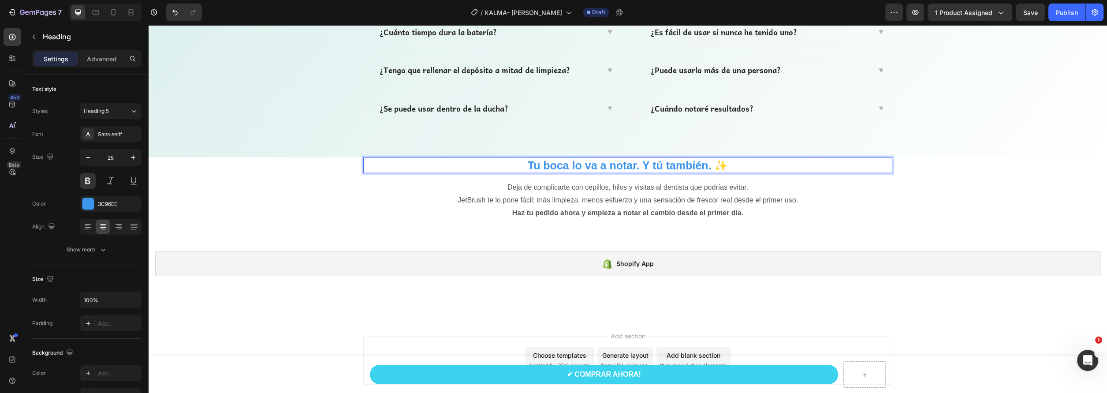
click at [701, 162] on h2 "Tu boca lo va a notar. Y tú también. ✨" at bounding box center [627, 165] width 529 height 16
drag, startPoint x: 711, startPoint y: 164, endPoint x: 540, endPoint y: 167, distance: 170.6
click at [540, 167] on p "Tu boca lo va a notar. Y tú también. ✨" at bounding box center [627, 165] width 527 height 15
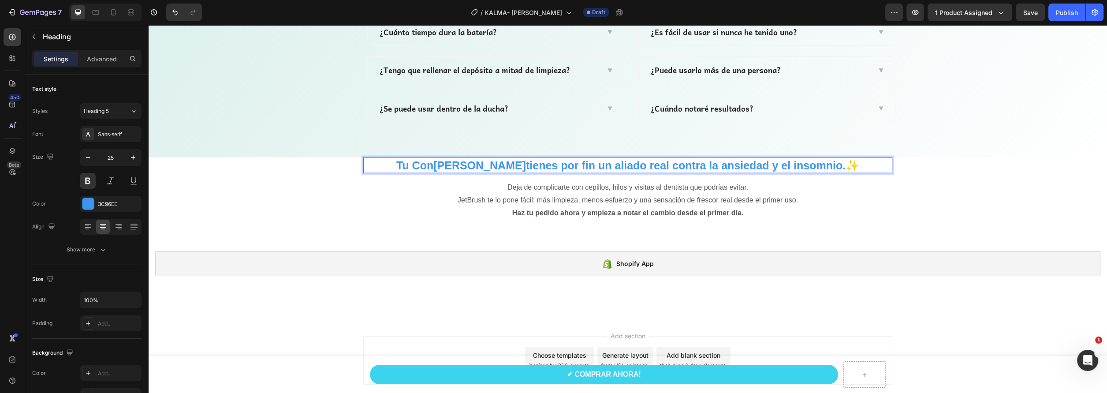
click at [433, 165] on p "Tu Con Kalma tienes por fin un aliado real contra la ansiedad y el insomnio.✨" at bounding box center [627, 165] width 527 height 15
click at [598, 204] on p "Deja de complicarte con cepillos, hilos y visitas al dentista que podrías evita…" at bounding box center [627, 194] width 527 height 26
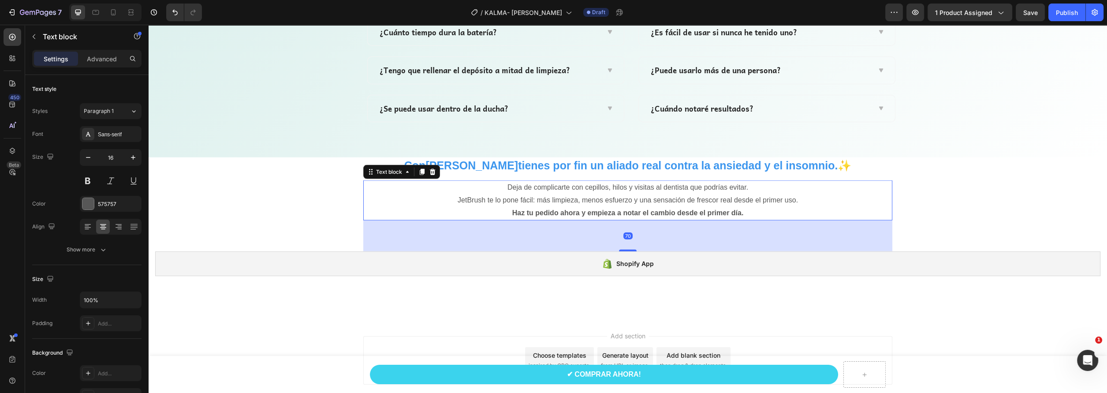
click at [796, 212] on p "Haz tu pedido ahora y empieza a notar el cambio desde el primer día." at bounding box center [627, 213] width 527 height 13
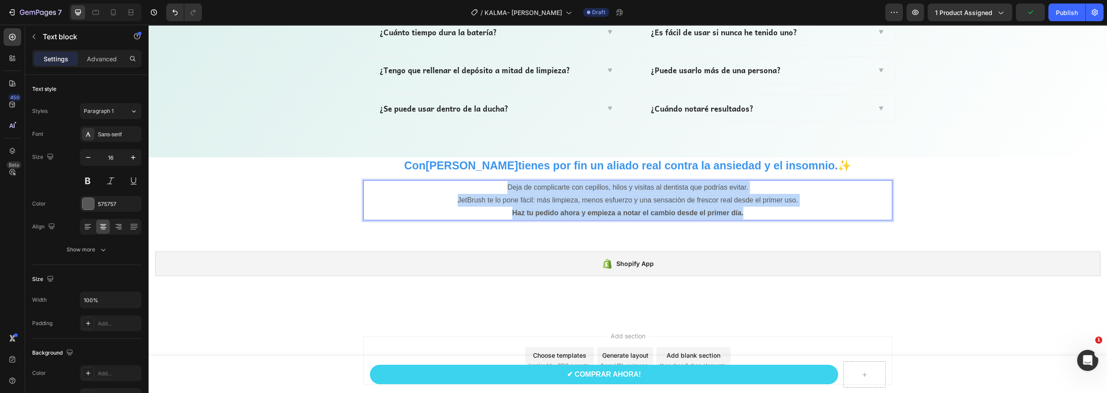
drag, startPoint x: 752, startPoint y: 211, endPoint x: 495, endPoint y: 186, distance: 257.8
click at [495, 186] on div "Deja de complicarte con cepillos, hilos y visitas al dentista que podrías evita…" at bounding box center [627, 200] width 529 height 40
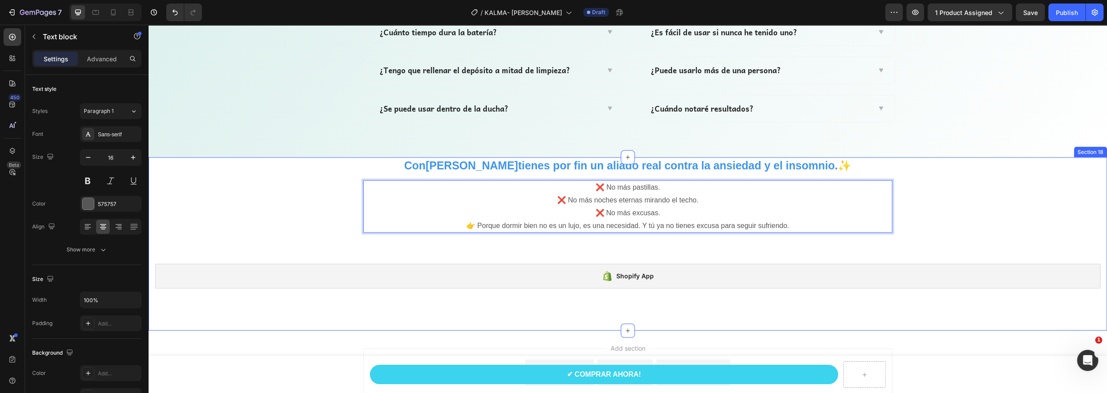
click at [953, 235] on div "Con Kalma tienes por fin un aliado real contra la ansiedad y el insomnio.✨ Head…" at bounding box center [627, 226] width 945 height 138
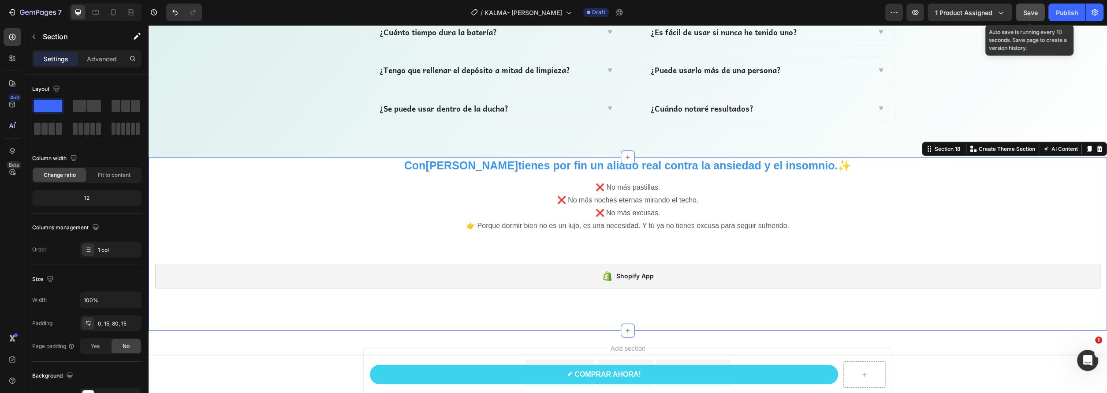
click at [1033, 17] on button "Save" at bounding box center [1030, 13] width 29 height 18
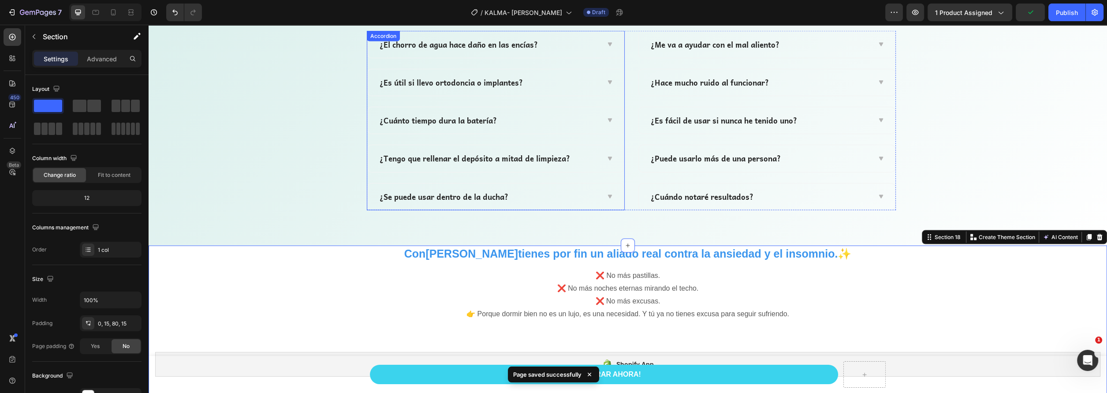
scroll to position [2873, 0]
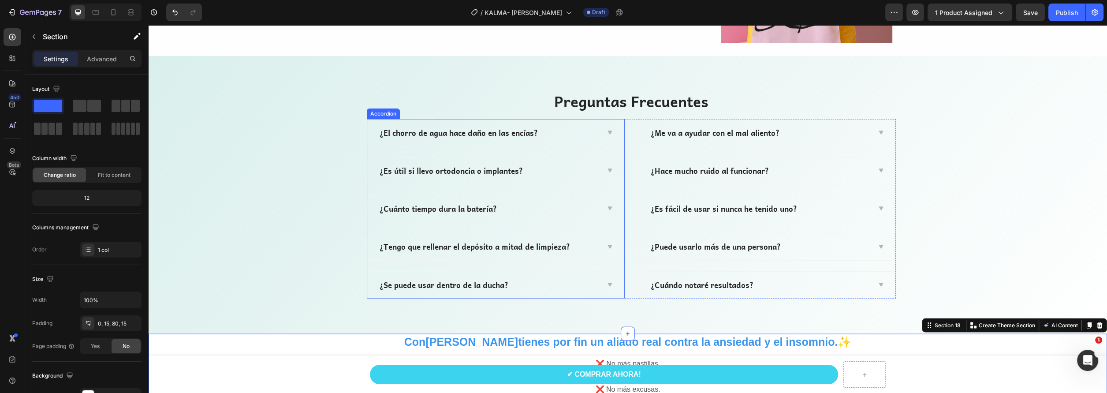
click at [519, 138] on div "¿El chorro de agua hace daño en las encías?" at bounding box center [458, 133] width 161 height 12
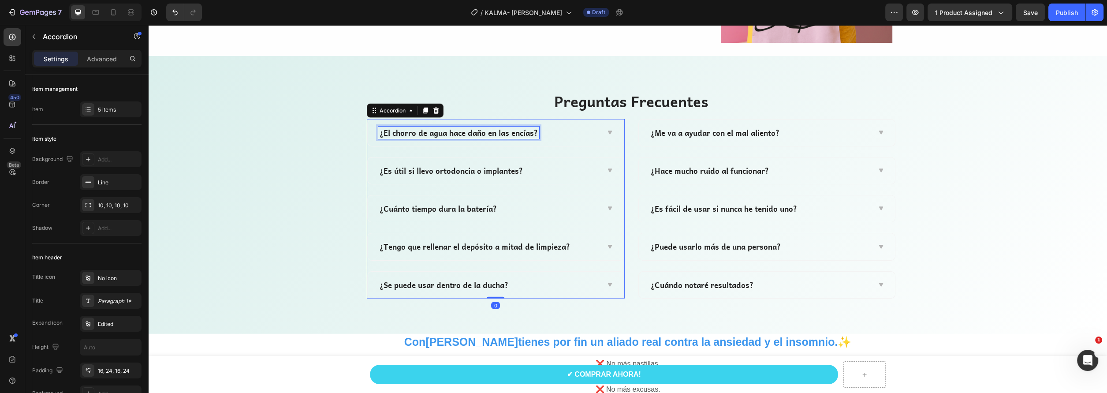
click at [531, 133] on p "¿El chorro de agua hace daño en las encías?" at bounding box center [459, 133] width 158 height 10
drag, startPoint x: 531, startPoint y: 132, endPoint x: 380, endPoint y: 134, distance: 151.6
click at [380, 134] on p "¿El chorro de agua hace daño en las encías?" at bounding box center [459, 133] width 158 height 10
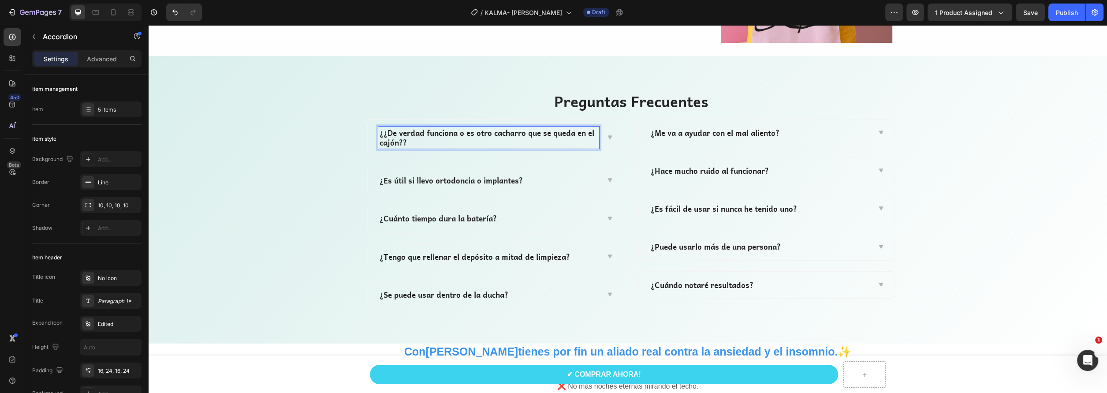
scroll to position [0, 0]
drag, startPoint x: 416, startPoint y: 138, endPoint x: 409, endPoint y: 150, distance: 14.2
click at [414, 138] on p "¿¿De verdad funciona o es otro cacharro que se queda en el cajón??" at bounding box center [489, 137] width 218 height 19
click at [380, 133] on p "¿¿De verdad funciona o es otro cacharro que se queda en el cajón?" at bounding box center [489, 137] width 218 height 19
click at [497, 132] on p "¿De verdad funciona o es otro cacharro que se queda en el cajón?" at bounding box center [489, 137] width 218 height 19
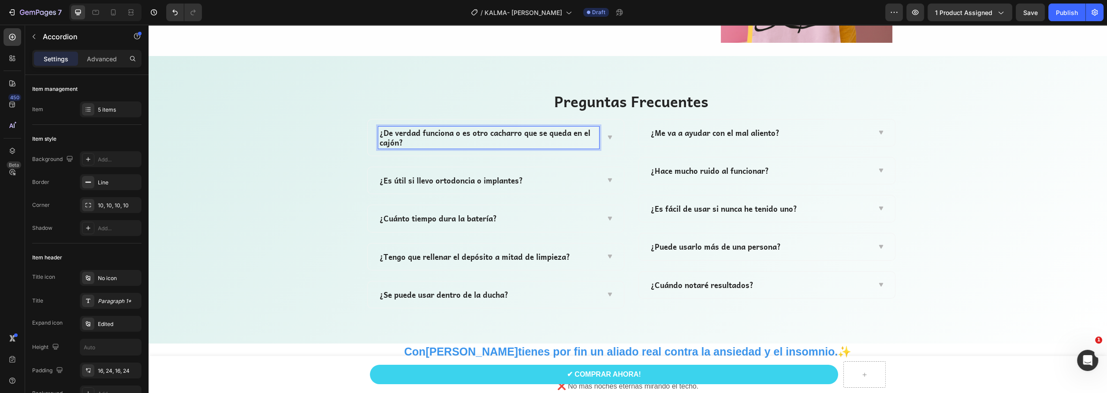
click at [517, 131] on p "¿De verdad funciona o es otro cacharro que se queda en el cajón?" at bounding box center [489, 137] width 218 height 19
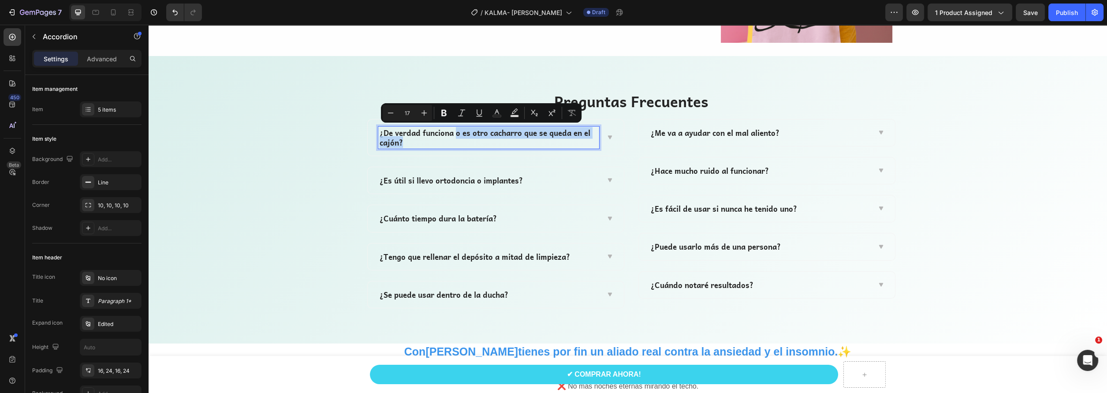
drag, startPoint x: 452, startPoint y: 131, endPoint x: 465, endPoint y: 145, distance: 19.0
click at [465, 145] on p "¿De verdad funciona o es otro cacharro que se queda en el cajón?" at bounding box center [489, 137] width 218 height 19
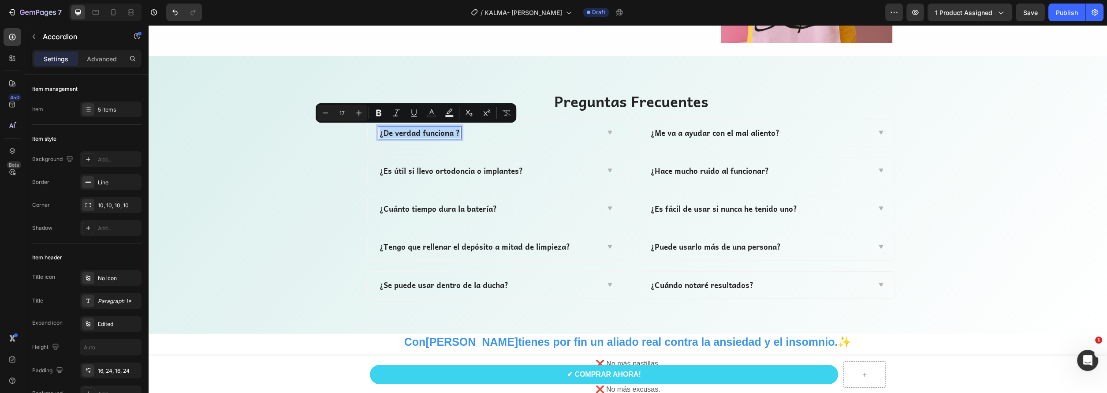
drag, startPoint x: 456, startPoint y: 131, endPoint x: 368, endPoint y: 133, distance: 88.6
click at [368, 133] on div "¿De verdad funciona ?" at bounding box center [496, 132] width 256 height 26
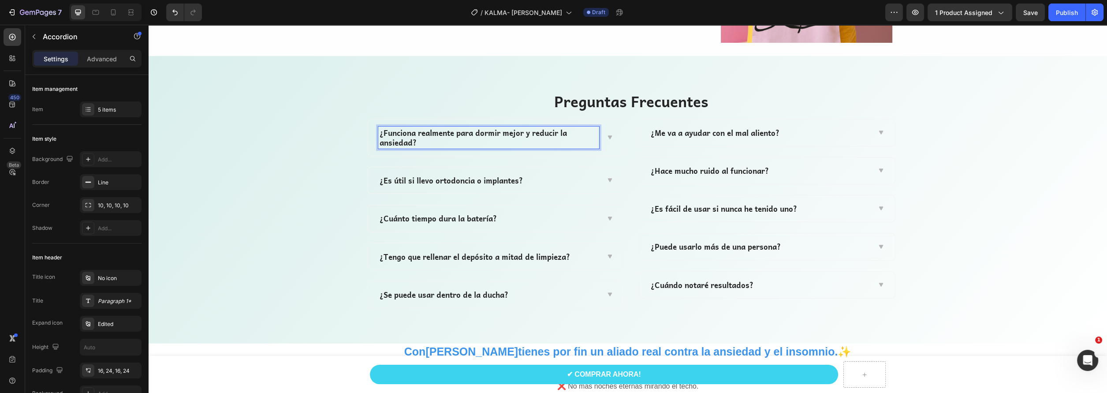
click at [478, 136] on p "¿Funciona realmente para dormir mejor y reducir la ansiedad?" at bounding box center [489, 137] width 218 height 19
click at [604, 132] on div "¿Funciona realmente para dormir mejor y reducir la ansiedad?" at bounding box center [496, 137] width 256 height 36
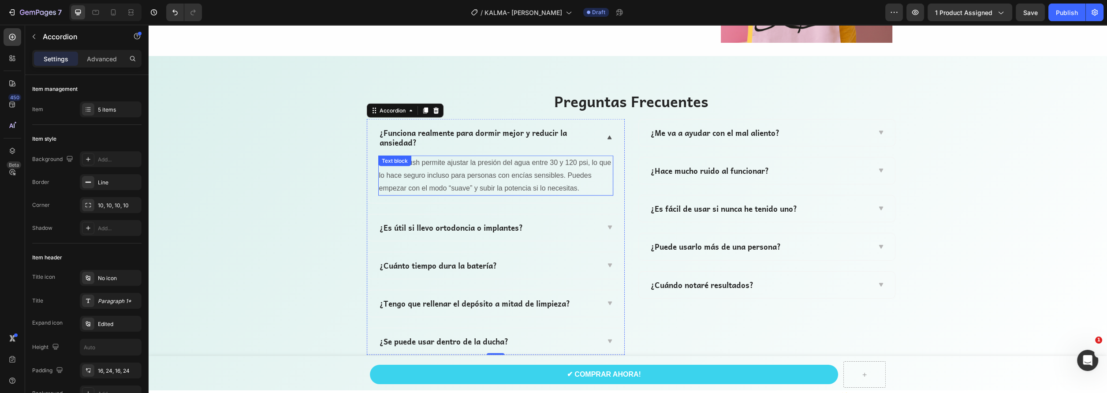
click at [453, 175] on p "No. JetBrush permite ajustar la presión del agua entre 30 y 120 psi, lo que lo …" at bounding box center [495, 175] width 233 height 38
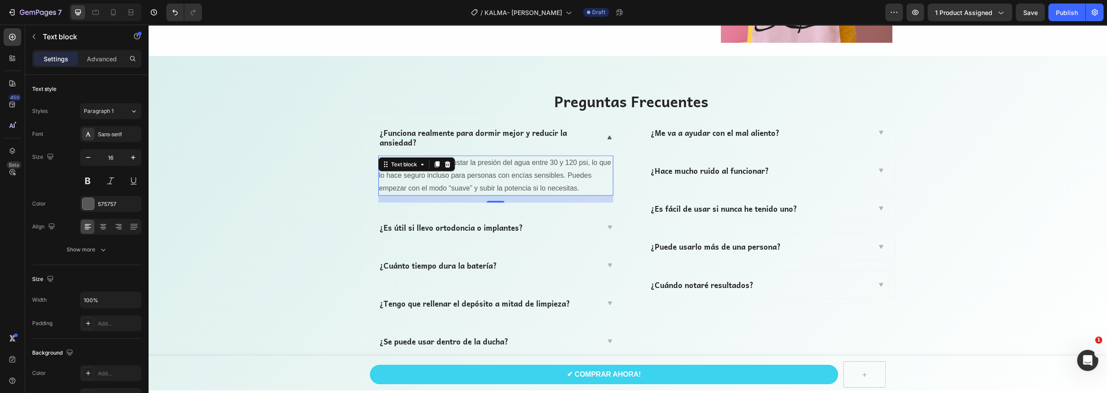
click at [453, 175] on p "No. JetBrush permite ajustar la presión del agua entre 30 y 120 psi, lo que lo …" at bounding box center [495, 175] width 233 height 38
click at [554, 181] on p "No. JetBrush permite ajustar la presión del agua entre 30 y 120 psi, lo que lo …" at bounding box center [495, 175] width 233 height 38
click at [578, 185] on p "No. JetBrush permite ajustar la presión del agua entre 30 y 120 psi, lo que lo …" at bounding box center [495, 175] width 233 height 38
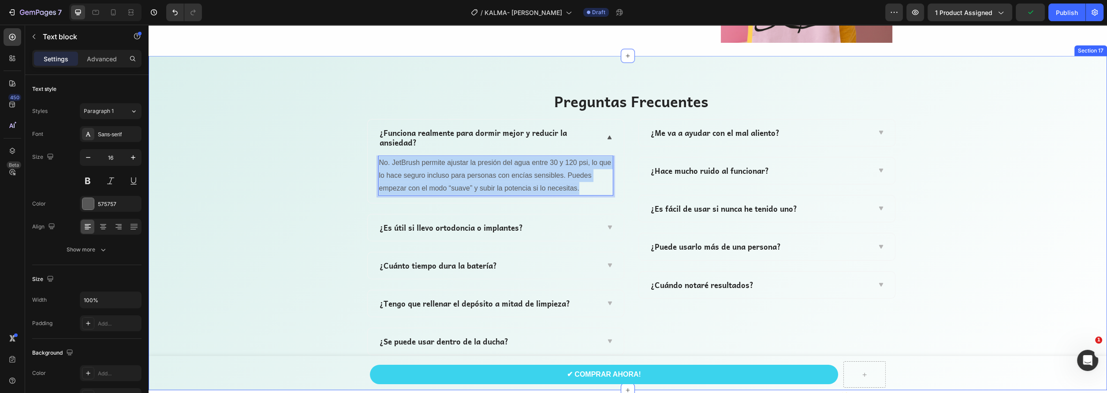
drag, startPoint x: 577, startPoint y: 187, endPoint x: 357, endPoint y: 161, distance: 220.6
click at [357, 161] on div "Preguntas Frecuentes Heading Row ¿Funciona realmente para dormir mejor y reduci…" at bounding box center [631, 223] width 952 height 264
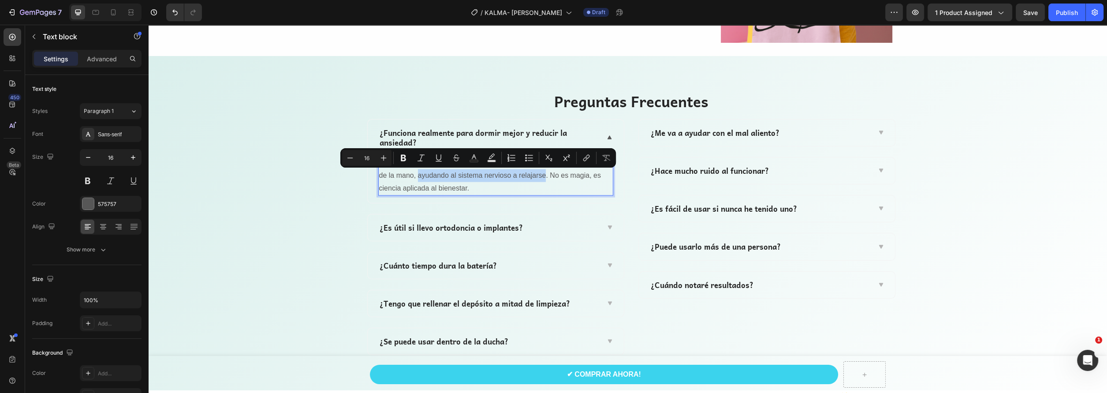
drag, startPoint x: 416, startPoint y: 175, endPoint x: 541, endPoint y: 179, distance: 125.2
click at [541, 179] on p "Sí. El dispositivo utiliza microcorrientes suaves que actúan sobre la palma de …" at bounding box center [495, 175] width 233 height 38
click at [402, 157] on icon "Editor contextual toolbar" at bounding box center [403, 158] width 5 height 7
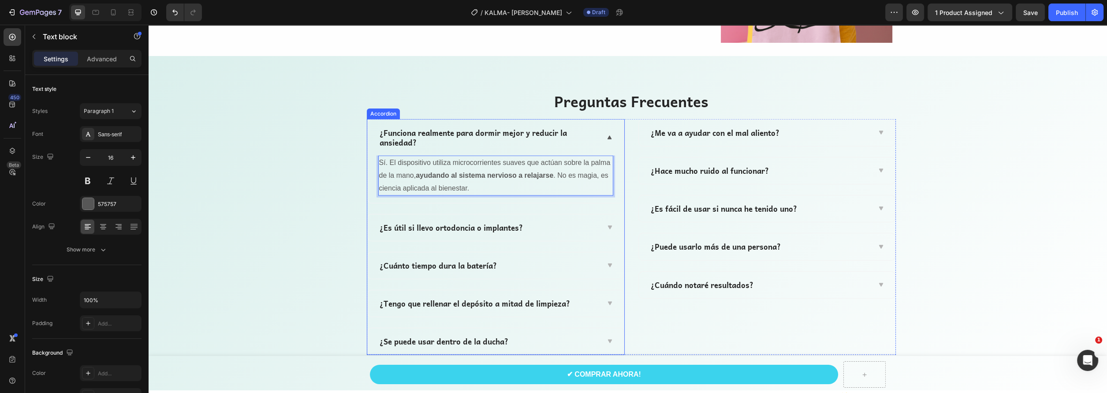
click at [508, 227] on p "¿Es útil si llevo ortodoncia o implantes?" at bounding box center [451, 228] width 143 height 10
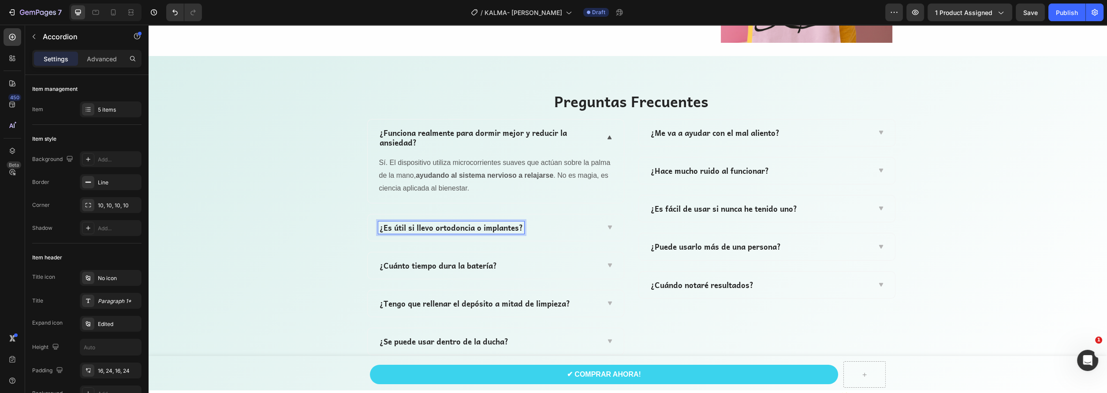
click at [508, 227] on p "¿Es útil si llevo ortodoncia o implantes?" at bounding box center [451, 228] width 143 height 10
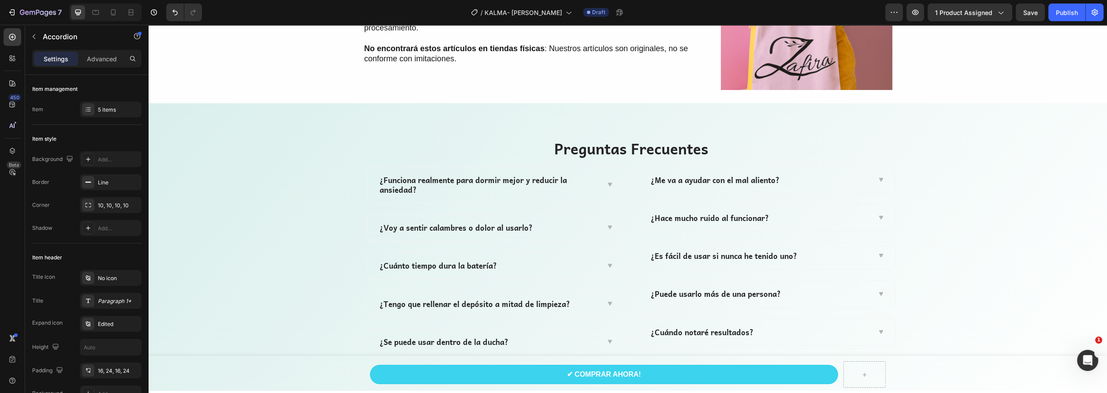
scroll to position [2824, 0]
click at [606, 226] on icon at bounding box center [609, 229] width 7 height 7
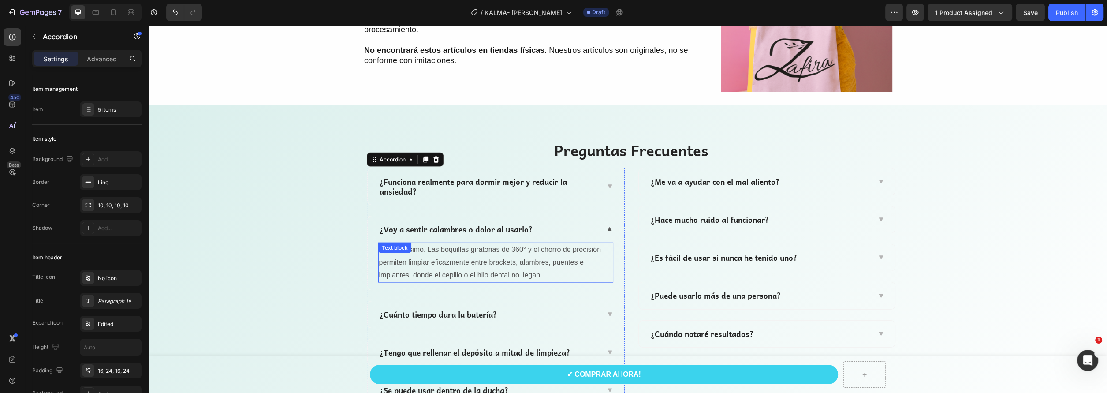
click at [485, 260] on p "Sí, muchísimo. Las boquillas giratorias de 360° y el chorro de precisión permit…" at bounding box center [495, 262] width 233 height 38
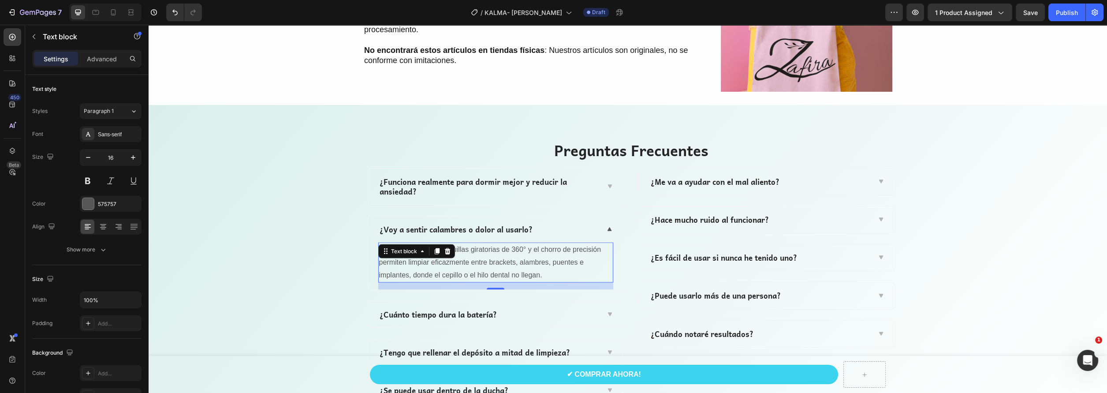
click at [485, 260] on p "Sí, muchísimo. Las boquillas giratorias de 360° y el chorro de precisión permit…" at bounding box center [495, 262] width 233 height 38
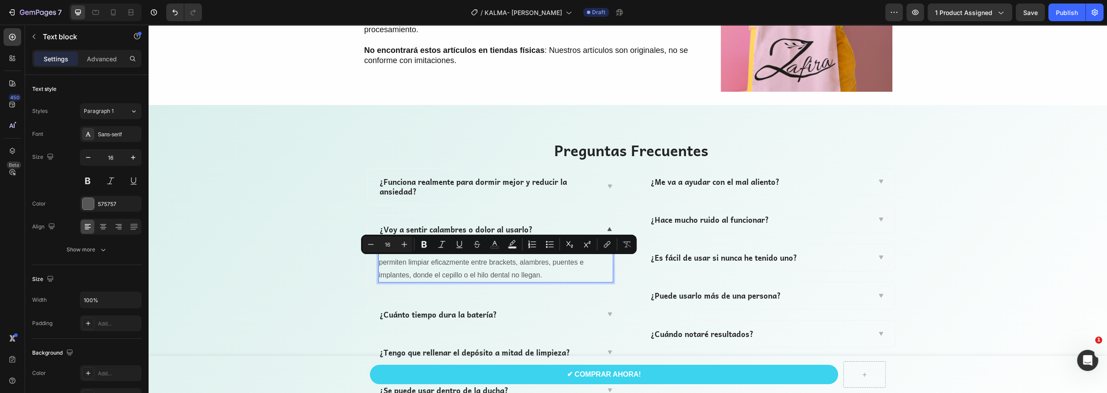
click at [541, 277] on p "Sí, muchísimo. Las boquillas giratorias de 360° y el chorro de precisión permit…" at bounding box center [495, 262] width 233 height 38
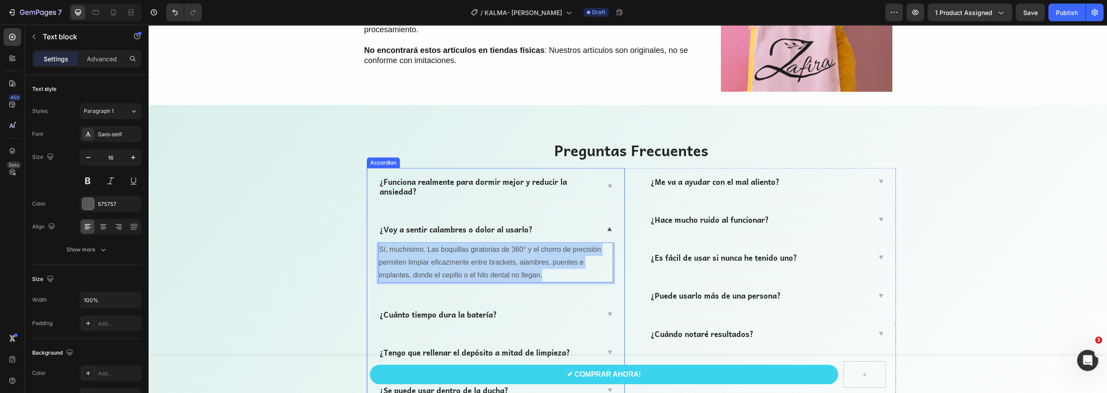
drag, startPoint x: 420, startPoint y: 268, endPoint x: 372, endPoint y: 249, distance: 52.1
click at [372, 249] on div "Sí, muchísimo. Las boquillas giratorias de 360° y el chorro de precisión permit…" at bounding box center [496, 265] width 256 height 47
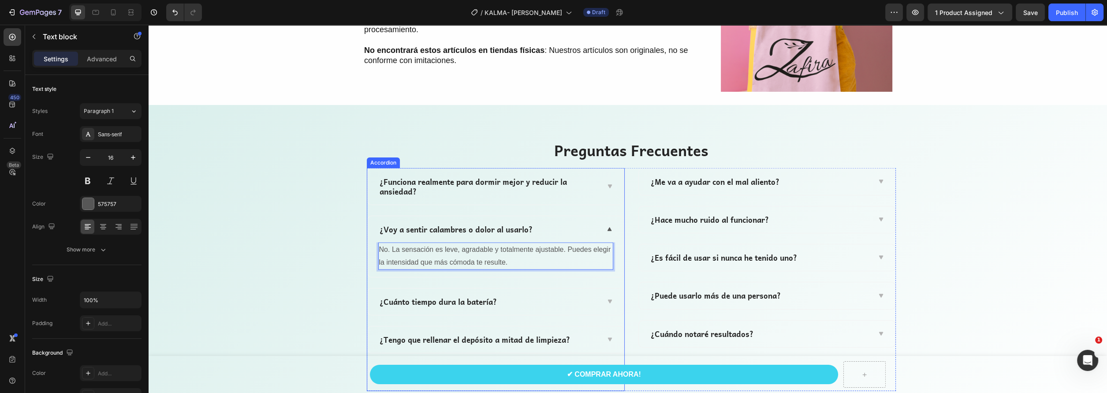
click at [606, 183] on icon at bounding box center [609, 186] width 7 height 7
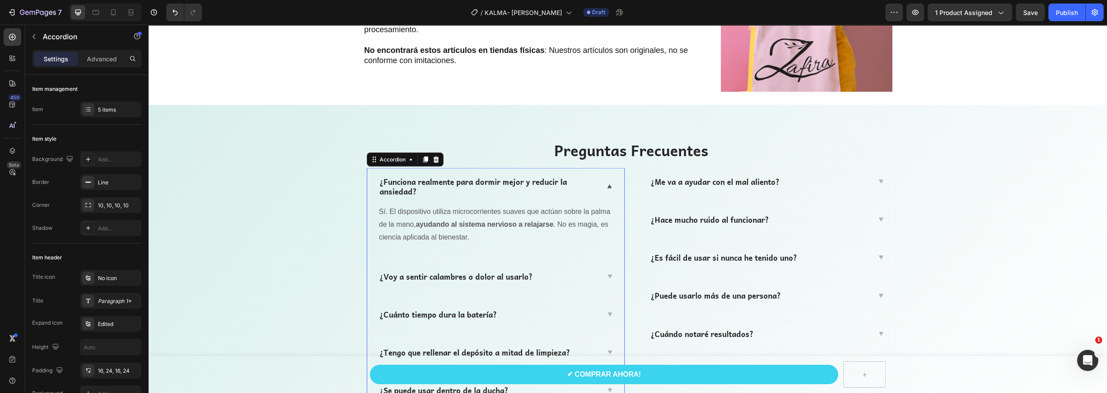
click at [606, 183] on icon at bounding box center [609, 186] width 7 height 7
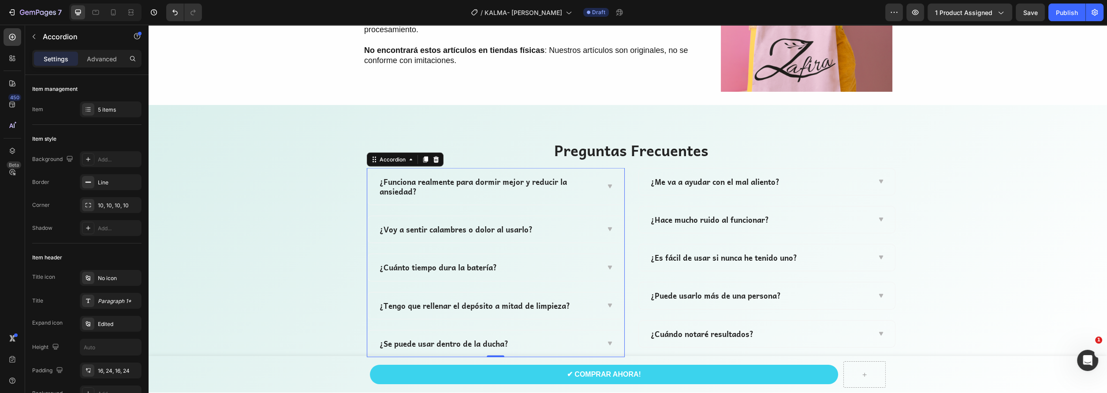
click at [607, 228] on icon at bounding box center [609, 229] width 4 height 4
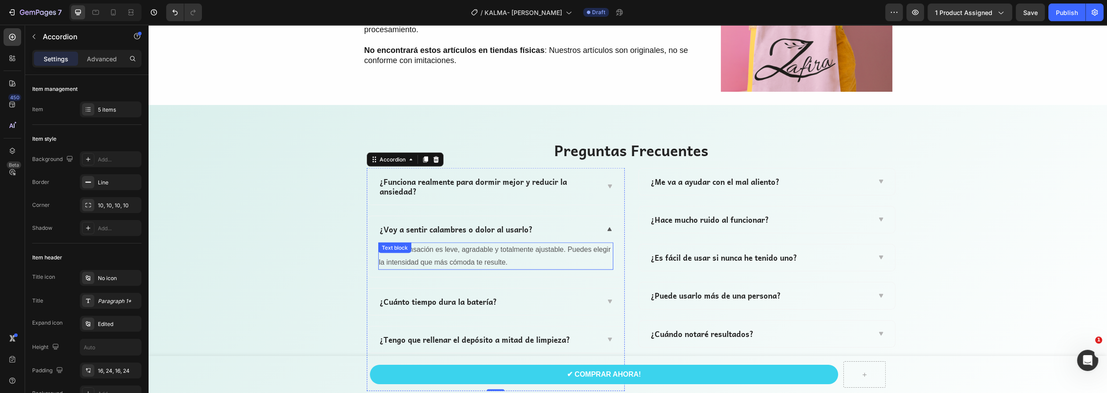
click at [441, 255] on div "No. La sensación es leve, agradable y totalmente ajustable. Puedes elegir la in…" at bounding box center [495, 255] width 235 height 27
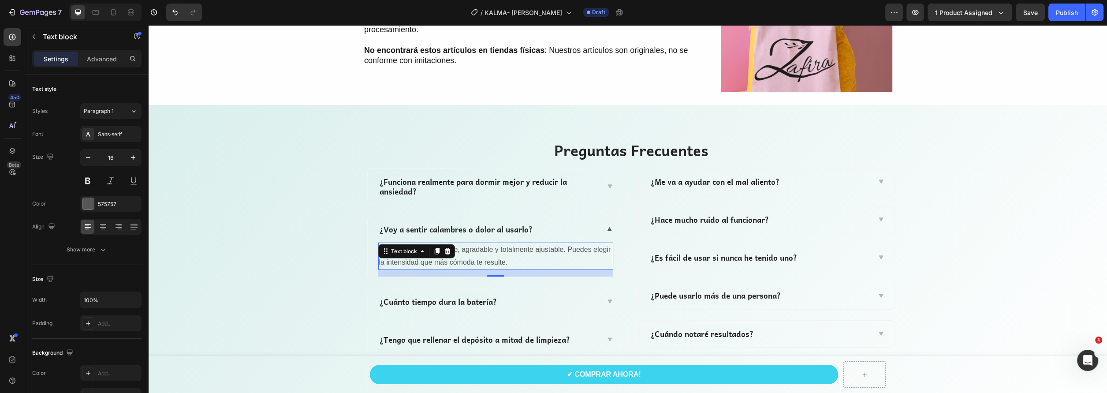
click at [509, 252] on p "No. La sensación es leve, agradable y totalmente ajustable. Puedes elegir la in…" at bounding box center [495, 256] width 233 height 26
click at [396, 254] on p "No. La sensación es leve, agradable y totalmente ajustable. Puedes elegir la in…" at bounding box center [495, 256] width 233 height 26
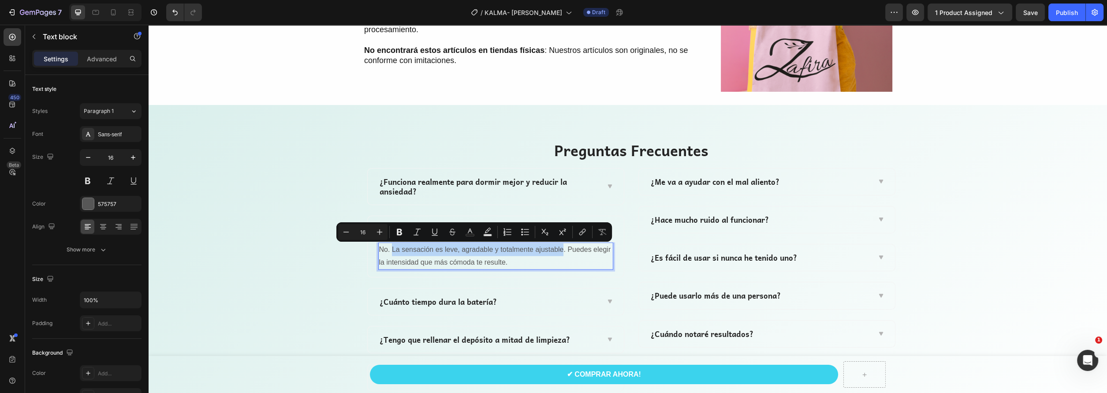
drag, startPoint x: 389, startPoint y: 249, endPoint x: 560, endPoint y: 253, distance: 171.1
click at [560, 253] on p "No. La sensación es leve, agradable y totalmente ajustable. Puedes elegir la in…" at bounding box center [495, 256] width 233 height 26
click at [400, 228] on icon "Editor contextual toolbar" at bounding box center [399, 231] width 9 height 9
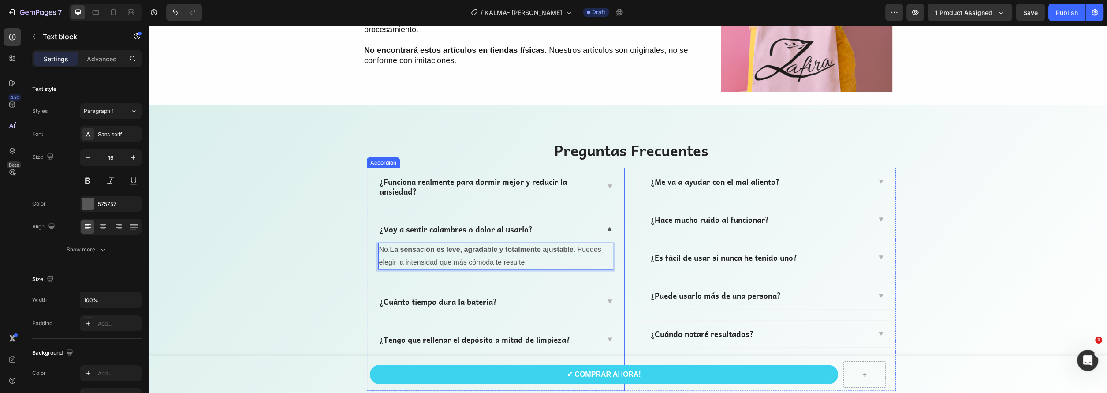
click at [538, 285] on div "¿Funciona realmente para dormir mejor y reducir la ansiedad? ¿Voy a sentir cala…" at bounding box center [496, 279] width 258 height 223
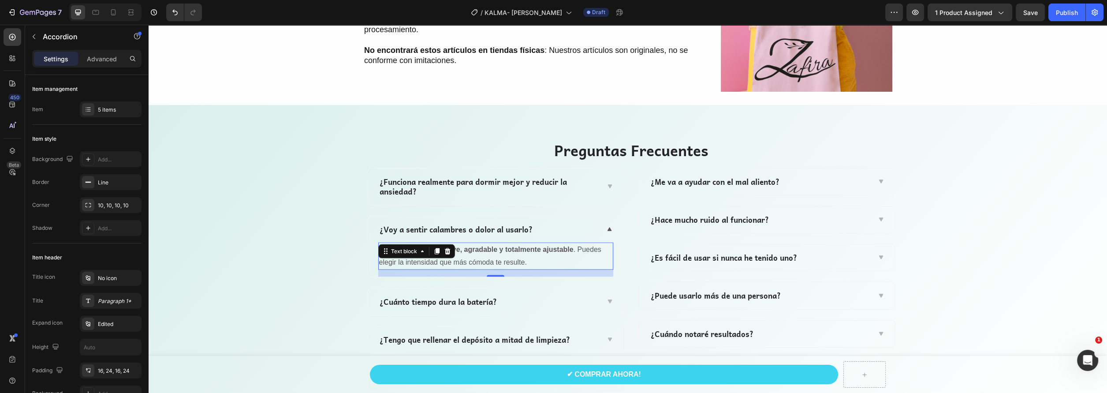
click at [473, 256] on p "No. La sensación es leve, agradable y totalmente ajustable . Puedes elegir la i…" at bounding box center [495, 256] width 233 height 26
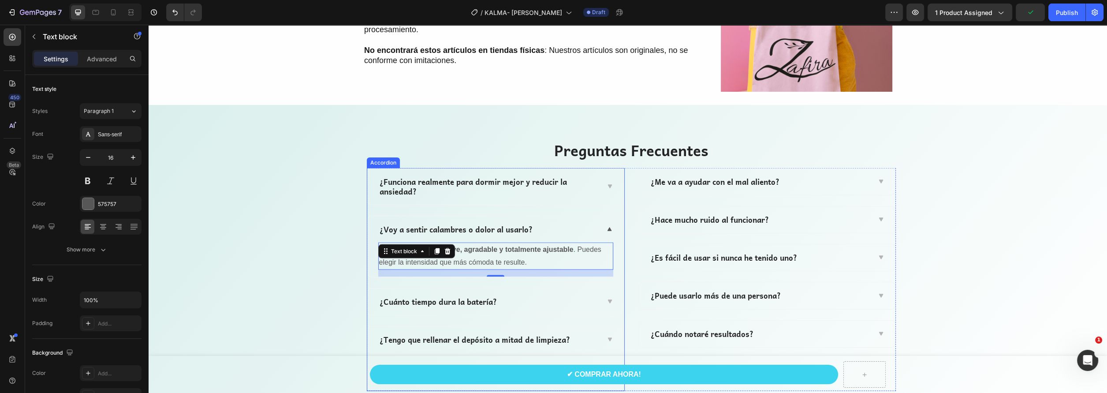
click at [428, 305] on p "¿Cuánto tiempo dura la batería?" at bounding box center [438, 302] width 117 height 10
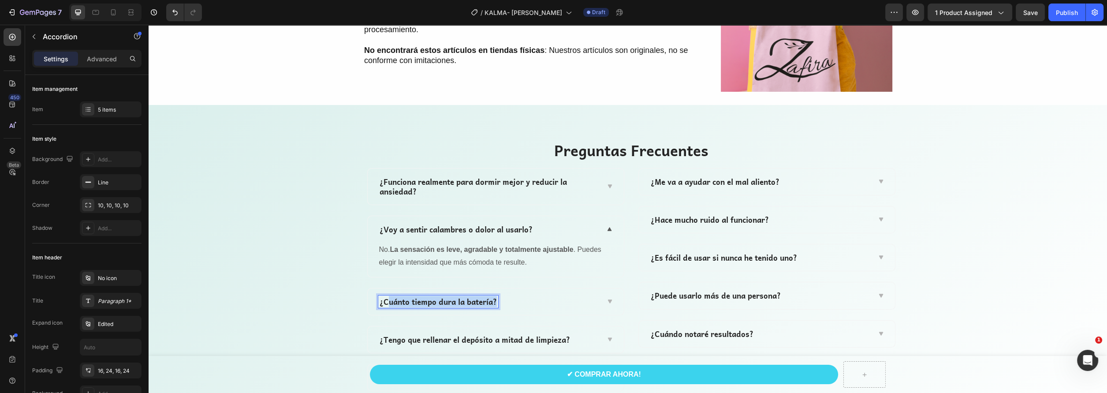
drag, startPoint x: 494, startPoint y: 301, endPoint x: 387, endPoint y: 300, distance: 106.7
click at [387, 300] on p "¿Cuánto tiempo dura la batería?" at bounding box center [438, 302] width 117 height 10
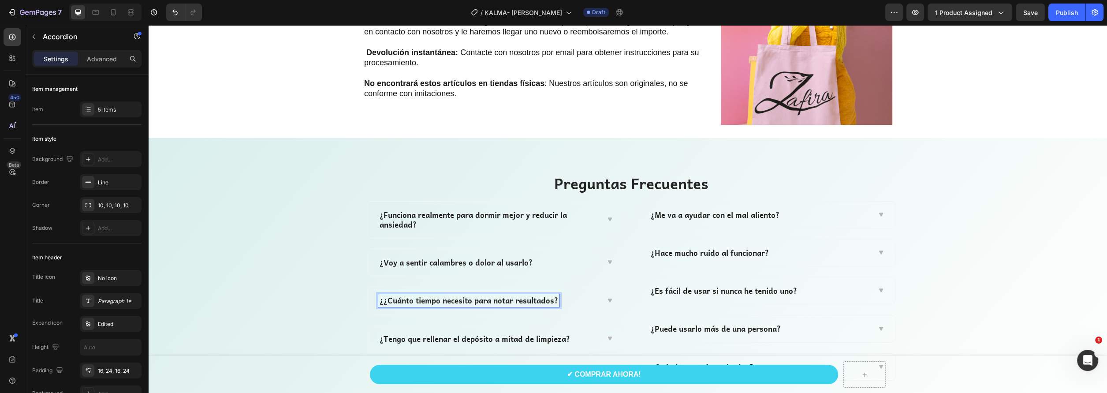
scroll to position [2791, 0]
click at [380, 300] on p "¿¿Cuánto tiempo necesito para notar resultados?" at bounding box center [469, 301] width 179 height 10
click at [606, 300] on icon at bounding box center [609, 301] width 7 height 7
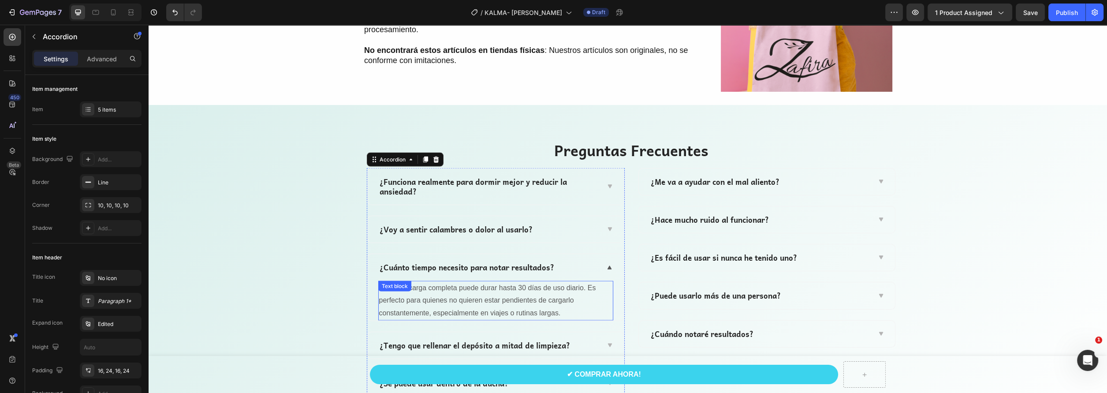
scroll to position [2879, 0]
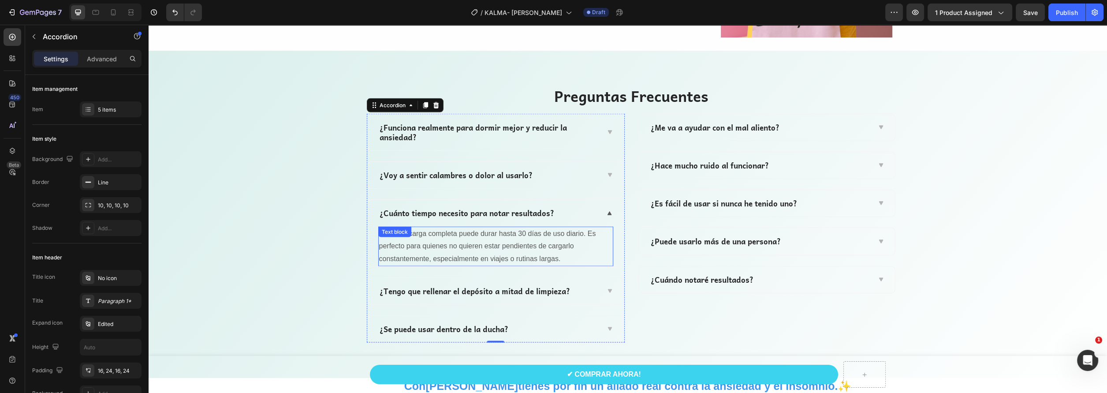
click at [489, 255] on p "Una sola carga completa puede durar hasta 30 días de uso diario. Es perfecto pa…" at bounding box center [495, 246] width 233 height 38
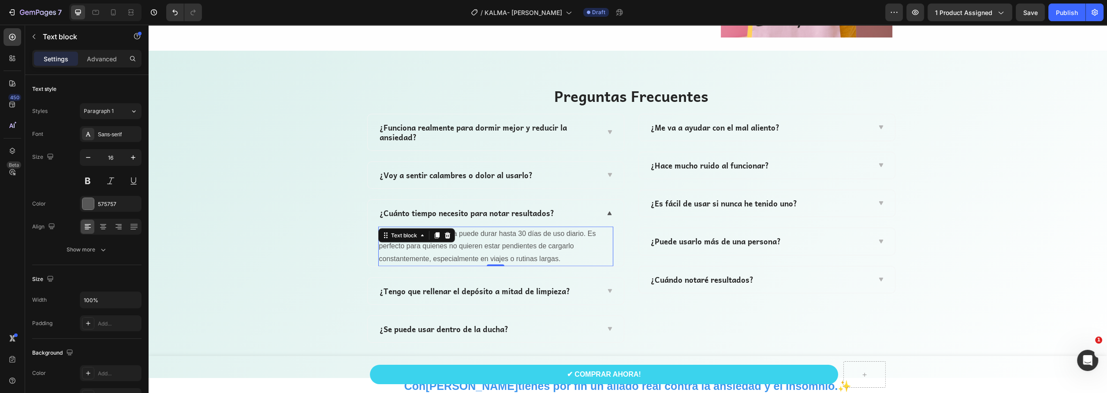
click at [554, 252] on p "Una sola carga completa puede durar hasta 30 días de uso diario. Es perfecto pa…" at bounding box center [495, 246] width 233 height 38
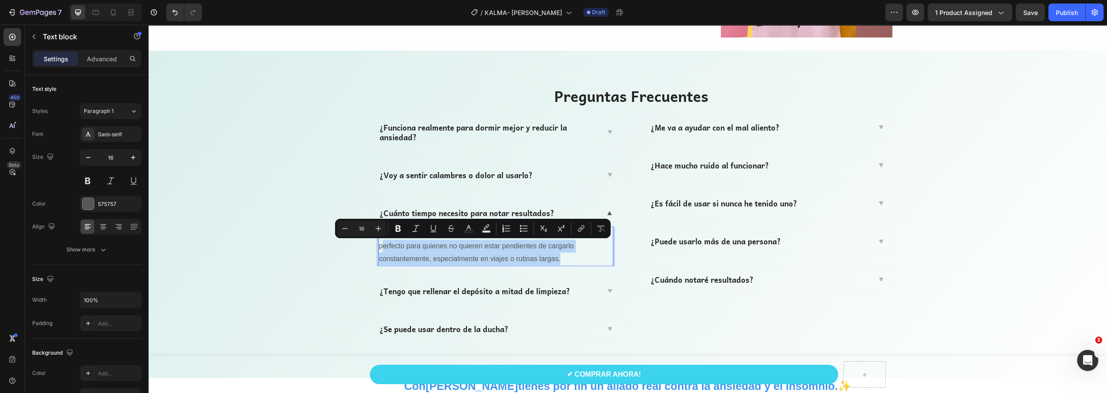
drag, startPoint x: 564, startPoint y: 258, endPoint x: 380, endPoint y: 242, distance: 185.0
click at [380, 242] on p "Una sola carga completa puede durar hasta 30 días de uso diario. Es perfecto pa…" at bounding box center [495, 246] width 233 height 38
click at [413, 248] on p "Una sola carga completa puede durar hasta 30 días de uso diario. Es perfecto pa…" at bounding box center [495, 246] width 233 height 38
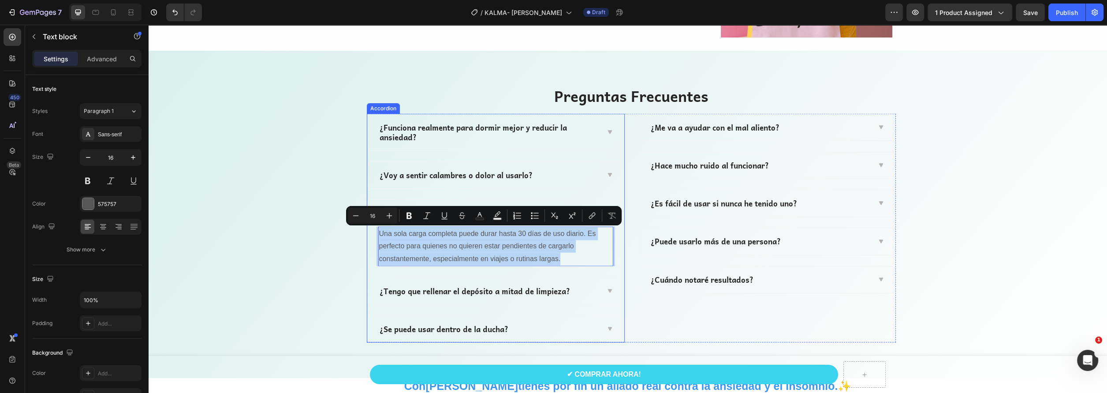
drag, startPoint x: 568, startPoint y: 259, endPoint x: 368, endPoint y: 232, distance: 201.8
click at [368, 231] on div "Una sola carga completa puede durar hasta 30 días de uso diario. Es perfecto pa…" at bounding box center [496, 247] width 256 height 40
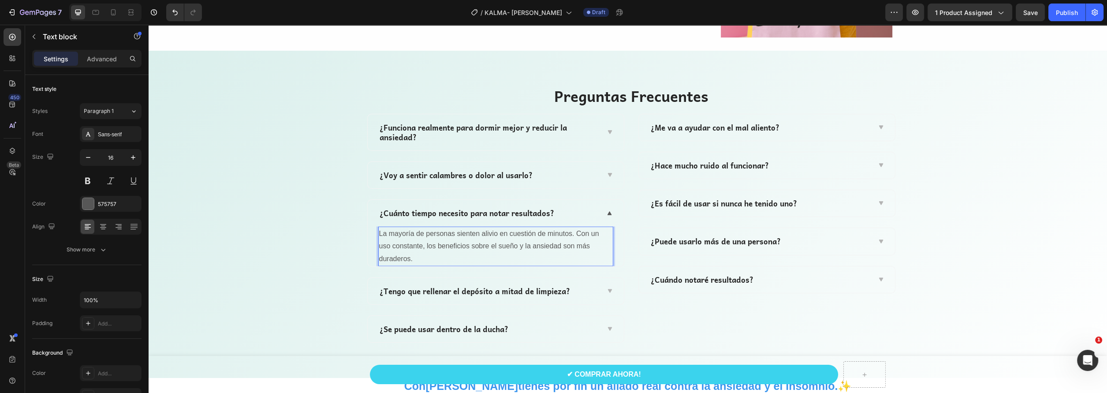
click at [428, 245] on p "La mayoría de personas sienten alivio en cuestión de minutos. Con un uso consta…" at bounding box center [495, 246] width 233 height 38
click at [395, 233] on p "La mayoría de personas sienten alivio en cuestión de minutos. Con un uso consta…" at bounding box center [495, 246] width 233 height 38
drag, startPoint x: 477, startPoint y: 233, endPoint x: 570, endPoint y: 237, distance: 92.6
click at [570, 237] on p "La mayoría de personas sienten alivio en cuestión de minutos. Con un uso consta…" at bounding box center [495, 246] width 233 height 38
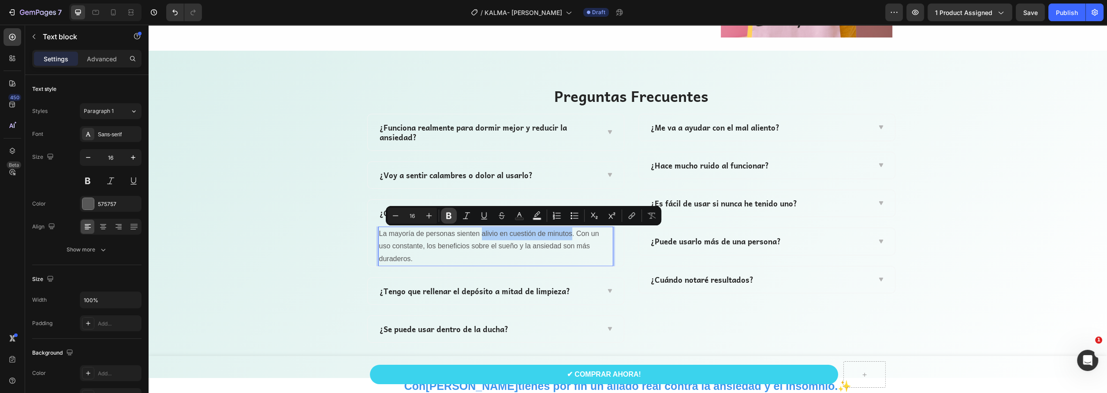
click at [449, 214] on icon "Editor contextual toolbar" at bounding box center [448, 215] width 9 height 9
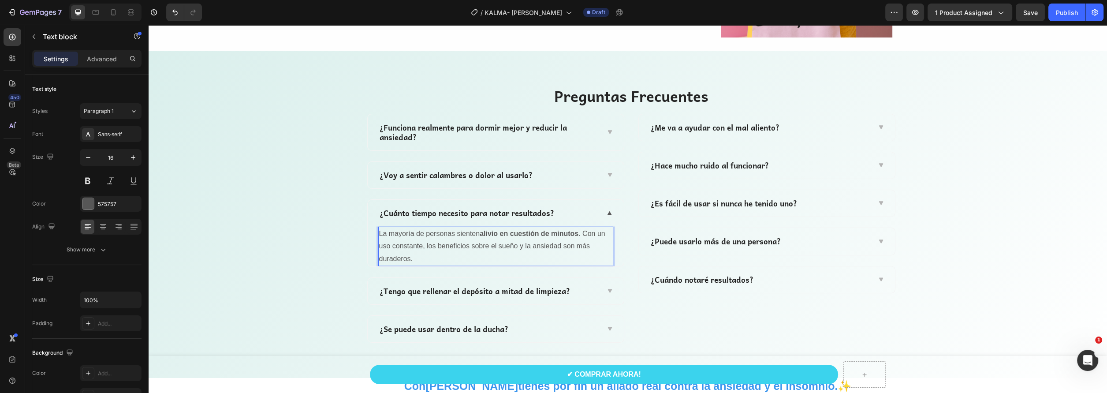
click at [416, 248] on p "La mayoría de personas sienten alivio en cuestión de minutos . Con un uso const…" at bounding box center [495, 246] width 233 height 38
click at [459, 292] on p "¿Tengo que rellenar el depósito a mitad de limpieza?" at bounding box center [475, 291] width 190 height 10
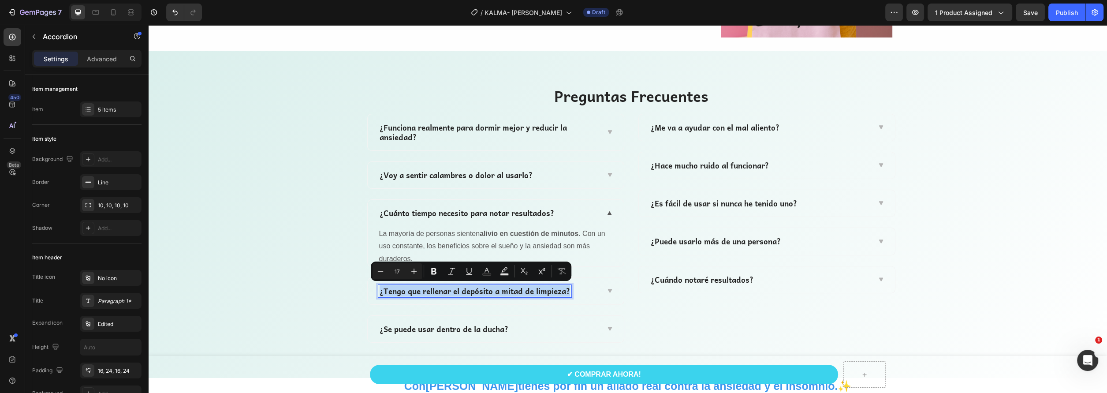
drag, startPoint x: 566, startPoint y: 288, endPoint x: 365, endPoint y: 291, distance: 201.9
click at [368, 291] on div "¿Tengo que rellenar el depósito a mitad de limpieza?" at bounding box center [496, 291] width 256 height 26
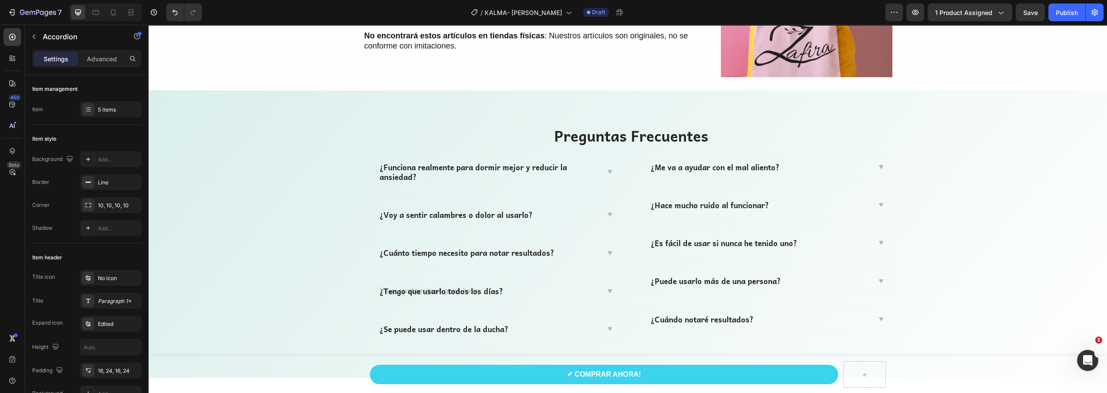
scroll to position [2837, 0]
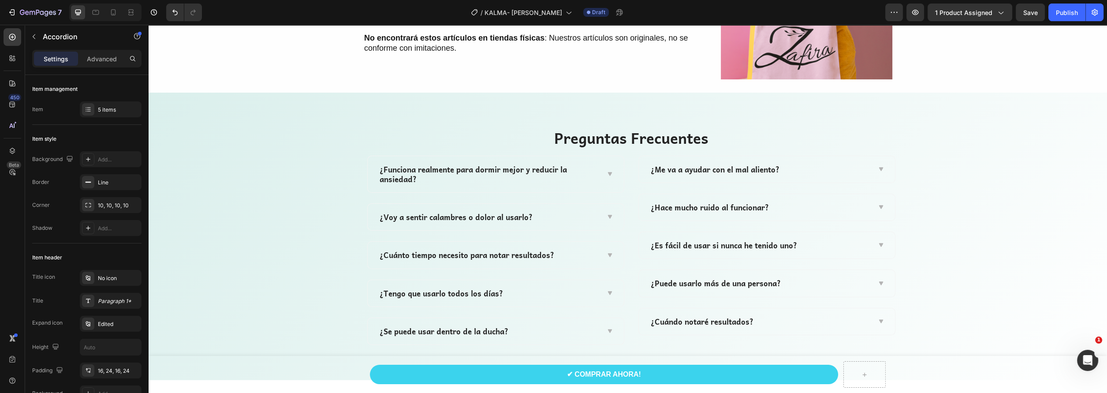
click at [513, 292] on div "¿Tengo que usarlo todos los días?" at bounding box center [488, 293] width 221 height 12
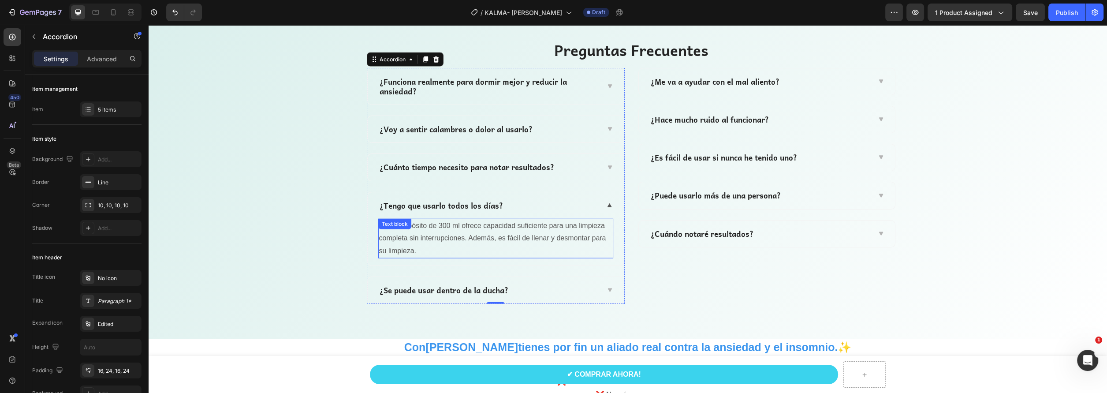
scroll to position [2925, 0]
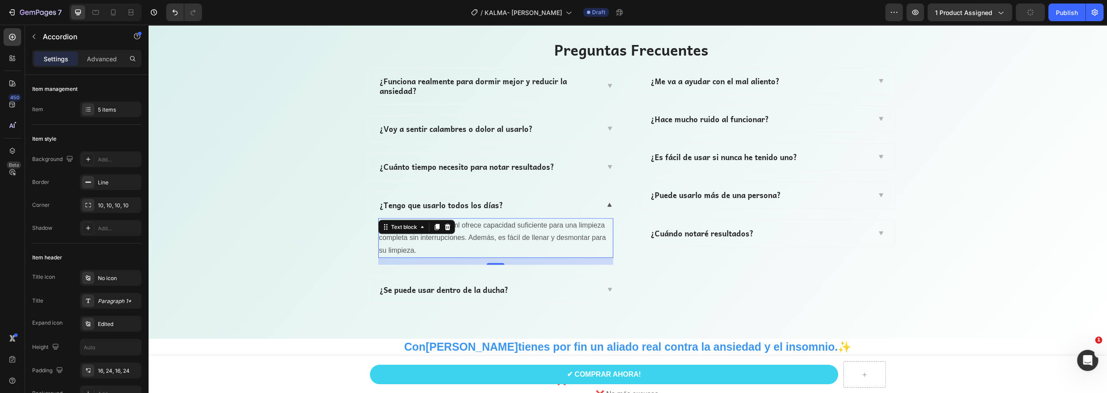
click at [441, 242] on p "No. El depósito de 300 ml ofrece capacidad suficiente para una limpieza complet…" at bounding box center [495, 238] width 233 height 38
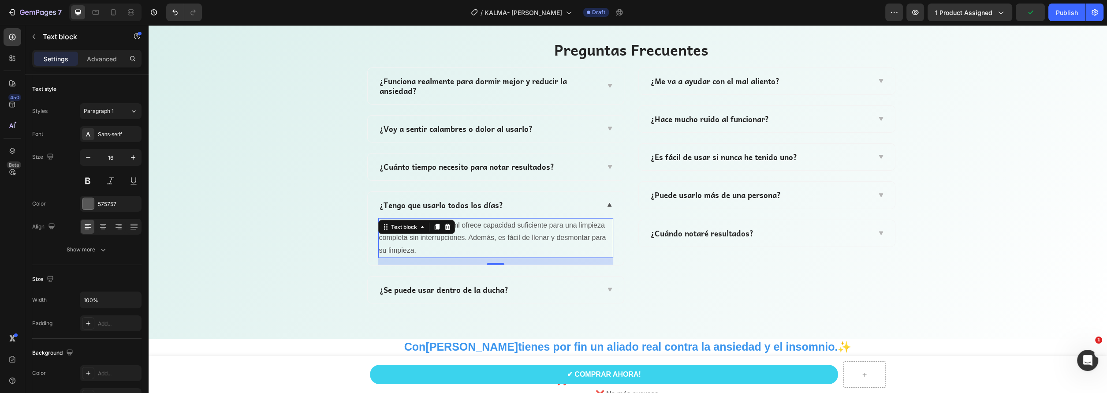
click at [400, 246] on p "No. El depósito de 300 ml ofrece capacidad suficiente para una limpieza complet…" at bounding box center [495, 238] width 233 height 38
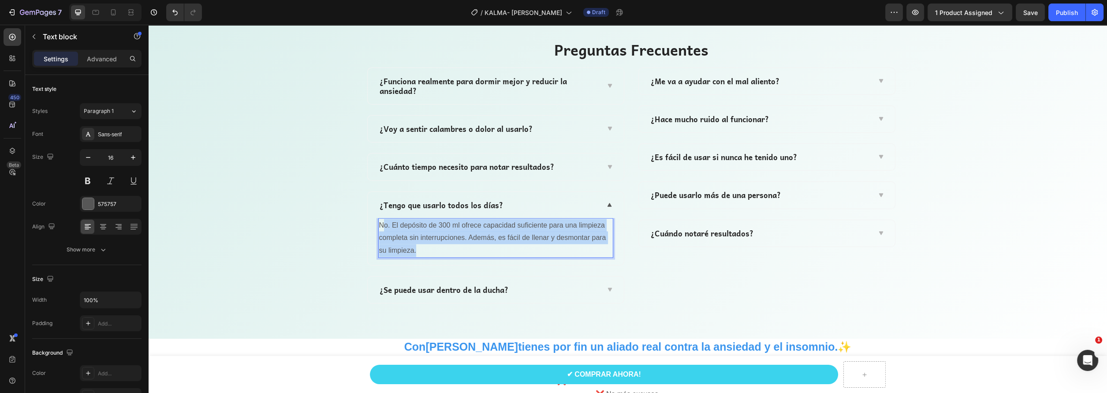
drag, startPoint x: 410, startPoint y: 251, endPoint x: 378, endPoint y: 225, distance: 41.6
click at [379, 225] on p "No. El depósito de 300 ml ofrece capacidad suficiente para una limpieza complet…" at bounding box center [495, 238] width 233 height 38
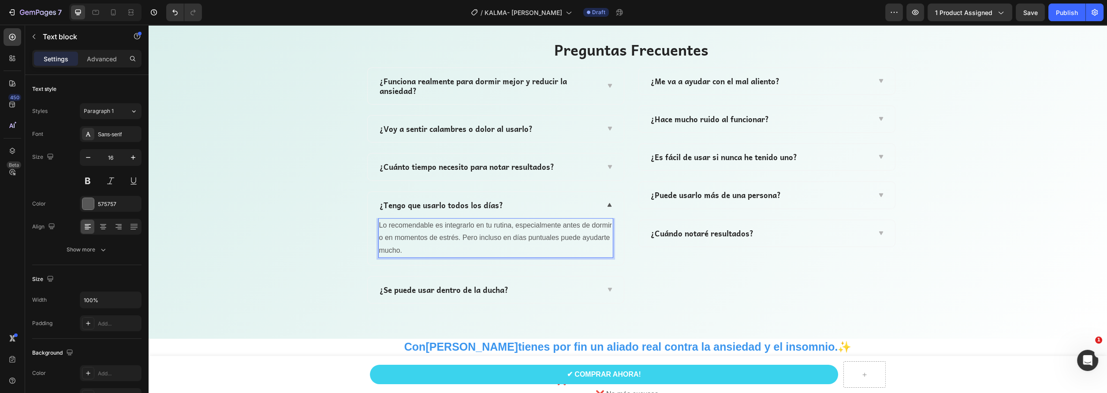
click at [421, 236] on p "Lo recomendable es integrarlo en tu rutina, especialmente antes de dormir o en …" at bounding box center [495, 238] width 233 height 38
drag, startPoint x: 561, startPoint y: 224, endPoint x: 465, endPoint y: 239, distance: 97.2
click at [465, 239] on p "Lo recomendable es integrarlo en tu rutina, especialmente antes de dormir o en …" at bounding box center [495, 238] width 233 height 38
drag, startPoint x: 558, startPoint y: 225, endPoint x: 457, endPoint y: 239, distance: 101.4
click at [457, 239] on p "Lo recomendable es integrarlo en tu rutina, especialmente antes de dormir o en …" at bounding box center [495, 238] width 233 height 38
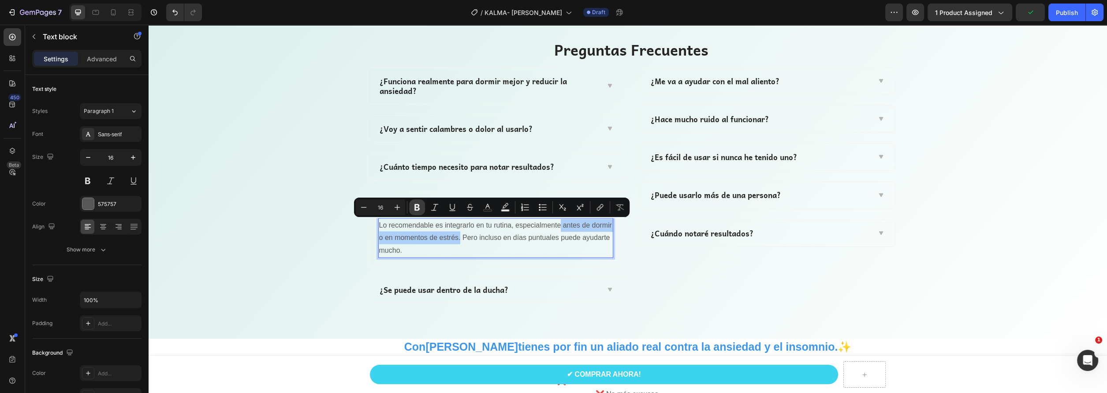
click at [415, 208] on icon "Editor contextual toolbar" at bounding box center [416, 207] width 5 height 7
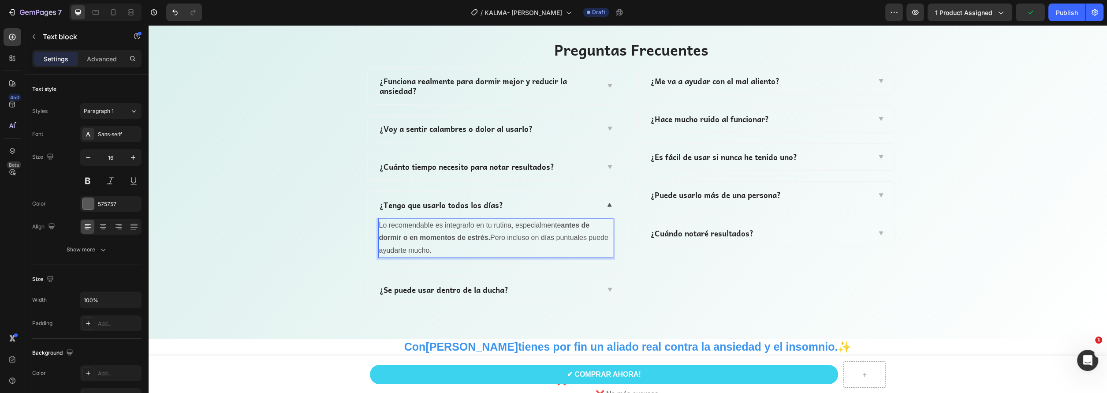
click at [487, 240] on p "Lo recomendable es integrarlo en tu rutina, especialmente antes de dormir o en …" at bounding box center [495, 238] width 233 height 38
click at [572, 291] on div "¿Se puede usar dentro de la ducha?" at bounding box center [488, 289] width 221 height 12
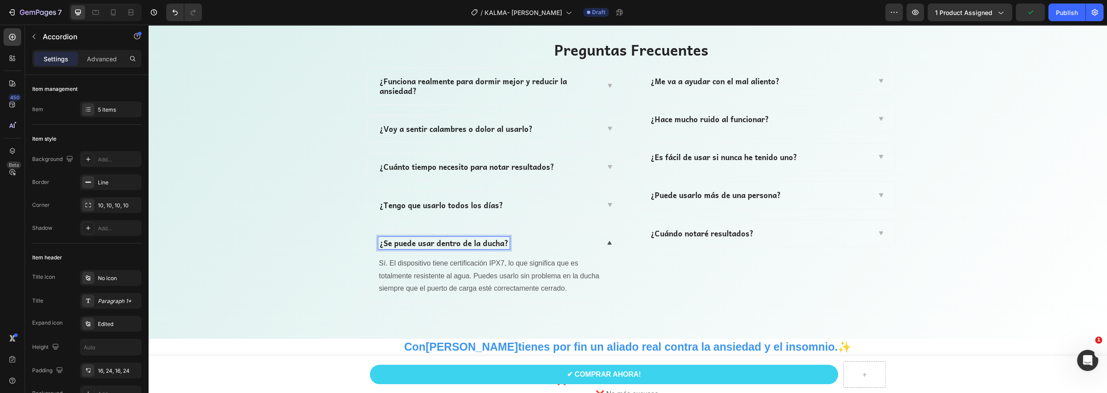
click at [503, 242] on p "¿Se puede usar dentro de la ducha?" at bounding box center [444, 243] width 129 height 10
drag, startPoint x: 505, startPoint y: 242, endPoint x: 387, endPoint y: 238, distance: 117.3
click at [387, 238] on p "¿Se puede usar dentro de la ducha?" at bounding box center [444, 243] width 129 height 10
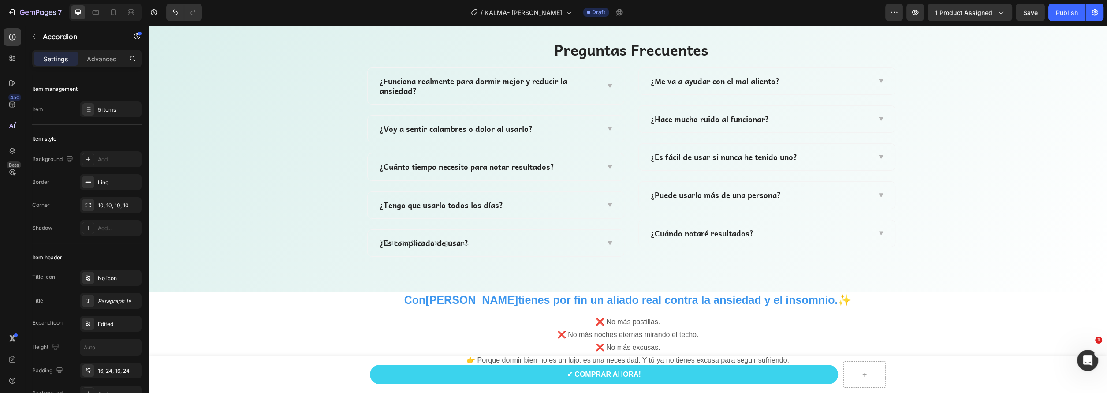
scroll to position [2923, 0]
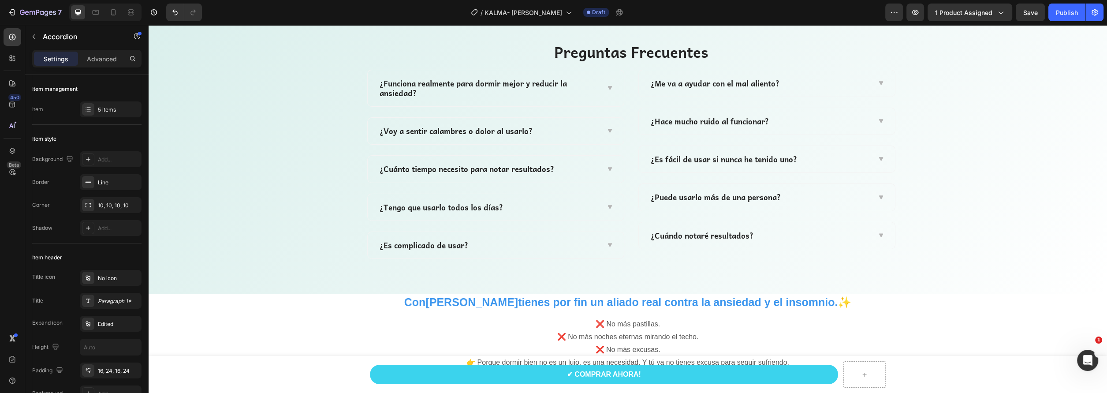
click at [567, 242] on div "¿Es complicado de usar?" at bounding box center [488, 245] width 221 height 12
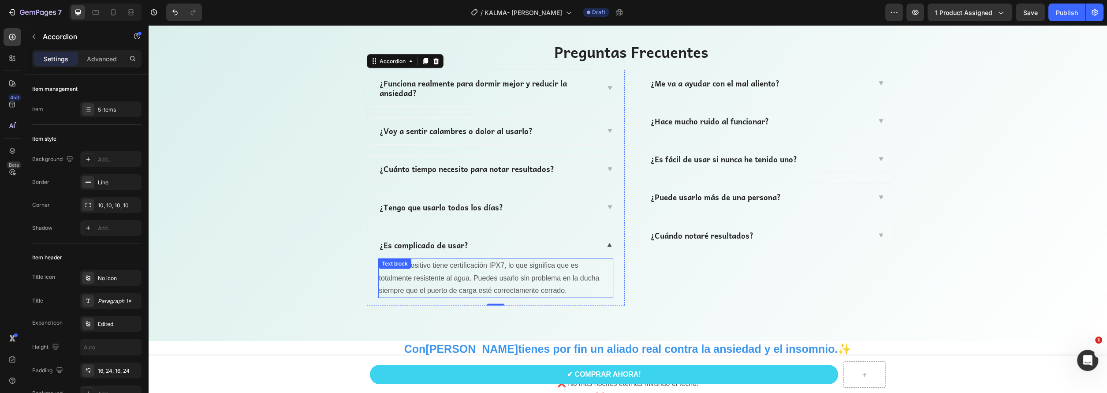
click at [489, 281] on p "Sí. El dispositivo tiene certificación IPX7, lo que significa que es totalmente…" at bounding box center [495, 278] width 233 height 38
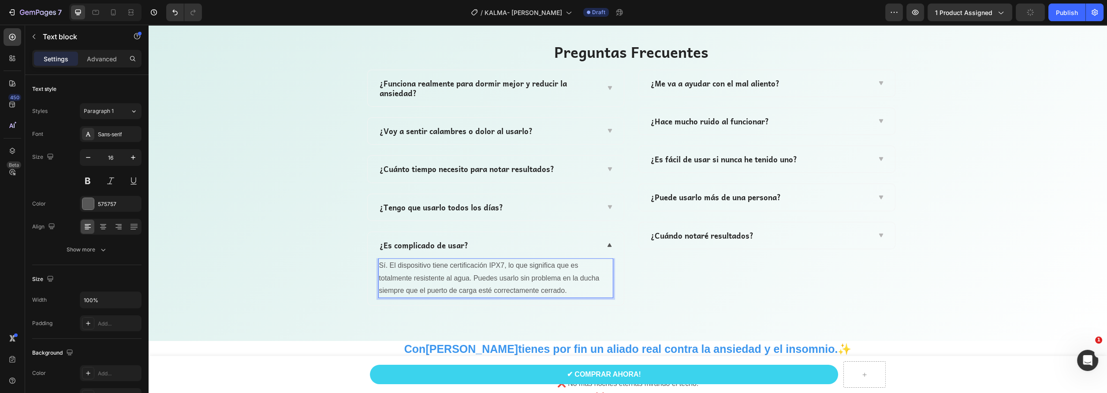
click at [564, 292] on p "Sí. El dispositivo tiene certificación IPX7, lo que significa que es totalmente…" at bounding box center [495, 278] width 233 height 38
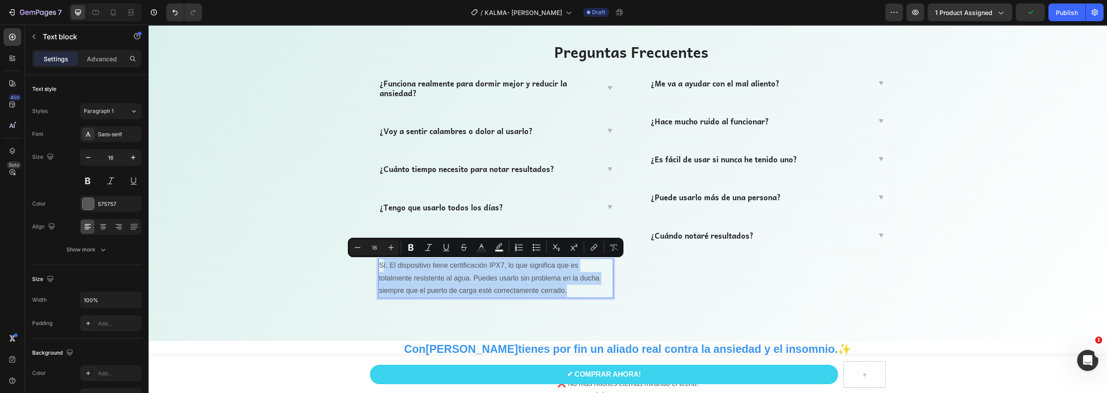
drag, startPoint x: 570, startPoint y: 289, endPoint x: 379, endPoint y: 266, distance: 192.6
click at [379, 266] on p "Sí. El dispositivo tiene certificación IPX7, lo que significa que es totalmente…" at bounding box center [495, 278] width 233 height 38
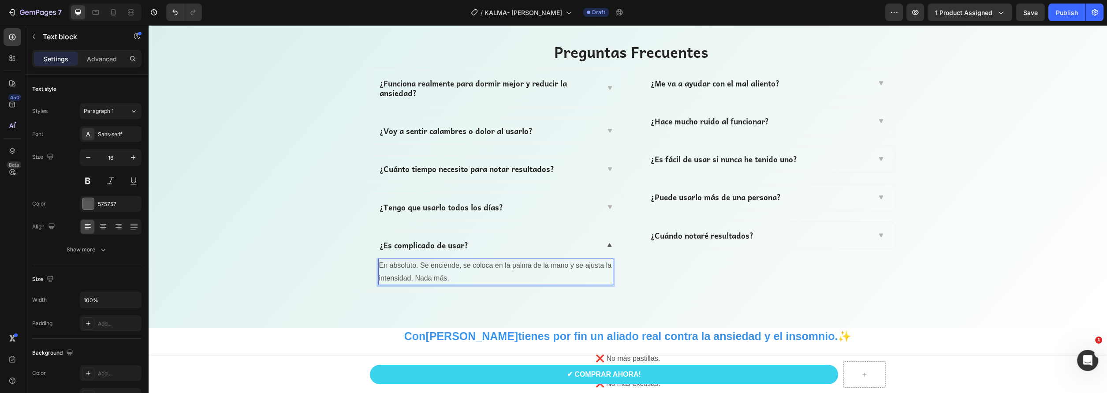
click at [524, 274] on p "En absoluto. Se enciende, se coloca en la palma de la mano y se ajusta la inten…" at bounding box center [495, 272] width 233 height 26
click at [379, 264] on p "En absoluto. Se enciende, se coloca en la palma de la mano y se ajusta la inten…" at bounding box center [495, 272] width 233 height 26
drag, startPoint x: 417, startPoint y: 264, endPoint x: 405, endPoint y: 279, distance: 19.2
click at [405, 279] on p "En absoluto. Se enciende, se coloca en la palma de la mano y se ajusta la inten…" at bounding box center [495, 272] width 233 height 26
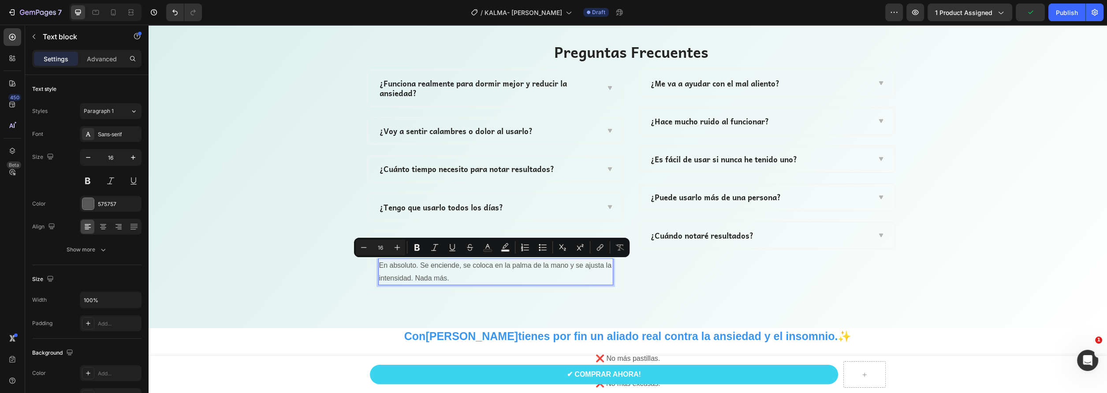
drag, startPoint x: 415, startPoint y: 276, endPoint x: 411, endPoint y: 268, distance: 9.1
click at [413, 275] on p "En absoluto. Se enciende, se coloca en la palma de la mano y se ajusta la inten…" at bounding box center [495, 272] width 233 height 26
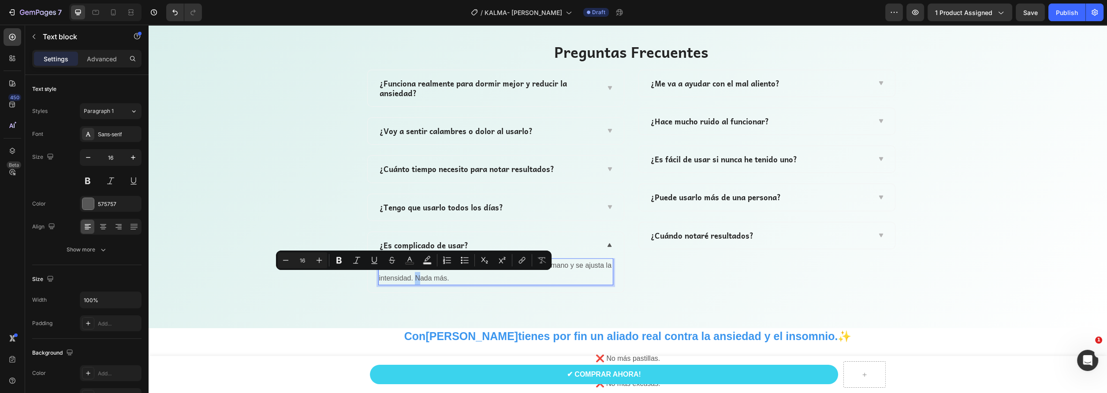
drag, startPoint x: 413, startPoint y: 264, endPoint x: 417, endPoint y: 274, distance: 10.3
click at [422, 275] on p "En absoluto. Se enciende, se coloca en la palma de la mano y se ajusta la inten…" at bounding box center [495, 272] width 233 height 26
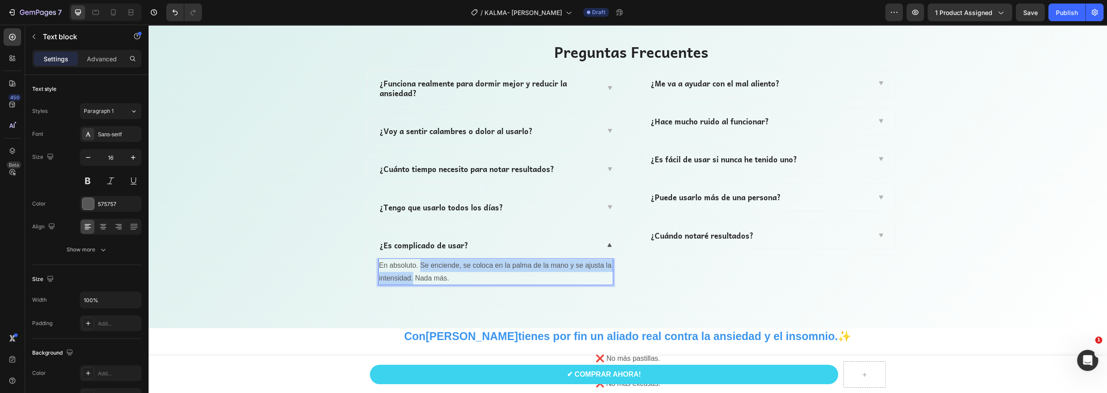
drag, startPoint x: 417, startPoint y: 263, endPoint x: 409, endPoint y: 278, distance: 16.8
click at [409, 278] on p "En absoluto. Se enciende, se coloca en la palma de la mano y se ajusta la inten…" at bounding box center [495, 272] width 233 height 26
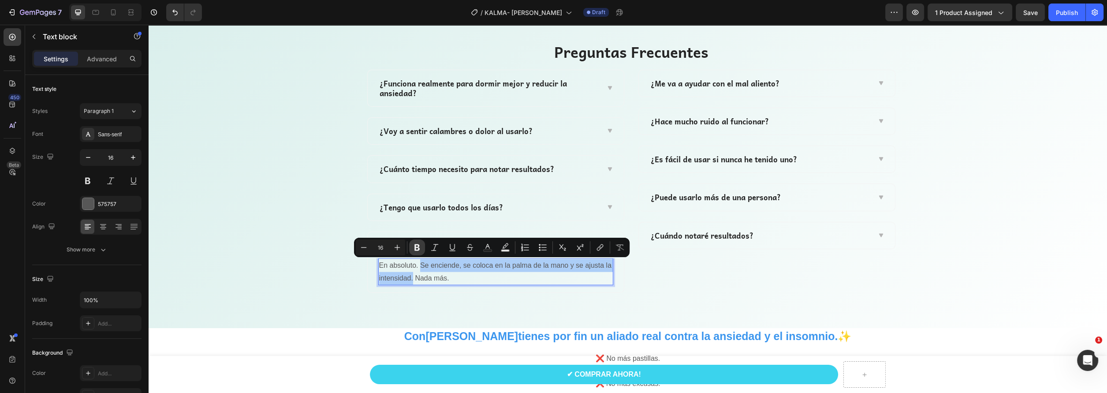
click at [417, 252] on button "Bold" at bounding box center [417, 247] width 16 height 16
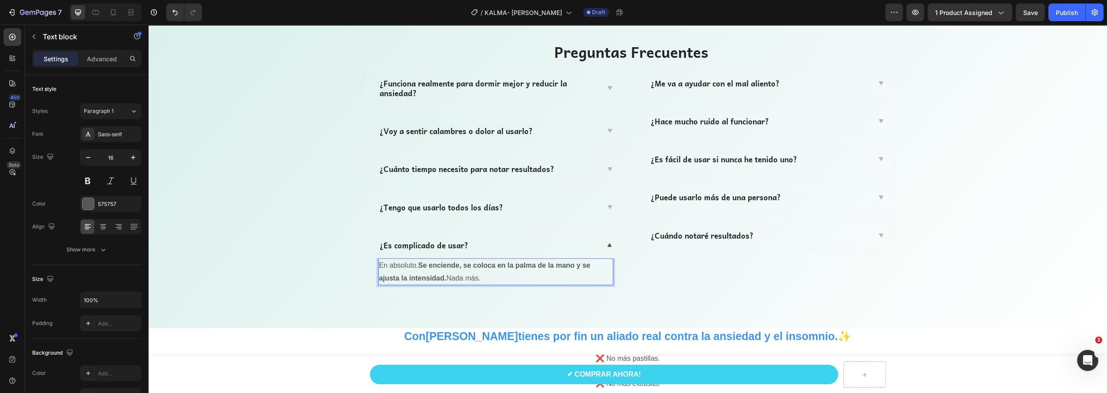
click at [456, 266] on strong "Se enciende, se coloca en la palma de la mano y se ajusta la intensidad." at bounding box center [484, 271] width 211 height 20
click at [835, 82] on div "¿Me va a ayudar con el mal aliento?" at bounding box center [759, 83] width 221 height 12
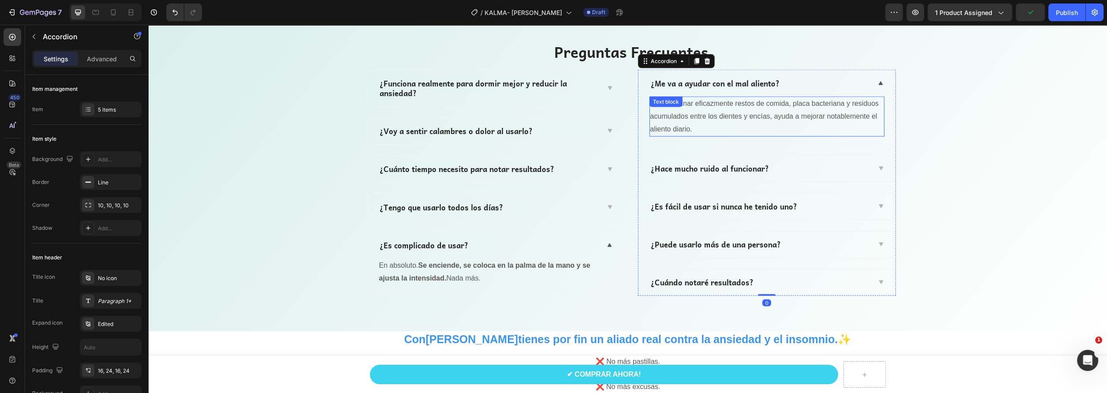
click at [722, 116] on p "Sí. Al eliminar eficazmente restos de comida, placa bacteriana y residuos acumu…" at bounding box center [766, 116] width 233 height 38
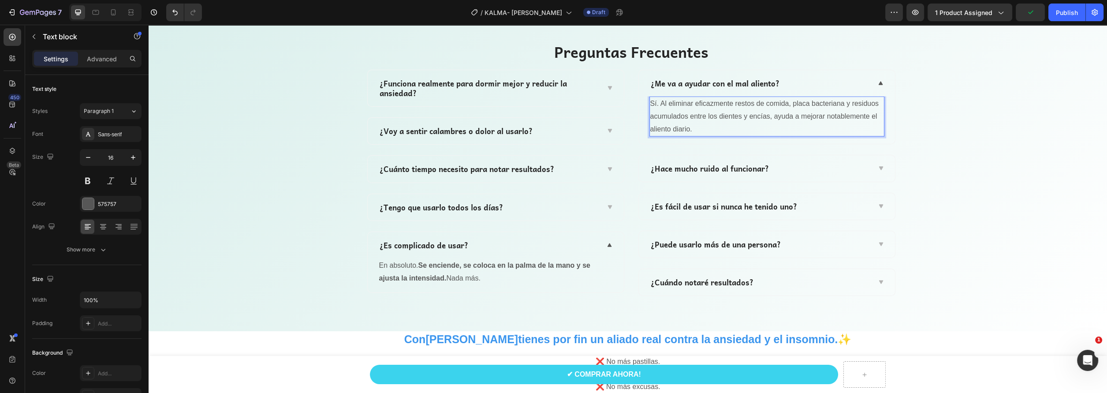
click at [692, 125] on p "Sí. Al eliminar eficazmente restos de comida, placa bacteriana y residuos acumu…" at bounding box center [766, 116] width 233 height 38
drag, startPoint x: 696, startPoint y: 129, endPoint x: 645, endPoint y: 113, distance: 52.7
click at [649, 113] on div "Sí. Al eliminar eficazmente restos de comida, placa bacteriana y residuos acumu…" at bounding box center [766, 117] width 235 height 40
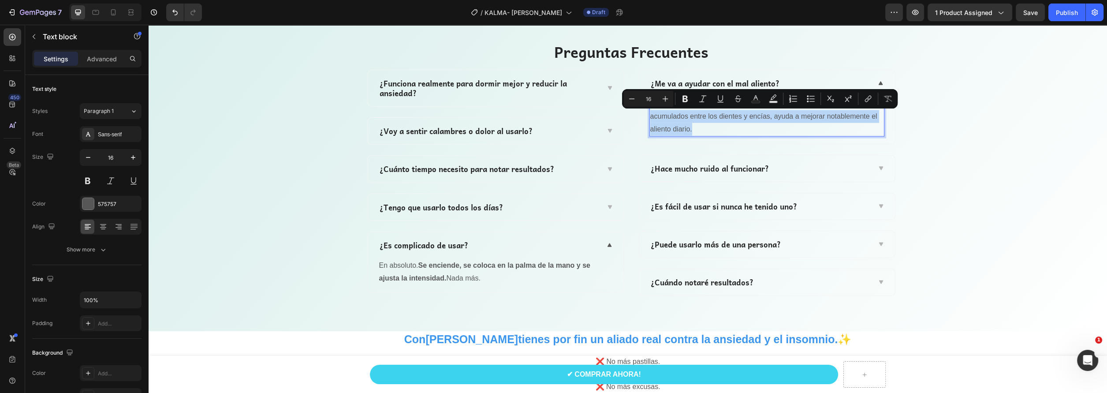
click at [752, 129] on p "Sí. Al eliminar eficazmente restos de comida, placa bacteriana y residuos acumu…" at bounding box center [766, 116] width 233 height 38
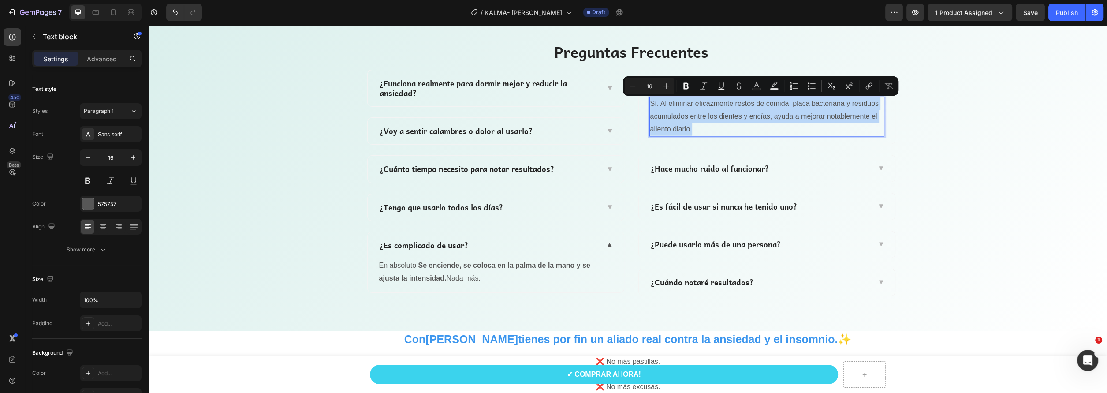
drag, startPoint x: 647, startPoint y: 104, endPoint x: 698, endPoint y: 129, distance: 56.6
click at [698, 129] on p "Sí. Al eliminar eficazmente restos de comida, placa bacteriana y residuos acumu…" at bounding box center [766, 116] width 233 height 38
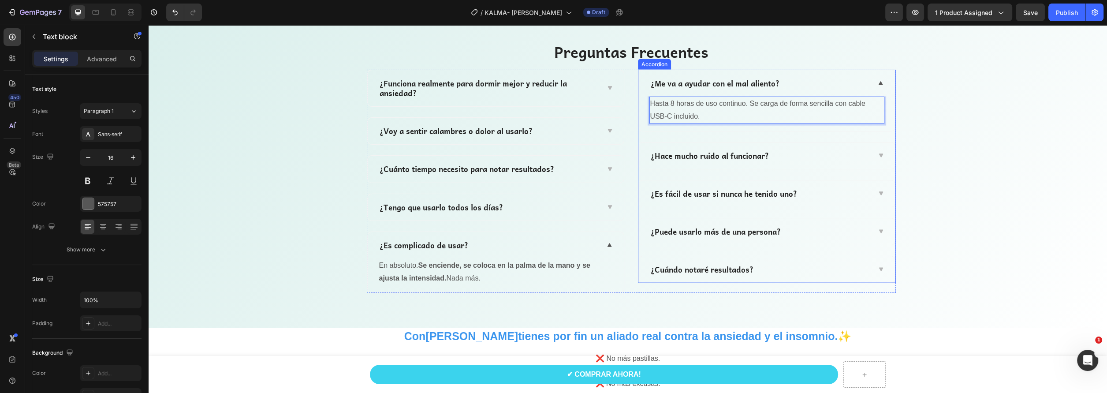
click at [731, 86] on p "¿Me va a ayudar con el mal aliento?" at bounding box center [715, 83] width 129 height 10
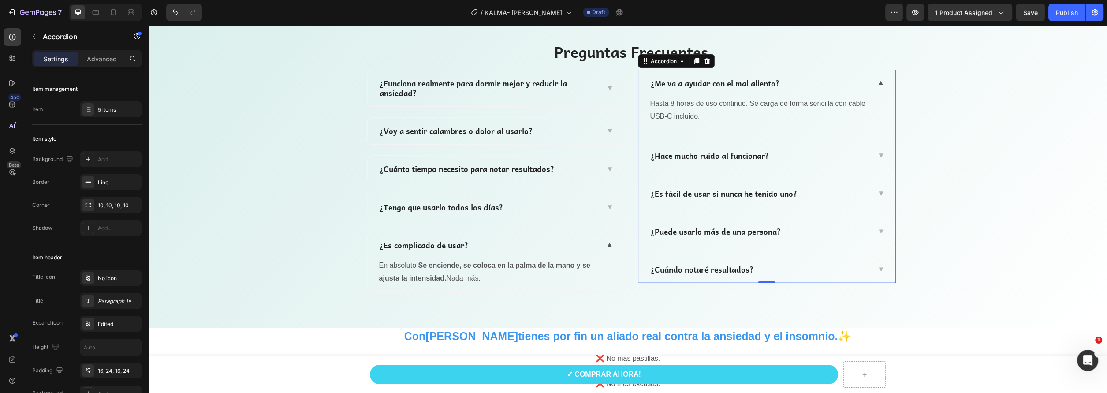
click at [774, 82] on p "¿Me va a ayudar con el mal aliento?" at bounding box center [715, 83] width 129 height 10
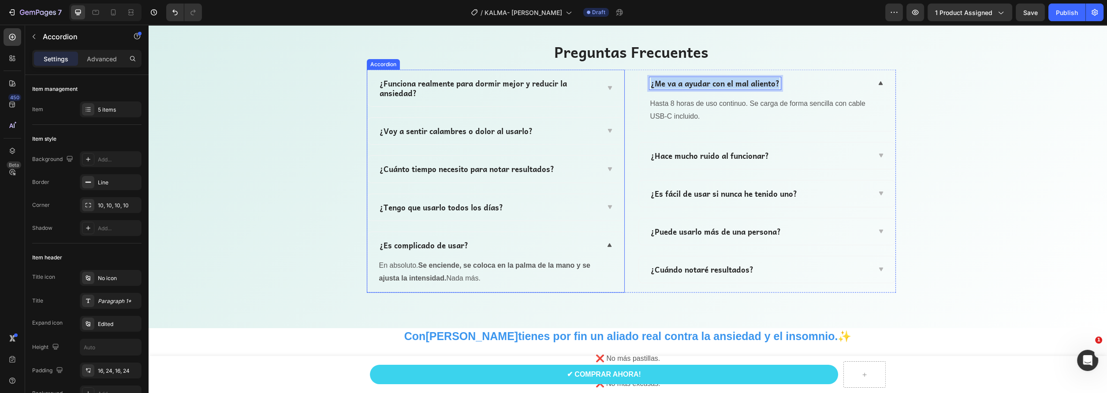
drag, startPoint x: 776, startPoint y: 83, endPoint x: 619, endPoint y: 81, distance: 156.5
click at [619, 81] on div "¿Funciona realmente para dormir mejor y reducir la ansiedad? ¿Voy a sentir cala…" at bounding box center [631, 181] width 529 height 223
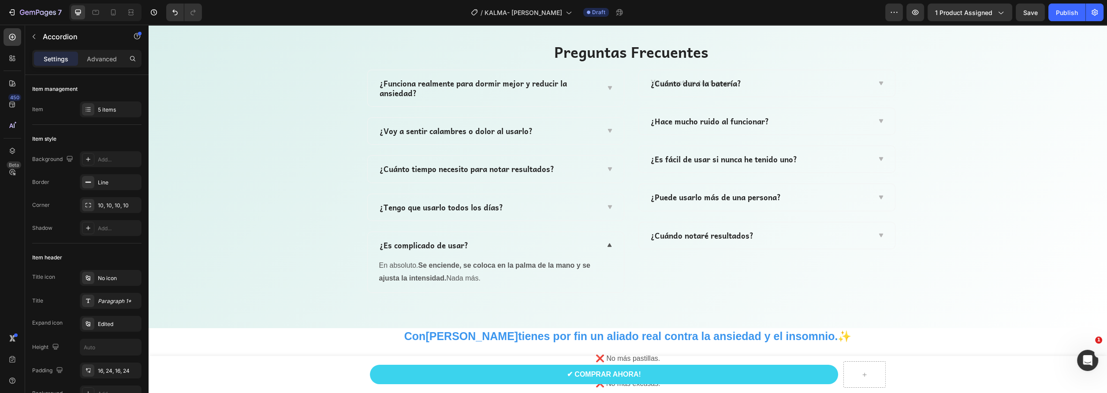
scroll to position [2921, 0]
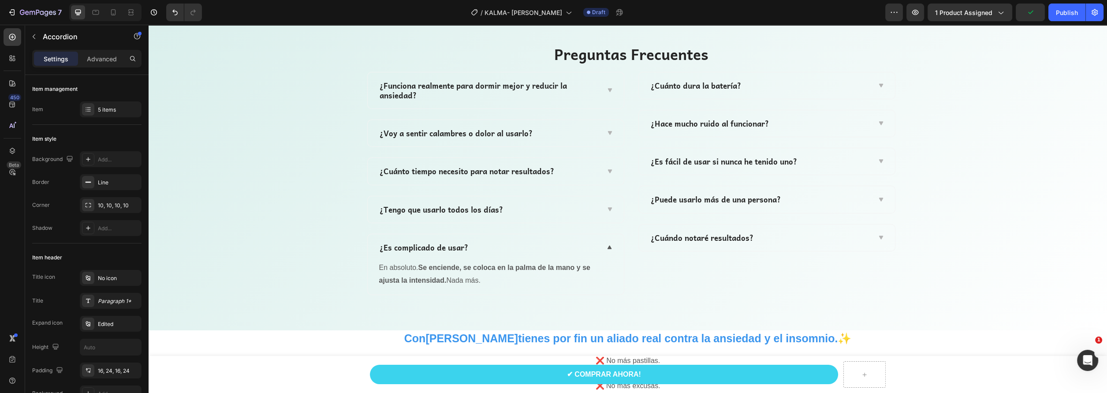
click at [878, 86] on icon at bounding box center [880, 86] width 4 height 4
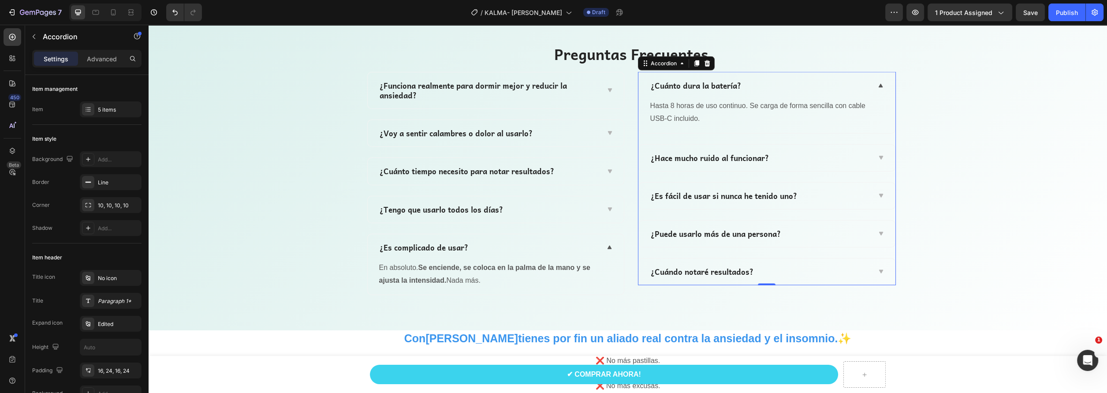
click at [740, 160] on p "¿Hace mucho ruido al funcionar?" at bounding box center [710, 158] width 118 height 10
drag, startPoint x: 766, startPoint y: 157, endPoint x: 736, endPoint y: 160, distance: 30.6
click at [736, 160] on div "¿Hace mucho ruido al funcionar?" at bounding box center [759, 158] width 221 height 12
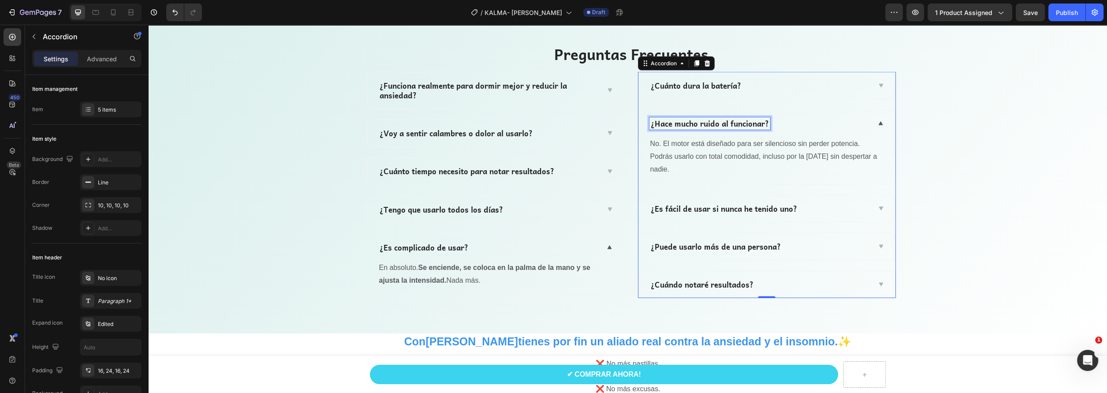
click at [766, 121] on div "¿Hace mucho ruido al funcionar?" at bounding box center [709, 123] width 121 height 12
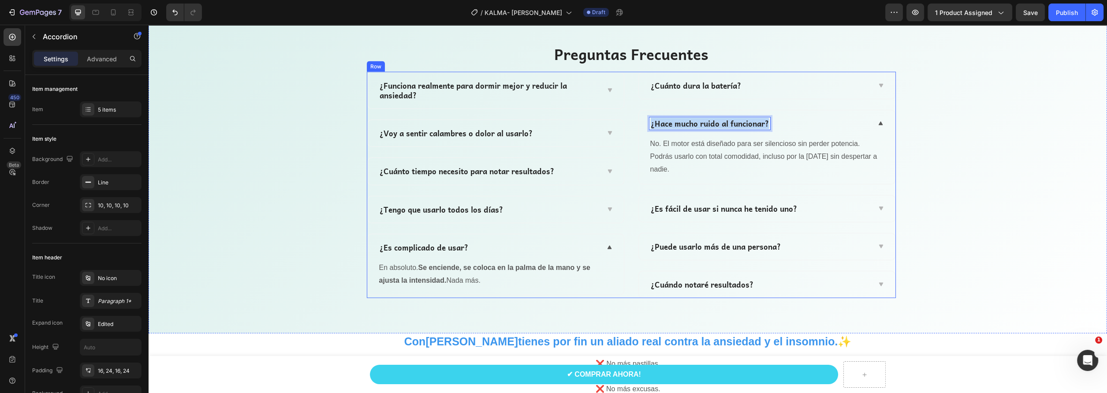
drag, startPoint x: 767, startPoint y: 125, endPoint x: 622, endPoint y: 126, distance: 144.6
click at [622, 126] on div "¿Funciona realmente para dormir mejor y reducir la ansiedad? ¿Voy a sentir cala…" at bounding box center [631, 185] width 529 height 226
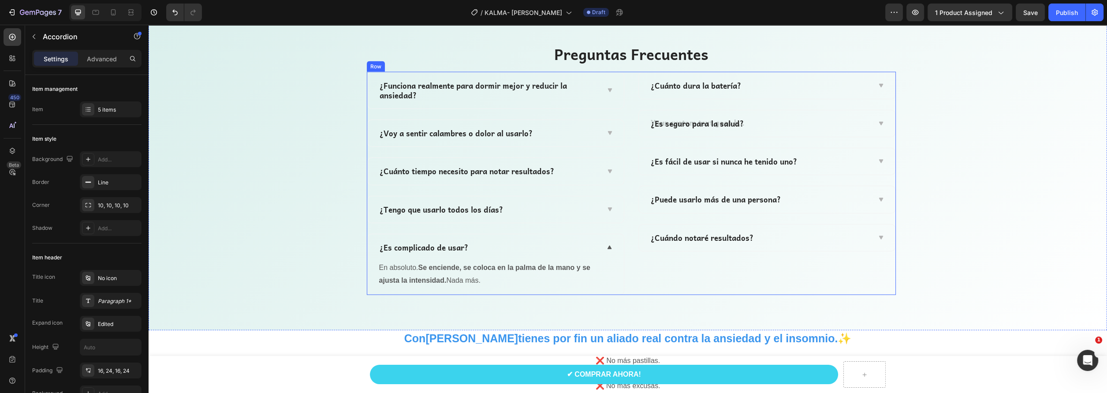
scroll to position [2918, 0]
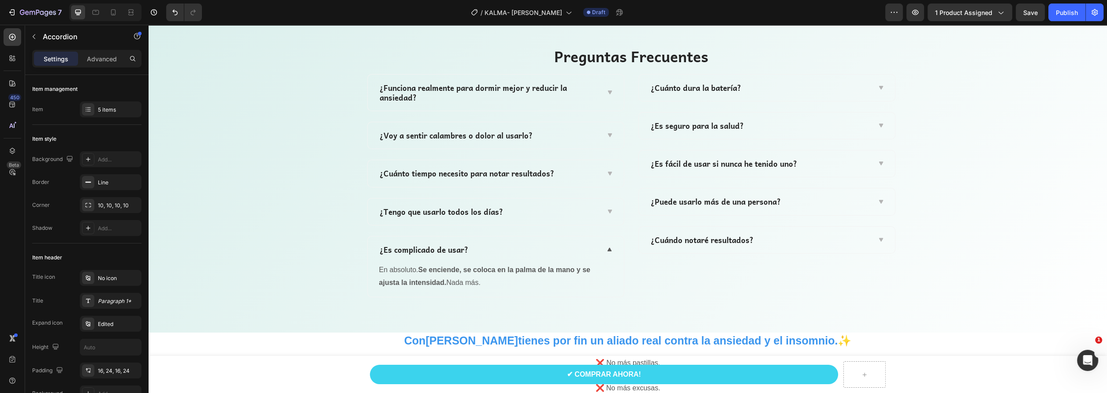
click at [807, 129] on div "¿Es seguro para la salud?" at bounding box center [759, 125] width 221 height 12
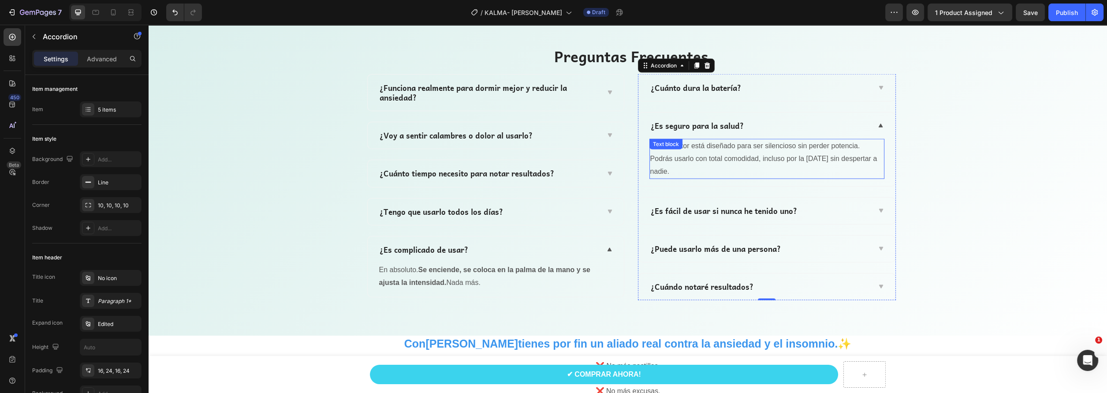
click at [689, 153] on div "No. El motor está diseñado para ser silencioso sin perder potencia. Podrás usar…" at bounding box center [766, 159] width 235 height 40
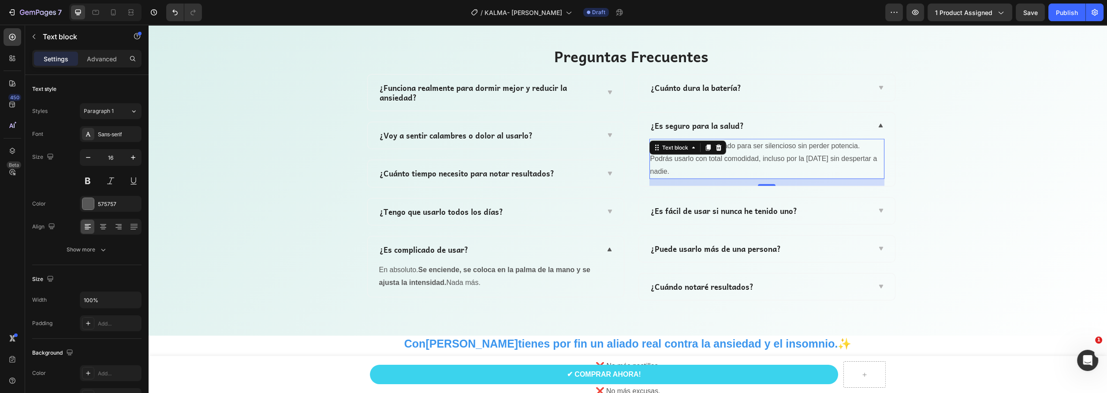
click at [685, 170] on p "No. El motor está diseñado para ser silencioso sin perder potencia. Podrás usar…" at bounding box center [766, 159] width 233 height 38
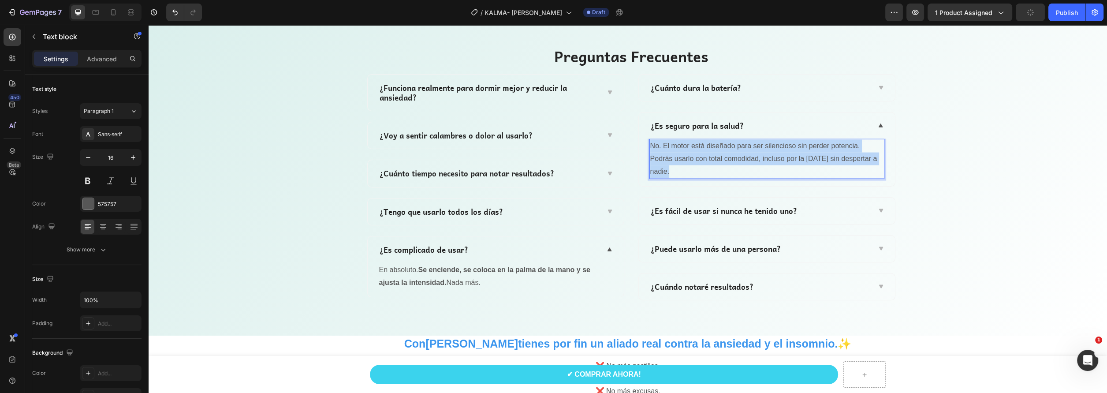
drag, startPoint x: 675, startPoint y: 171, endPoint x: 647, endPoint y: 144, distance: 39.3
click at [650, 144] on p "No. El motor está diseñado para ser silencioso sin perder potencia. Podrás usar…" at bounding box center [766, 159] width 233 height 38
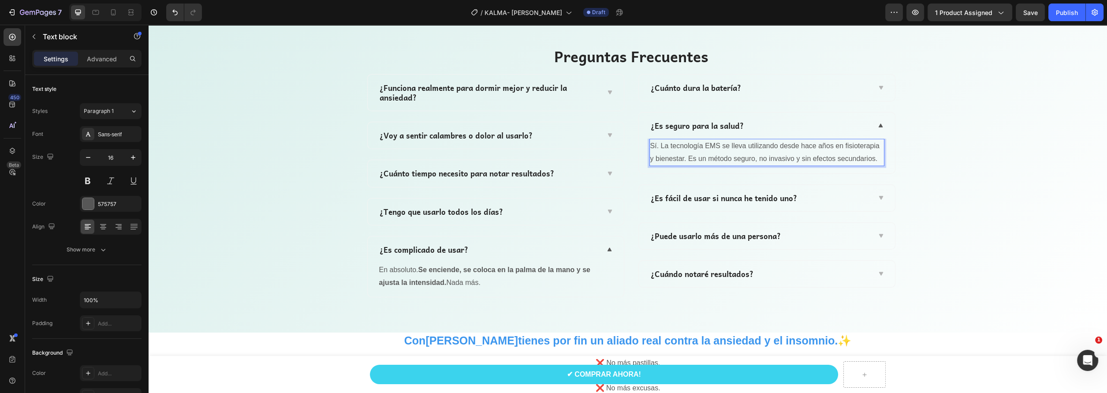
click at [749, 148] on p "Sí. La tecnología EMS se lleva utilizando desde hace años en fisioterapia y bie…" at bounding box center [766, 153] width 233 height 26
drag, startPoint x: 685, startPoint y: 160, endPoint x: 885, endPoint y: 158, distance: 200.1
click at [885, 158] on div "Sí. La tecnología EMS se lleva utilizando desde hace años en fisioterapia y bie…" at bounding box center [767, 156] width 256 height 34
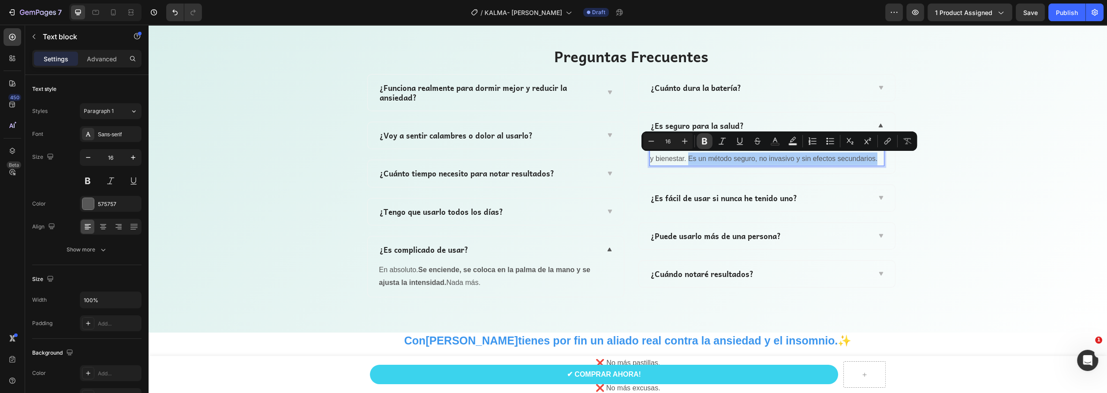
drag, startPoint x: 708, startPoint y: 140, endPoint x: 568, endPoint y: 140, distance: 140.6
click at [708, 140] on icon "Editor contextual toolbar" at bounding box center [704, 141] width 9 height 9
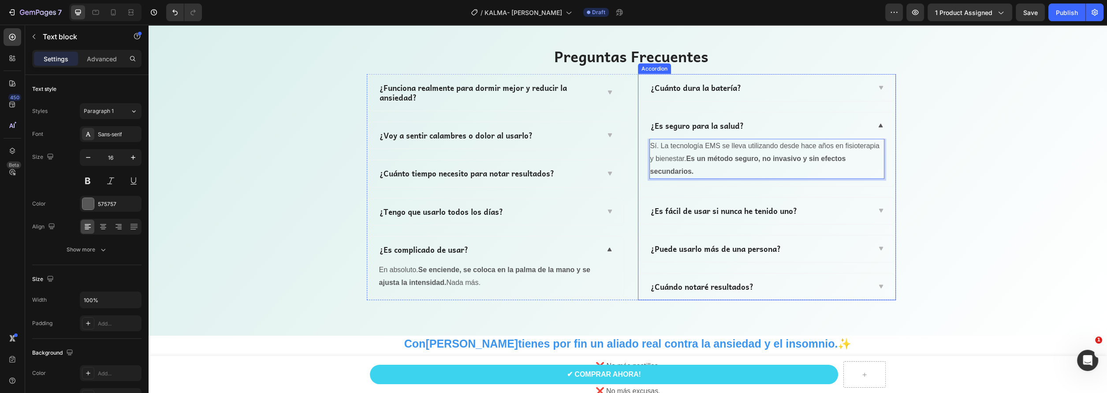
click at [740, 208] on p "¿Es fácil de usar si nunca he tenido uno?" at bounding box center [724, 211] width 146 height 10
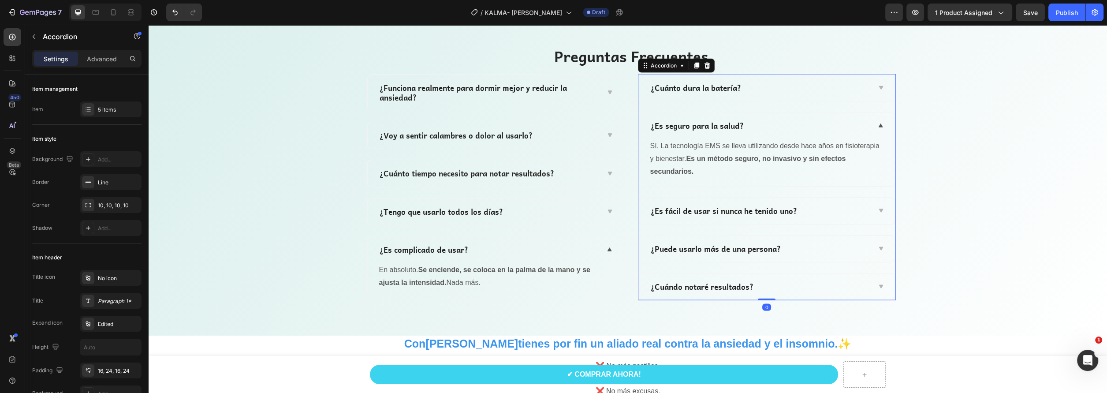
click at [850, 213] on div "¿Es fácil de usar si nunca he tenido uno?" at bounding box center [759, 211] width 221 height 12
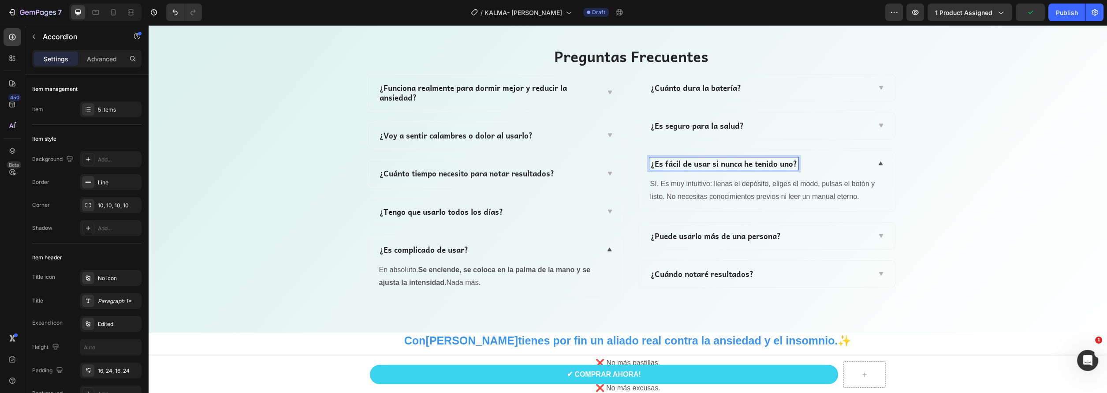
click at [792, 164] on p "¿Es fácil de usar si nunca he tenido uno?" at bounding box center [724, 164] width 146 height 10
drag, startPoint x: 792, startPoint y: 162, endPoint x: 642, endPoint y: 169, distance: 149.6
click at [642, 169] on div "¿Es fácil de usar si nunca he tenido uno?" at bounding box center [767, 163] width 256 height 26
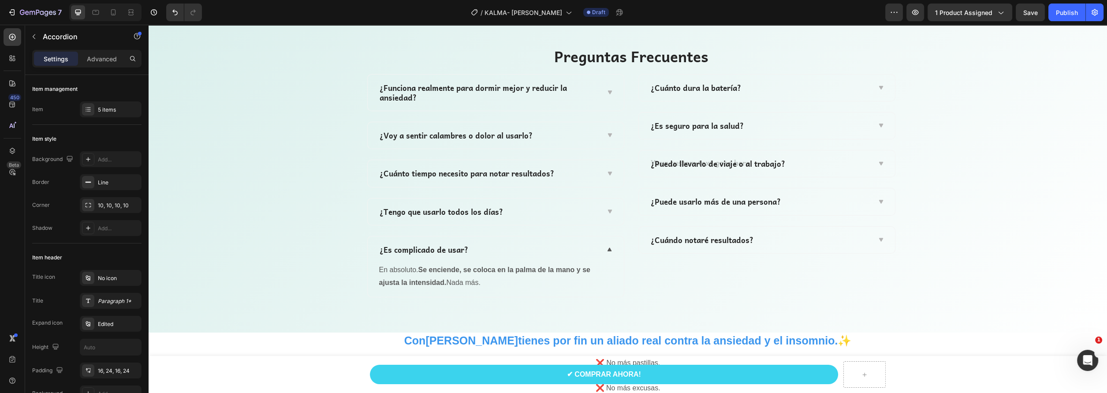
scroll to position [2916, 0]
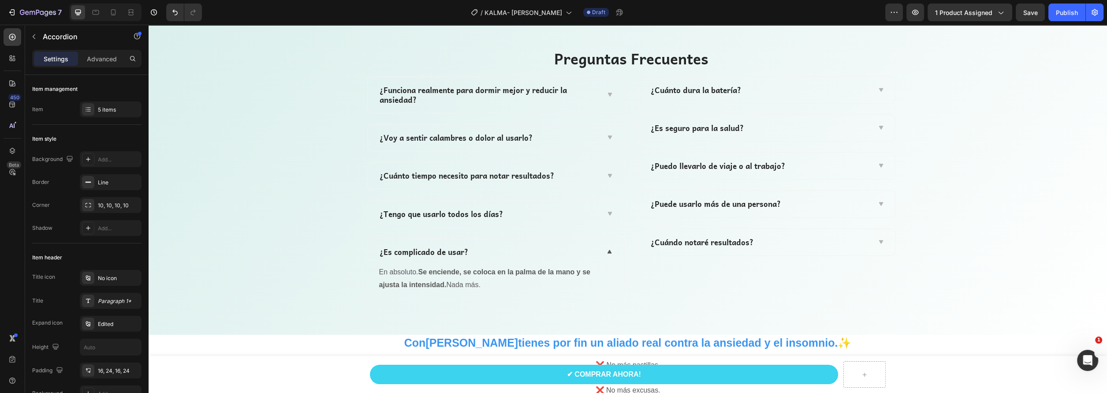
click at [834, 170] on div "¿Puedo llevarlo de viaje o al trabajo?" at bounding box center [759, 166] width 221 height 12
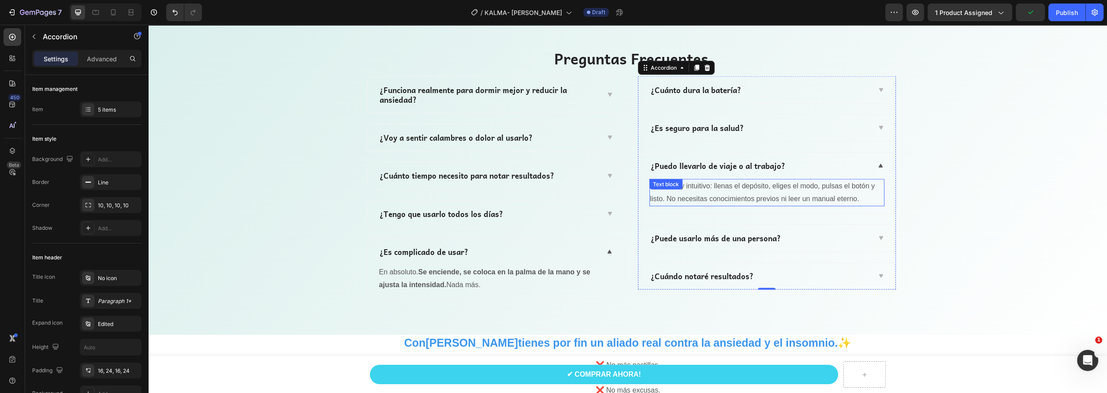
click at [744, 193] on p "Sí. Es muy intuitivo: llenas el depósito, eliges el modo, pulsas el botón y lis…" at bounding box center [766, 193] width 233 height 26
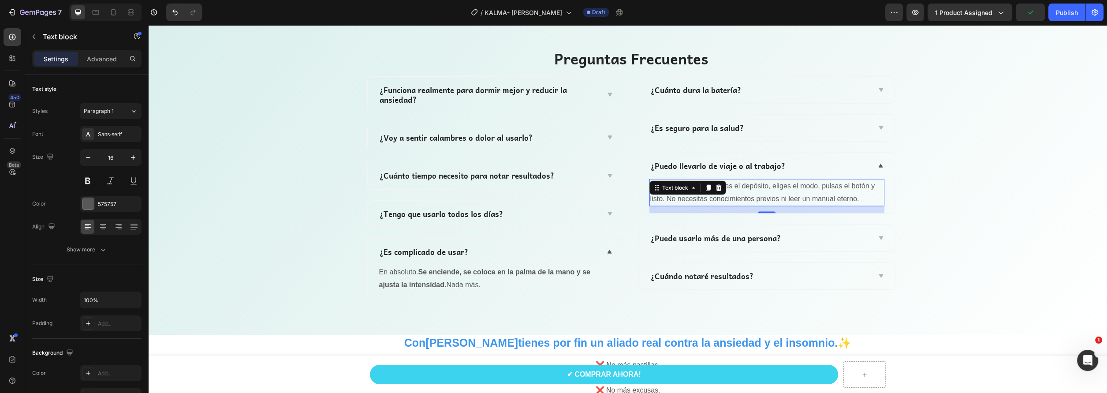
click at [851, 197] on p "Sí. Es muy intuitivo: llenas el depósito, eliges el modo, pulsas el botón y lis…" at bounding box center [766, 193] width 233 height 26
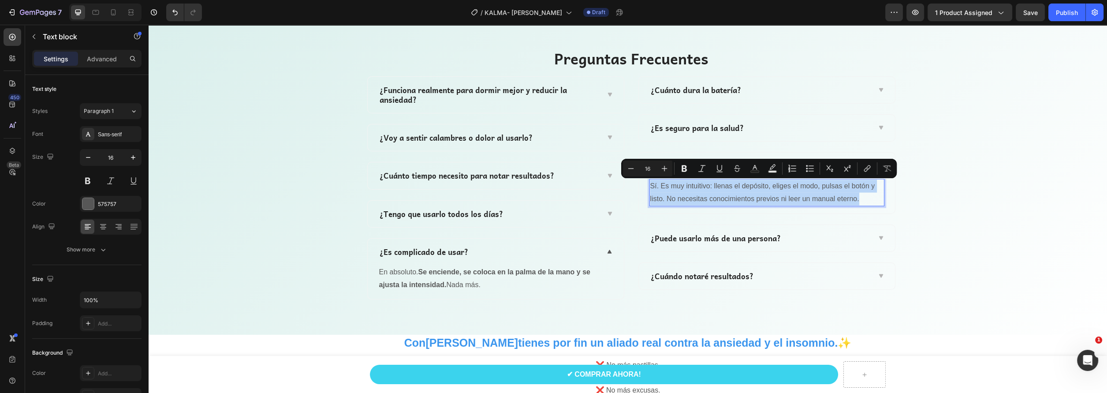
drag, startPoint x: 862, startPoint y: 196, endPoint x: 647, endPoint y: 188, distance: 214.8
click at [650, 188] on p "Sí. Es muy intuitivo: llenas el depósito, eliges el modo, pulsas el botón y lis…" at bounding box center [766, 193] width 233 height 26
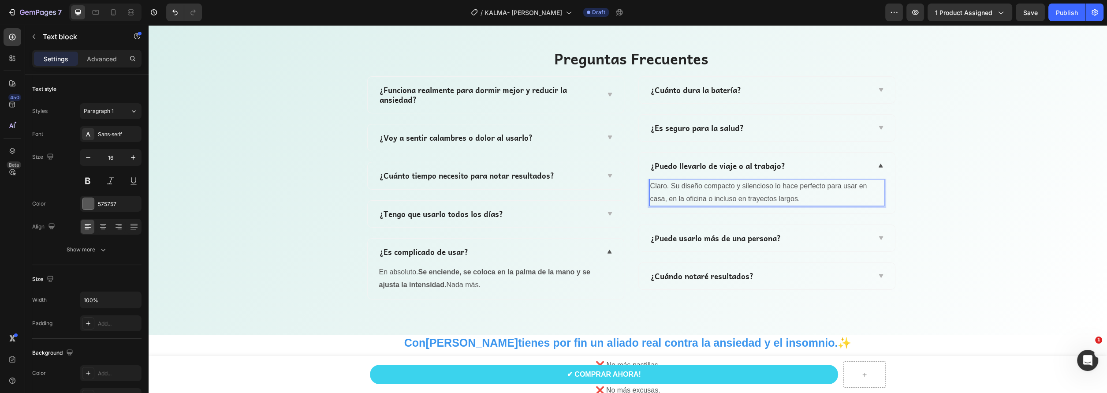
click at [686, 188] on p "Claro. Su diseño compacto y silencioso lo hace perfecto para usar en casa, en l…" at bounding box center [766, 193] width 233 height 26
drag, startPoint x: 701, startPoint y: 187, endPoint x: 770, endPoint y: 189, distance: 69.7
click at [770, 189] on p "Claro. Su diseño compacto y silencioso lo hace perfecto para usar en casa, en l…" at bounding box center [766, 193] width 233 height 26
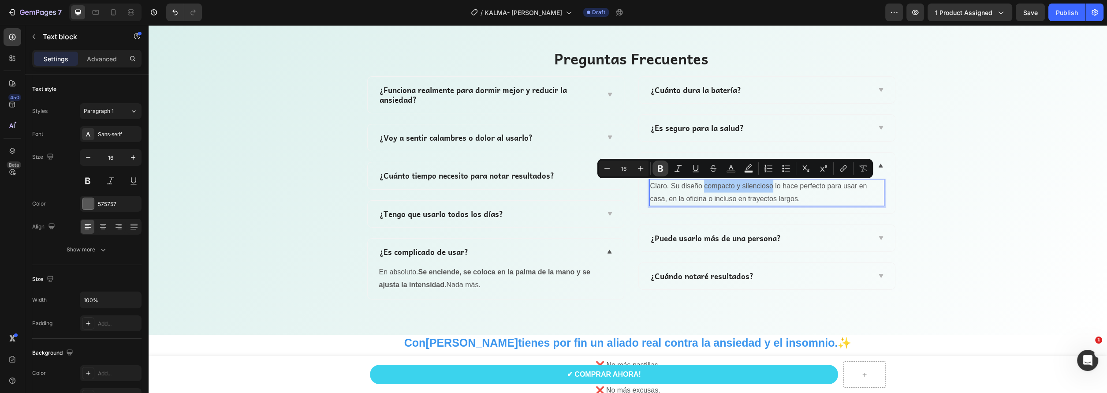
click at [661, 165] on icon "Editor contextual toolbar" at bounding box center [660, 168] width 9 height 9
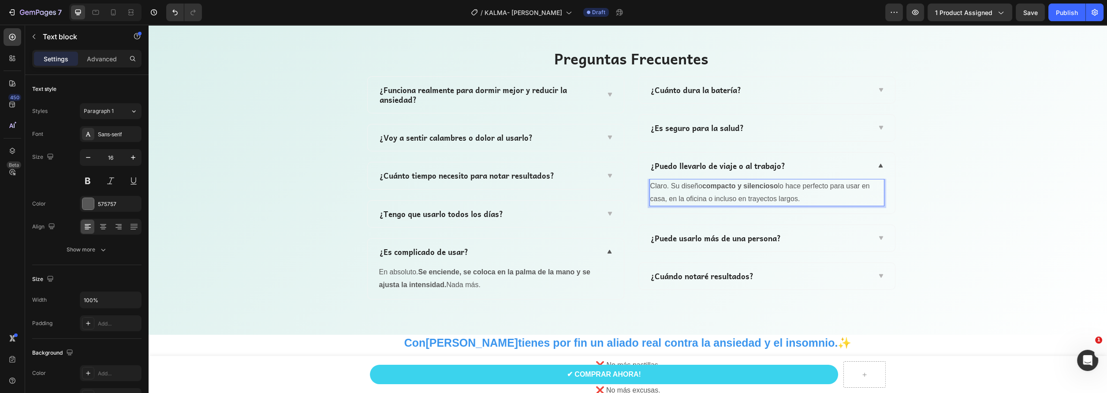
click at [733, 186] on strong "compacto y silencioso" at bounding box center [740, 185] width 76 height 7
click at [733, 235] on p "¿Puede usarlo más de una persona?" at bounding box center [716, 238] width 130 height 10
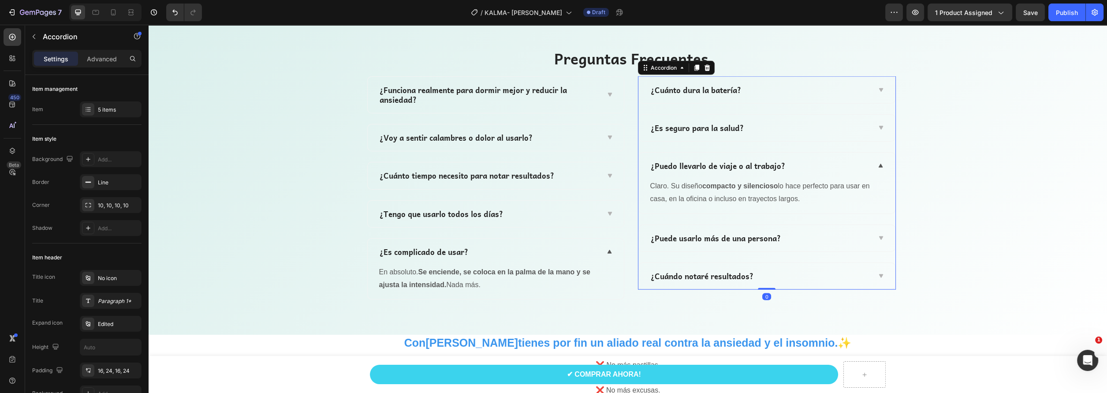
click at [777, 235] on div "¿Puede usarlo más de una persona?" at bounding box center [759, 238] width 221 height 12
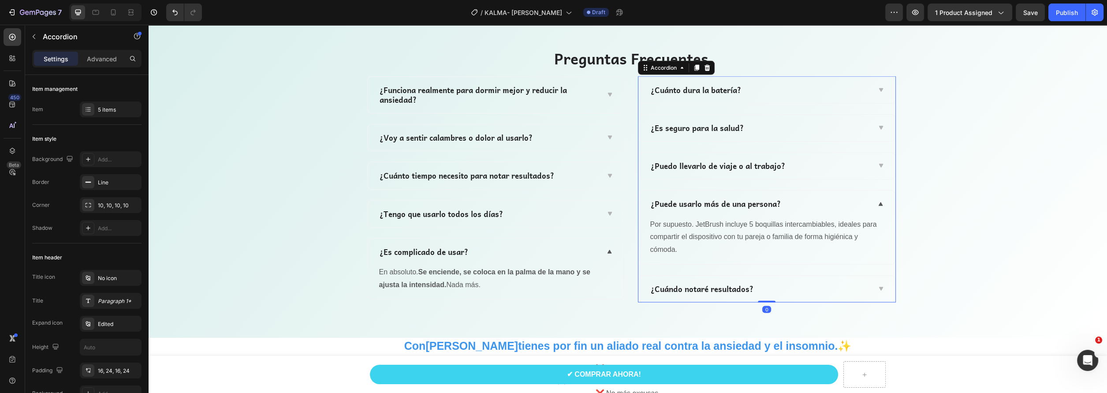
click at [776, 234] on p "Por supuesto. JetBrush incluye 5 boquillas intercambiables, ideales para compar…" at bounding box center [766, 237] width 233 height 38
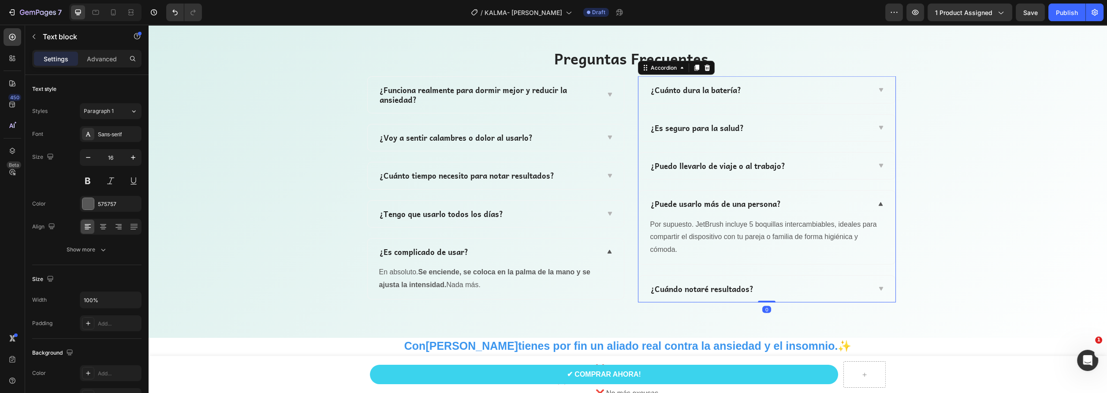
click at [771, 204] on p "¿Puede usarlo más de una persona?" at bounding box center [716, 204] width 130 height 10
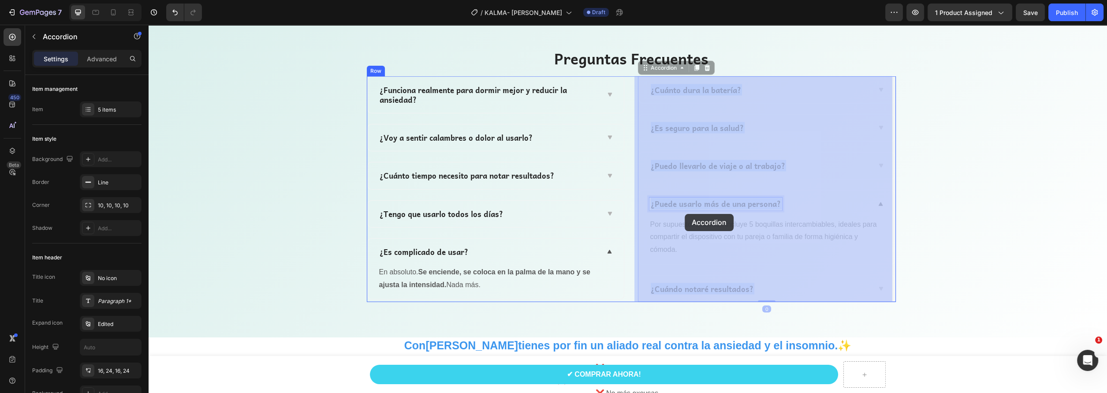
drag, startPoint x: 777, startPoint y: 201, endPoint x: 690, endPoint y: 217, distance: 87.8
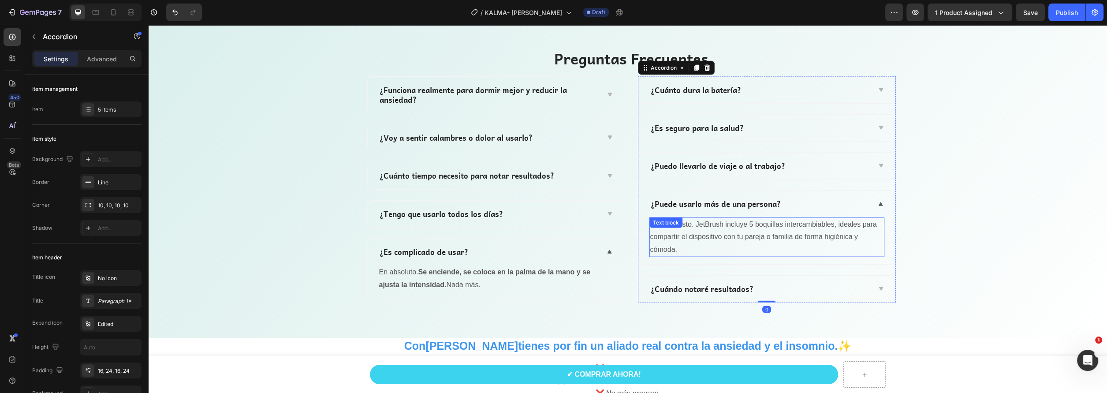
click at [742, 234] on p "Por supuesto. JetBrush incluye 5 boquillas intercambiables, ideales para compar…" at bounding box center [766, 237] width 233 height 38
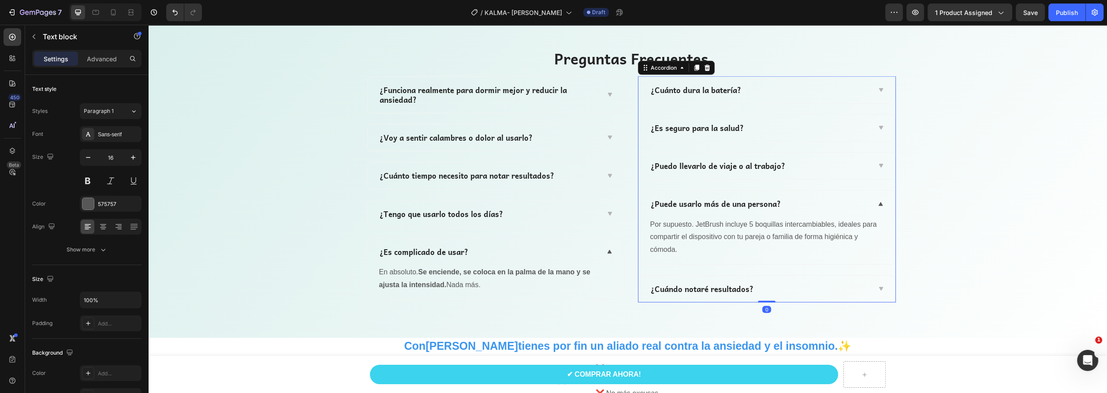
click at [770, 206] on p "¿Puede usarlo más de una persona?" at bounding box center [716, 204] width 130 height 10
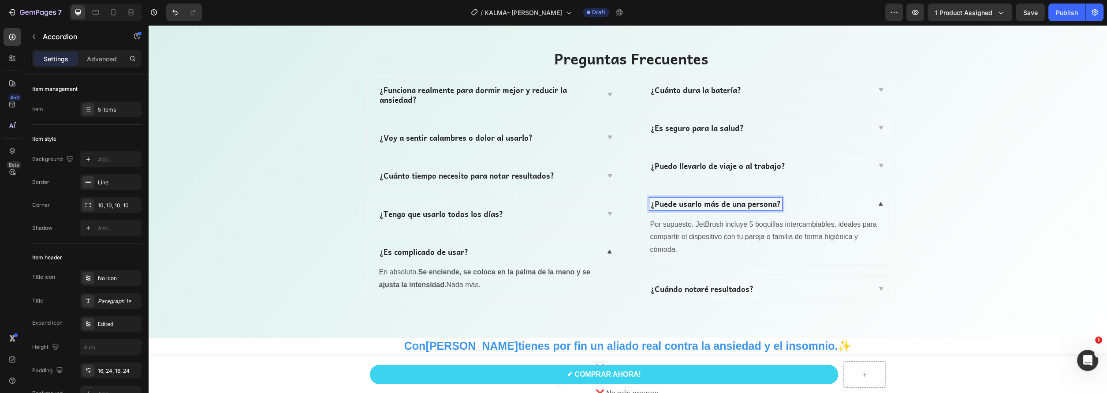
click at [777, 203] on div "¿Puede usarlo más de una persona?" at bounding box center [715, 203] width 133 height 12
drag, startPoint x: 777, startPoint y: 203, endPoint x: 650, endPoint y: 200, distance: 127.0
click at [650, 200] on div "¿Puede usarlo más de una persona?" at bounding box center [715, 203] width 133 height 12
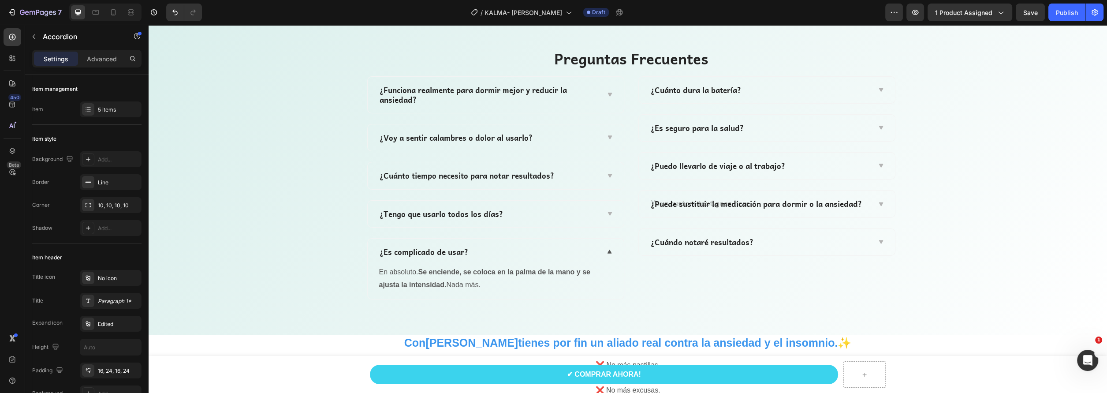
scroll to position [2914, 0]
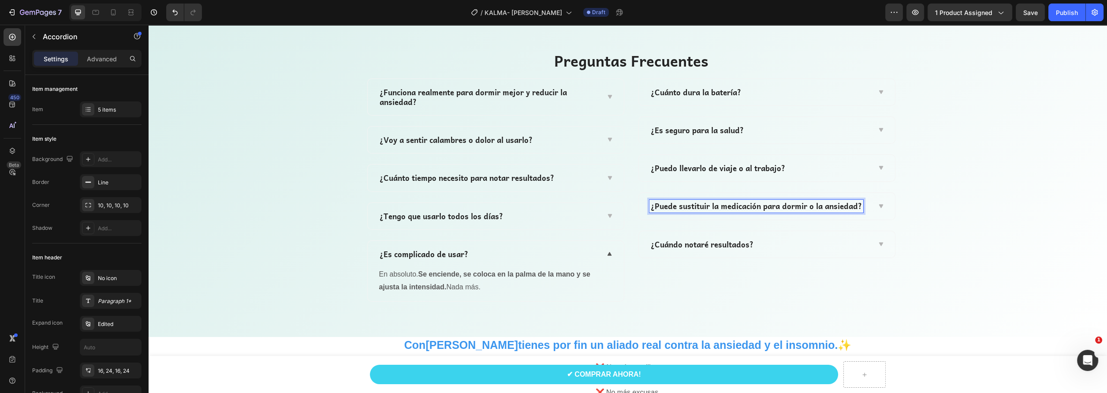
click at [877, 205] on icon at bounding box center [880, 206] width 7 height 7
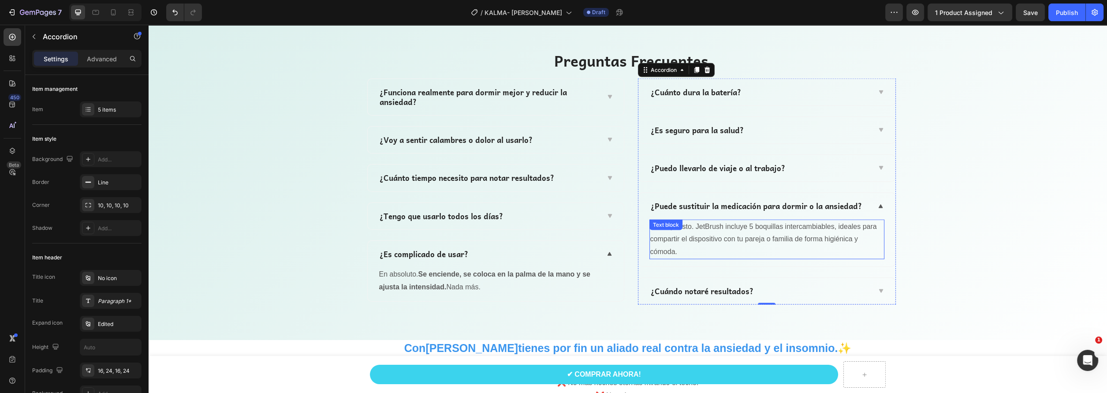
click at [737, 239] on p "Por supuesto. JetBrush incluye 5 boquillas intercambiables, ideales para compar…" at bounding box center [766, 239] width 233 height 38
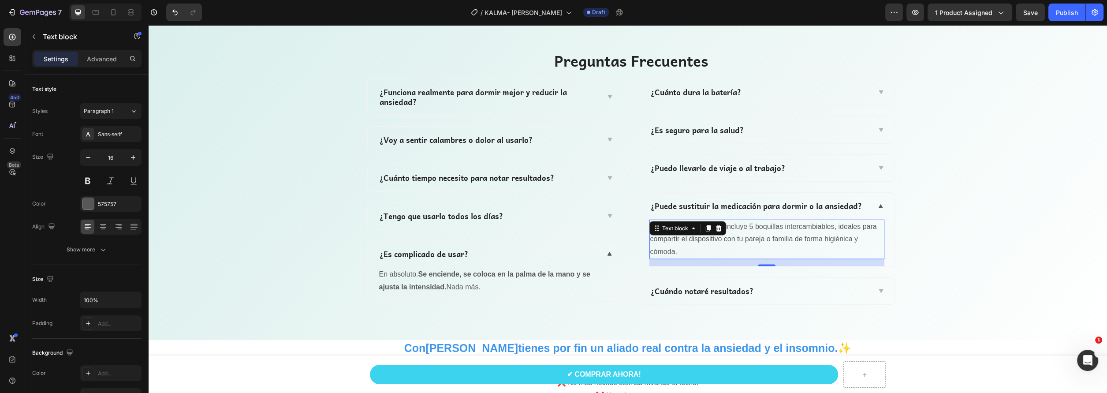
drag, startPoint x: 688, startPoint y: 243, endPoint x: 685, endPoint y: 250, distance: 7.3
click at [687, 244] on p "Por supuesto. JetBrush incluye 5 boquillas intercambiables, ideales para compar…" at bounding box center [766, 239] width 233 height 38
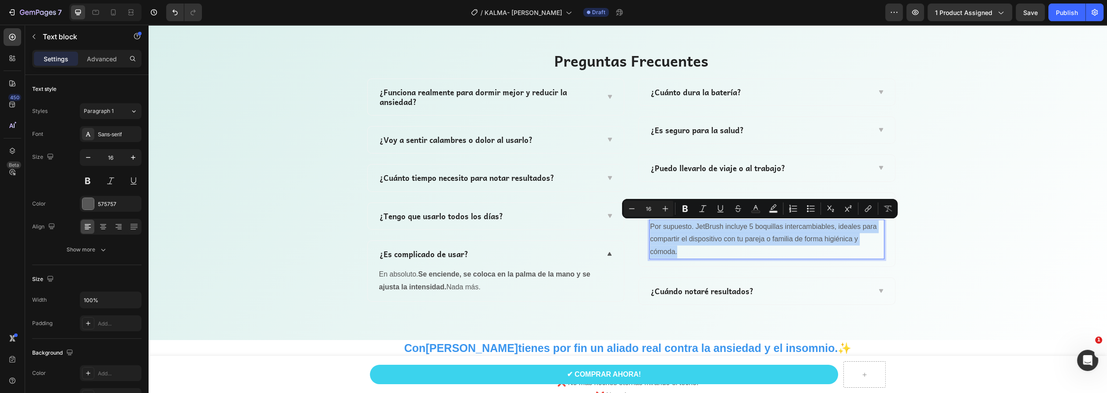
drag, startPoint x: 679, startPoint y: 254, endPoint x: 646, endPoint y: 229, distance: 41.8
click at [649, 229] on div "Por supuesto. JetBrush incluye 5 boquillas intercambiables, ideales para compar…" at bounding box center [766, 240] width 235 height 40
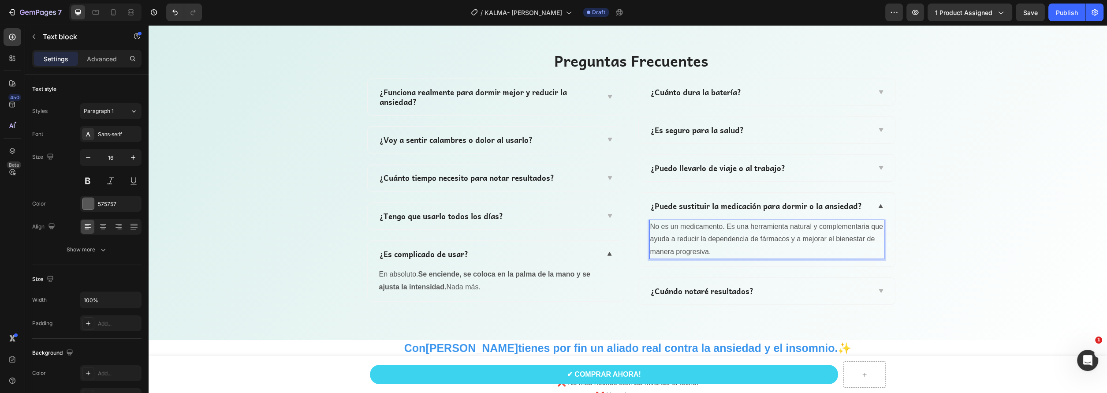
click at [740, 228] on p "No es un medicamento. Es una herramienta natural y complementaria que ayuda a r…" at bounding box center [766, 239] width 233 height 38
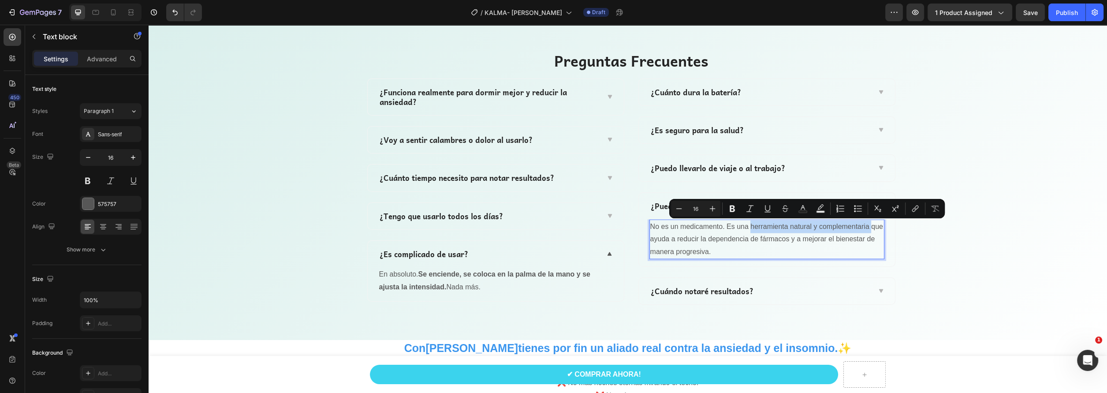
drag, startPoint x: 748, startPoint y: 225, endPoint x: 869, endPoint y: 227, distance: 121.7
click at [869, 227] on p "No es un medicamento. Es una herramienta natural y complementaria que ayuda a r…" at bounding box center [766, 239] width 233 height 38
click at [733, 208] on icon "Editor contextual toolbar" at bounding box center [731, 208] width 5 height 7
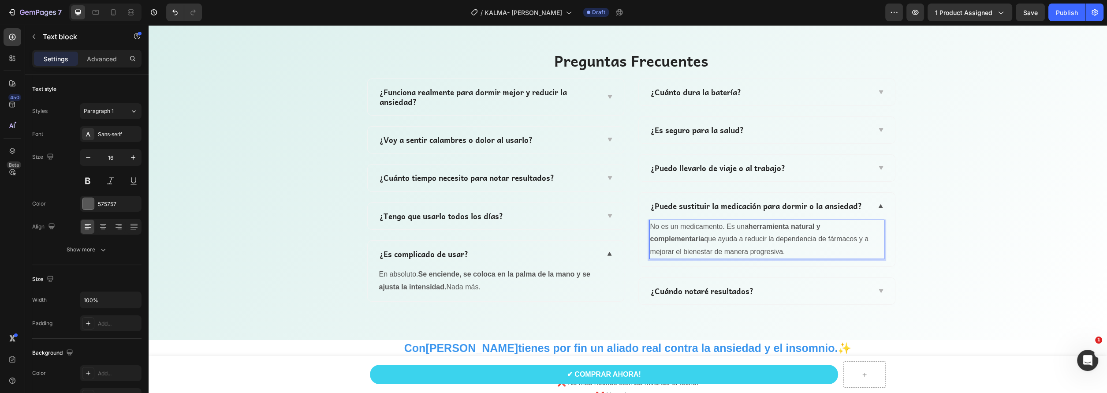
click at [724, 236] on p "No es un medicamento. Es una herramienta natural y complementaria que ayuda a r…" at bounding box center [766, 239] width 233 height 38
drag, startPoint x: 812, startPoint y: 238, endPoint x: 839, endPoint y: 247, distance: 27.9
click at [839, 247] on p "No es un medicamento. Es una herramienta natural y complementaria que ayuda a r…" at bounding box center [766, 239] width 233 height 38
click at [922, 255] on div "Preguntas Frecuentes Heading Row ¿Funciona realmente para dormir mejor y reduci…" at bounding box center [631, 178] width 952 height 254
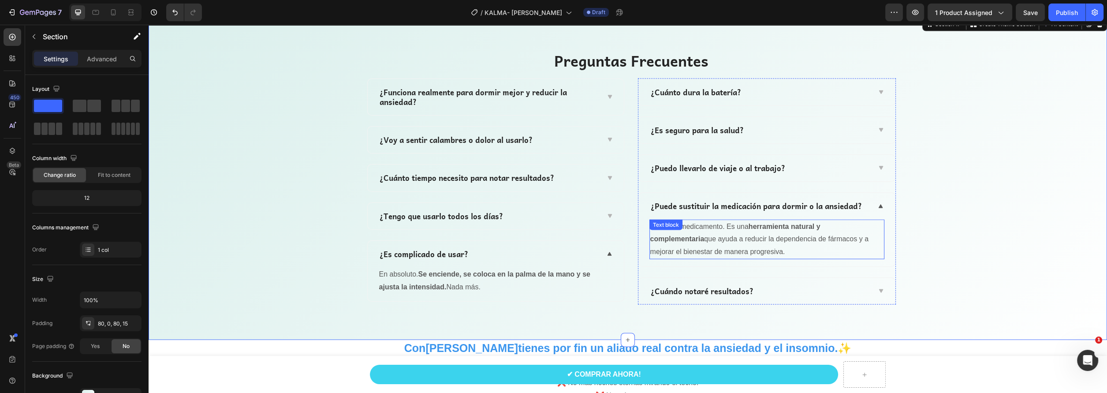
click at [832, 239] on p "No es un medicamento. Es una herramienta natural y complementaria que ayuda a r…" at bounding box center [766, 239] width 233 height 38
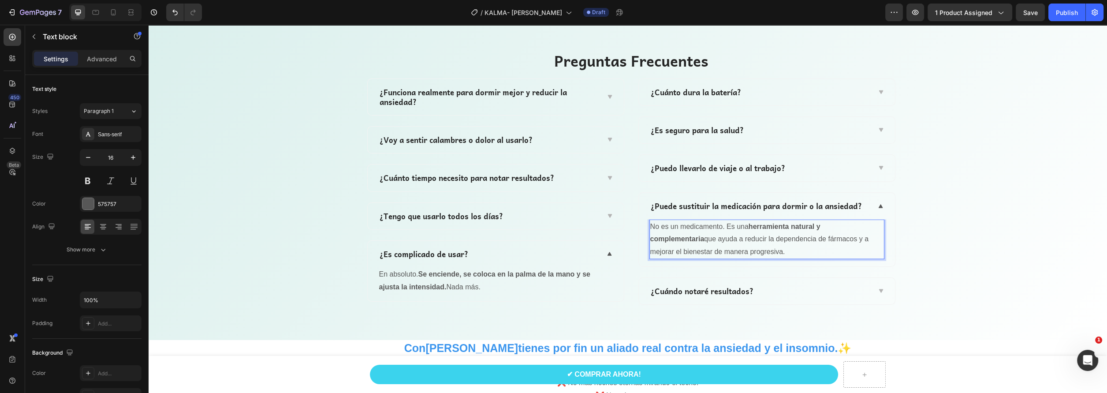
drag, startPoint x: 813, startPoint y: 238, endPoint x: 831, endPoint y: 245, distance: 19.6
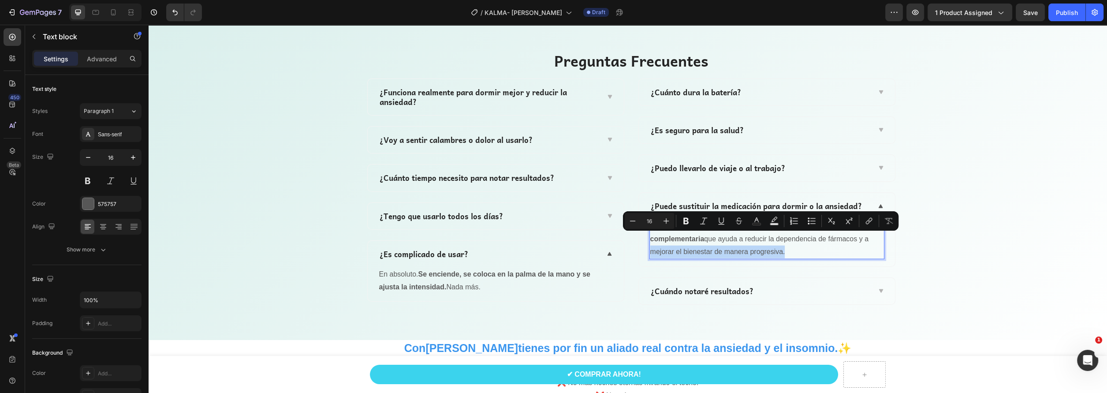
drag, startPoint x: 814, startPoint y: 238, endPoint x: 836, endPoint y: 248, distance: 24.1
click at [836, 248] on p "No es un medicamento. Es una herramienta natural y complementaria que ayuda a r…" at bounding box center [766, 239] width 233 height 38
drag, startPoint x: 683, startPoint y: 220, endPoint x: 559, endPoint y: 221, distance: 123.9
click at [683, 220] on icon "Editor contextual toolbar" at bounding box center [685, 221] width 5 height 7
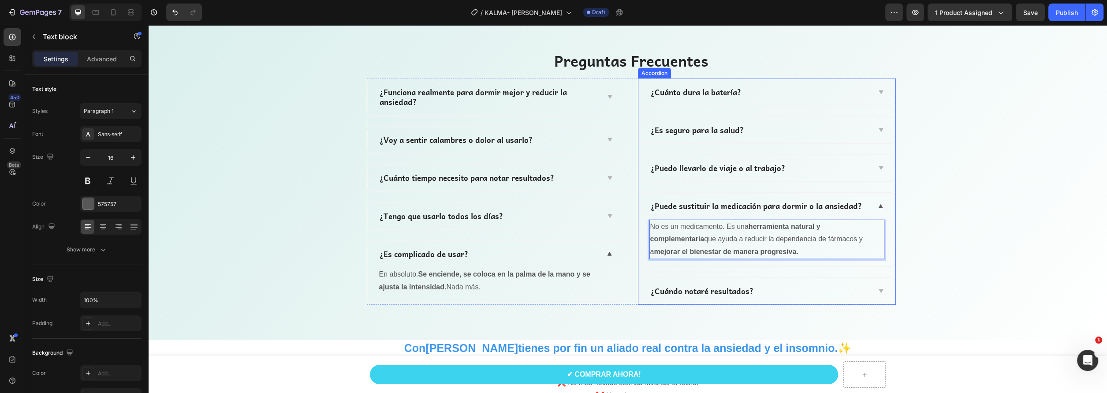
click at [725, 287] on p "¿Cuándo notaré resultados?" at bounding box center [702, 291] width 103 height 10
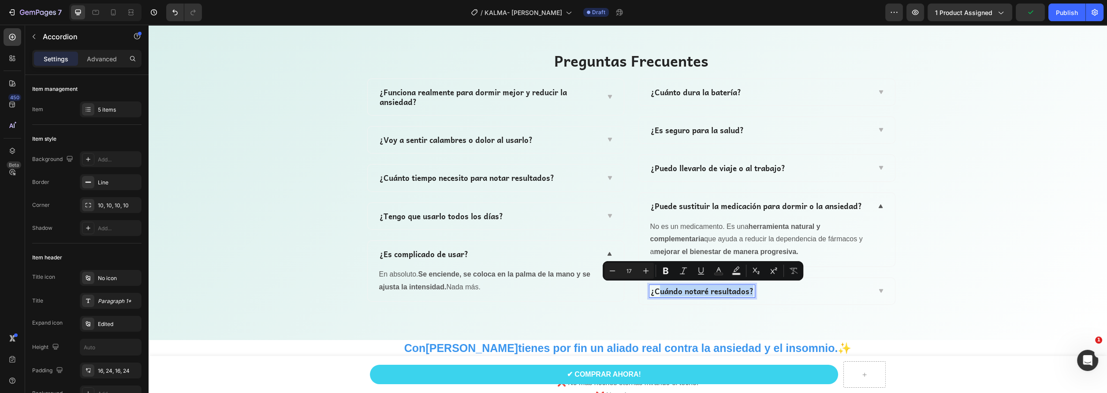
drag, startPoint x: 749, startPoint y: 290, endPoint x: 655, endPoint y: 287, distance: 93.9
click at [655, 287] on p "¿Cuándo notaré resultados?" at bounding box center [702, 291] width 103 height 10
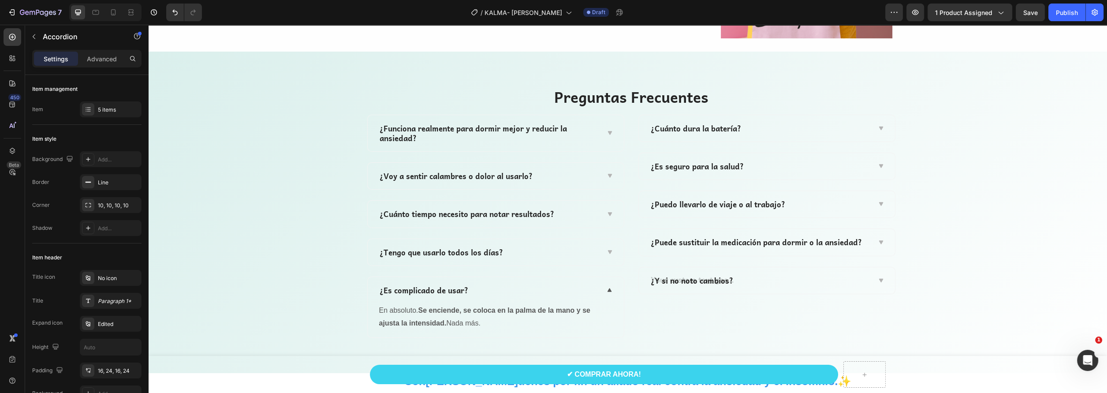
scroll to position [2865, 0]
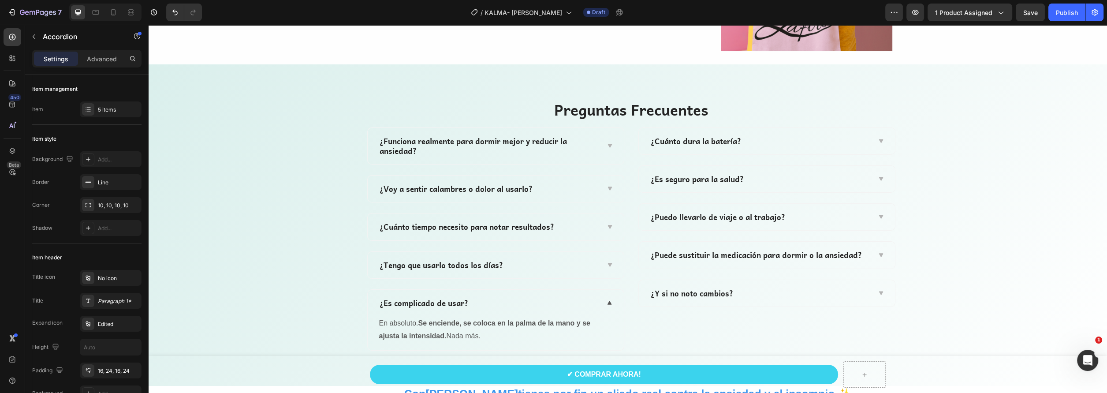
click at [819, 295] on div "¿Y si no noto cambios?" at bounding box center [759, 293] width 221 height 12
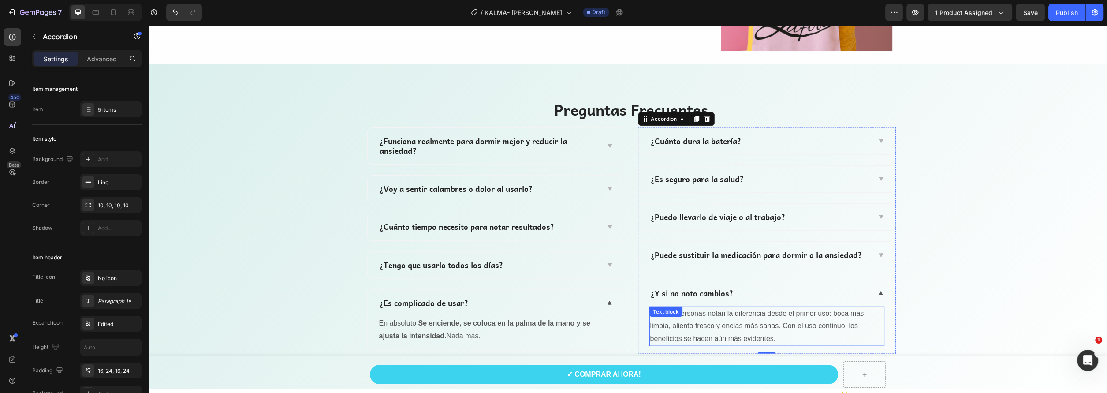
click at [755, 335] on p "Muchas personas notan la diferencia desde el primer uso: boca más limpia, alien…" at bounding box center [766, 326] width 233 height 38
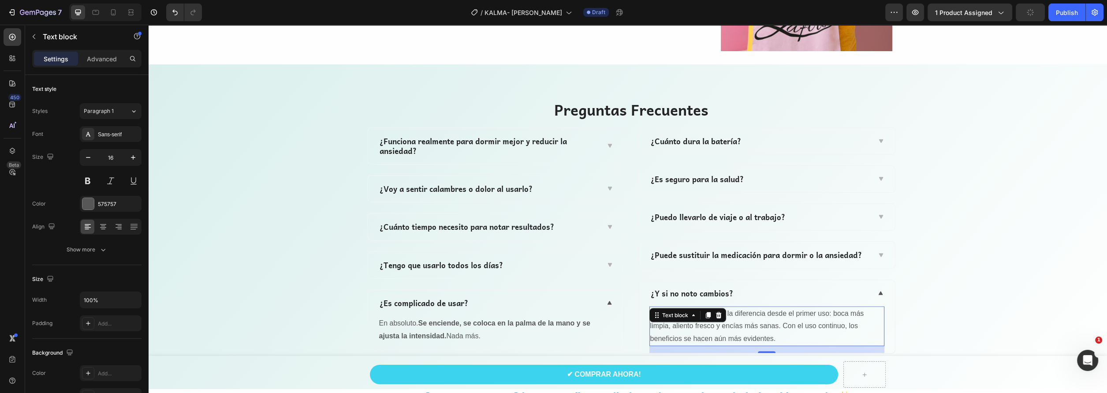
click at [788, 338] on p "Muchas personas notan la diferencia desde el primer uso: boca más limpia, alien…" at bounding box center [766, 326] width 233 height 38
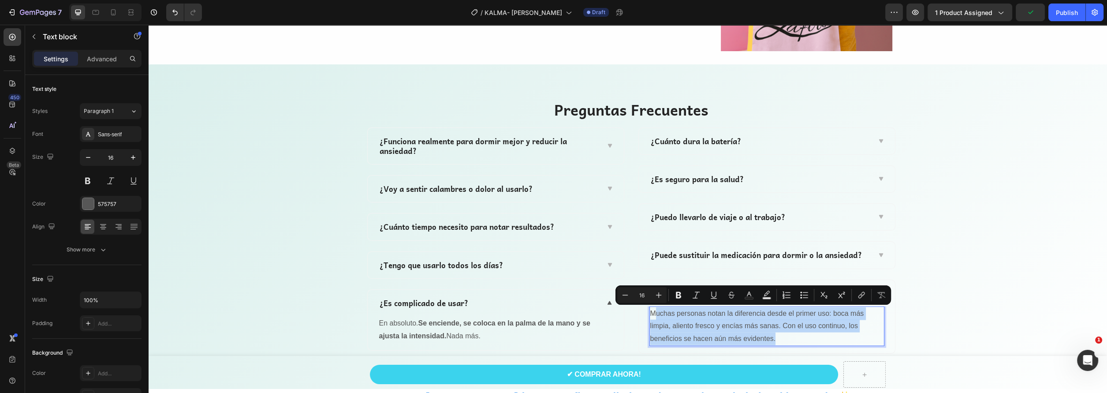
drag, startPoint x: 779, startPoint y: 339, endPoint x: 650, endPoint y: 315, distance: 131.5
click at [650, 315] on p "Muchas personas notan la diferencia desde el primer uso: boca más limpia, alien…" at bounding box center [766, 326] width 233 height 38
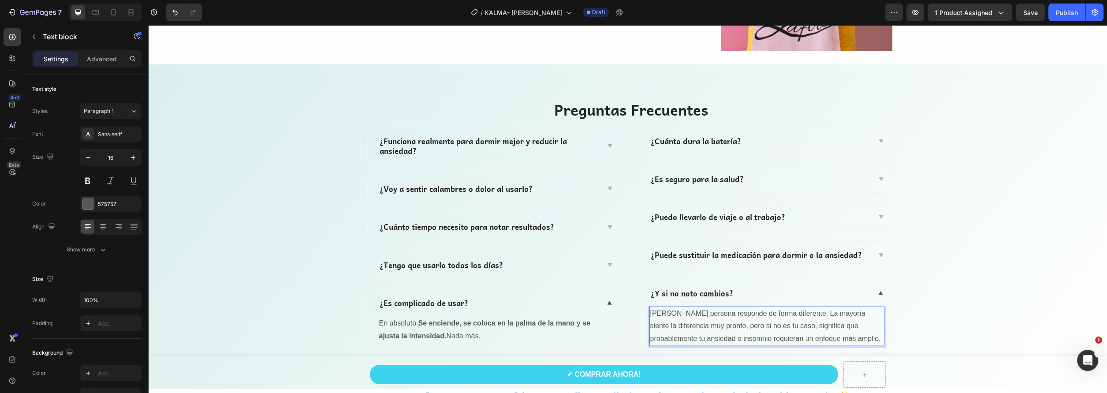
click at [653, 311] on p "MCada persona responde de forma diferente. La mayoría siente la diferencia muy …" at bounding box center [766, 326] width 233 height 38
click at [811, 313] on p "Cada persona responde de forma diferente. La mayoría siente la diferencia muy p…" at bounding box center [766, 326] width 233 height 38
click at [915, 310] on div "Preguntas Frecuentes Heading Row ¿Funciona realmente para dormir mejor y reduci…" at bounding box center [631, 227] width 952 height 254
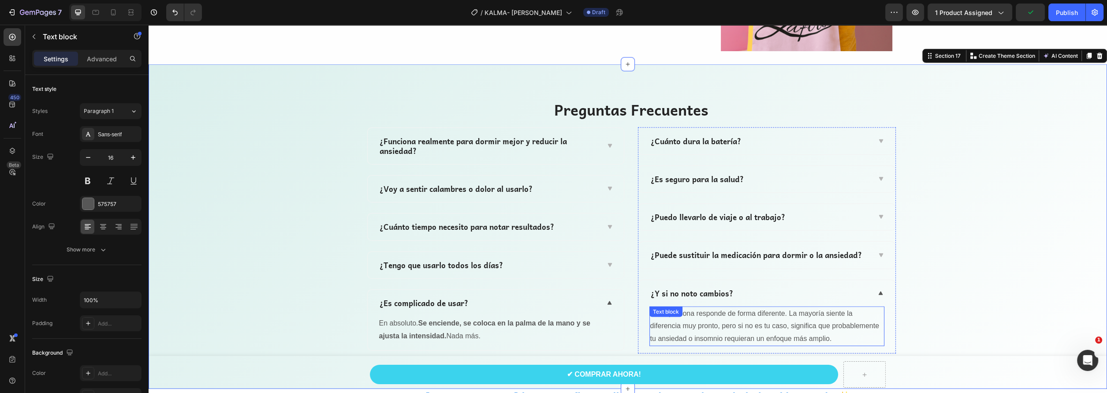
click at [714, 318] on div "Cada persona responde de forma diferente. La mayoría siente la diferencia muy p…" at bounding box center [766, 326] width 235 height 40
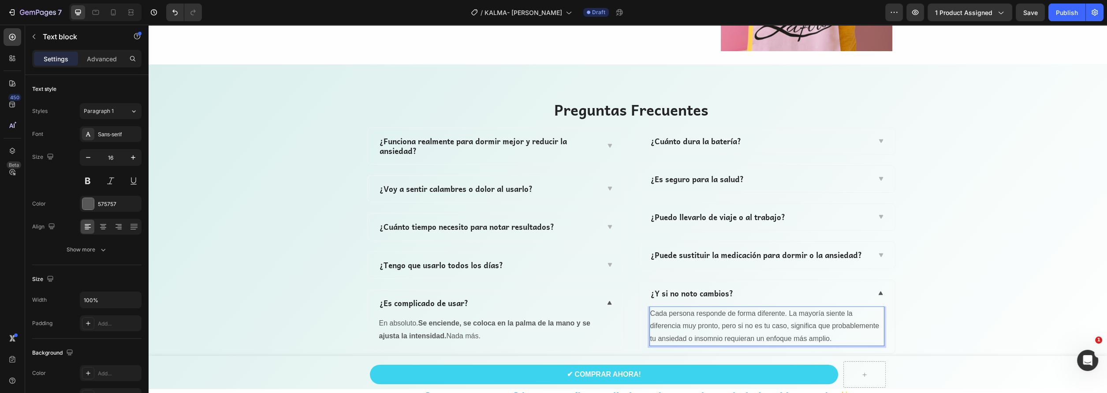
drag, startPoint x: 784, startPoint y: 311, endPoint x: 794, endPoint y: 327, distance: 19.0
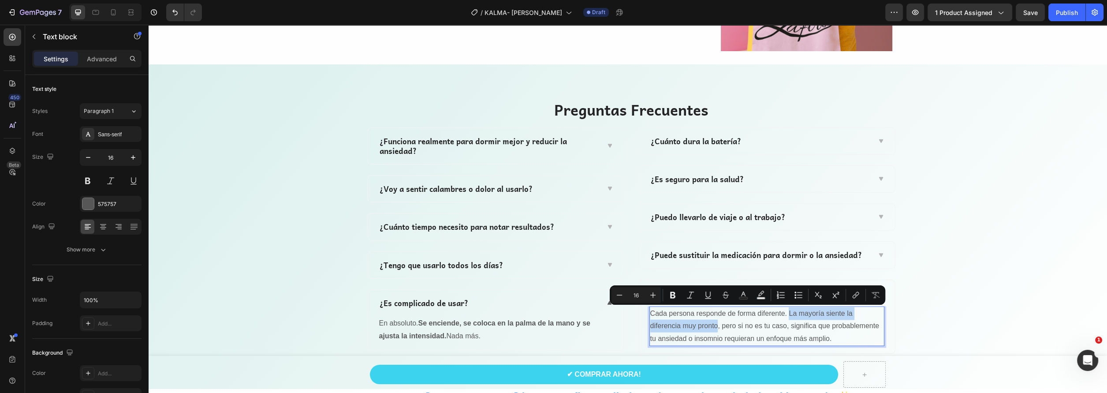
drag, startPoint x: 785, startPoint y: 310, endPoint x: 714, endPoint y: 324, distance: 72.4
click at [714, 324] on p "Cada persona responde de forma diferente. La mayoría siente la diferencia muy p…" at bounding box center [766, 326] width 233 height 38
click at [673, 289] on button "Bold" at bounding box center [673, 295] width 16 height 16
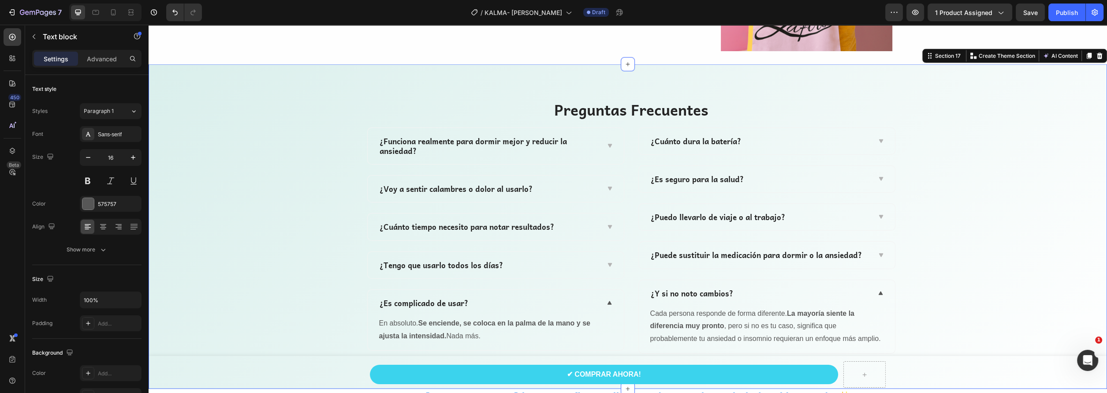
click at [919, 286] on div "Preguntas Frecuentes Heading Row ¿Funciona realmente para dormir mejor y reduci…" at bounding box center [631, 227] width 952 height 254
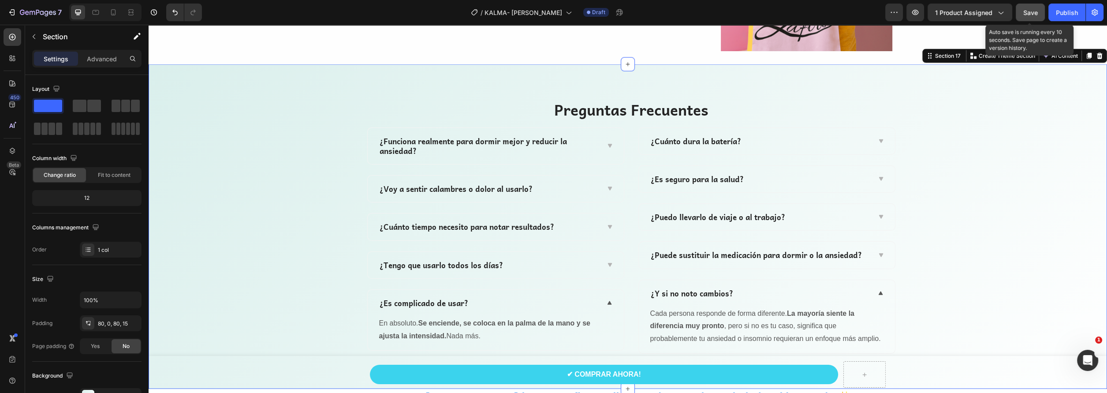
click at [1031, 12] on span "Save" at bounding box center [1030, 12] width 15 height 7
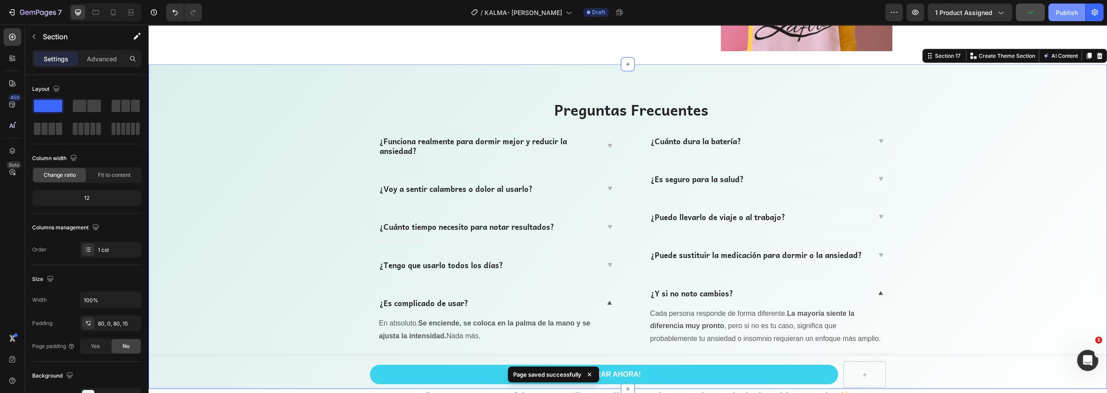
click at [1062, 16] on div "Publish" at bounding box center [1067, 12] width 22 height 9
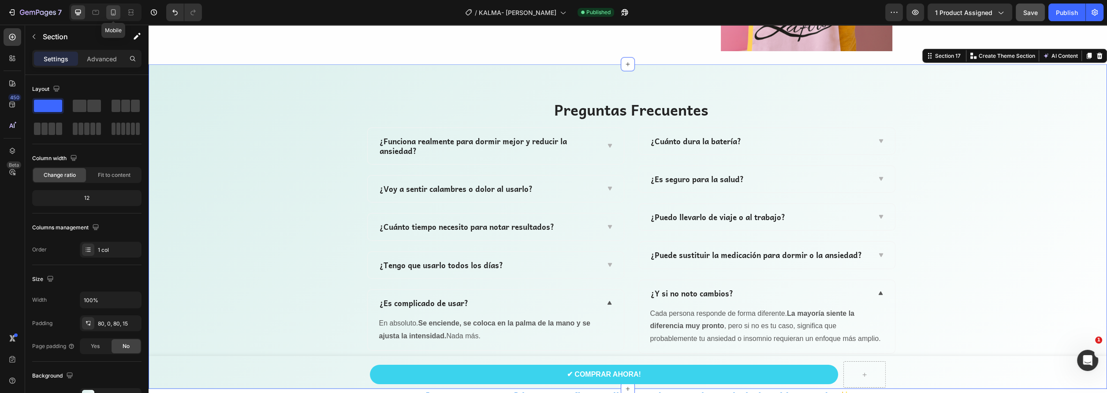
click at [112, 9] on icon at bounding box center [113, 12] width 5 height 6
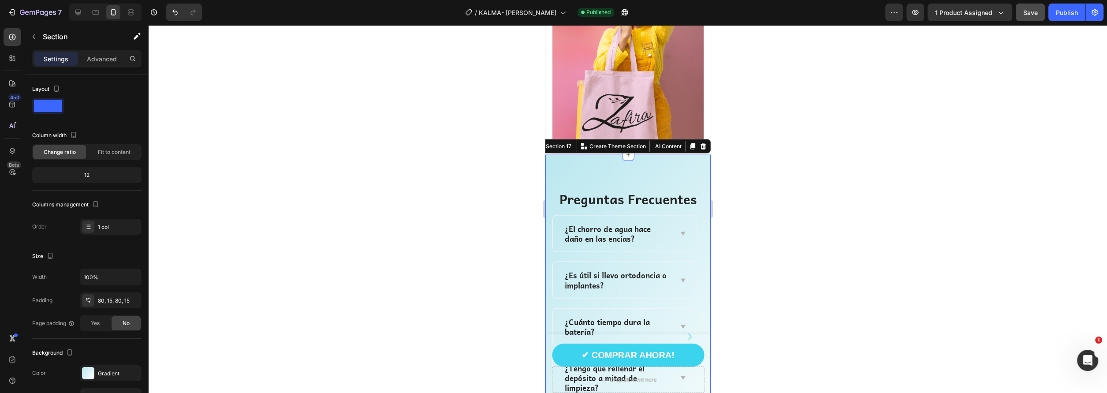
scroll to position [3008, 0]
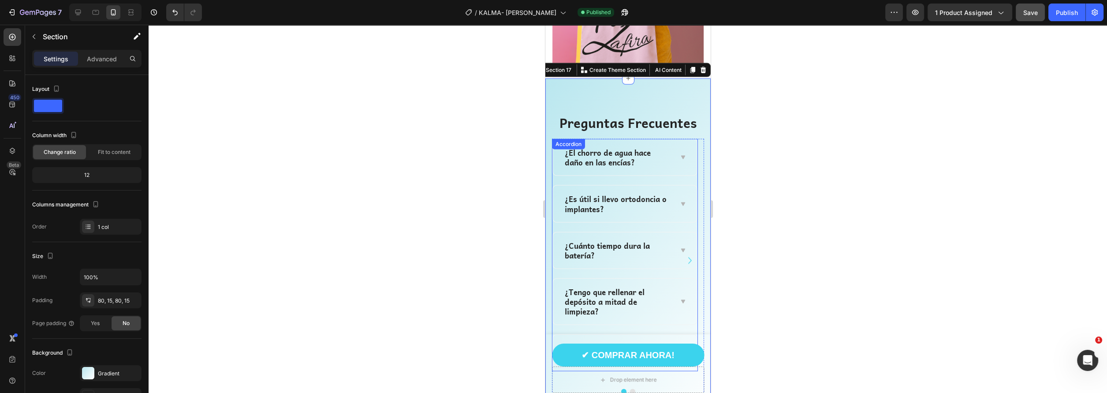
click at [621, 148] on p "¿El chorro de agua hace daño en las encías?" at bounding box center [617, 157] width 106 height 19
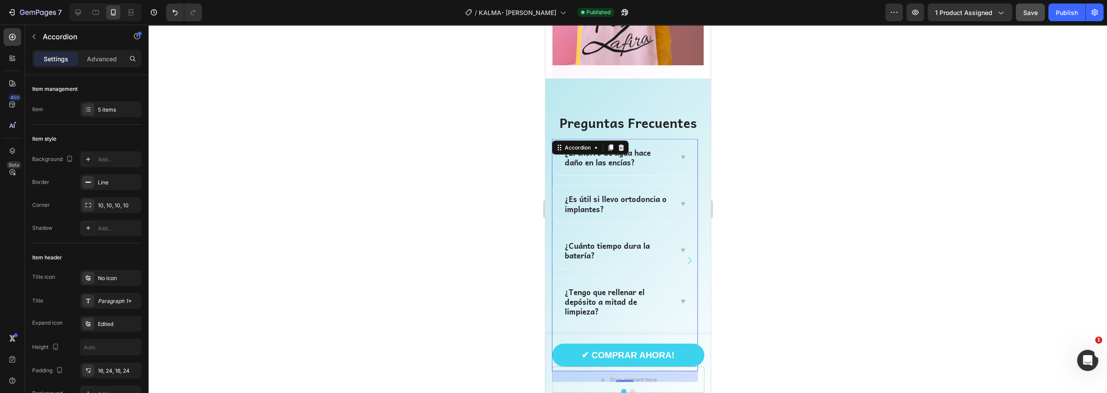
click at [647, 148] on p "¿El chorro de agua hace daño en las encías?" at bounding box center [617, 157] width 106 height 19
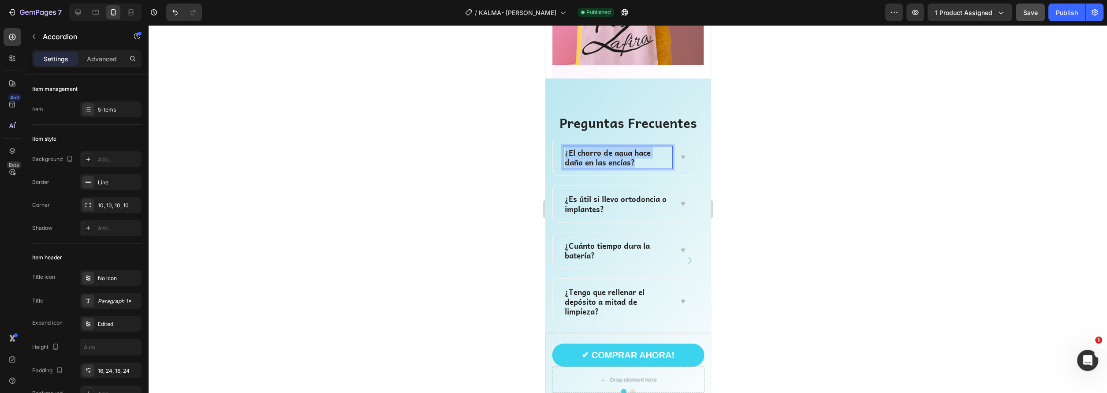
drag, startPoint x: 635, startPoint y: 141, endPoint x: 566, endPoint y: 128, distance: 70.8
click at [566, 148] on p "¿El chorro de agua hace daño en las encías?" at bounding box center [617, 157] width 106 height 19
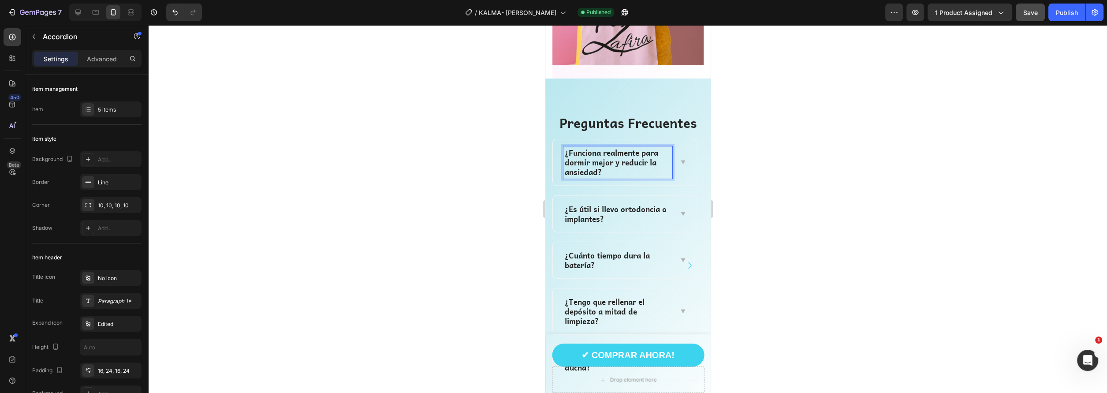
click at [679, 159] on icon at bounding box center [682, 162] width 7 height 7
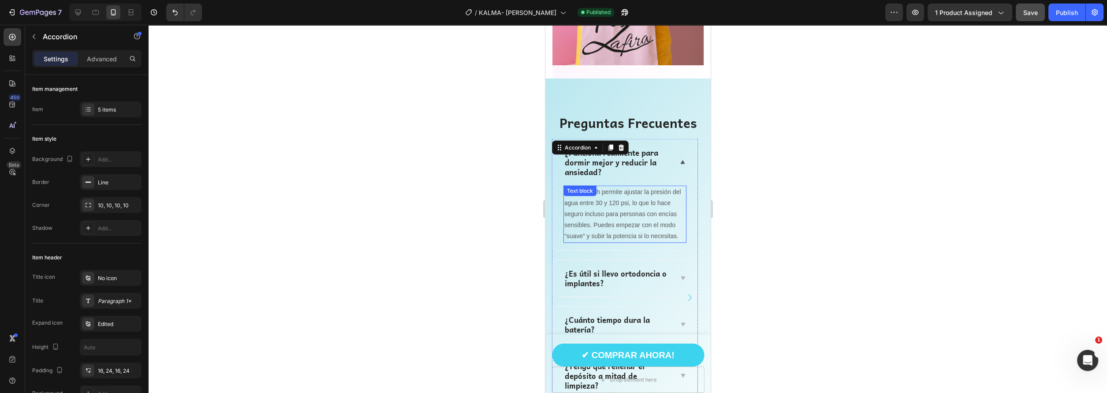
click at [600, 203] on p "No. JetBrush permite ajustar la presión del agua entre 30 y 120 psi, lo que lo …" at bounding box center [624, 214] width 121 height 56
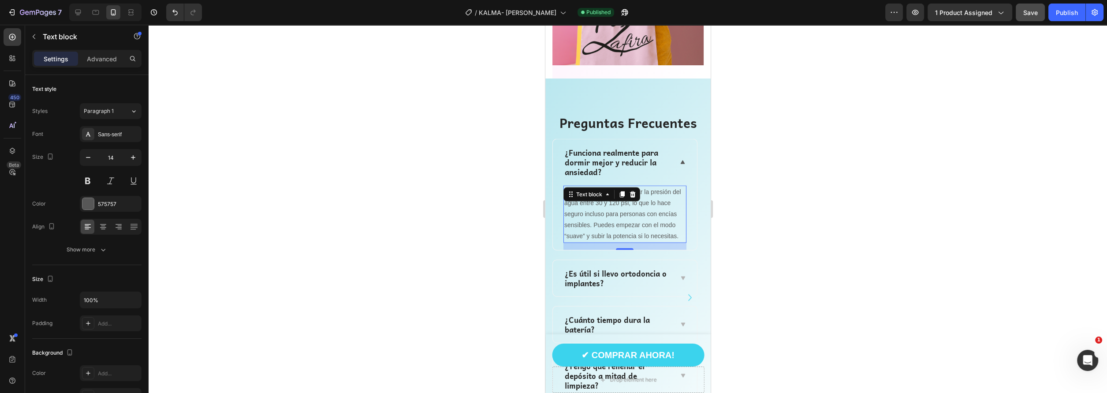
click at [647, 205] on p "No. JetBrush permite ajustar la presión del agua entre 30 y 120 psi, lo que lo …" at bounding box center [624, 214] width 121 height 56
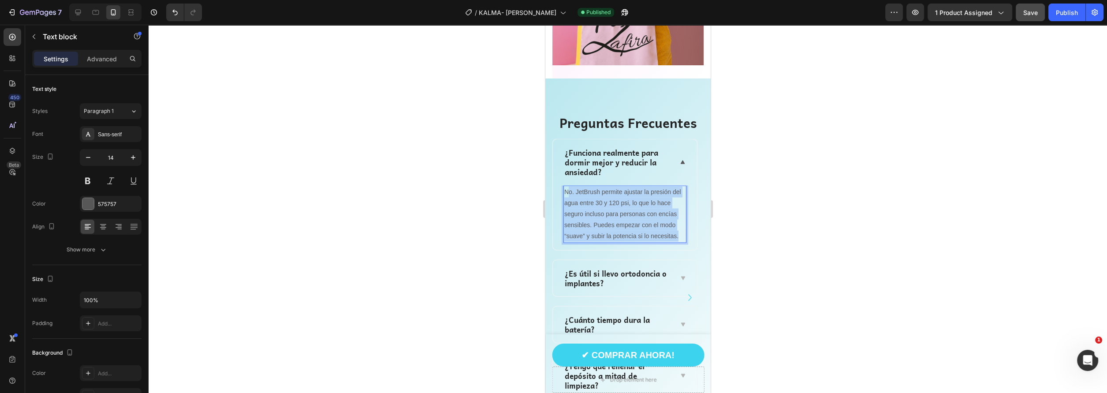
drag, startPoint x: 680, startPoint y: 213, endPoint x: 567, endPoint y: 166, distance: 122.3
click at [567, 186] on p "No. JetBrush permite ajustar la presión del agua entre 30 y 120 psi, lo que lo …" at bounding box center [624, 214] width 121 height 56
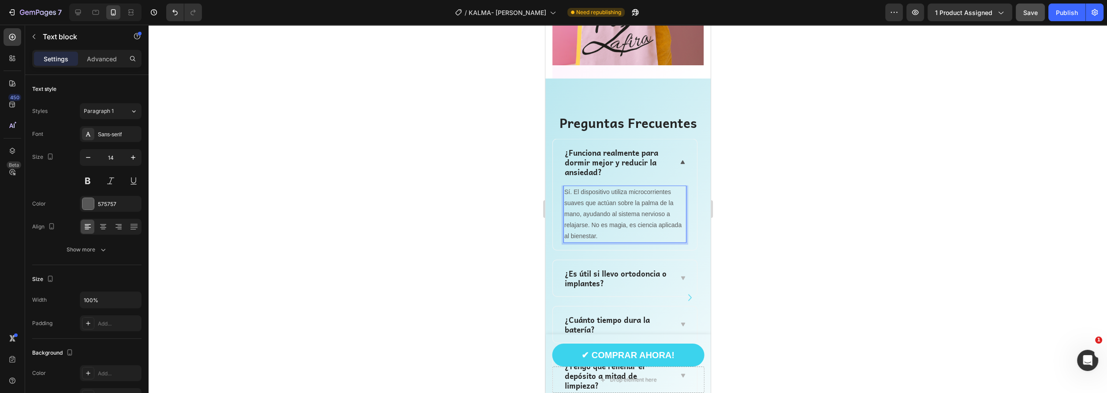
click at [646, 186] on p "Sí. El dispositivo utiliza microcorrientes suaves que actúan sobre la palma de …" at bounding box center [624, 214] width 121 height 56
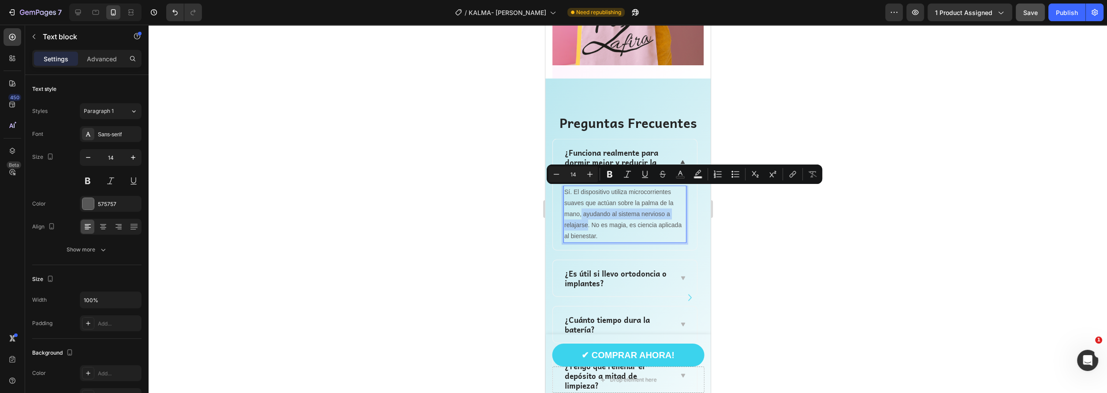
drag, startPoint x: 580, startPoint y: 190, endPoint x: 587, endPoint y: 201, distance: 13.4
click at [587, 201] on p "Sí. El dispositivo utiliza microcorrientes suaves que actúan sobre la palma de …" at bounding box center [624, 214] width 121 height 56
click at [614, 171] on button "Bold" at bounding box center [610, 174] width 16 height 16
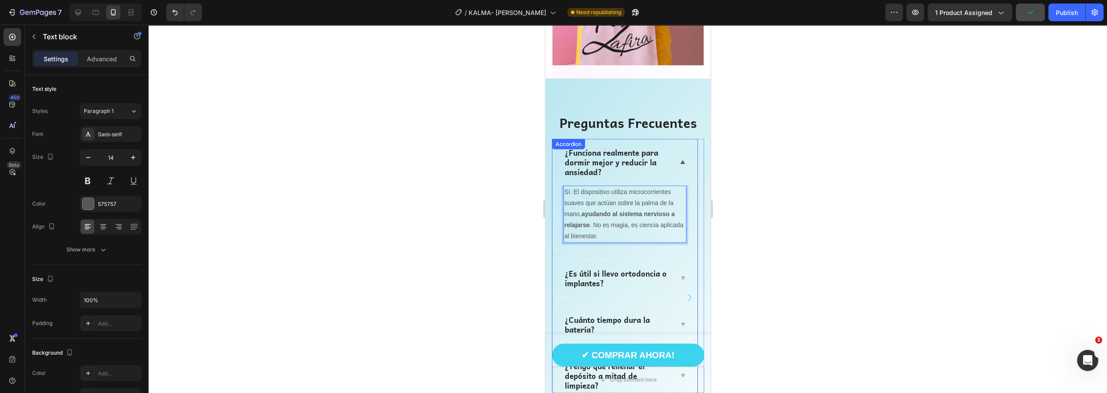
click at [629, 268] on p "¿Es útil si llevo ortodoncia o implantes?" at bounding box center [617, 277] width 106 height 19
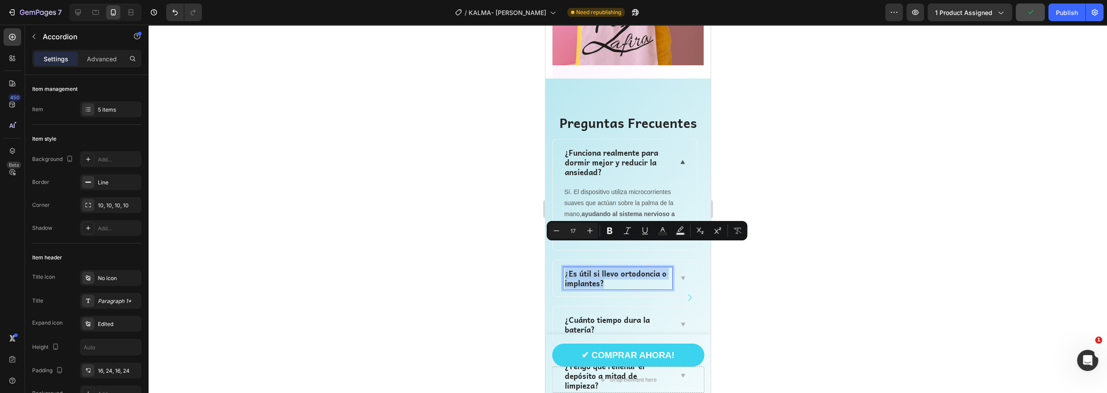
drag, startPoint x: 608, startPoint y: 262, endPoint x: 566, endPoint y: 250, distance: 43.8
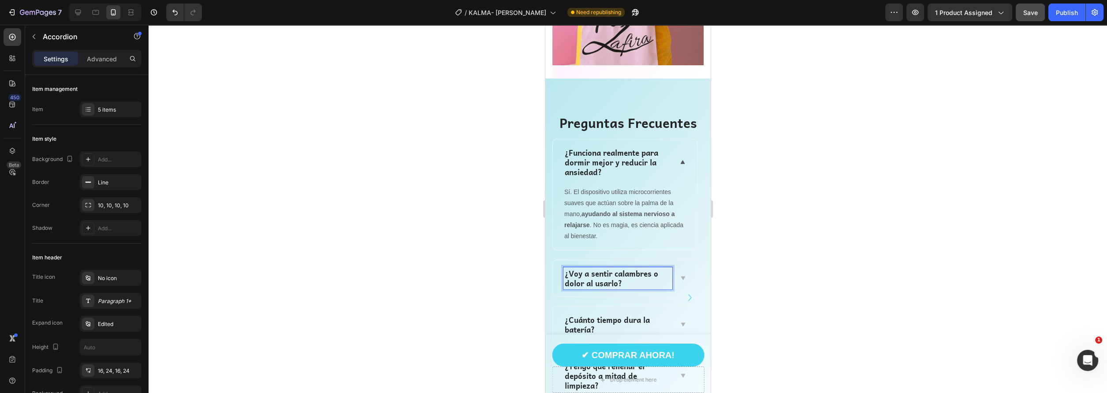
scroll to position [0, 0]
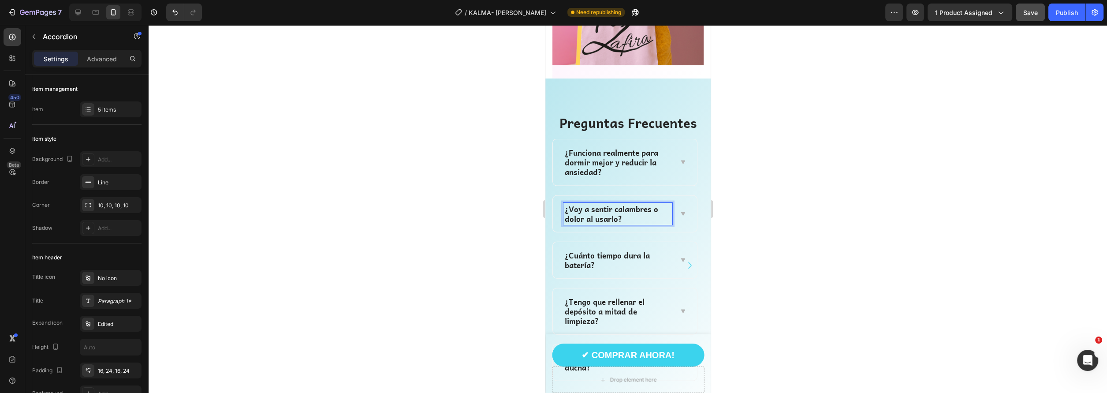
click at [681, 217] on icon at bounding box center [682, 213] width 7 height 7
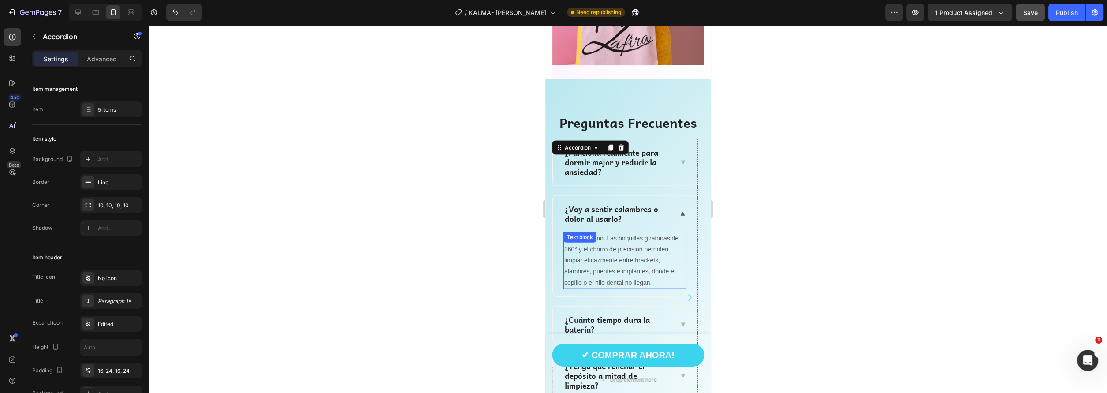
click at [619, 247] on p "Sí, muchísimo. Las boquillas giratorias de 360° y el chorro de precisión permit…" at bounding box center [624, 261] width 121 height 56
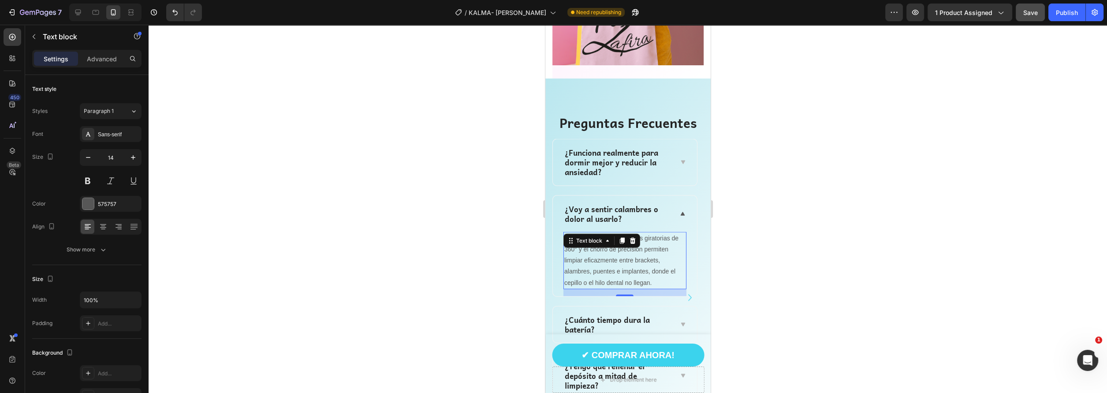
click at [619, 247] on p "Sí, muchísimo. Las boquillas giratorias de 360° y el chorro de precisión permit…" at bounding box center [624, 261] width 121 height 56
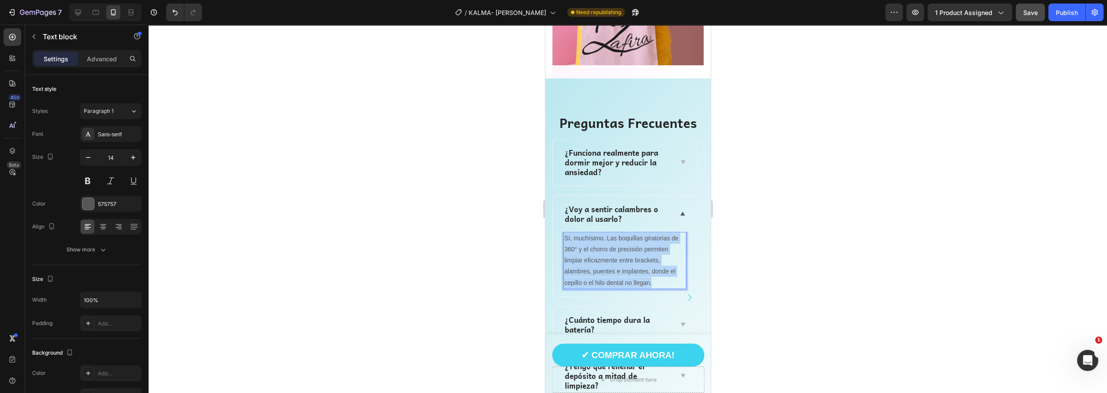
drag, startPoint x: 672, startPoint y: 260, endPoint x: 1086, endPoint y: 225, distance: 415.7
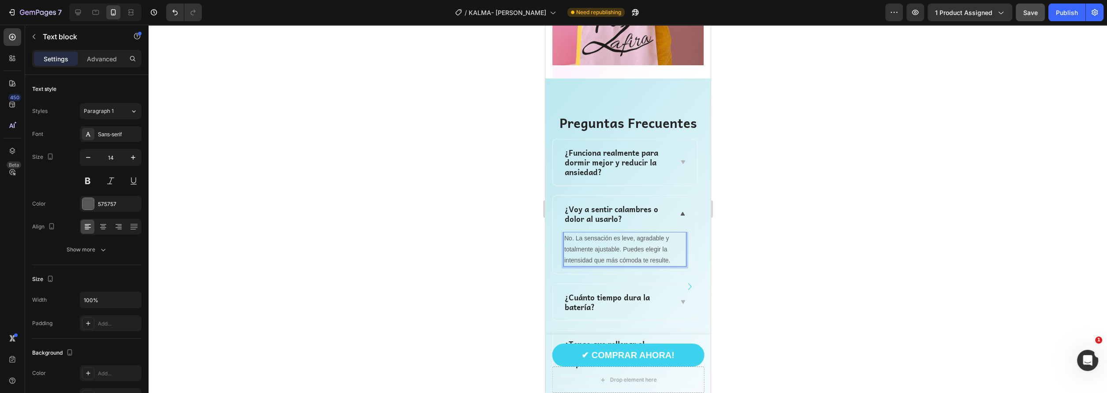
drag, startPoint x: 614, startPoint y: 216, endPoint x: 591, endPoint y: 221, distance: 24.4
click at [612, 233] on p "No. La sensación es leve, agradable y totalmente ajustable. Puedes elegir la in…" at bounding box center [624, 249] width 121 height 33
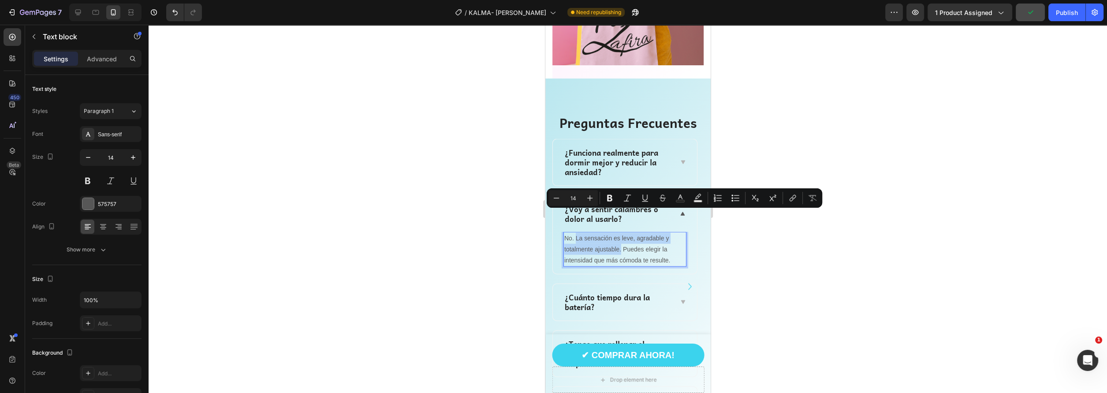
drag, startPoint x: 574, startPoint y: 213, endPoint x: 620, endPoint y: 227, distance: 47.8
click at [620, 233] on p "No. La sensación es leve, agradable y totalmente ajustable. Puedes elegir la in…" at bounding box center [624, 249] width 121 height 33
click at [610, 200] on icon "Editor contextual toolbar" at bounding box center [609, 198] width 5 height 7
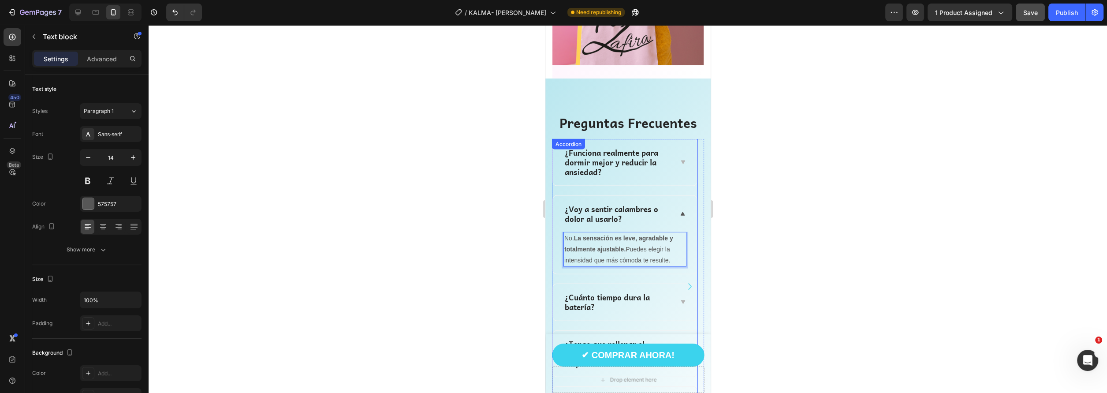
click at [593, 292] on p "¿Cuánto tiempo dura la batería?" at bounding box center [617, 301] width 106 height 19
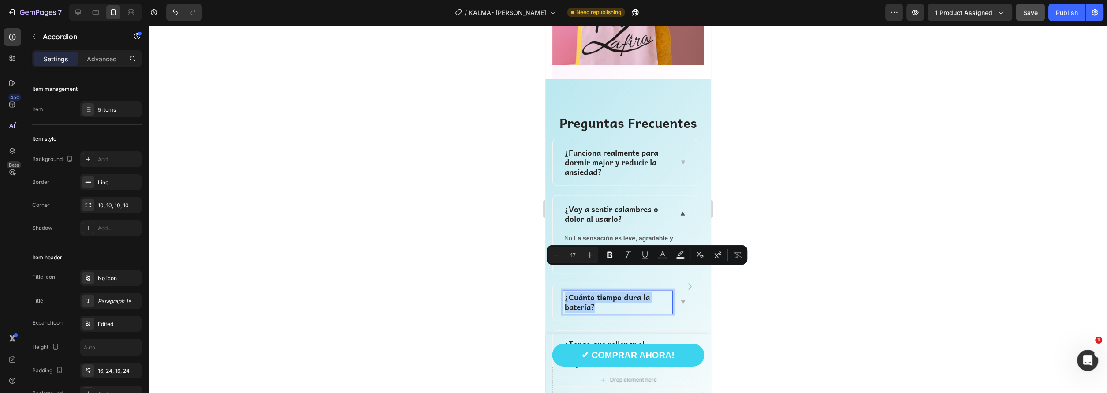
drag, startPoint x: 599, startPoint y: 282, endPoint x: 564, endPoint y: 275, distance: 35.5
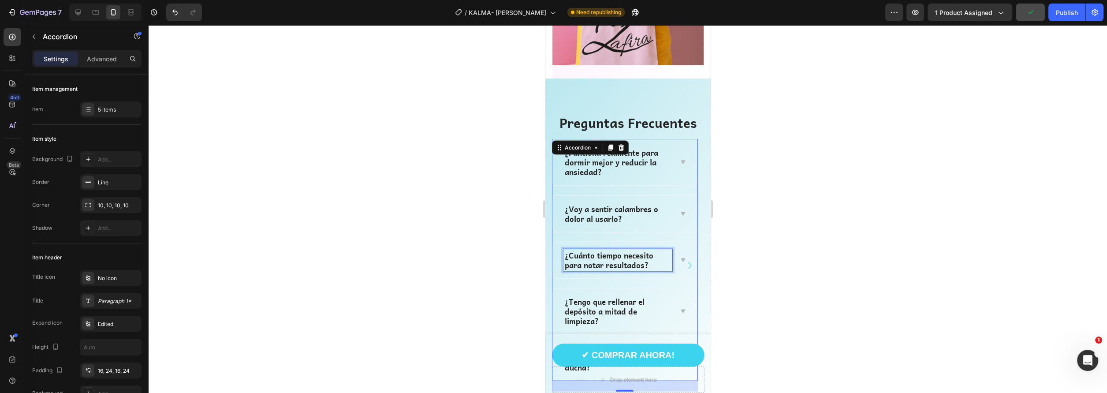
scroll to position [2966, 0]
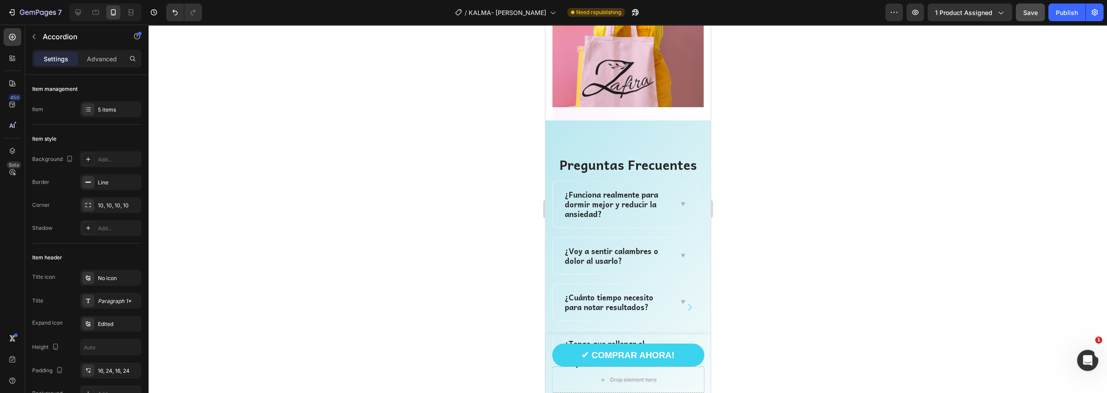
click at [680, 298] on icon at bounding box center [682, 301] width 7 height 7
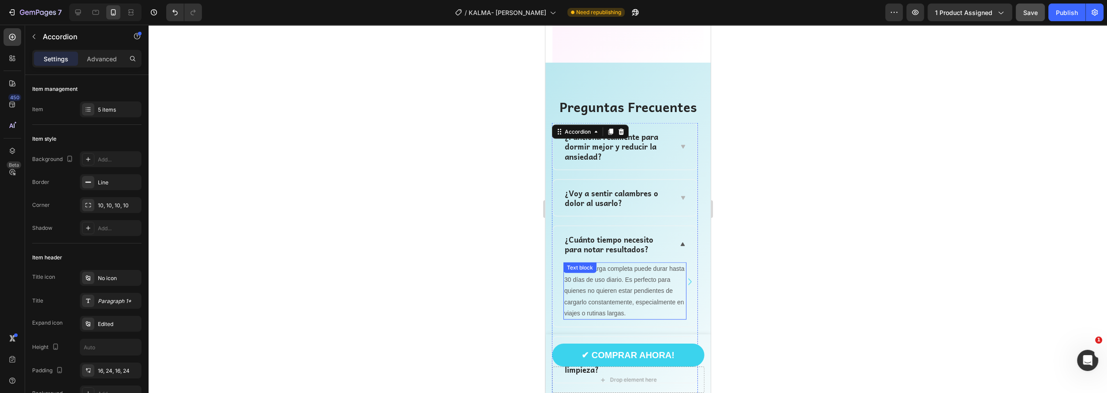
scroll to position [3055, 0]
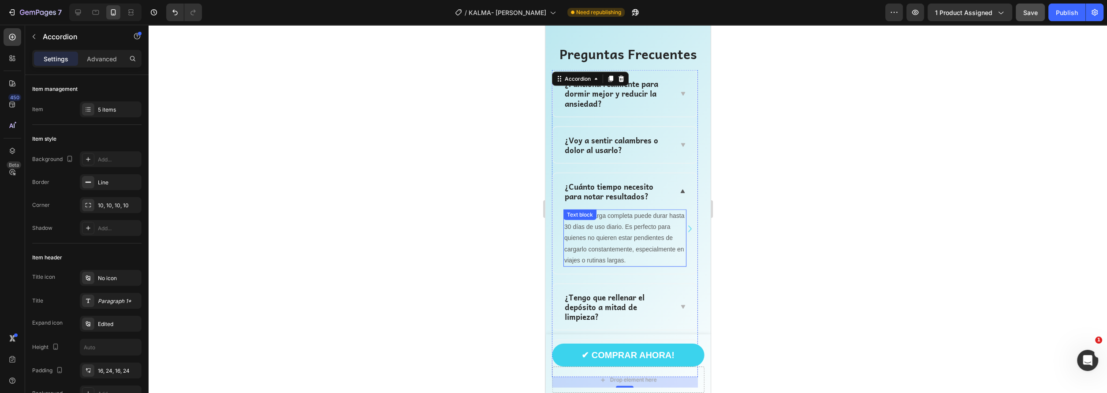
click at [626, 251] on p "Una sola carga completa puede durar hasta 30 días de uso diario. Es perfecto pa…" at bounding box center [624, 238] width 121 height 56
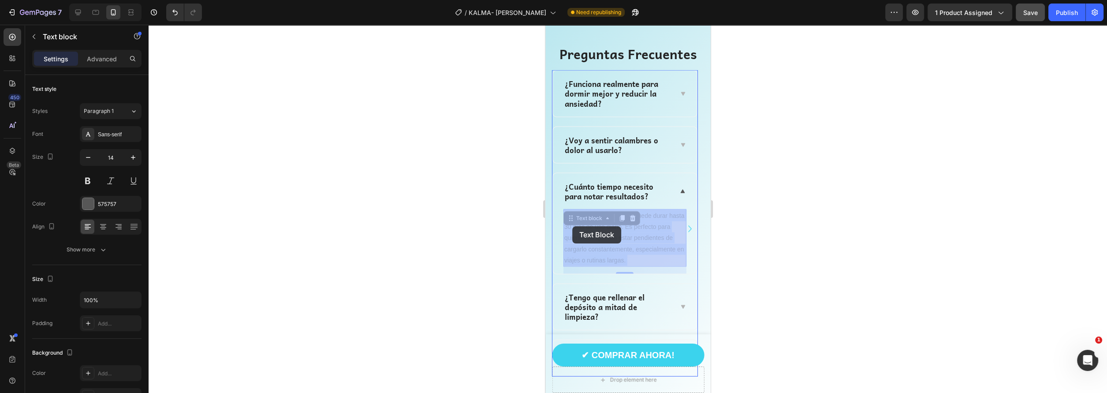
drag, startPoint x: 633, startPoint y: 259, endPoint x: 572, endPoint y: 226, distance: 69.0
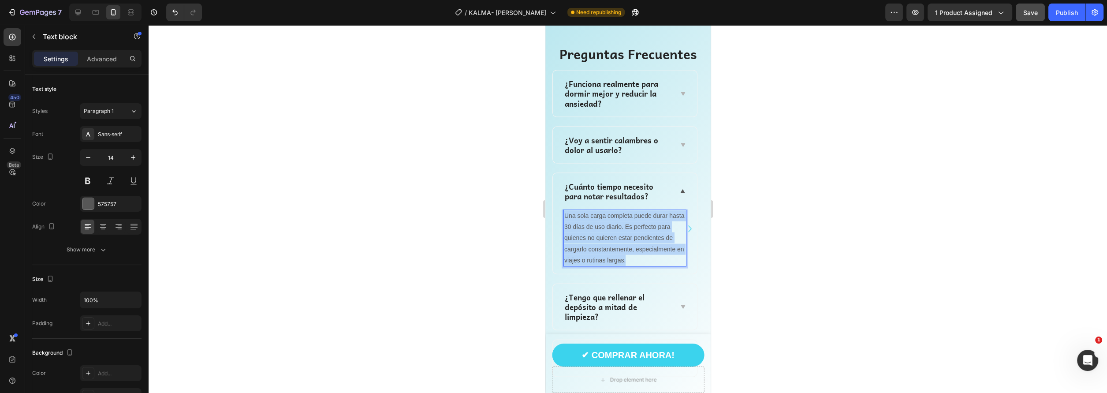
drag, startPoint x: 629, startPoint y: 259, endPoint x: 564, endPoint y: 220, distance: 75.5
click at [564, 220] on p "Una sola carga completa puede durar hasta 30 días de uso diario. Es perfecto pa…" at bounding box center [624, 238] width 121 height 56
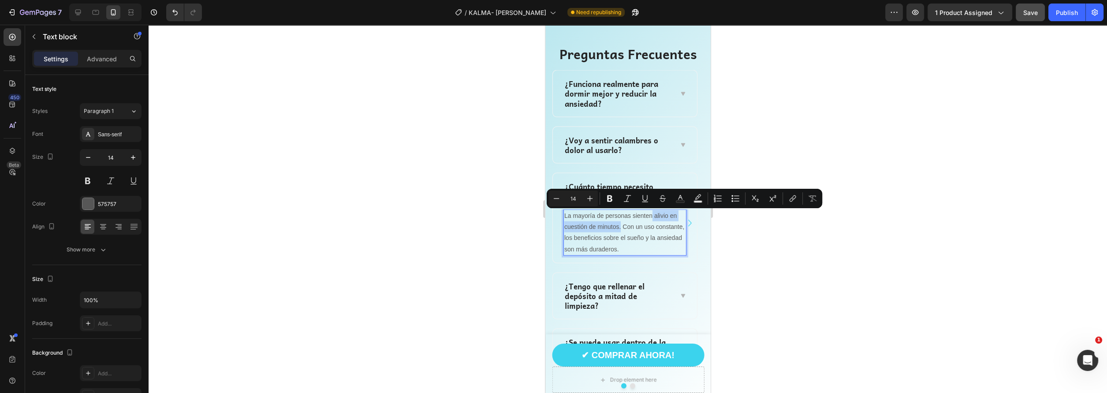
drag, startPoint x: 652, startPoint y: 214, endPoint x: 620, endPoint y: 227, distance: 35.0
click at [620, 227] on p "La mayoría de personas sienten alivio en cuestión de minutos. Con un uso consta…" at bounding box center [624, 232] width 121 height 45
click at [608, 195] on icon "Editor contextual toolbar" at bounding box center [609, 198] width 5 height 7
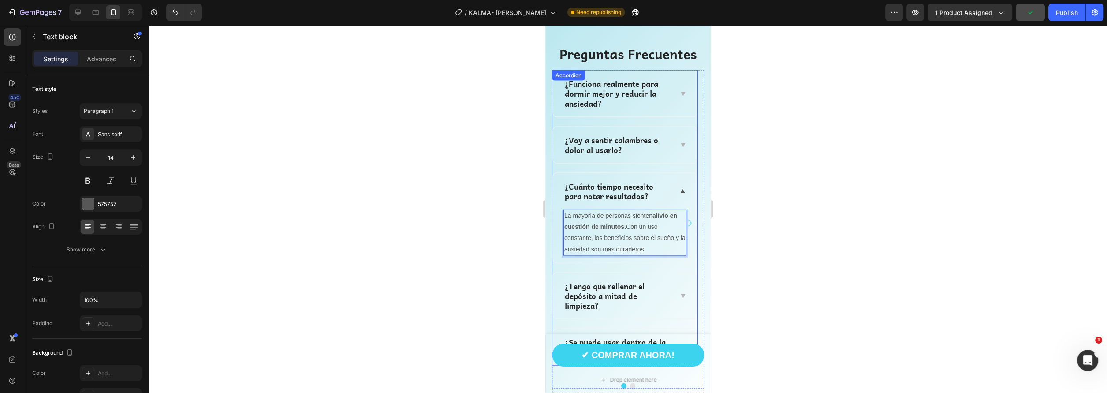
click at [601, 293] on p "¿Tengo que rellenar el depósito a mitad de limpieza?" at bounding box center [617, 295] width 106 height 29
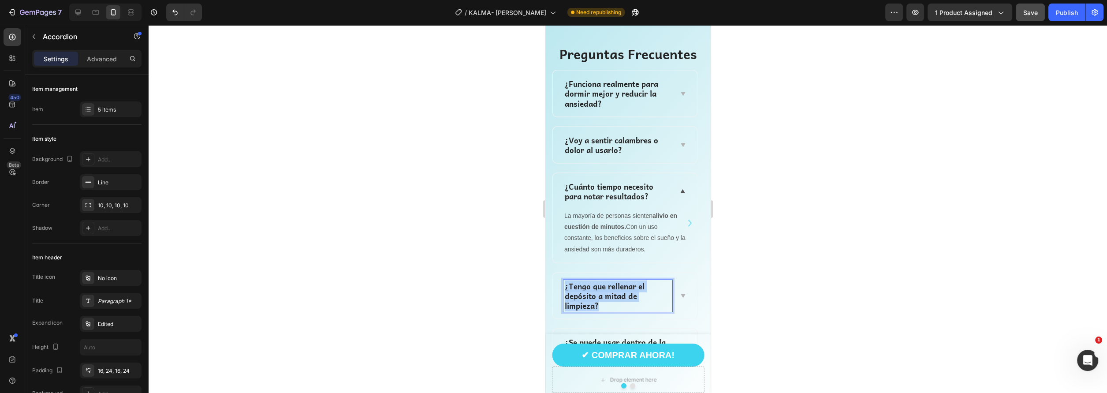
drag, startPoint x: 601, startPoint y: 304, endPoint x: 565, endPoint y: 282, distance: 41.7
click at [565, 282] on p "¿Tengo que rellenar el depósito a mitad de limpieza?" at bounding box center [617, 295] width 106 height 29
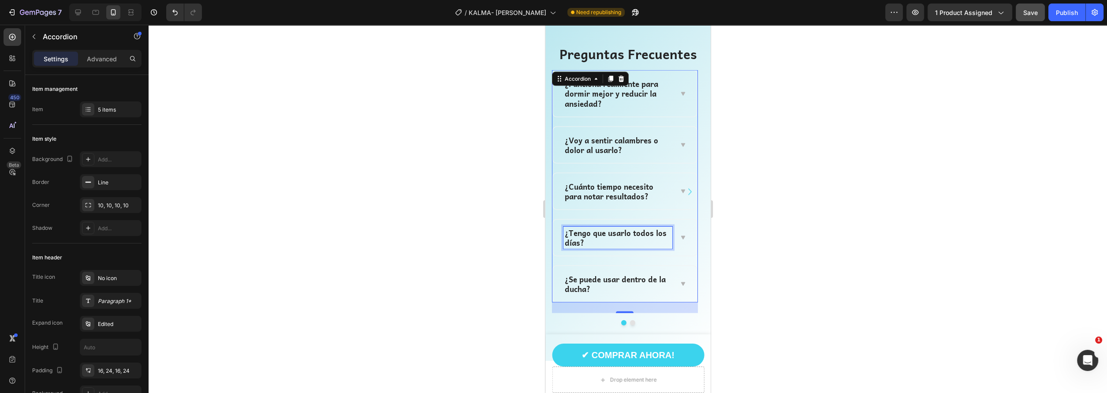
scroll to position [3001, 0]
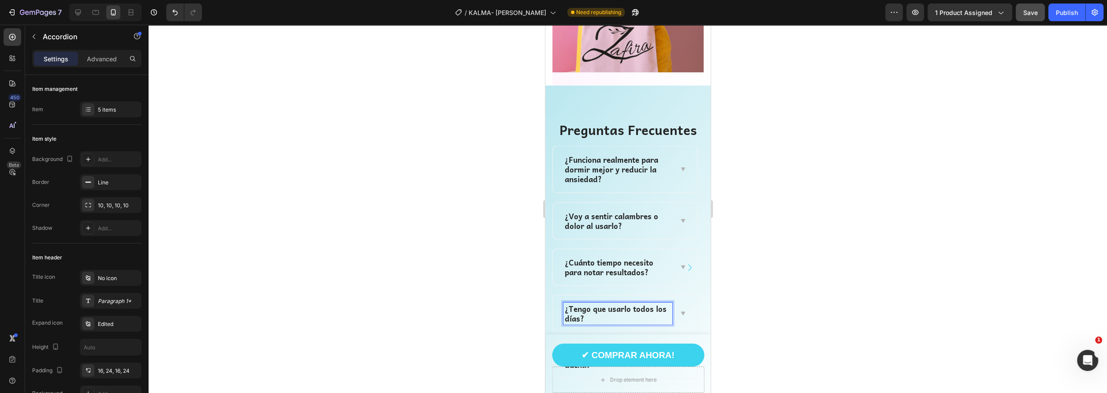
click at [682, 312] on icon at bounding box center [682, 314] width 4 height 4
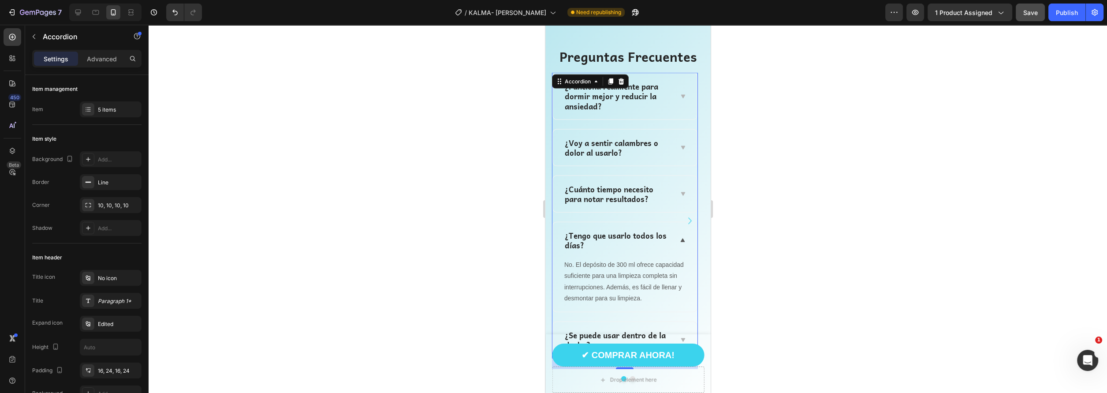
scroll to position [3089, 0]
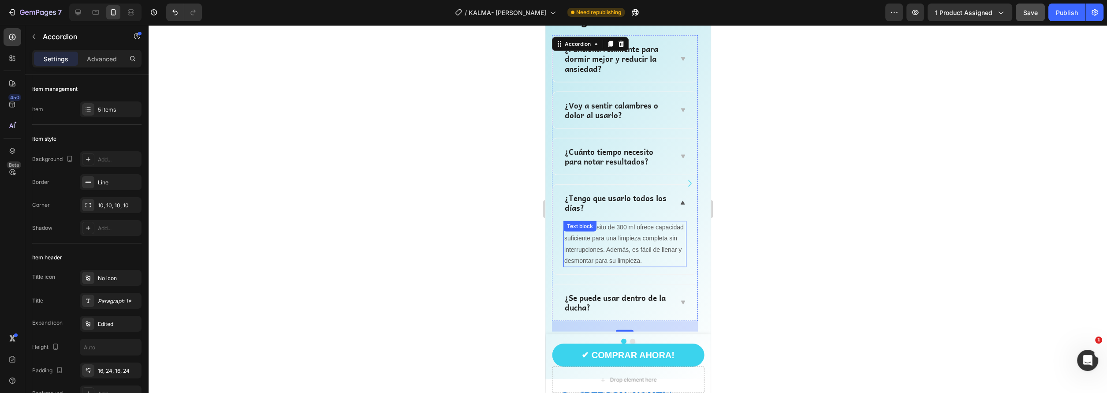
click at [614, 249] on p "No. El depósito de 300 ml ofrece capacidad suficiente para una limpieza complet…" at bounding box center [624, 244] width 121 height 45
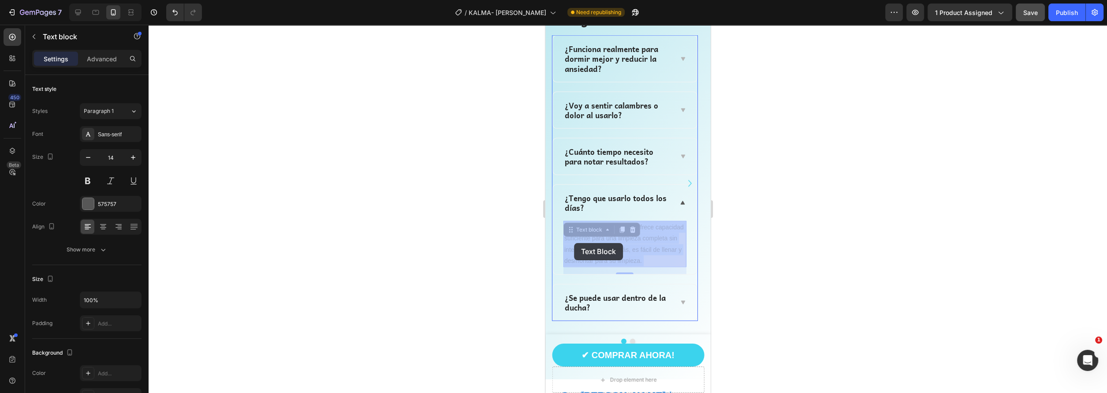
drag, startPoint x: 647, startPoint y: 261, endPoint x: 576, endPoint y: 243, distance: 72.8
drag, startPoint x: 642, startPoint y: 261, endPoint x: 569, endPoint y: 231, distance: 78.8
click at [569, 231] on p "No. El depósito de 300 ml ofrece capacidad suficiente para una limpieza complet…" at bounding box center [624, 244] width 121 height 45
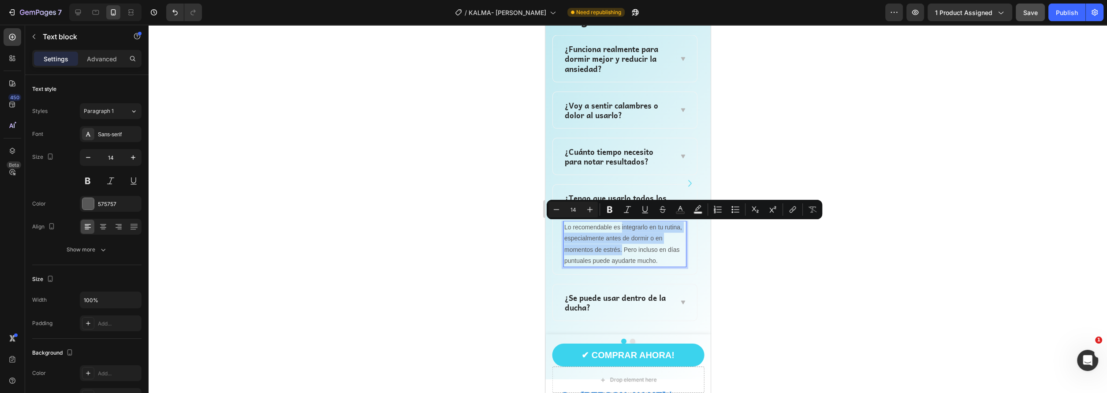
drag, startPoint x: 621, startPoint y: 227, endPoint x: 621, endPoint y: 249, distance: 22.5
click at [621, 249] on p "Lo recomendable es integrarlo en tu rutina, especialmente antes de dormir o en …" at bounding box center [624, 244] width 121 height 45
click at [606, 207] on icon "Editor contextual toolbar" at bounding box center [609, 209] width 9 height 9
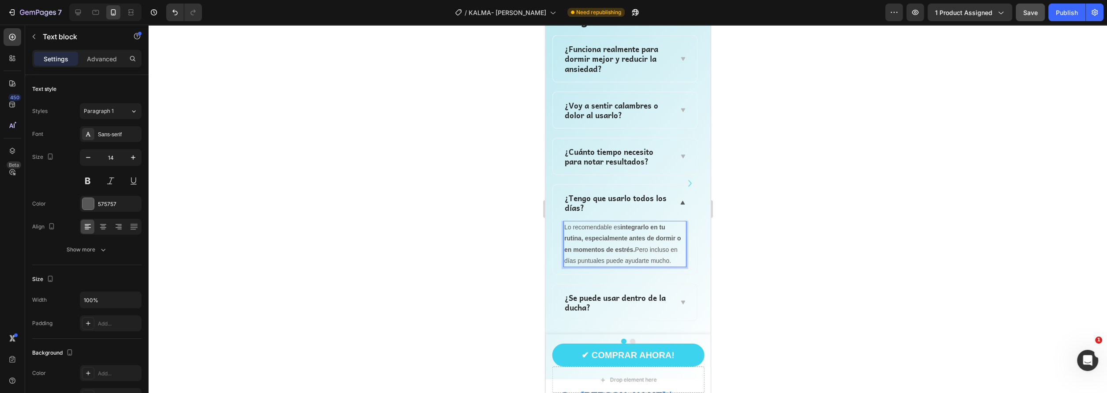
drag, startPoint x: 626, startPoint y: 251, endPoint x: 632, endPoint y: 248, distance: 6.5
click at [625, 251] on strong "integrarlo en tu rutina, especialmente antes de dormir o en momentos de estrés." at bounding box center [622, 237] width 117 height 29
click at [597, 298] on p "¿Se puede usar dentro de la ducha?" at bounding box center [617, 302] width 106 height 19
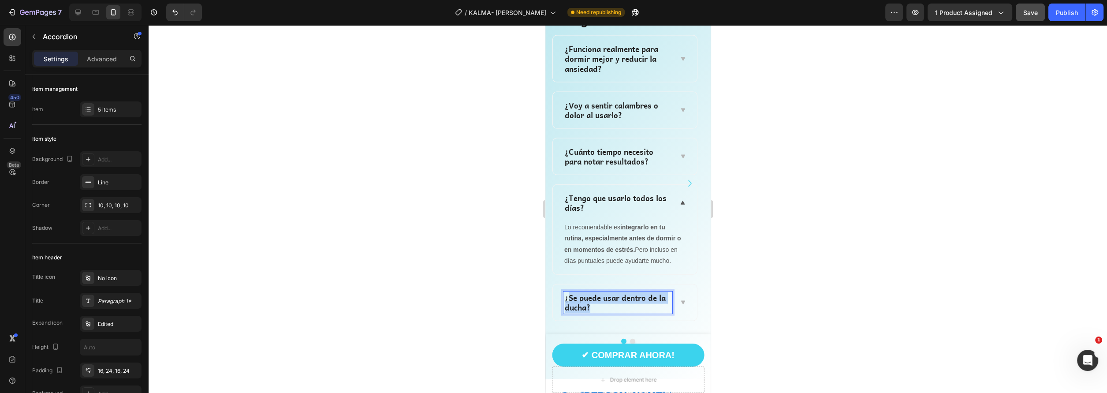
drag, startPoint x: 593, startPoint y: 305, endPoint x: 567, endPoint y: 296, distance: 27.6
click at [567, 296] on p "¿Se puede usar dentro de la ducha?" at bounding box center [617, 302] width 106 height 19
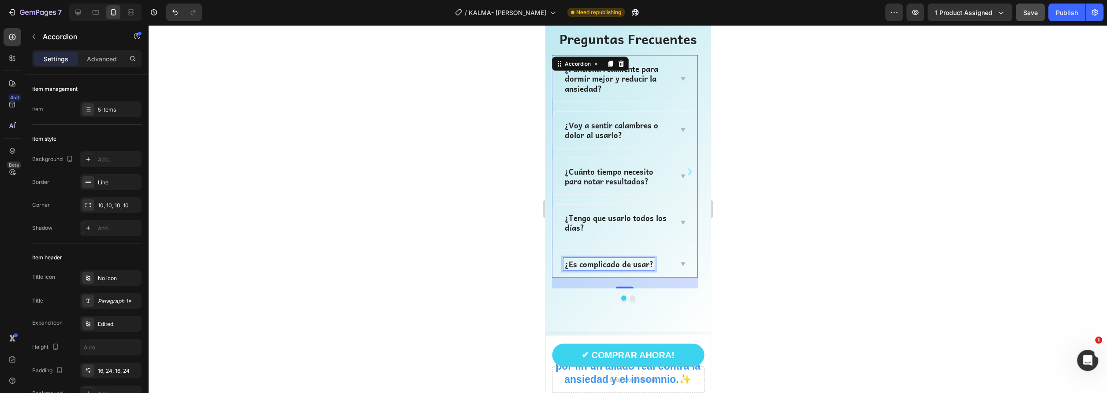
scroll to position [3036, 0]
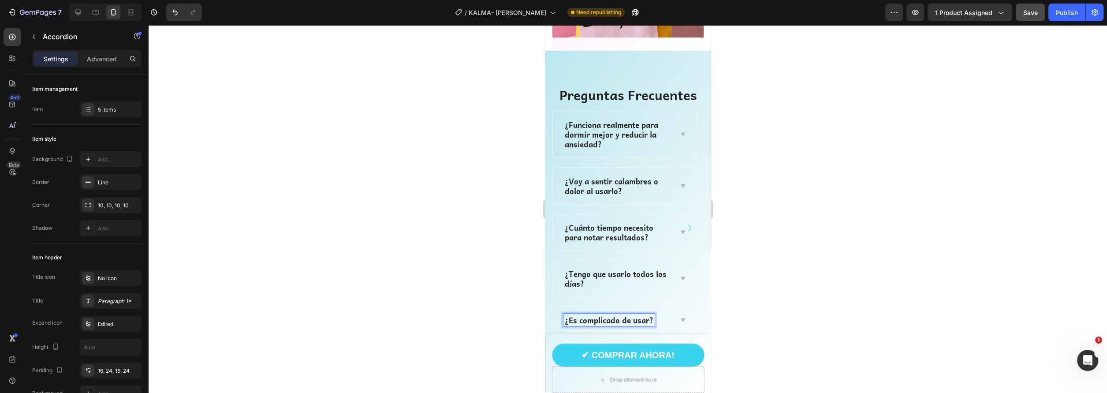
click at [683, 318] on icon at bounding box center [682, 320] width 4 height 4
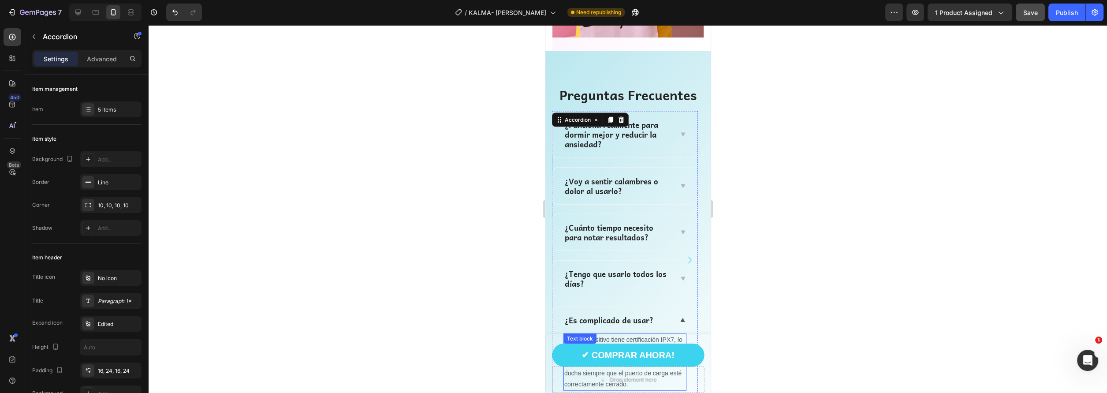
click at [616, 334] on p "Sí. El dispositivo tiene certificación IPX7, lo que significa que es totalmente…" at bounding box center [624, 362] width 121 height 56
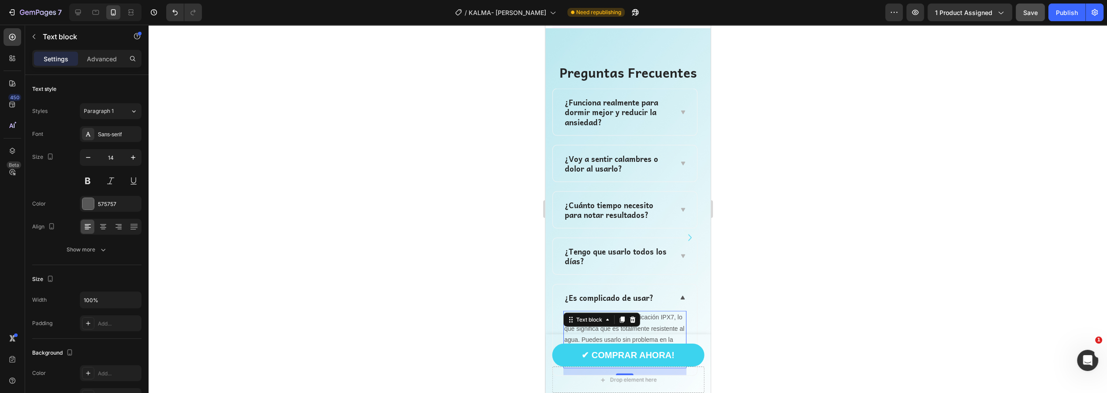
scroll to position [3168, 0]
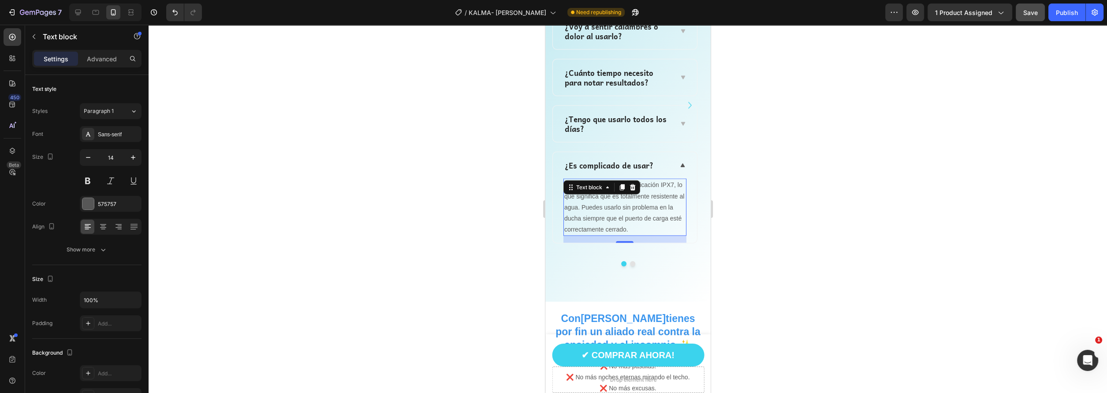
click at [630, 223] on p "Sí. El dispositivo tiene certificación IPX7, lo que significa que es totalmente…" at bounding box center [624, 207] width 121 height 56
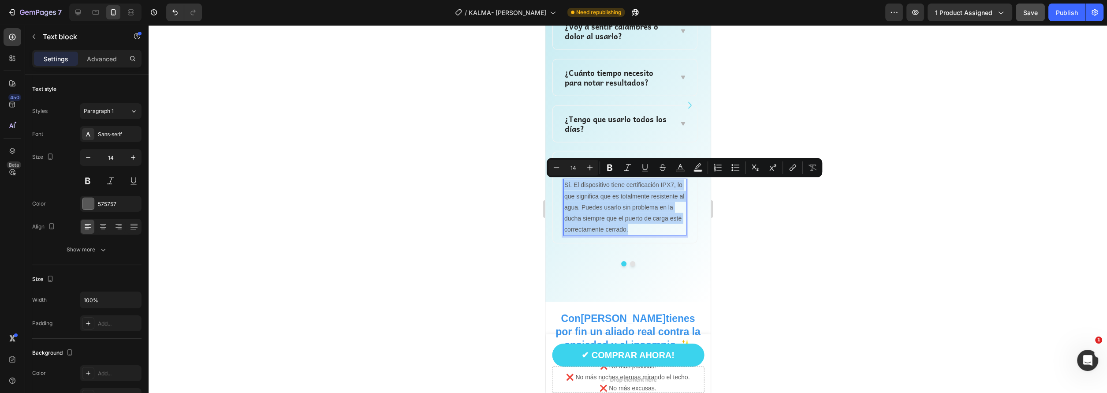
drag, startPoint x: 634, startPoint y: 231, endPoint x: 562, endPoint y: 186, distance: 84.8
click at [563, 186] on div "Sí. El dispositivo tiene certificación IPX7, lo que significa que es totalmente…" at bounding box center [624, 207] width 123 height 57
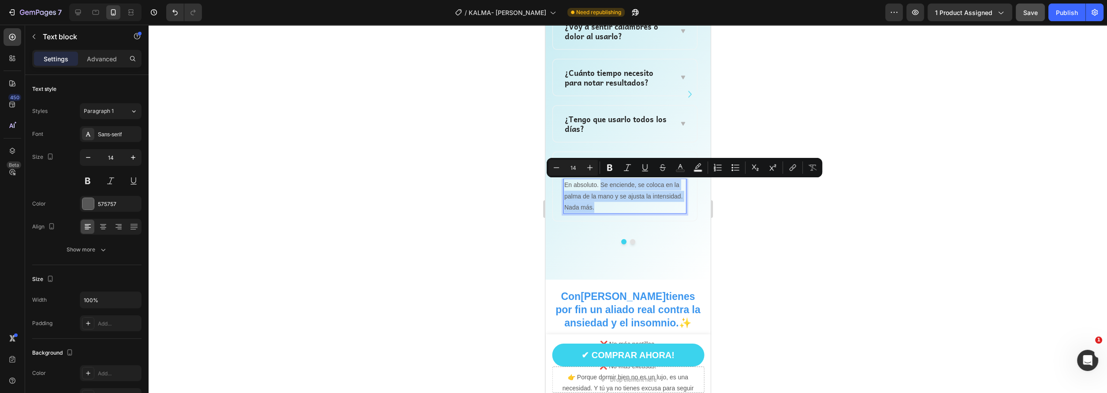
drag, startPoint x: 600, startPoint y: 183, endPoint x: 613, endPoint y: 204, distance: 24.3
click at [613, 204] on p "En absoluto. Se enciende, se coloca en la palma de la mano y se ajusta la inten…" at bounding box center [624, 195] width 121 height 33
click at [597, 196] on p "En absoluto. Se enciende, se coloca en la palma de la mano y se ajusta la inten…" at bounding box center [624, 195] width 121 height 33
drag, startPoint x: 599, startPoint y: 182, endPoint x: 682, endPoint y: 195, distance: 83.8
click at [682, 195] on p "En absoluto. Se enciende, se coloca en la palma de la mano y se ajusta la inten…" at bounding box center [624, 195] width 121 height 33
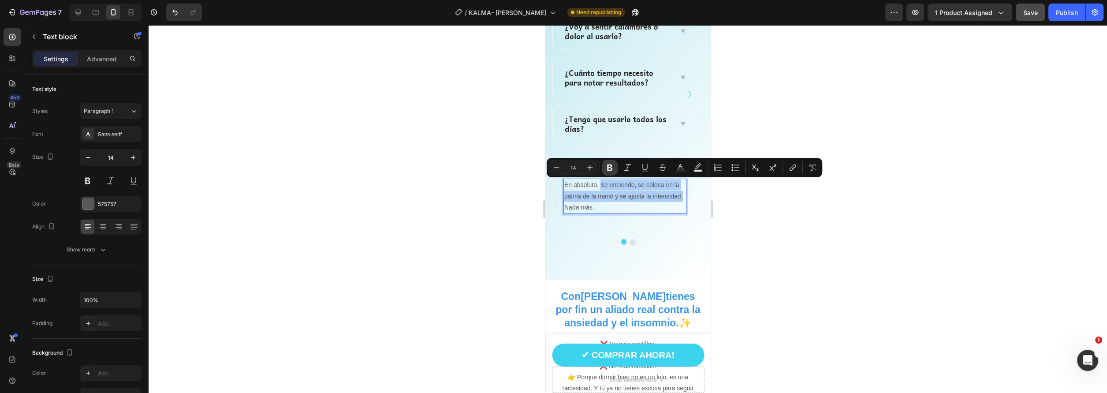
click at [614, 167] on icon "Editor contextual toolbar" at bounding box center [609, 167] width 9 height 9
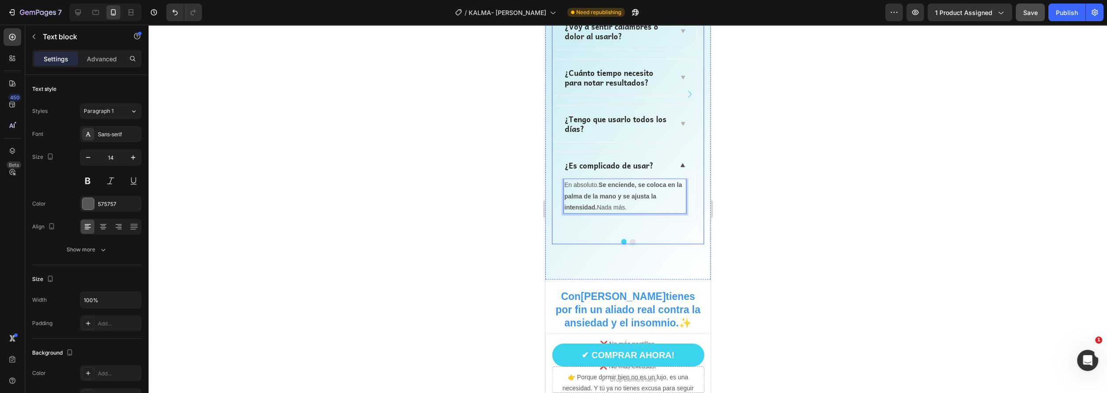
click at [629, 239] on button "Dot" at bounding box center [631, 241] width 5 height 5
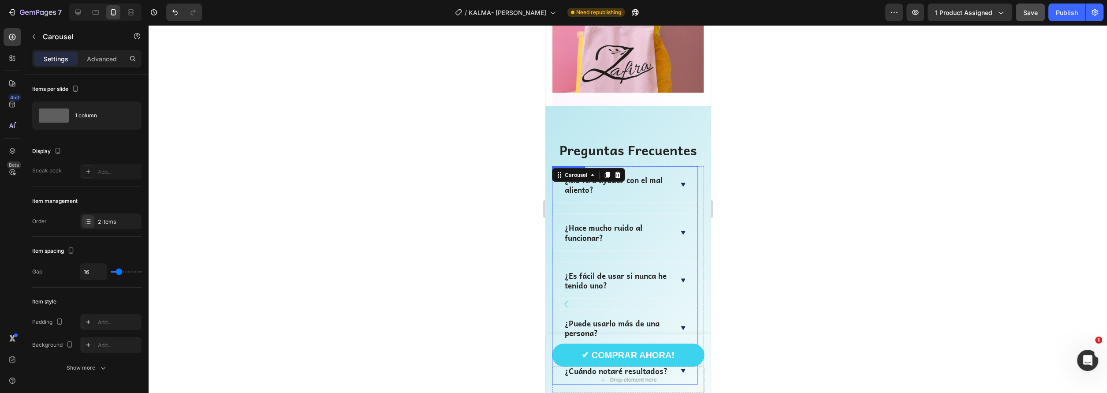
scroll to position [3036, 0]
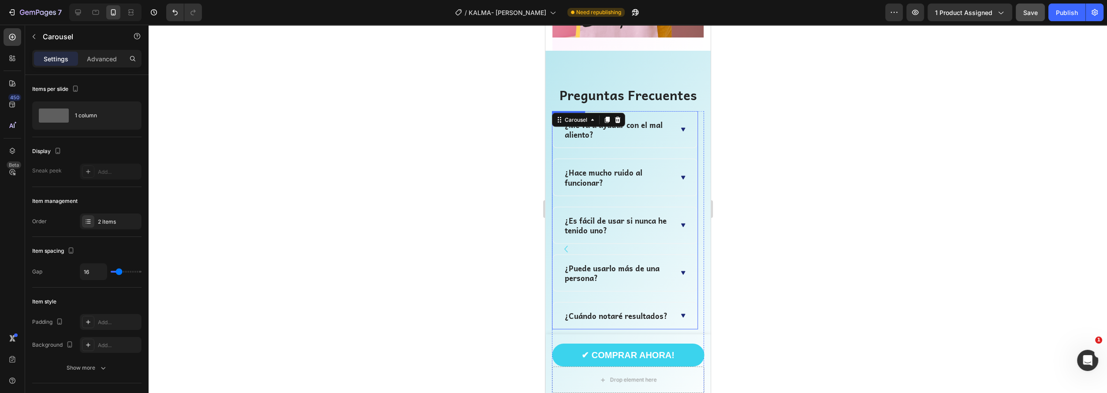
click at [649, 120] on p "¿Me va a ayudar con el mal aliento?" at bounding box center [617, 129] width 106 height 19
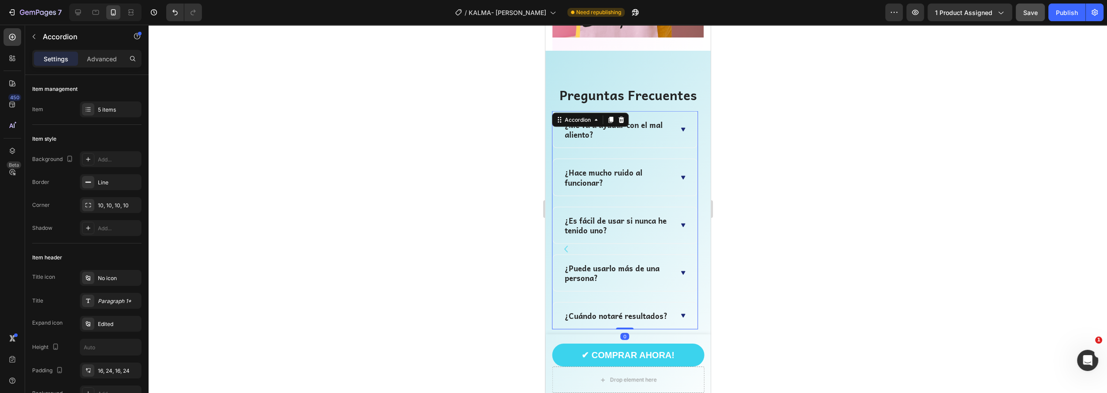
click at [599, 120] on p "¿Me va a ayudar con el mal aliento?" at bounding box center [617, 129] width 106 height 19
drag, startPoint x: 597, startPoint y: 112, endPoint x: 563, endPoint y: 101, distance: 35.0
click at [563, 119] on div "¿Me va a ayudar con el mal aliento?" at bounding box center [617, 130] width 109 height 22
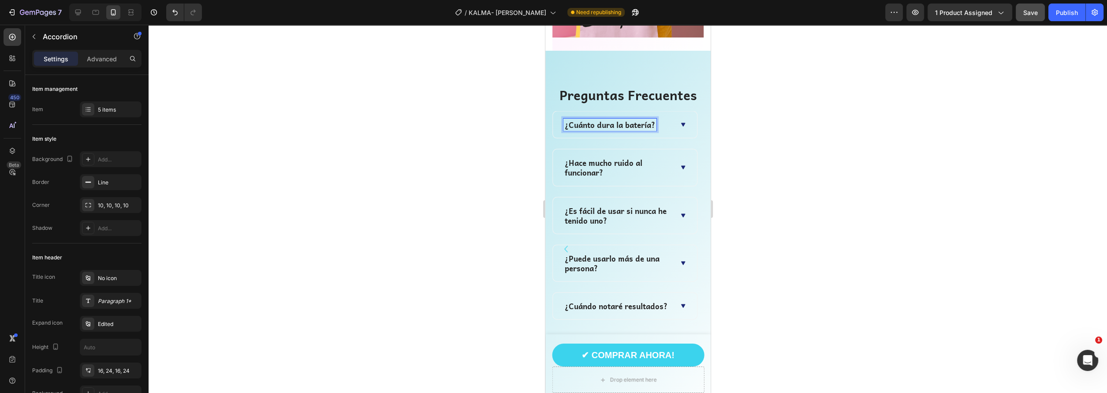
click at [674, 112] on div "¿Cuánto dura la batería?" at bounding box center [624, 125] width 144 height 26
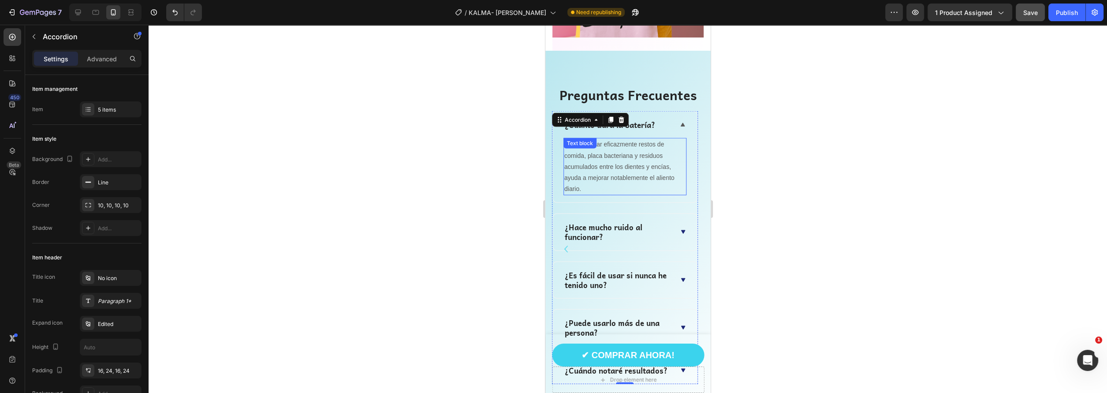
click at [634, 139] on p "Sí. Al eliminar eficazmente restos de comida, placa bacteriana y residuos acumu…" at bounding box center [624, 167] width 121 height 56
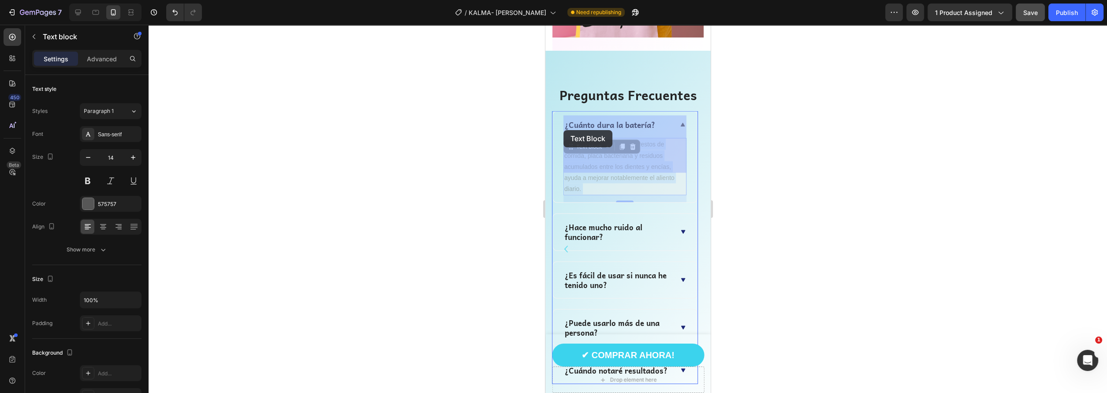
drag, startPoint x: 584, startPoint y: 166, endPoint x: 563, endPoint y: 130, distance: 41.7
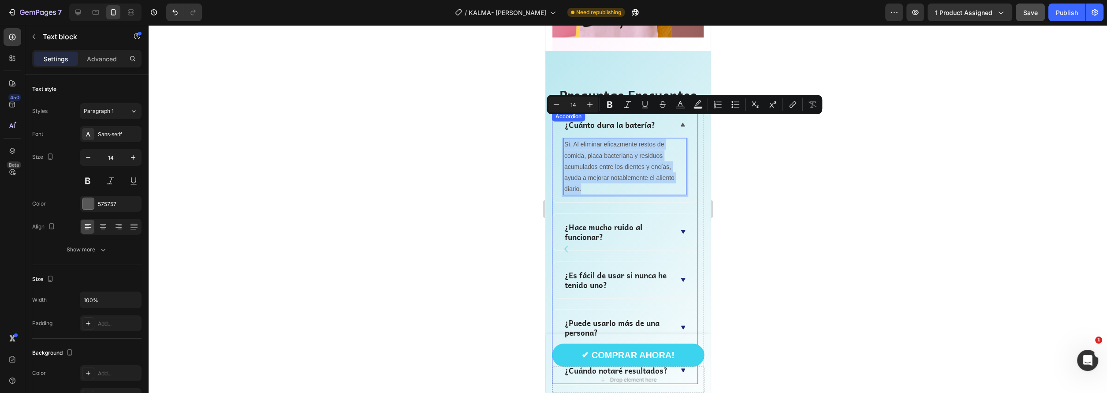
drag, startPoint x: 585, startPoint y: 165, endPoint x: 561, endPoint y: 123, distance: 48.5
click at [561, 138] on div "Sí. Al eliminar eficazmente restos de comida, placa bacteriana y residuos acumu…" at bounding box center [624, 170] width 144 height 64
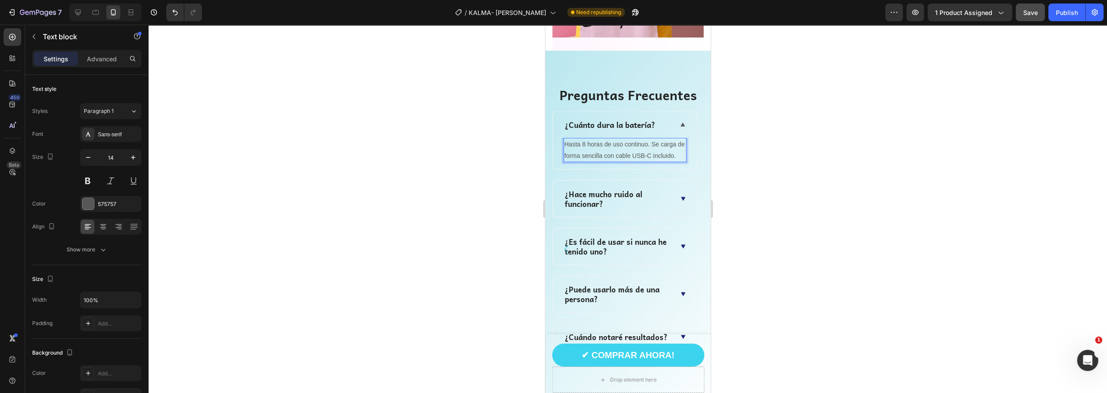
click at [597, 139] on p "Hasta 8 horas de uso continuo. Se carga de forma sencilla con cable USB-C inclu…" at bounding box center [624, 150] width 121 height 22
drag, startPoint x: 564, startPoint y: 120, endPoint x: 652, endPoint y: 123, distance: 87.8
click at [652, 139] on p "Hasta 8 horas de uso continuo. Se carga de forma sencilla con cable USB-C inclu…" at bounding box center [624, 150] width 121 height 22
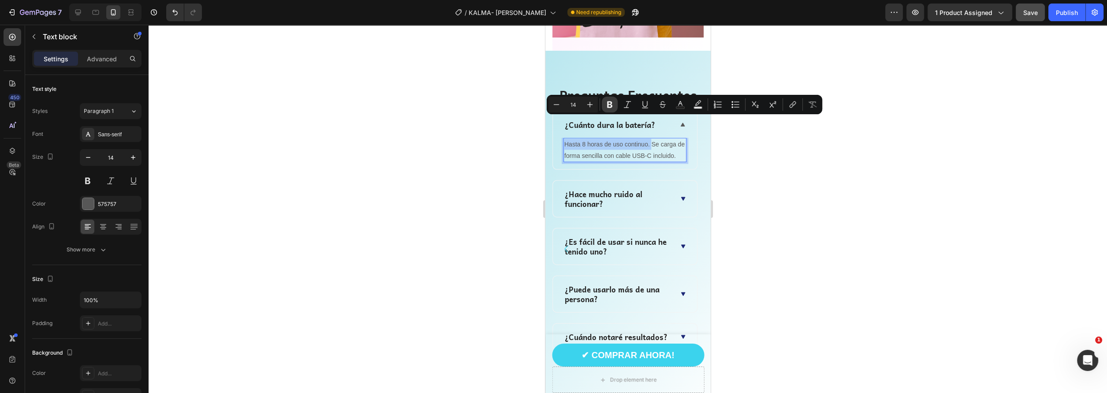
click at [611, 105] on icon "Editor contextual toolbar" at bounding box center [609, 104] width 5 height 7
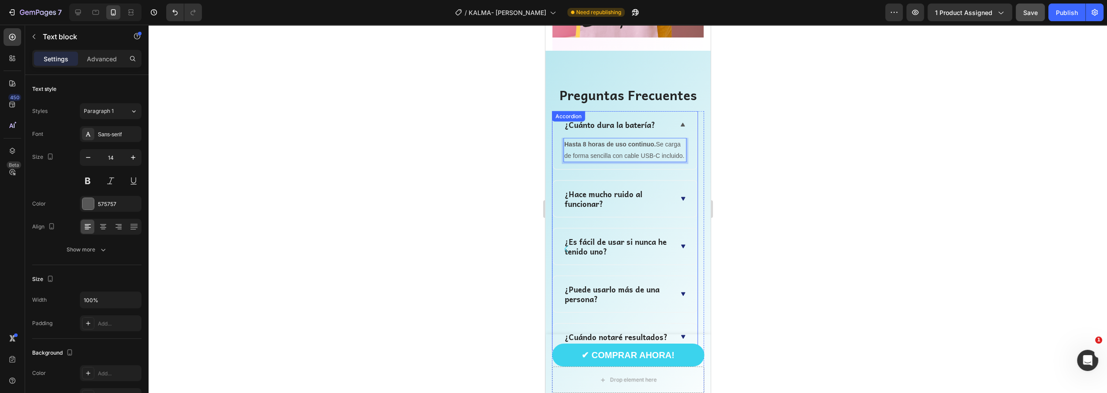
click at [679, 195] on span at bounding box center [682, 198] width 7 height 7
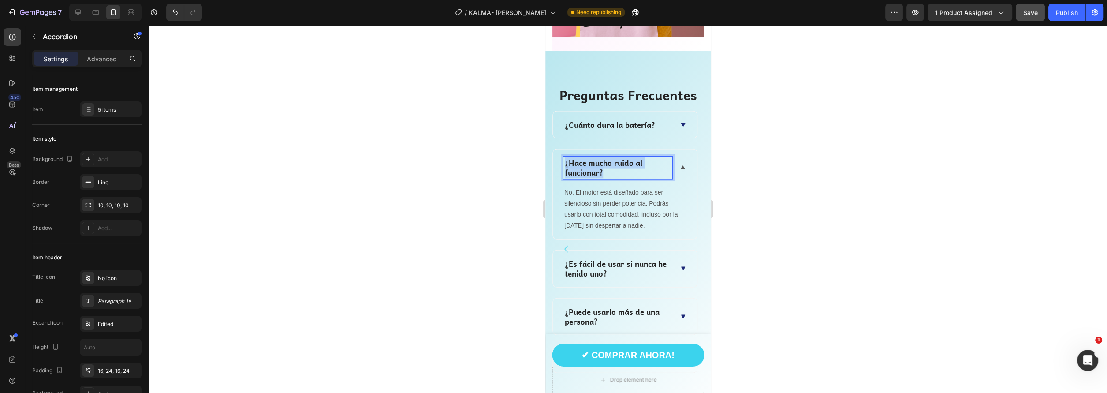
drag, startPoint x: 609, startPoint y: 151, endPoint x: 558, endPoint y: 136, distance: 52.6
click at [558, 149] on div "¿Hace mucho ruido al funcionar?" at bounding box center [624, 167] width 144 height 36
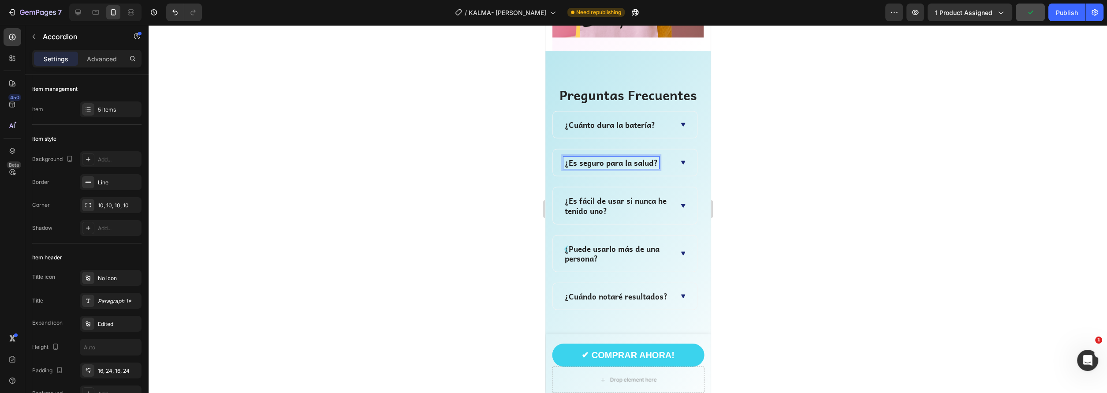
click at [681, 159] on icon at bounding box center [682, 162] width 7 height 7
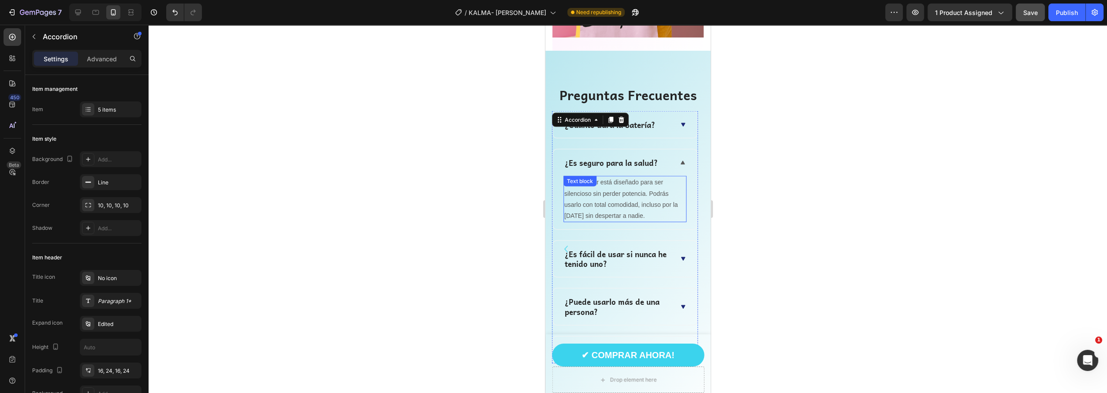
click at [645, 182] on p "No. El motor está diseñado para ser silencioso sin perder potencia. Podrás usar…" at bounding box center [624, 199] width 121 height 45
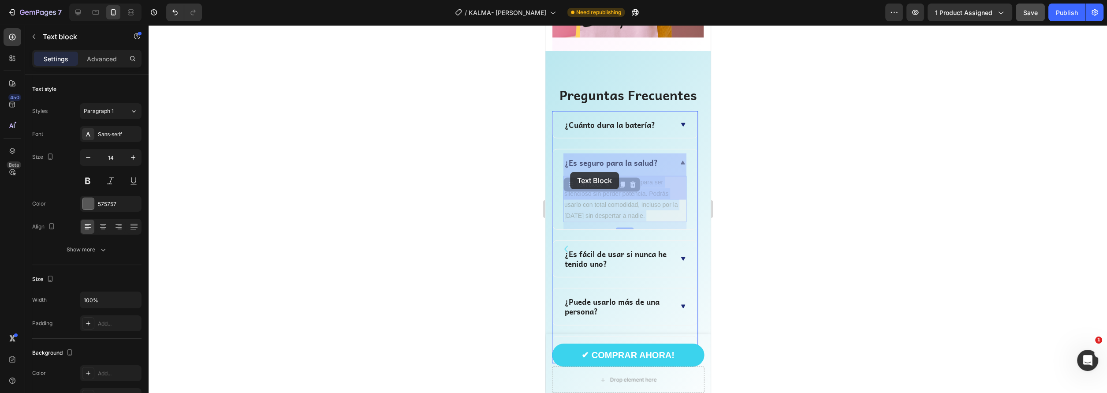
drag, startPoint x: 655, startPoint y: 190, endPoint x: 572, endPoint y: 173, distance: 85.5
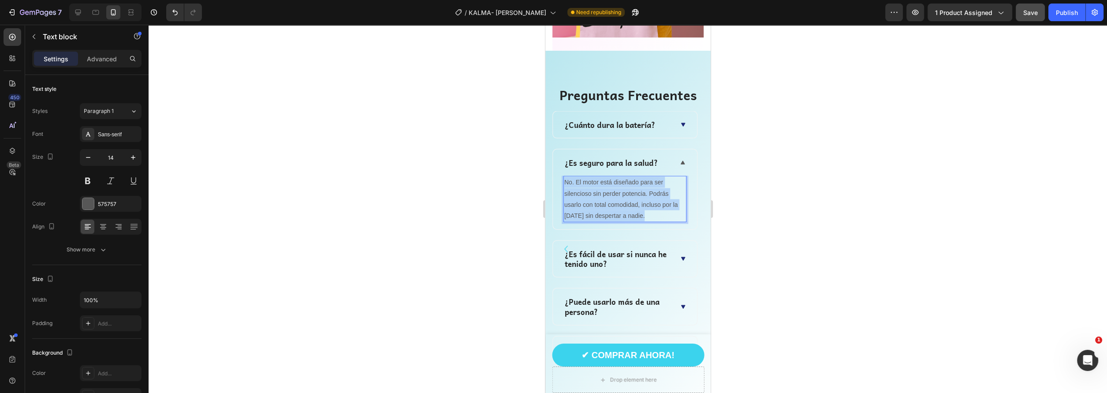
drag, startPoint x: 649, startPoint y: 193, endPoint x: 563, endPoint y: 163, distance: 91.2
click at [564, 177] on p "No. El motor está diseñado para ser silencioso sin perder potencia. Podrás usar…" at bounding box center [624, 199] width 121 height 45
click at [620, 177] on p "Sí. La tecnología EMS se lleva utilizando desde hace años en fisioterapia y bie…" at bounding box center [624, 199] width 121 height 45
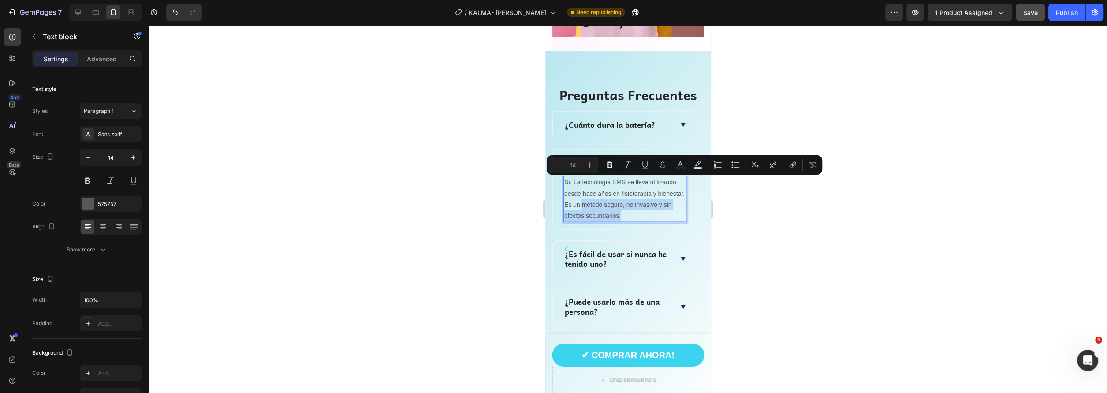
drag, startPoint x: 581, startPoint y: 180, endPoint x: 640, endPoint y: 191, distance: 60.1
click at [640, 191] on p "Sí. La tecnología EMS se lleva utilizando desde hace años en fisioterapia y bie…" at bounding box center [624, 199] width 121 height 45
click at [611, 161] on icon "Editor contextual toolbar" at bounding box center [609, 164] width 9 height 9
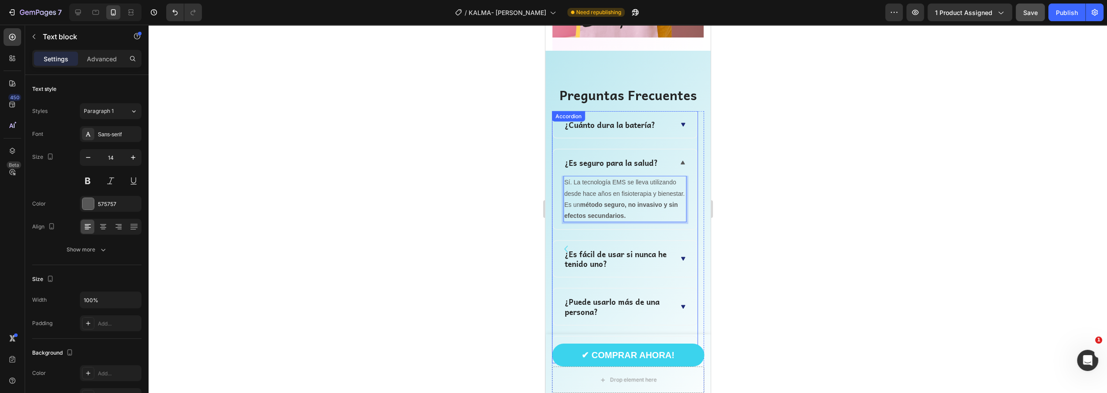
click at [606, 249] on p "¿Es fácil de usar si nunca he tenido uno?" at bounding box center [617, 258] width 106 height 19
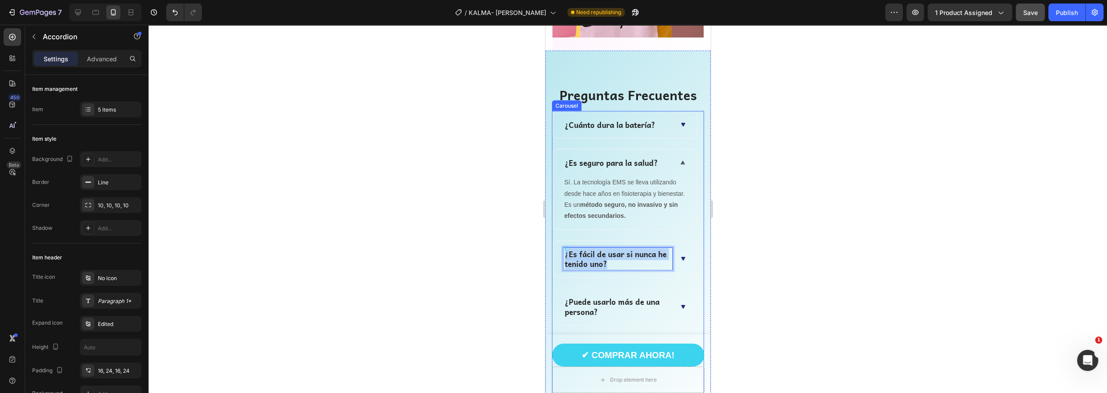
drag, startPoint x: 608, startPoint y: 240, endPoint x: 567, endPoint y: 232, distance: 41.8
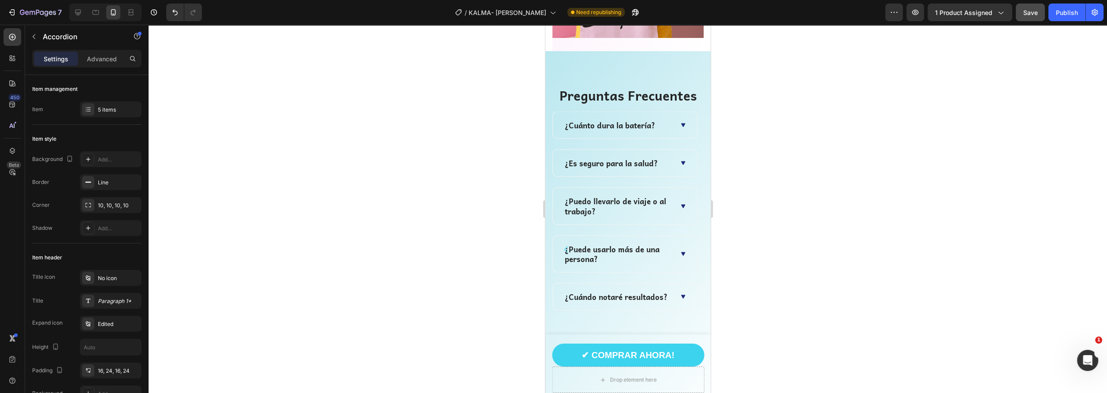
scroll to position [3034, 0]
click at [682, 225] on div "¿Puedo llevarlo de viaje o al trabajo?" at bounding box center [624, 207] width 144 height 36
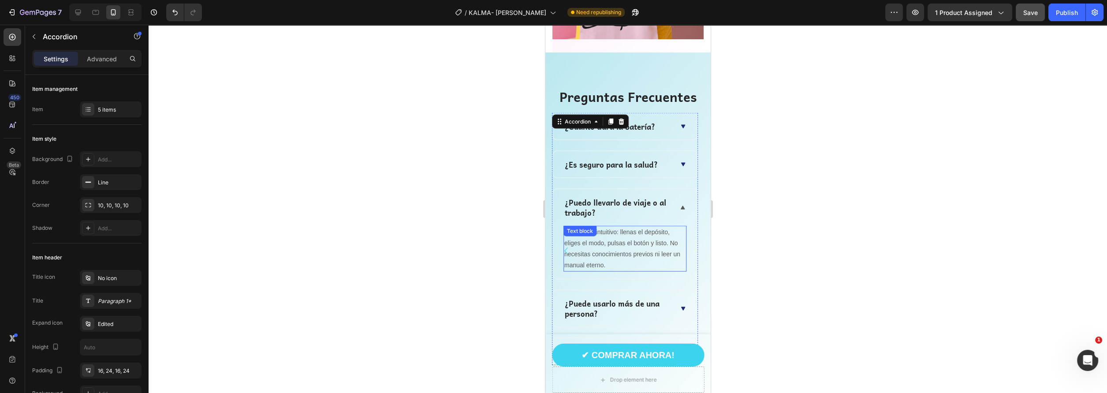
click at [598, 227] on p "Sí. Es muy intuitivo: llenas el depósito, eliges el modo, pulsas el botón y lis…" at bounding box center [624, 249] width 121 height 45
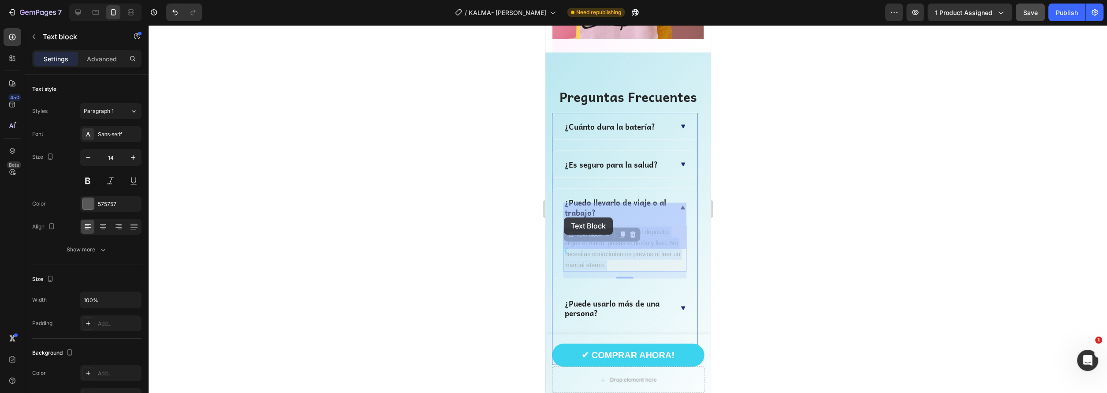
drag, startPoint x: 608, startPoint y: 242, endPoint x: 604, endPoint y: 233, distance: 10.3
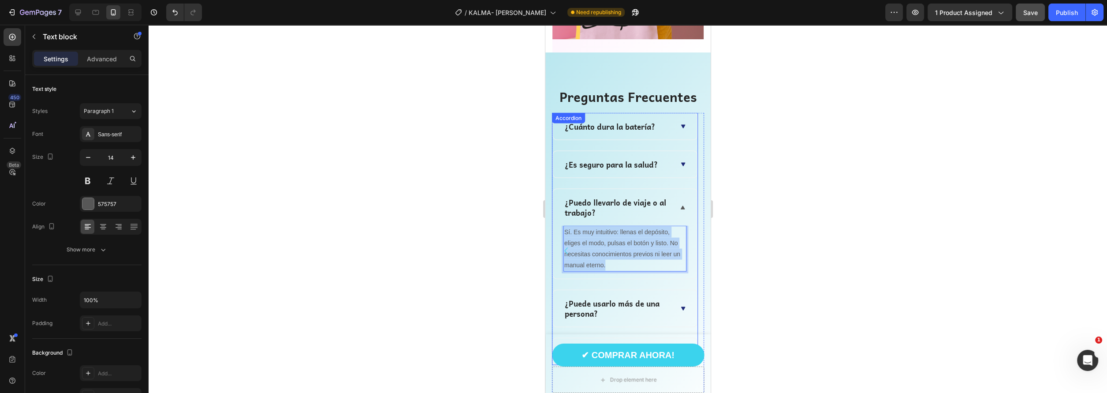
drag, startPoint x: 608, startPoint y: 245, endPoint x: 561, endPoint y: 211, distance: 57.8
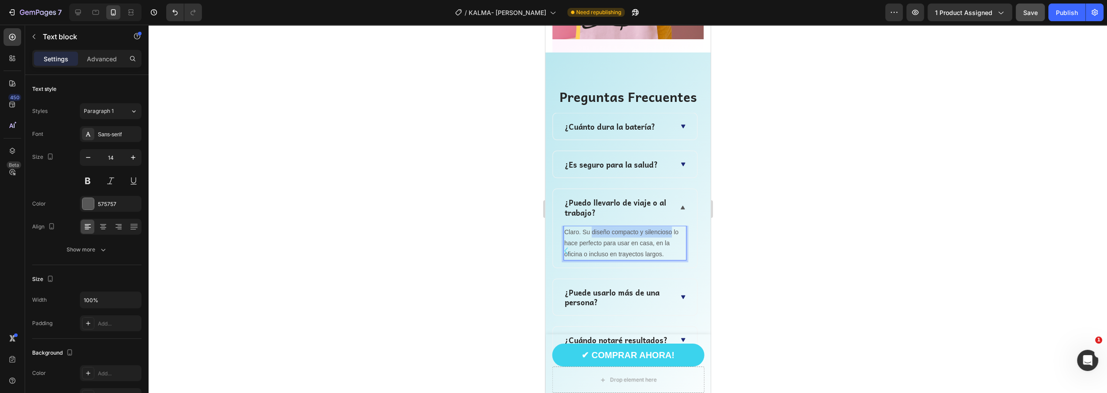
drag, startPoint x: 592, startPoint y: 206, endPoint x: 670, endPoint y: 211, distance: 78.2
click at [670, 227] on p "Claro. Su diseño compacto y silencioso lo hace perfecto para usar en casa, en l…" at bounding box center [624, 243] width 121 height 33
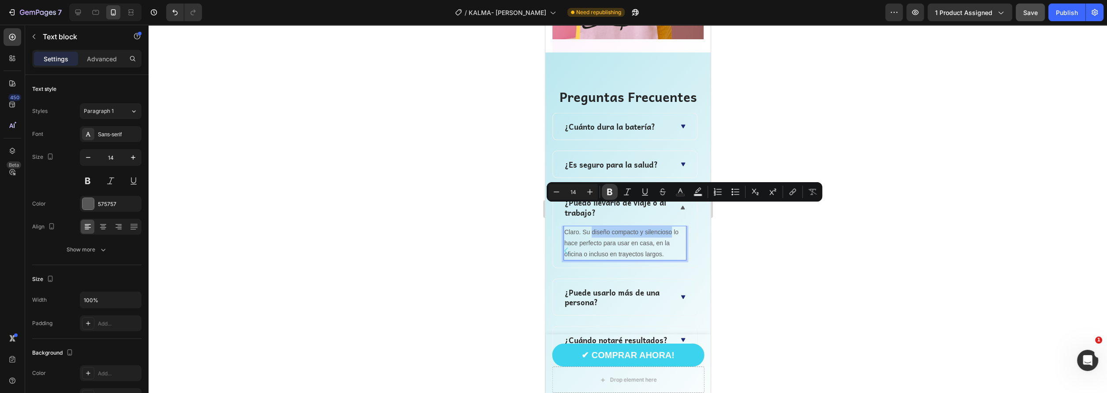
click at [605, 189] on icon "Editor contextual toolbar" at bounding box center [609, 191] width 9 height 9
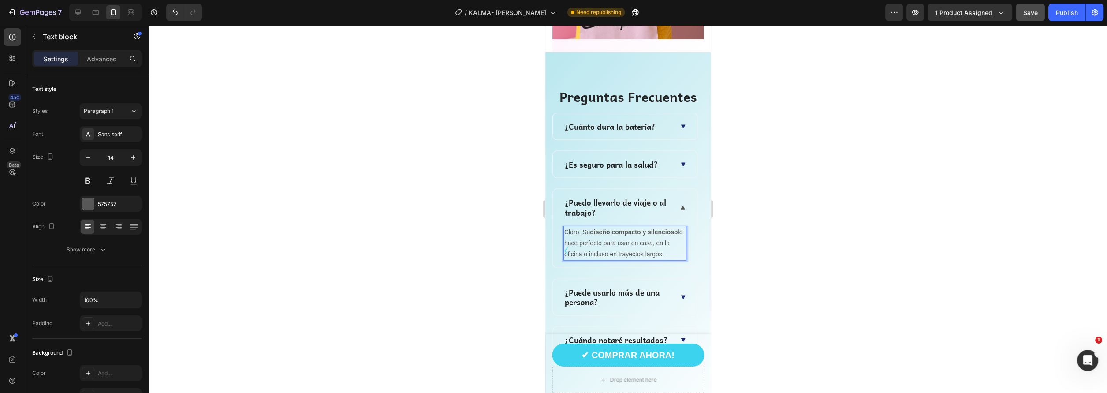
click at [629, 227] on p "Claro. Su diseño compacto y silencioso lo hace perfecto para usar en casa, en l…" at bounding box center [624, 243] width 121 height 33
click at [606, 287] on p "¿Puede usarlo más de una persona?" at bounding box center [617, 296] width 106 height 19
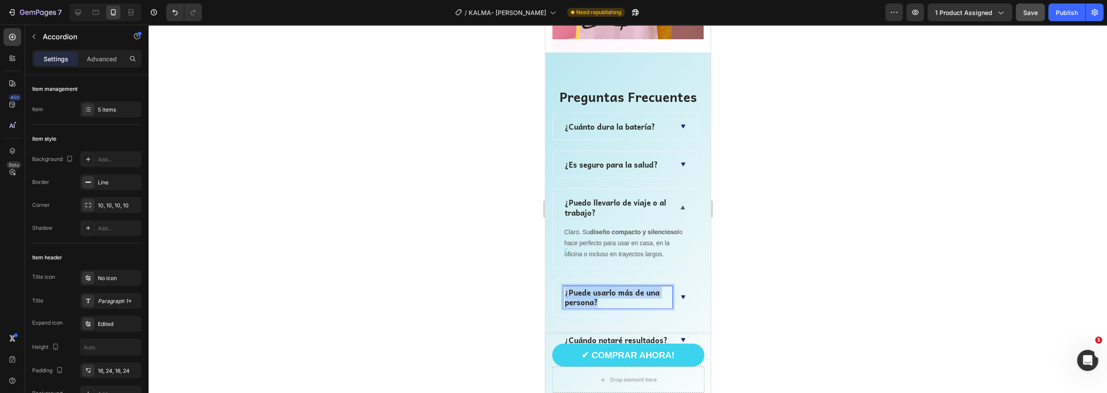
drag, startPoint x: 602, startPoint y: 279, endPoint x: 564, endPoint y: 272, distance: 38.1
click at [564, 287] on p "¿Puede usarlo más de una persona?" at bounding box center [617, 296] width 106 height 19
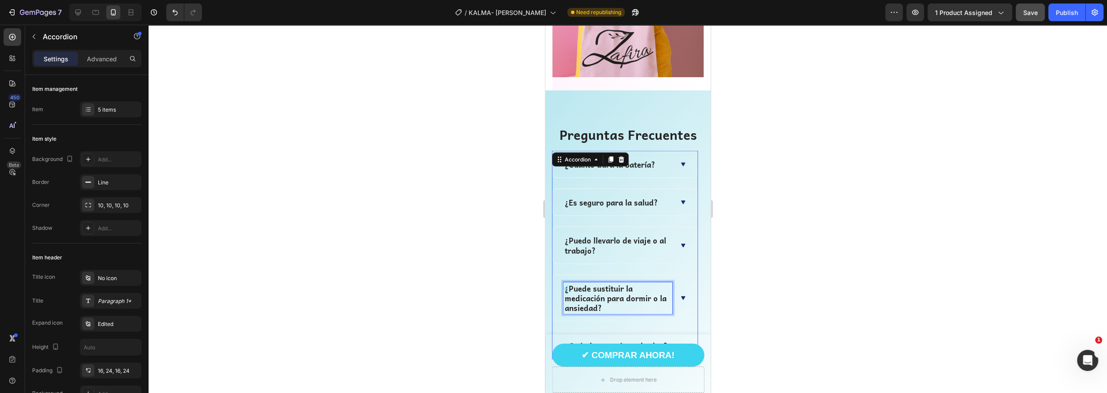
scroll to position [2992, 0]
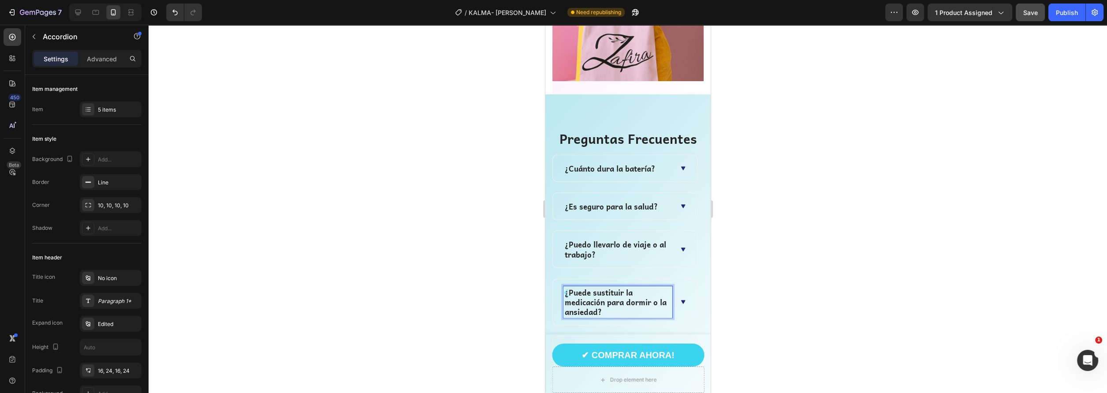
click at [683, 298] on icon at bounding box center [682, 301] width 7 height 7
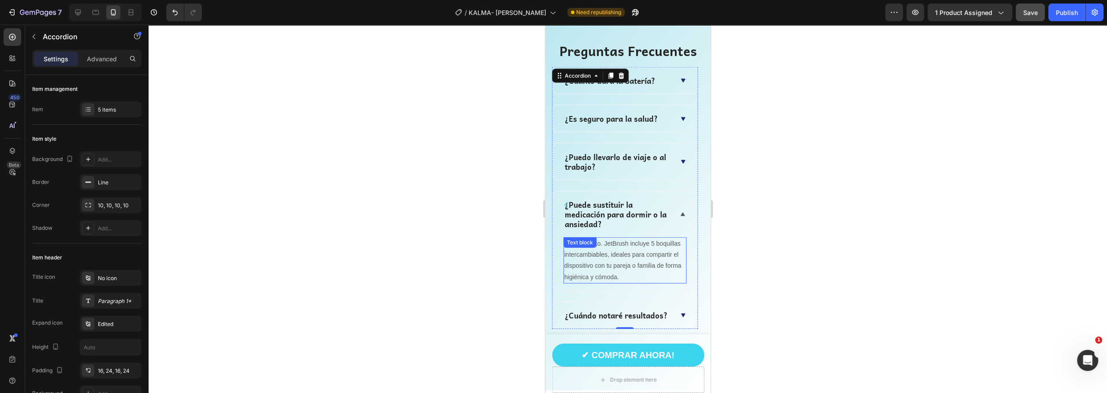
scroll to position [3081, 0]
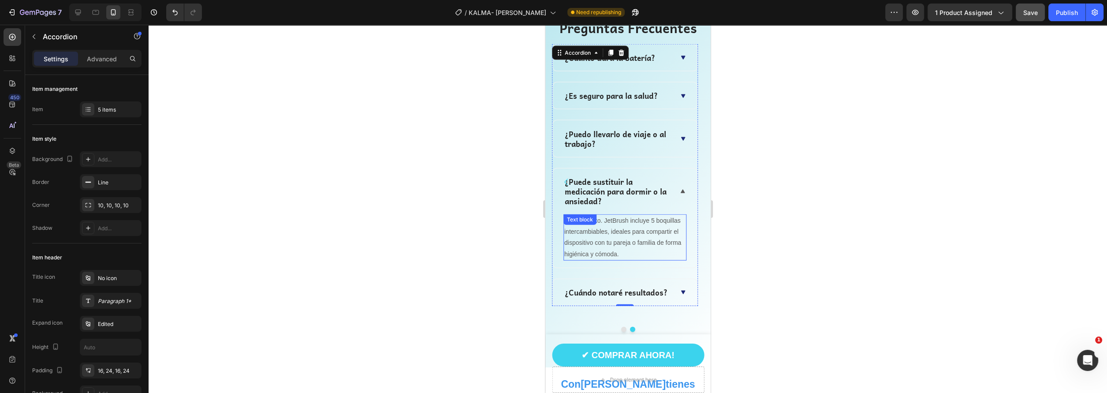
click at [611, 244] on p "Por supuesto. JetBrush incluye 5 boquillas intercambiables, ideales para compar…" at bounding box center [624, 237] width 121 height 45
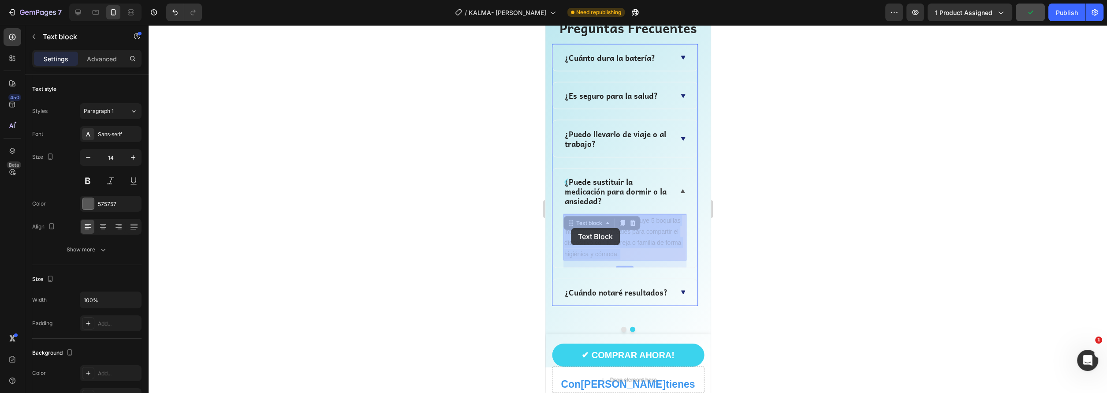
drag, startPoint x: 620, startPoint y: 254, endPoint x: 573, endPoint y: 231, distance: 52.6
drag, startPoint x: 625, startPoint y: 254, endPoint x: 561, endPoint y: 214, distance: 75.8
click at [561, 214] on div "Por supuesto. JetBrush incluye 5 boquillas intercambiables, ideales para compar…" at bounding box center [624, 240] width 144 height 53
drag, startPoint x: 653, startPoint y: 220, endPoint x: 684, endPoint y: 253, distance: 45.8
click at [684, 253] on p "No es un medicamento. Es una herramienta natural y complementaria que ayuda a r…" at bounding box center [624, 237] width 121 height 45
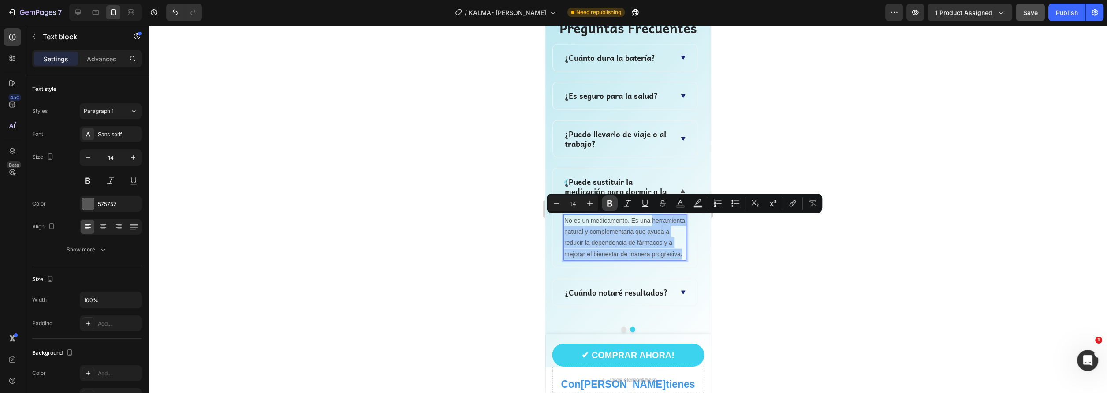
click at [613, 202] on icon "Editor contextual toolbar" at bounding box center [609, 203] width 9 height 9
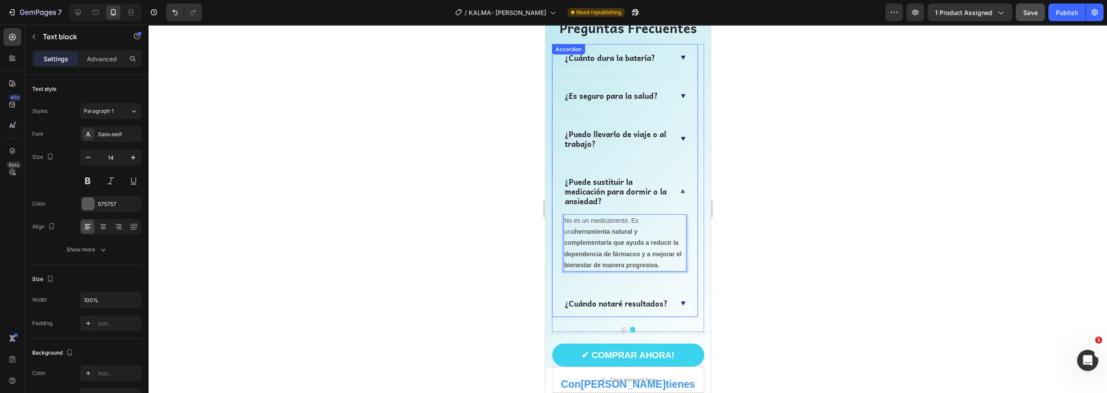
click at [660, 301] on p "¿Cuándo notaré resultados?" at bounding box center [615, 303] width 103 height 10
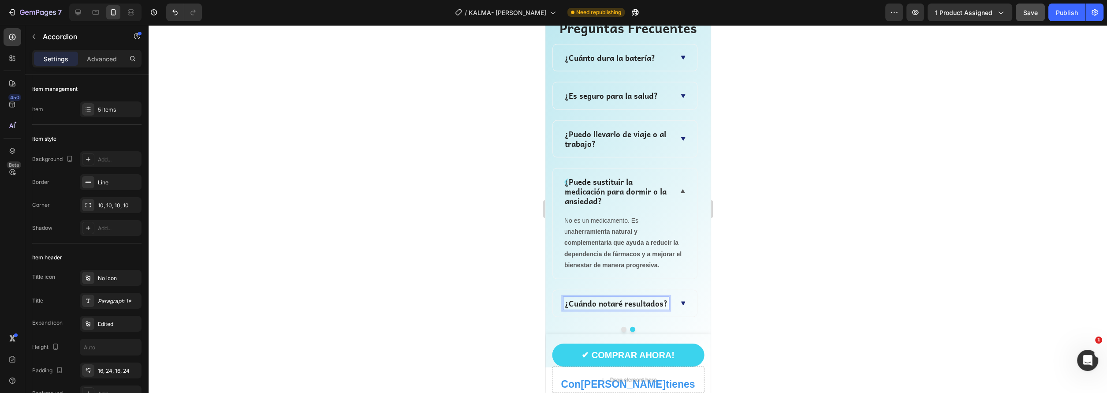
drag, startPoint x: 666, startPoint y: 303, endPoint x: 620, endPoint y: 307, distance: 45.5
drag, startPoint x: 564, startPoint y: 304, endPoint x: 685, endPoint y: 298, distance: 121.8
click at [685, 298] on div "¿Cuándo notaré resultados?" at bounding box center [624, 303] width 144 height 26
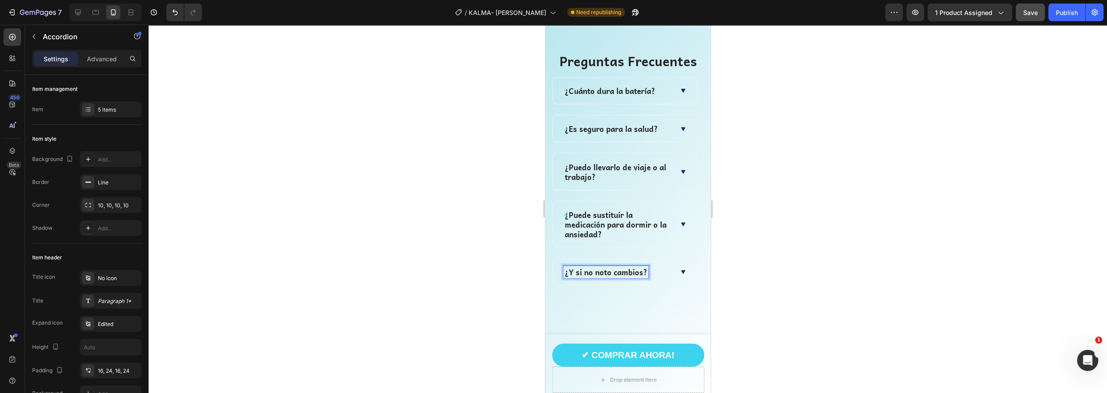
scroll to position [3104, 0]
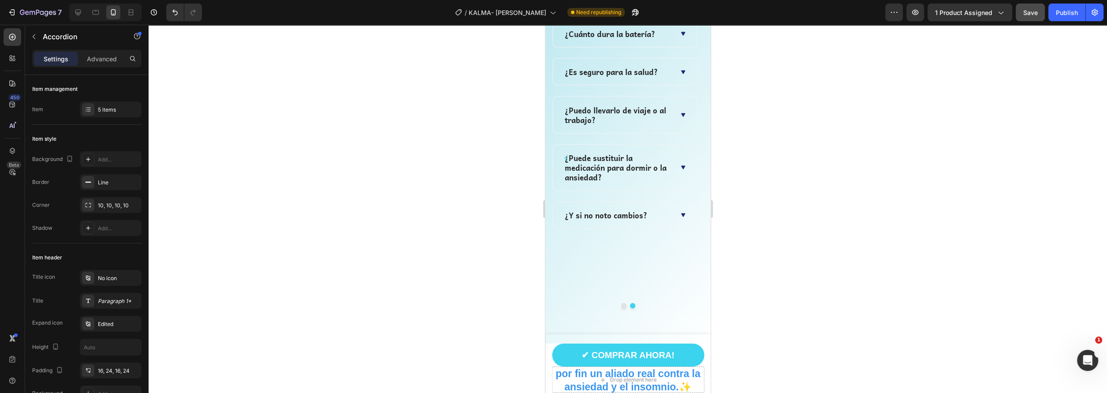
click at [676, 219] on div "¿Y si no noto cambios?" at bounding box center [624, 215] width 144 height 26
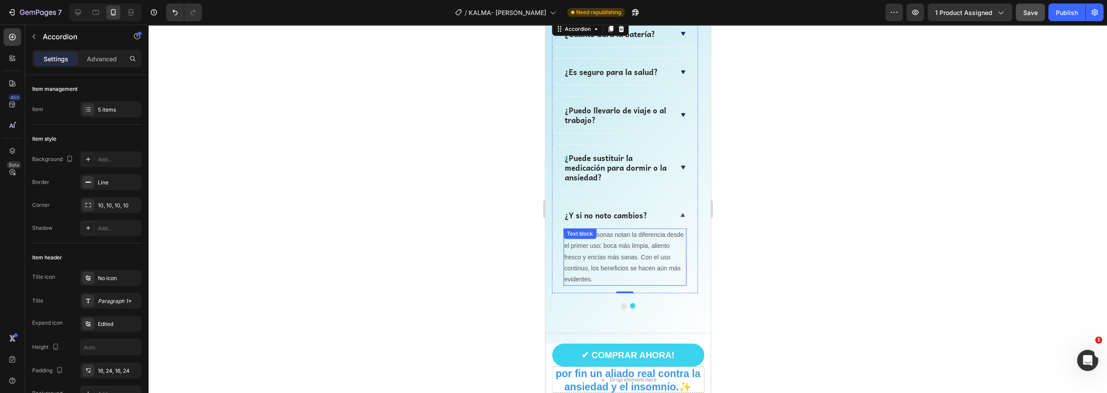
click at [619, 248] on p "Muchas personas notan la diferencia desde el primer uso: boca más limpia, alien…" at bounding box center [624, 257] width 121 height 56
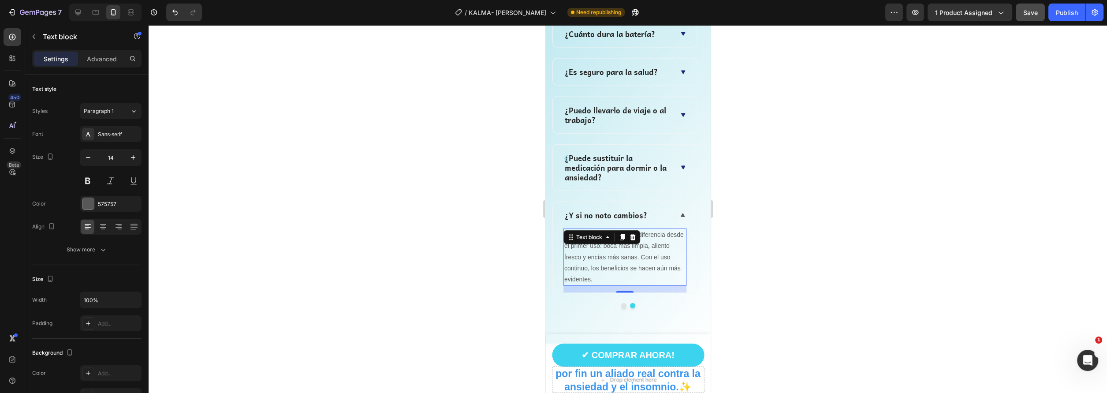
click at [604, 274] on p "Muchas personas notan la diferencia desde el primer uso: boca más limpia, alien…" at bounding box center [624, 257] width 121 height 56
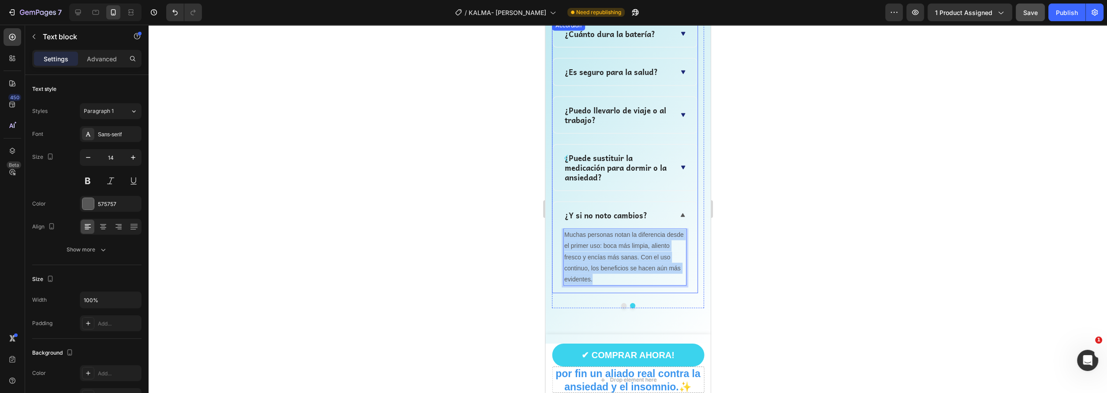
drag, startPoint x: 583, startPoint y: 277, endPoint x: 560, endPoint y: 234, distance: 49.5
click at [560, 234] on div "Muchas personas notan la diferencia desde el primer uso: boca más limpia, alien…" at bounding box center [624, 260] width 144 height 64
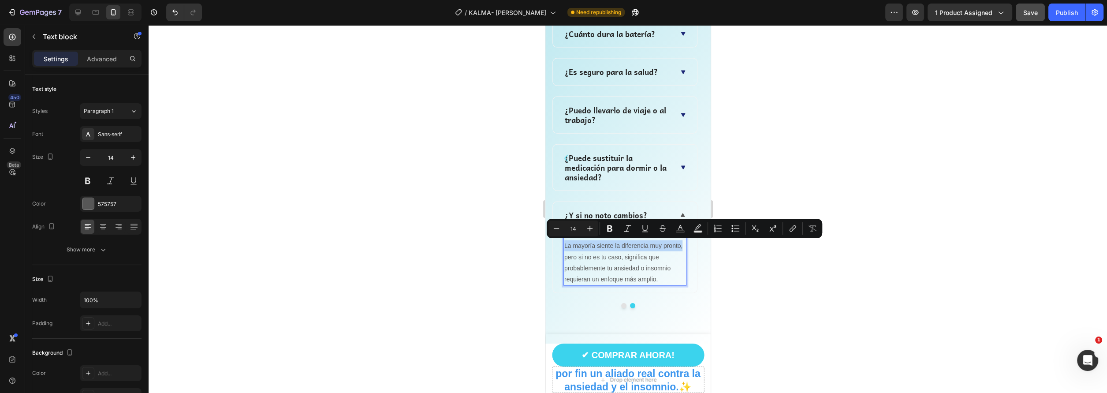
drag, startPoint x: 564, startPoint y: 244, endPoint x: 682, endPoint y: 247, distance: 117.7
click at [682, 247] on p "Cada persona responde de forma diferente. La mayoría siente la diferencia muy p…" at bounding box center [624, 257] width 121 height 56
drag, startPoint x: 608, startPoint y: 230, endPoint x: 77, endPoint y: 253, distance: 531.2
click at [608, 230] on icon "Editor contextual toolbar" at bounding box center [609, 228] width 5 height 7
click at [622, 278] on p "Cada persona responde de forma diferente. La mayoría siente la diferencia muy p…" at bounding box center [624, 257] width 121 height 56
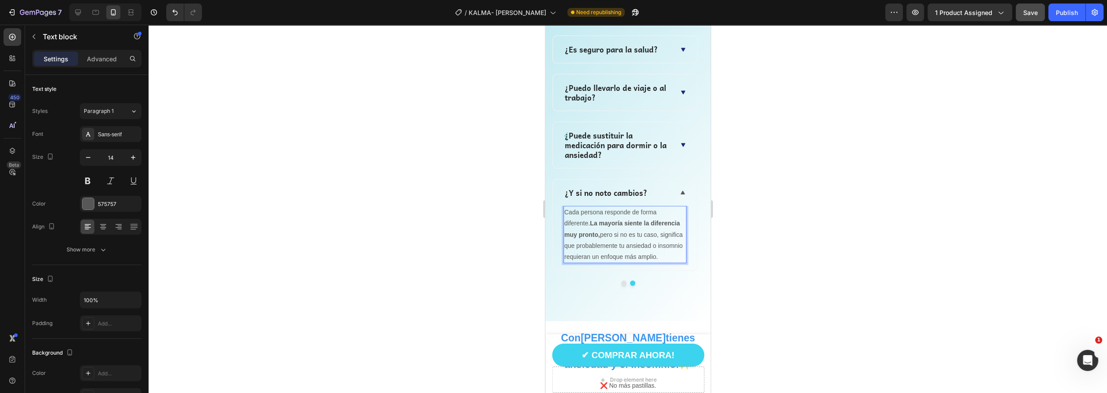
scroll to position [3192, 0]
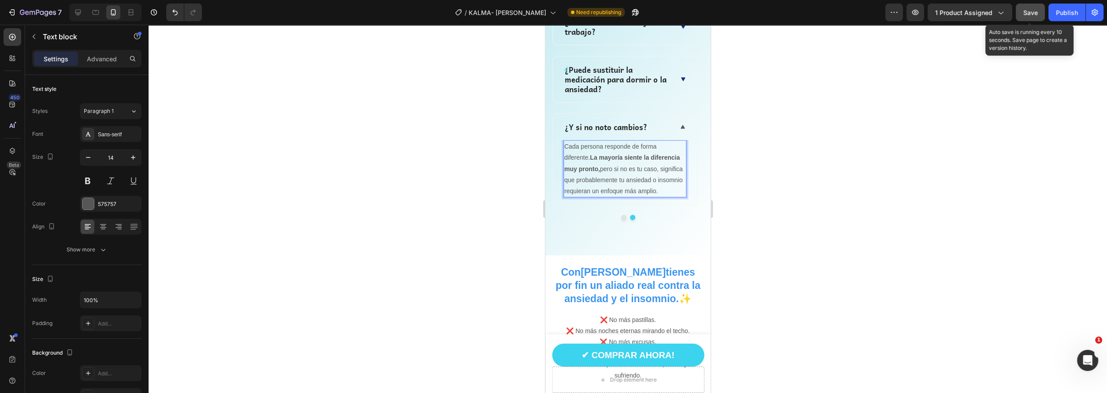
click at [1025, 17] on button "Save" at bounding box center [1030, 13] width 29 height 18
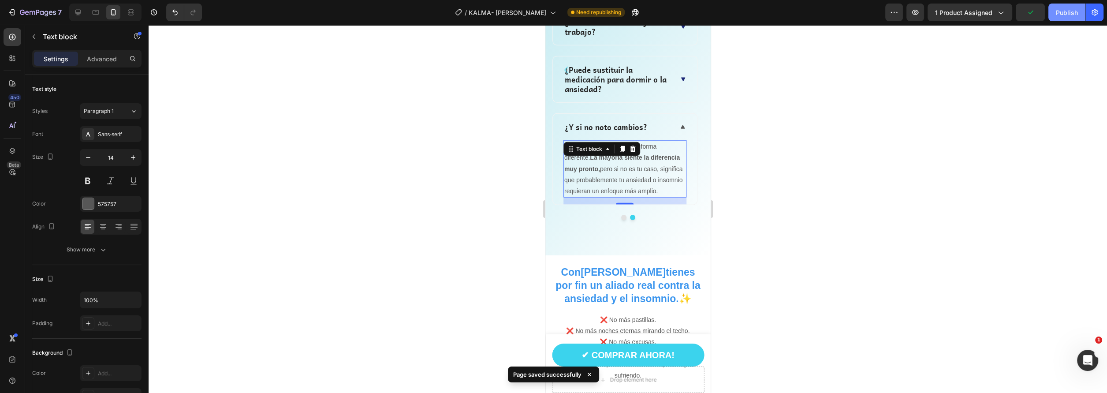
click at [1069, 17] on button "Publish" at bounding box center [1066, 13] width 37 height 18
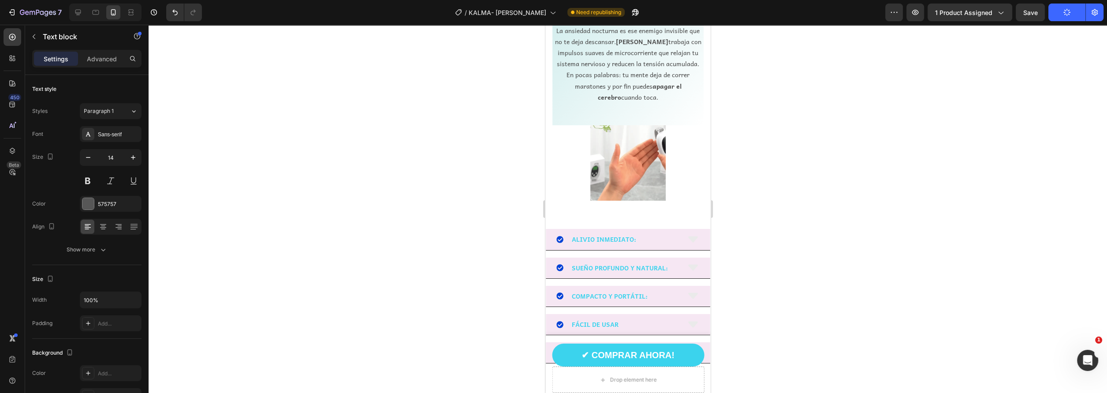
scroll to position [434, 0]
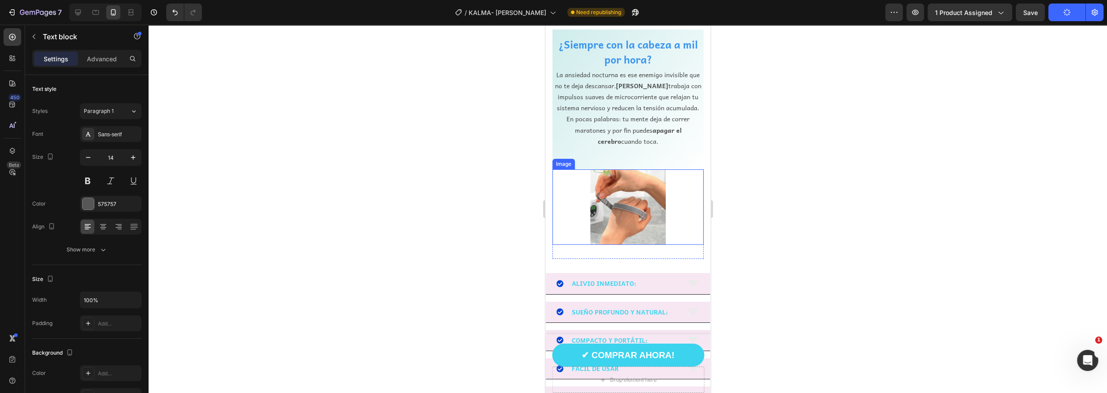
click at [635, 187] on img at bounding box center [628, 207] width 76 height 76
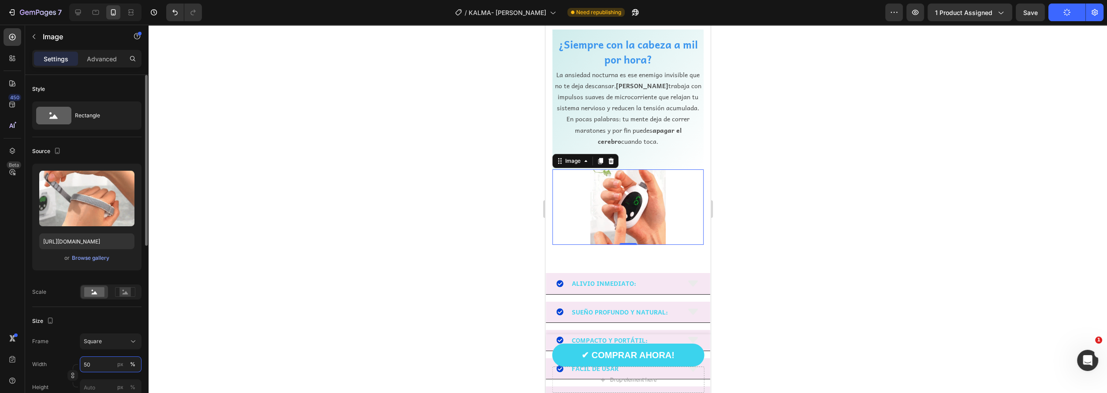
click at [95, 366] on input "50" at bounding box center [111, 364] width 62 height 16
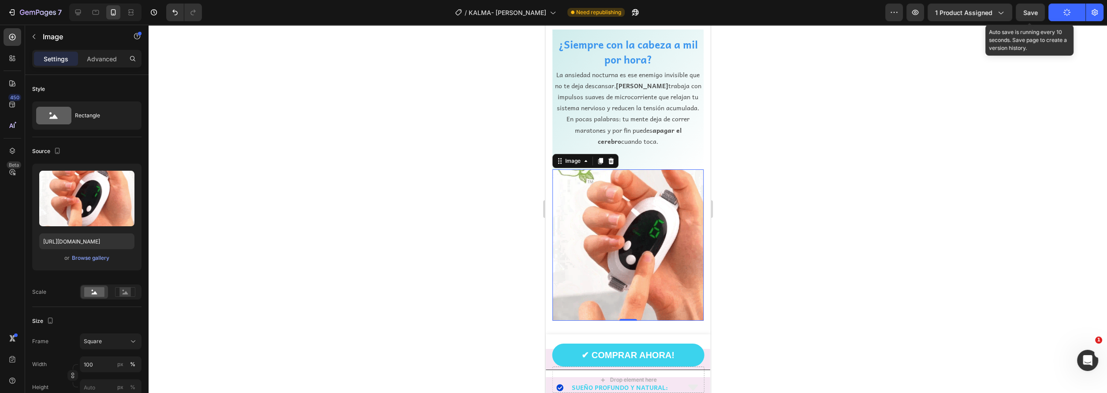
click at [1035, 11] on span "Save" at bounding box center [1030, 12] width 15 height 7
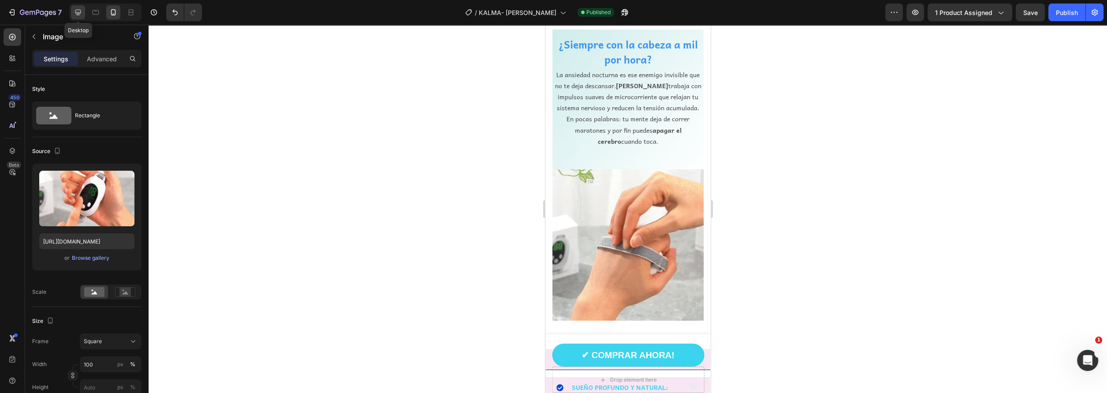
click at [78, 15] on icon at bounding box center [78, 12] width 9 height 9
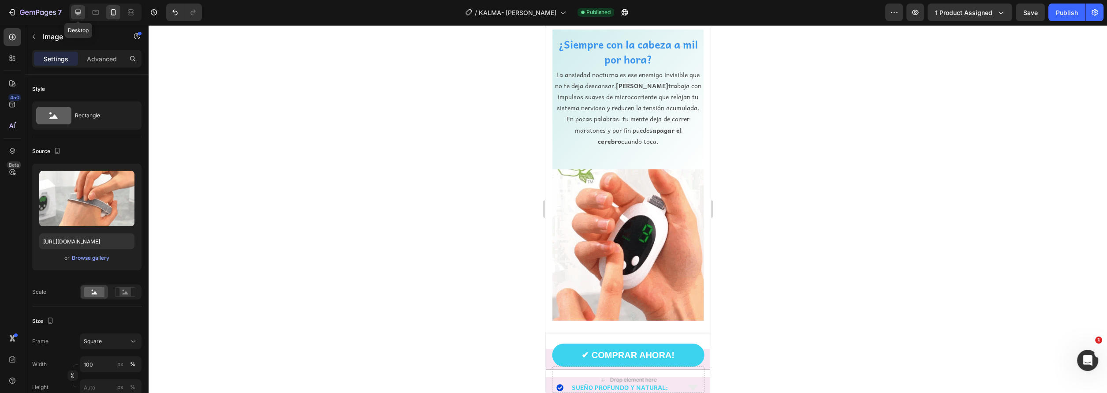
type input "50"
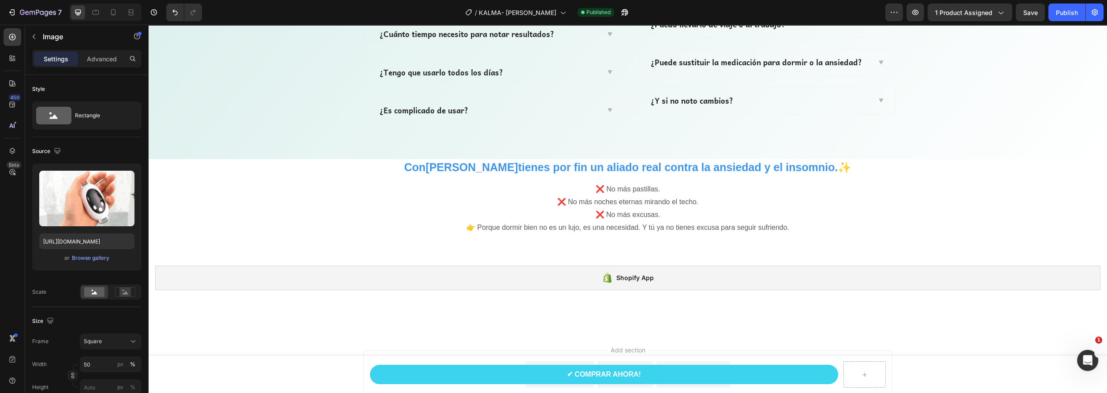
scroll to position [3124, 0]
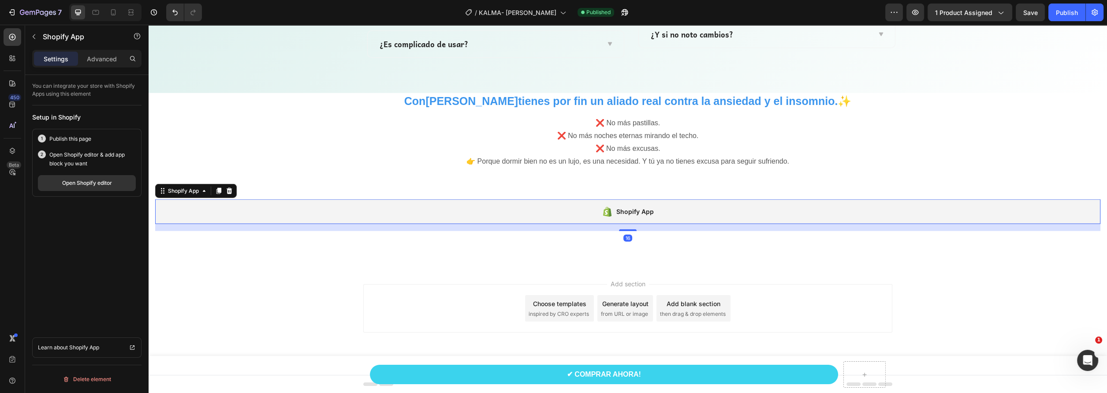
click at [646, 216] on div "Shopify App" at bounding box center [634, 211] width 37 height 11
click at [77, 182] on div "Open Shopify editor" at bounding box center [87, 183] width 50 height 8
